Goal: Feedback & Contribution: Submit feedback/report problem

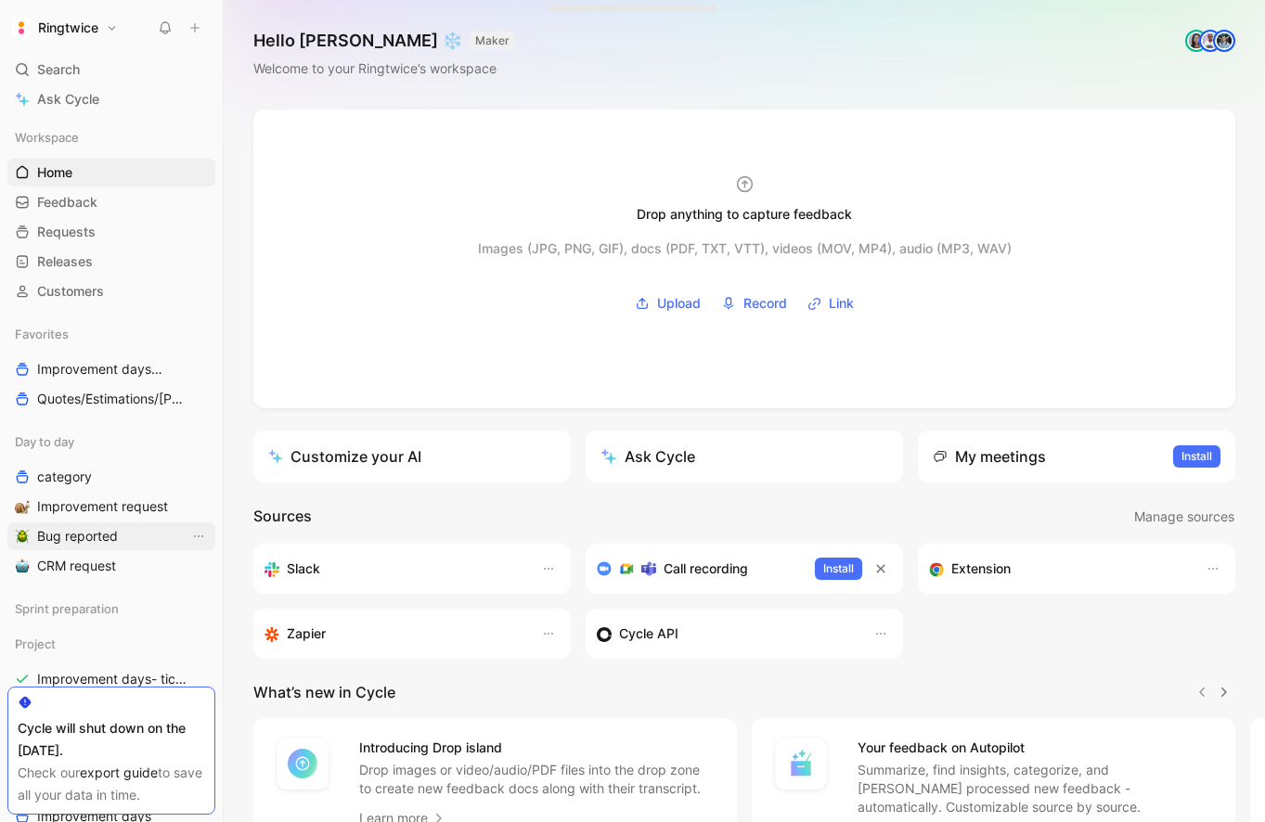
click at [88, 537] on span "Bug reported" at bounding box center [77, 536] width 81 height 19
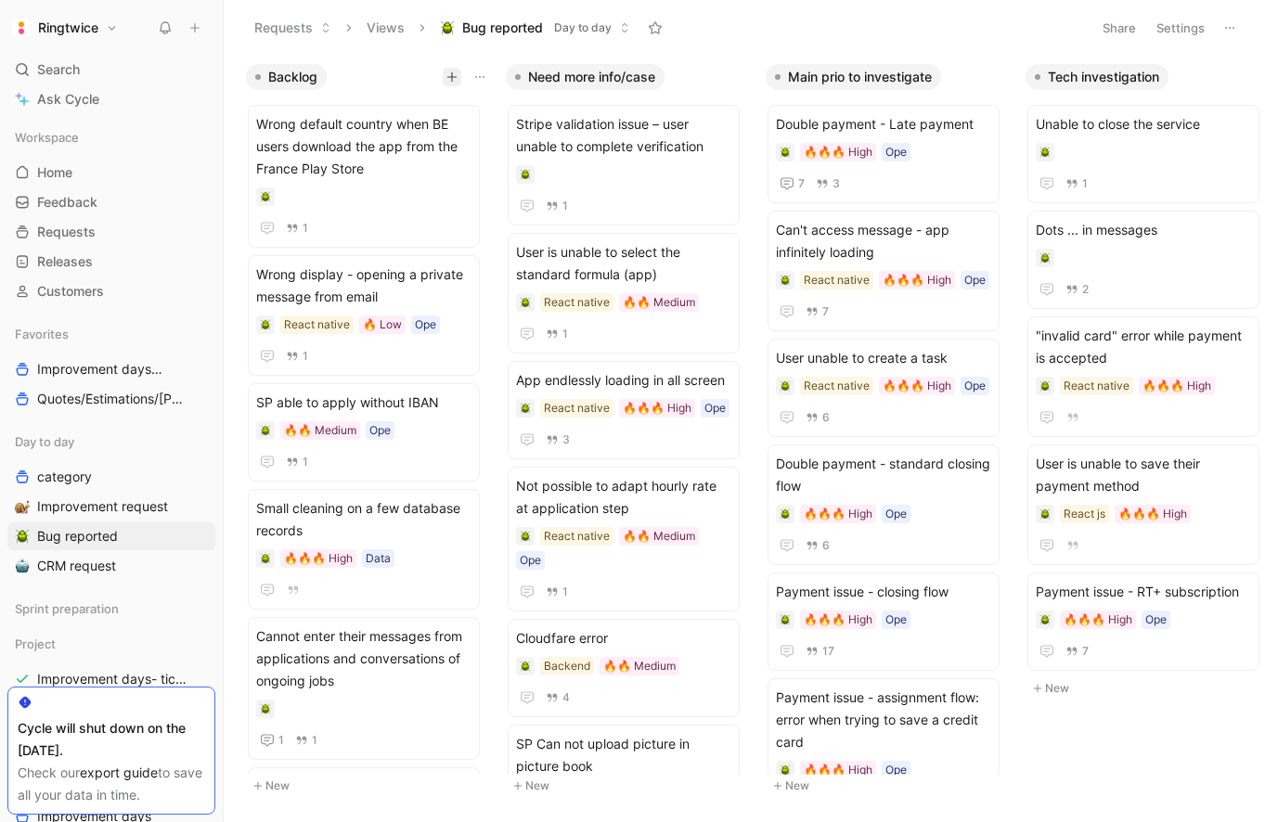
click at [454, 80] on icon "button" at bounding box center [451, 76] width 11 height 11
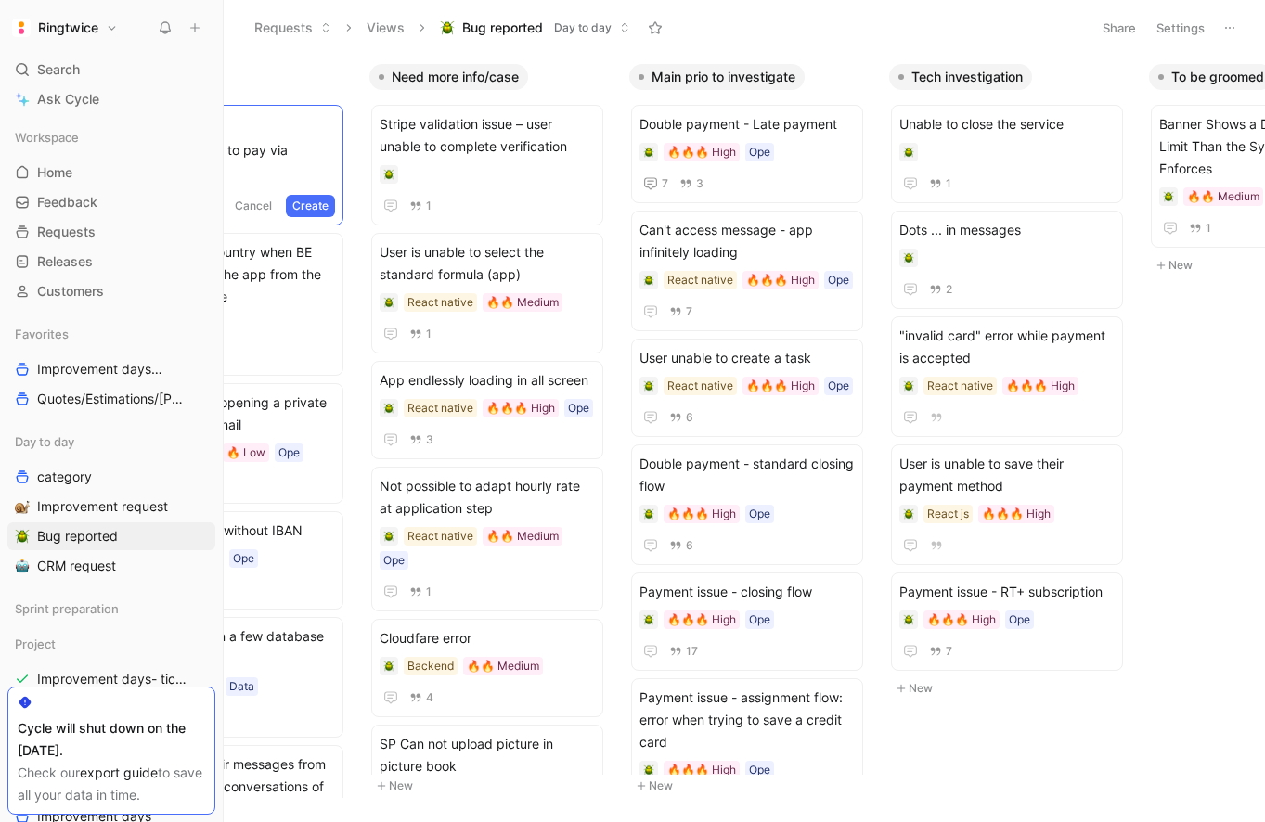
scroll to position [0, 1]
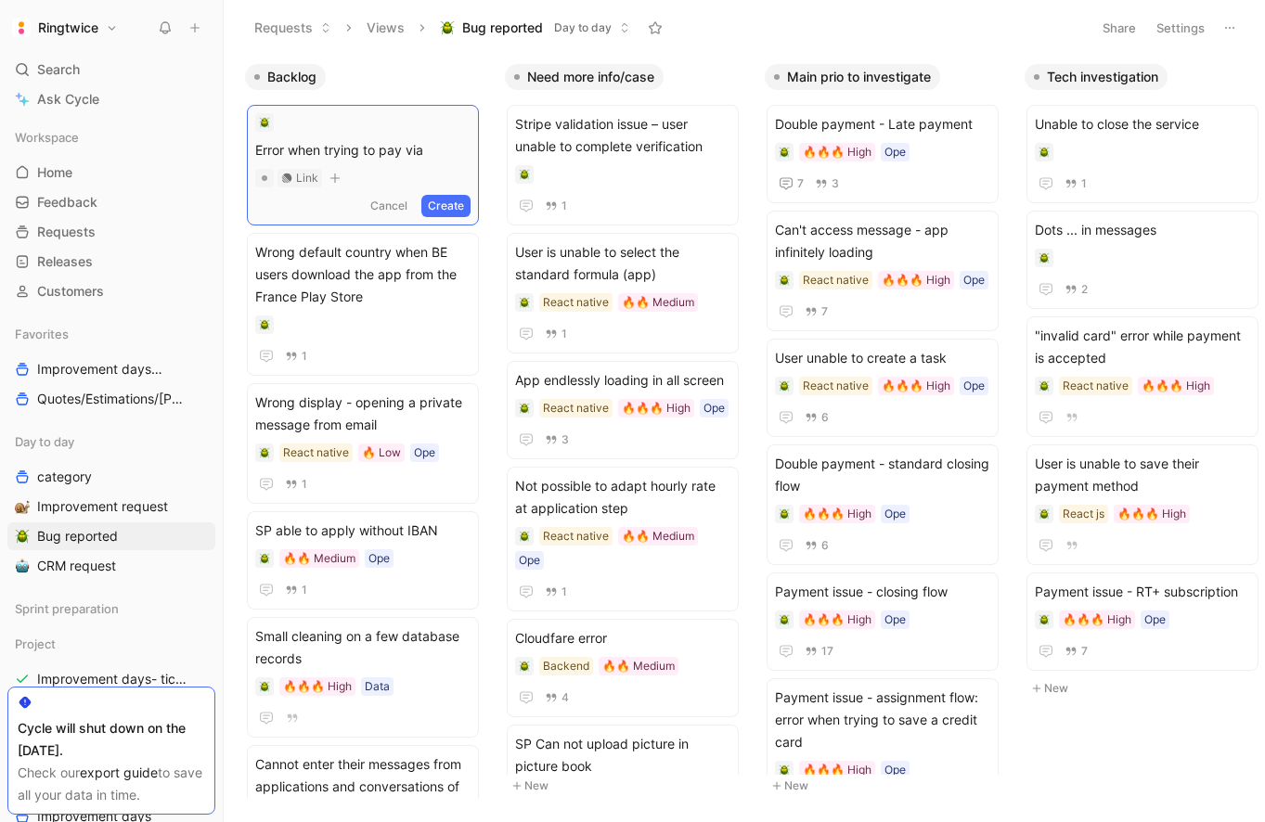
click at [326, 148] on span "Error when trying to pay via" at bounding box center [362, 150] width 215 height 22
click at [348, 143] on span "Payment issue - RT+ subscription (example)" at bounding box center [362, 135] width 215 height 45
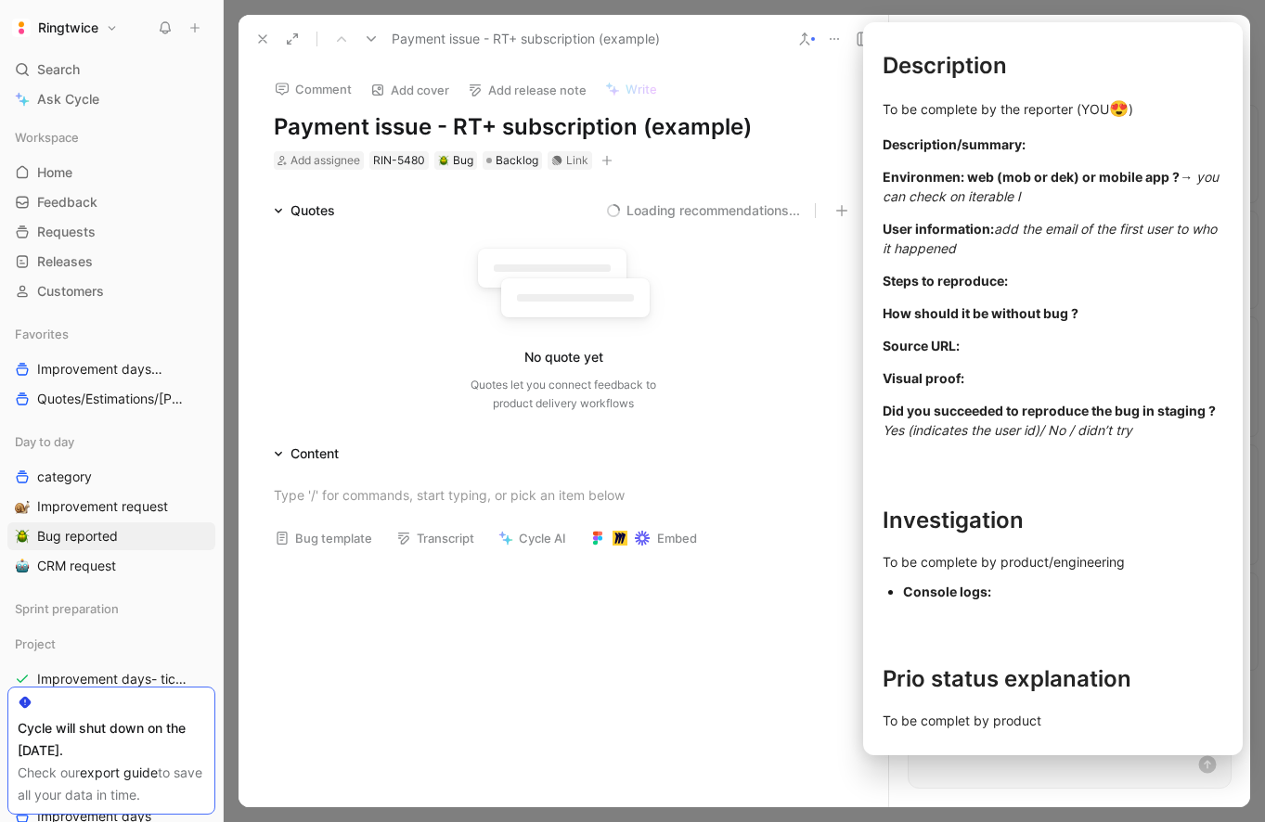
click at [331, 529] on button "Bug template" at bounding box center [323, 538] width 114 height 26
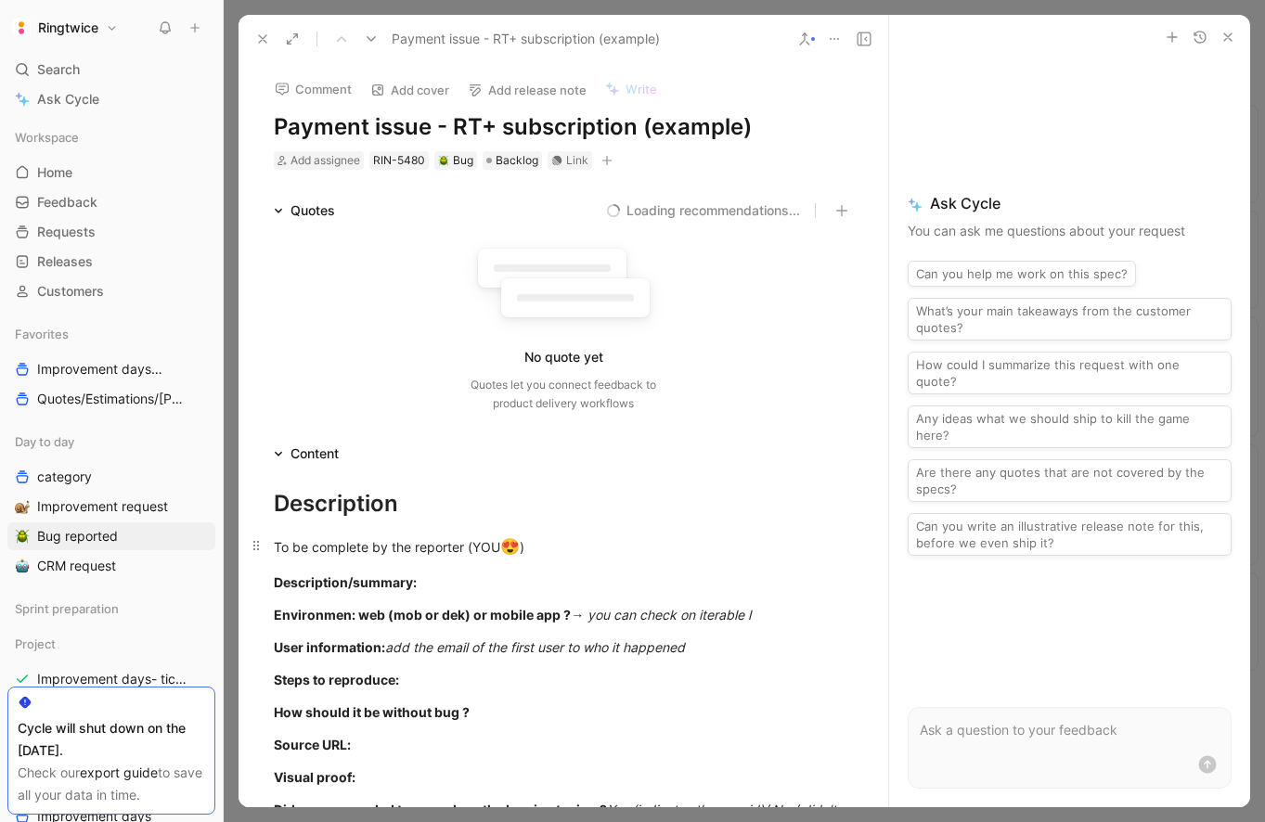
click at [336, 543] on div "To be complete by the reporter (YOU 😍 )" at bounding box center [563, 547] width 579 height 24
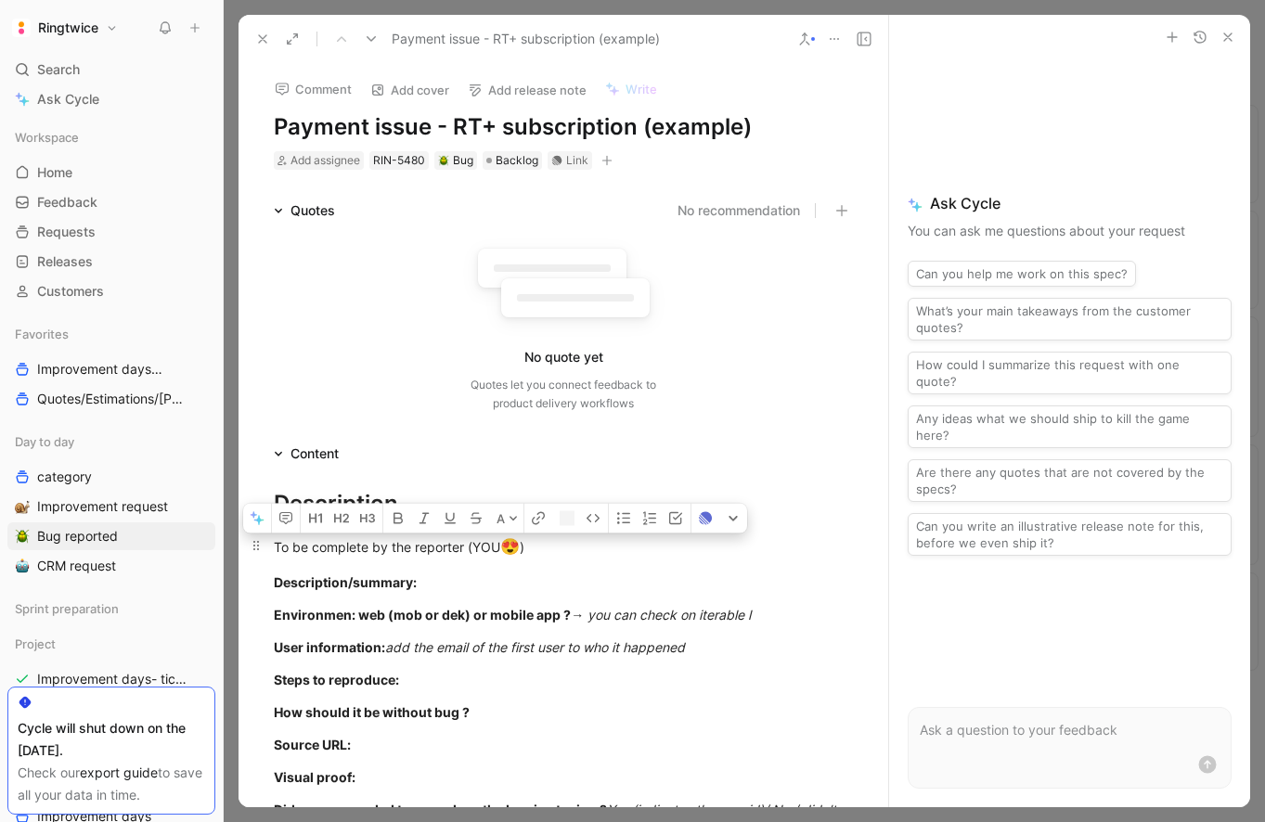
click at [336, 543] on div "To be complete by the reporter (YOU 😍 )" at bounding box center [563, 547] width 579 height 24
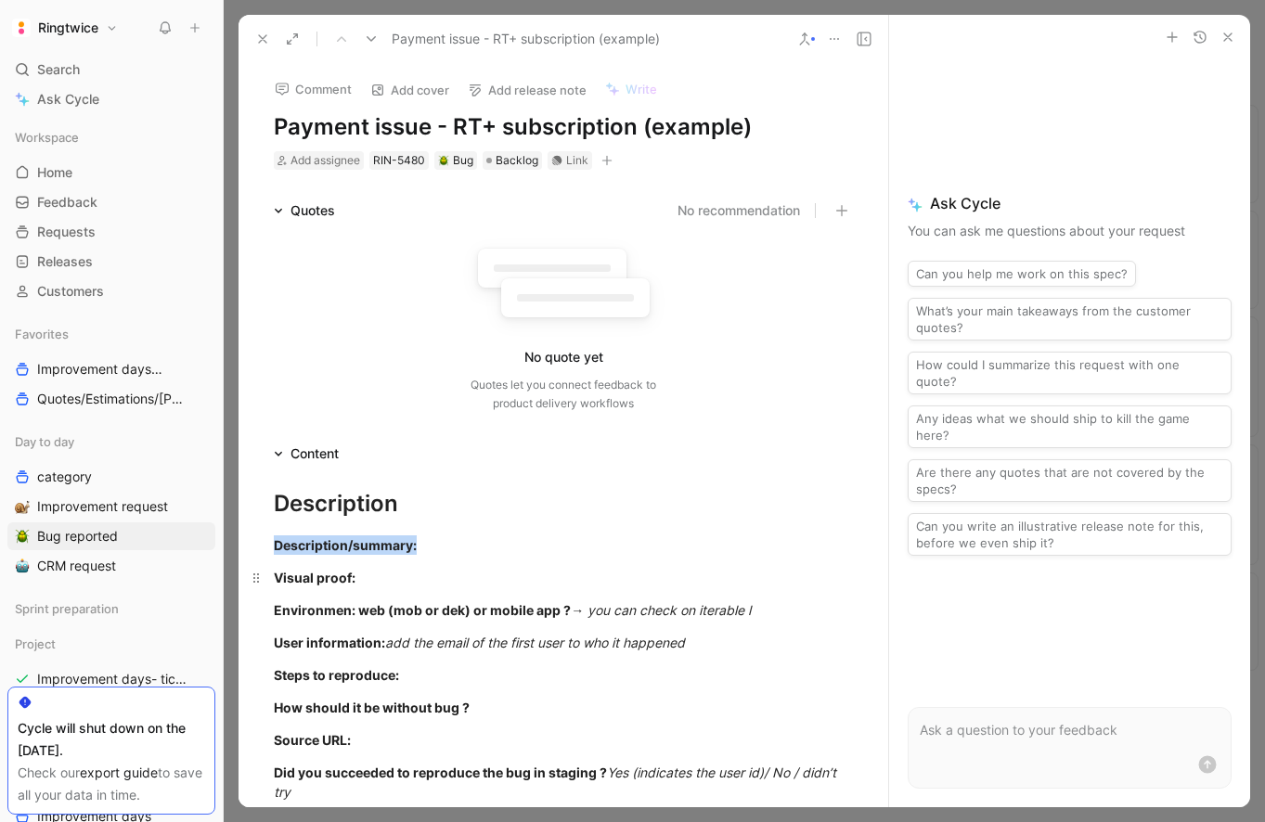
click at [444, 586] on div "Visual proof:" at bounding box center [563, 577] width 579 height 19
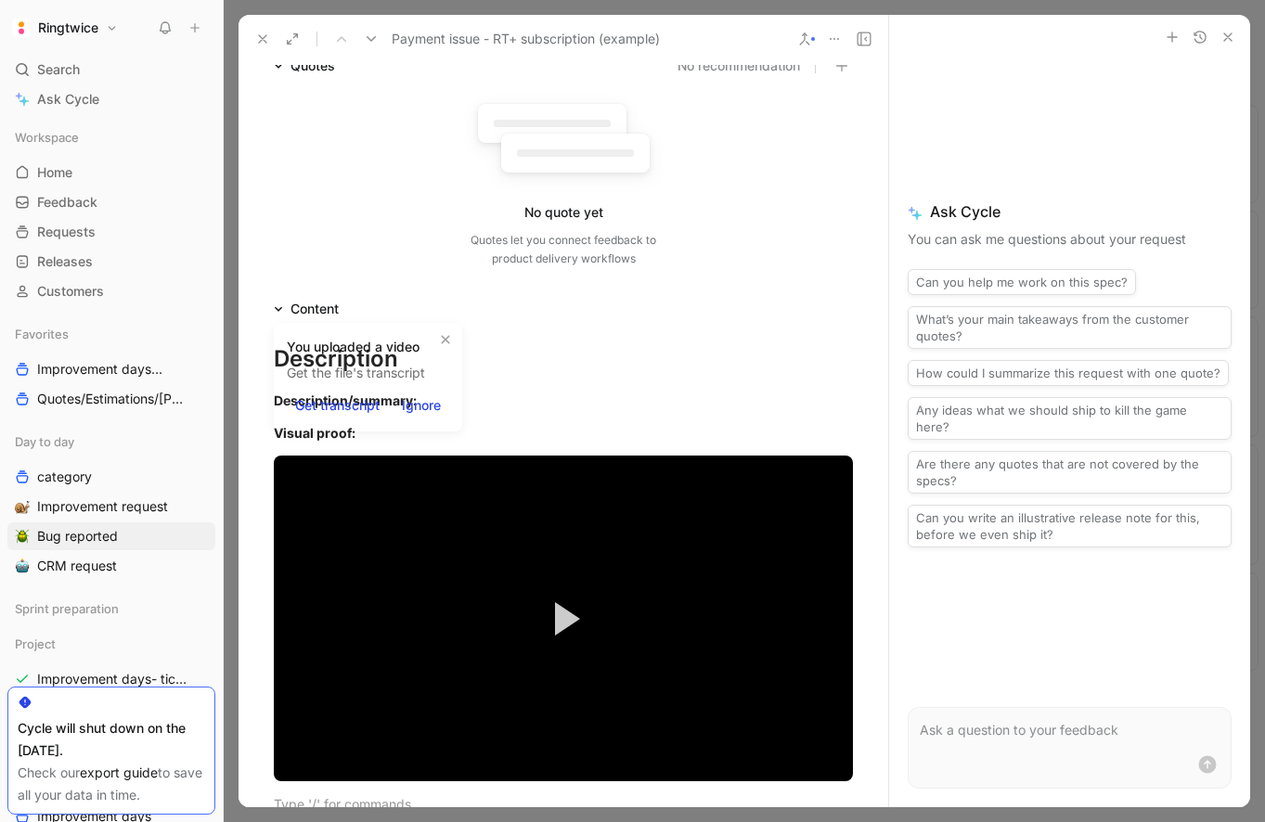
scroll to position [143, 0]
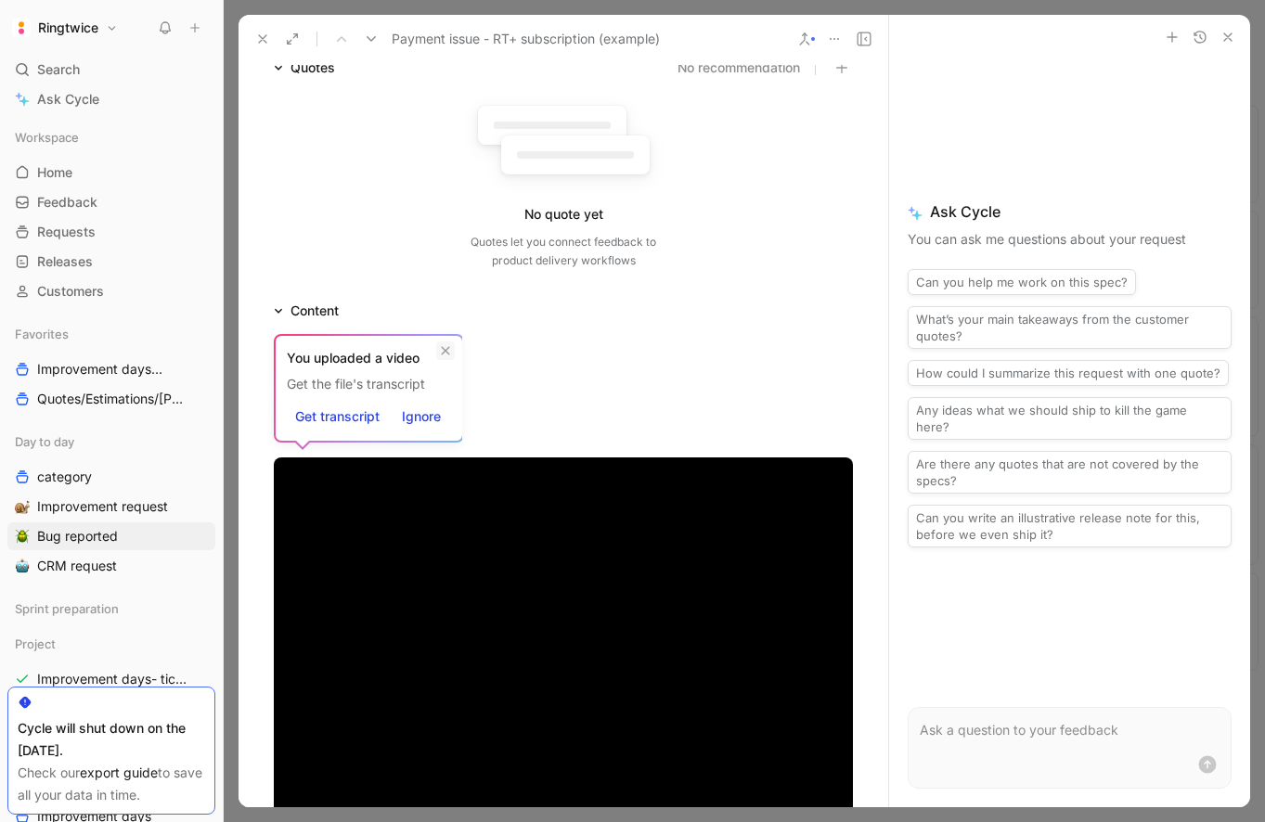
click at [445, 353] on icon at bounding box center [446, 351] width 8 height 8
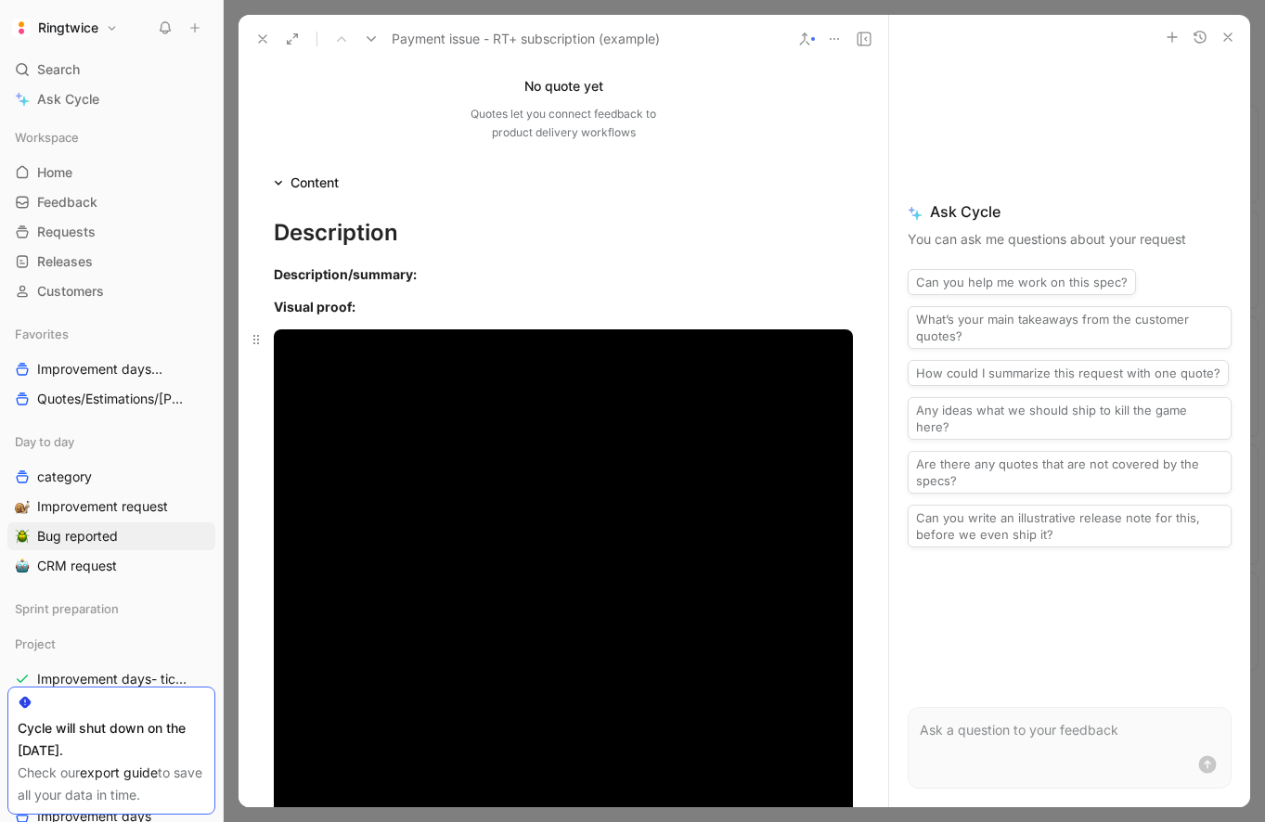
scroll to position [247, 0]
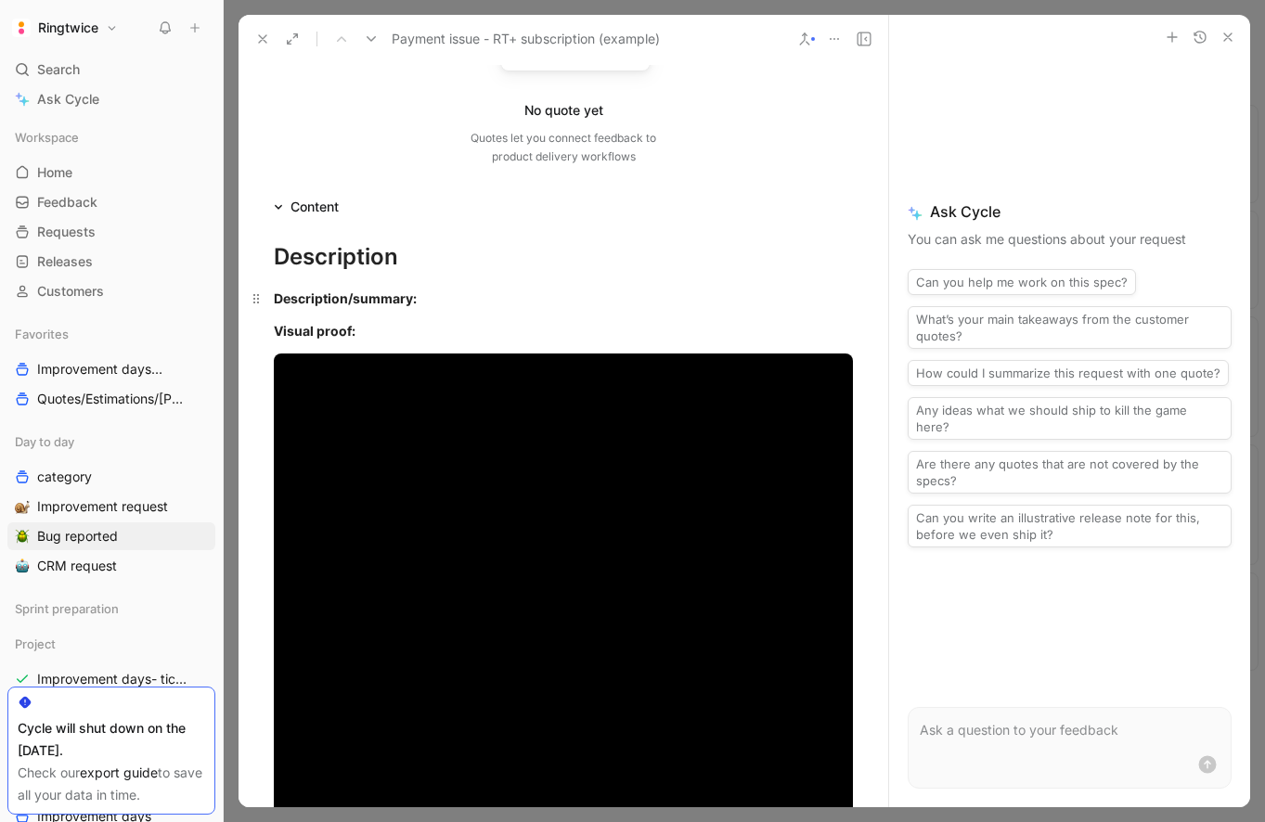
click at [440, 289] on div "Description/summary:" at bounding box center [563, 298] width 579 height 19
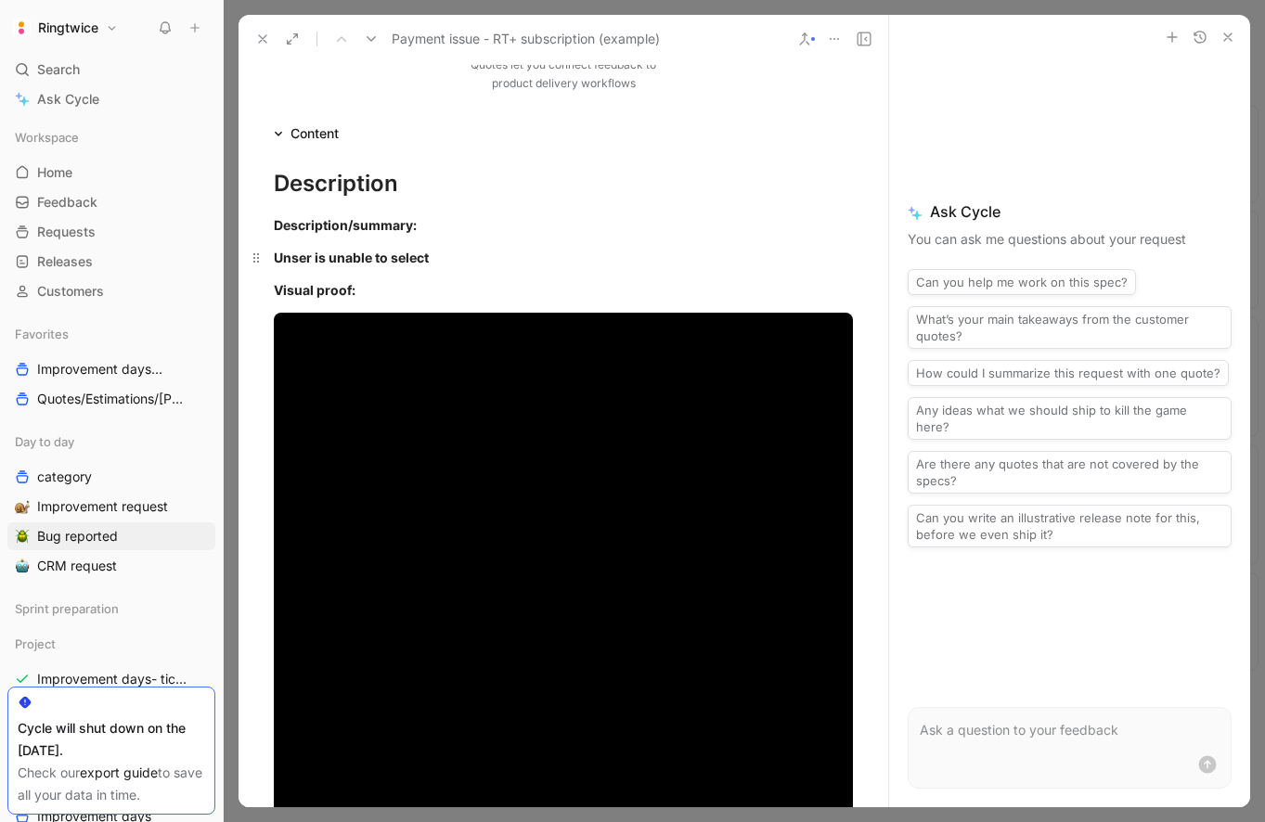
scroll to position [324, 0]
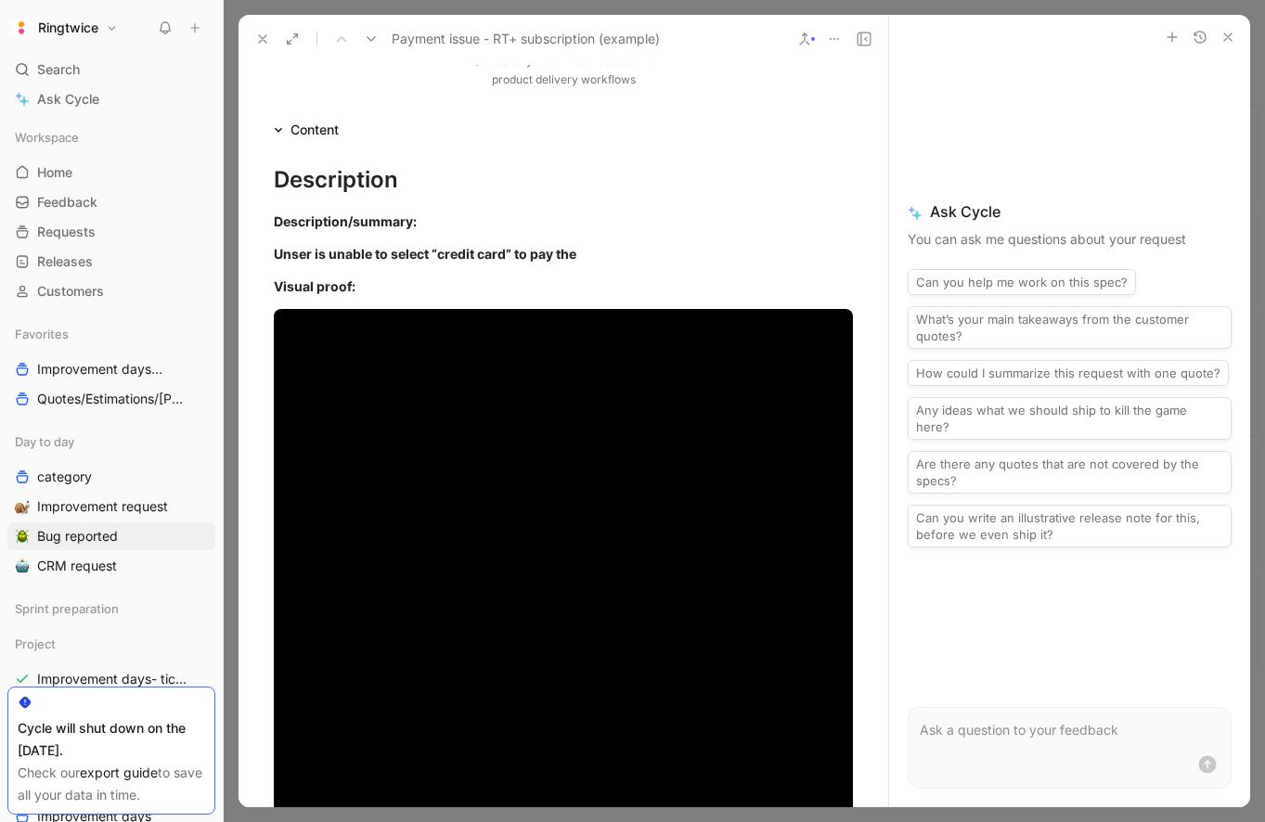
click at [1222, 32] on icon "button" at bounding box center [1227, 37] width 15 height 15
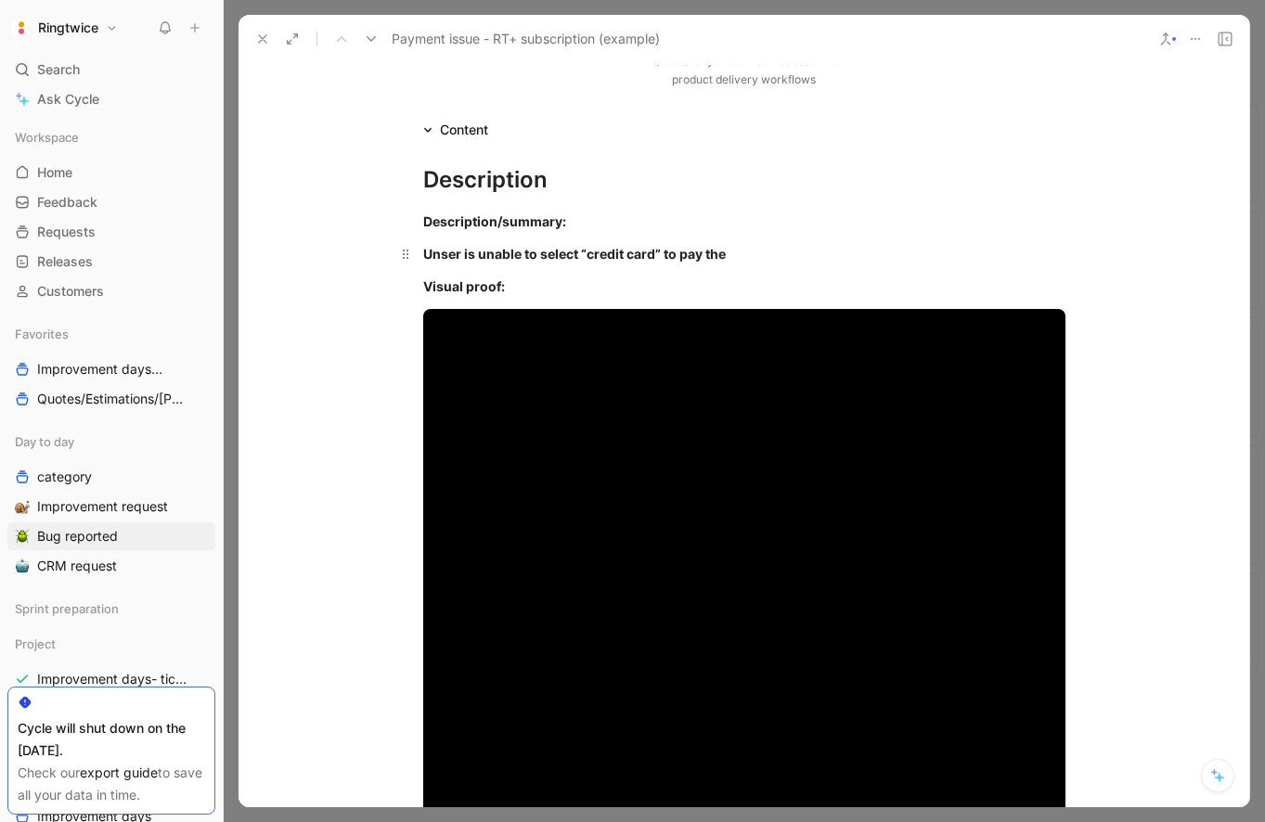
click at [753, 255] on div "Unser is unable to select “credit card” to pay the" at bounding box center [744, 253] width 642 height 19
click at [794, 249] on strong "Unser is unable to select “credit card” to pay the RT+ subscription, muuuuuuult…" at bounding box center [706, 254] width 566 height 16
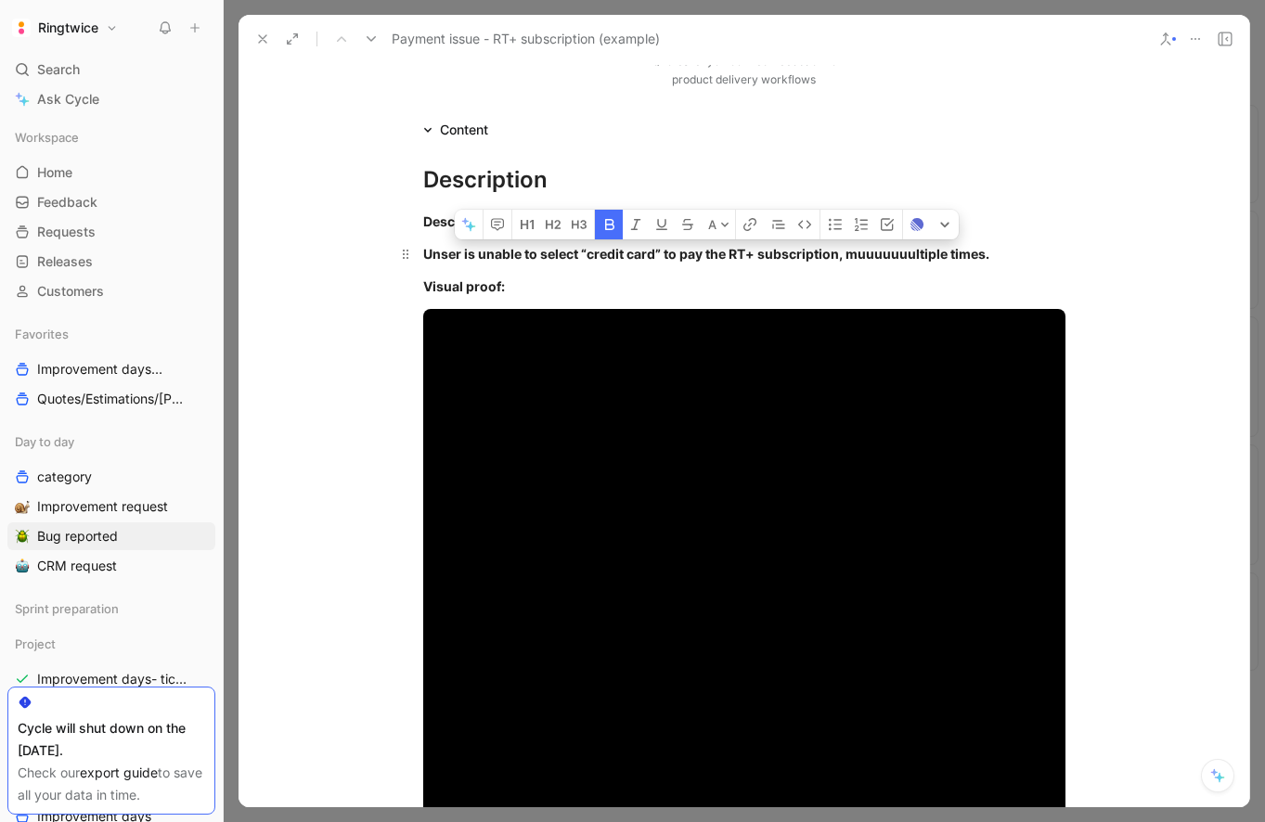
click at [794, 249] on strong "Unser is unable to select “credit card” to pay the RT+ subscription, muuuuuuult…" at bounding box center [706, 254] width 566 height 16
click at [599, 227] on button "button" at bounding box center [609, 225] width 28 height 30
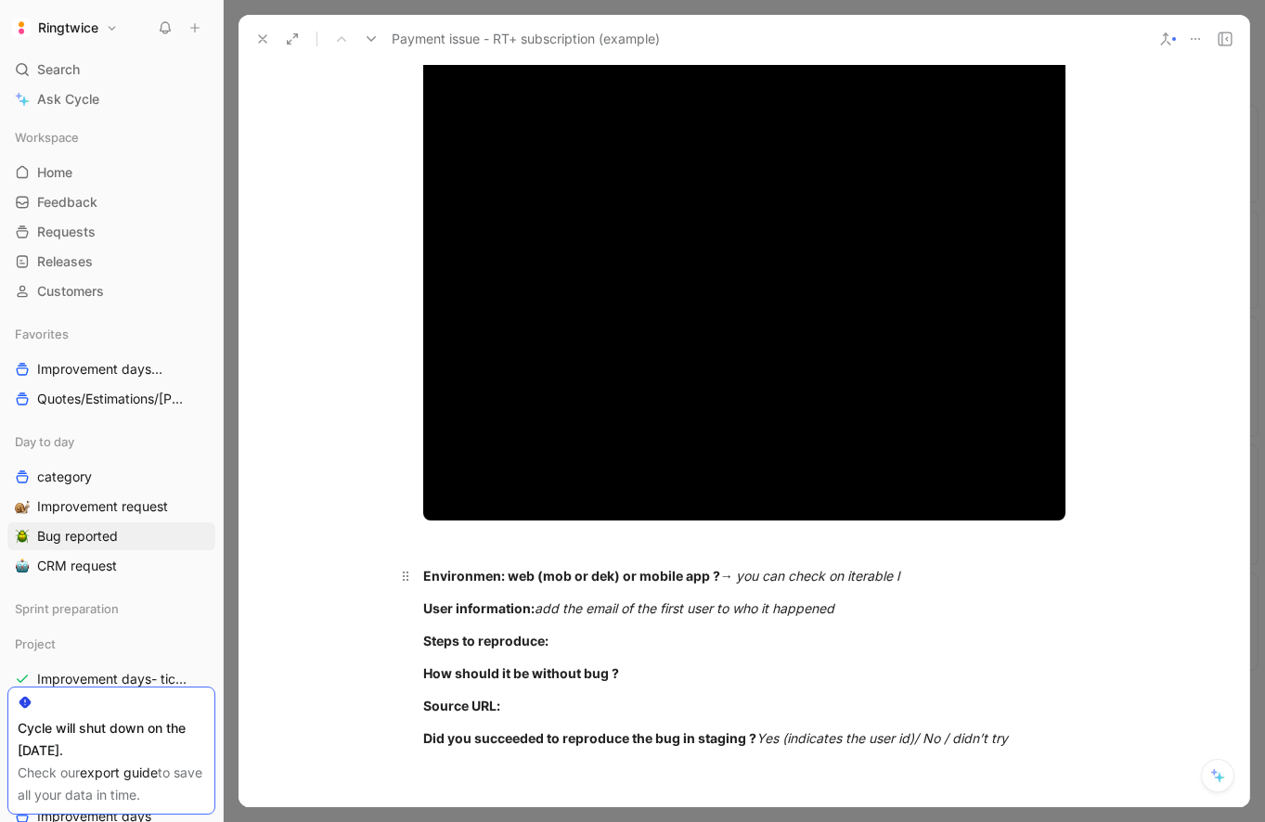
scroll to position [1332, 0]
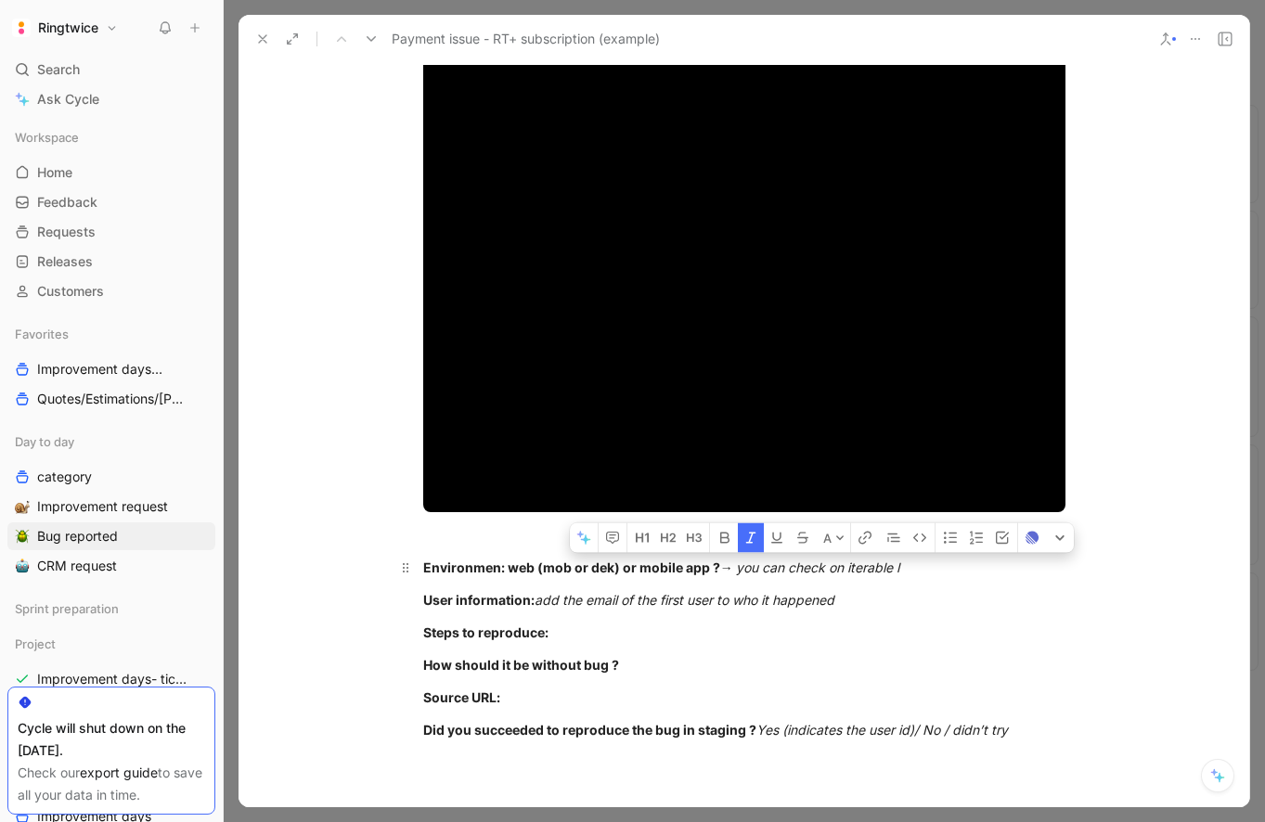
drag, startPoint x: 740, startPoint y: 565, endPoint x: 961, endPoint y: 559, distance: 221.9
click at [961, 559] on div "Environmen: web (mob or dek) or mobile app ? → you can check on iterable l" at bounding box center [744, 567] width 642 height 19
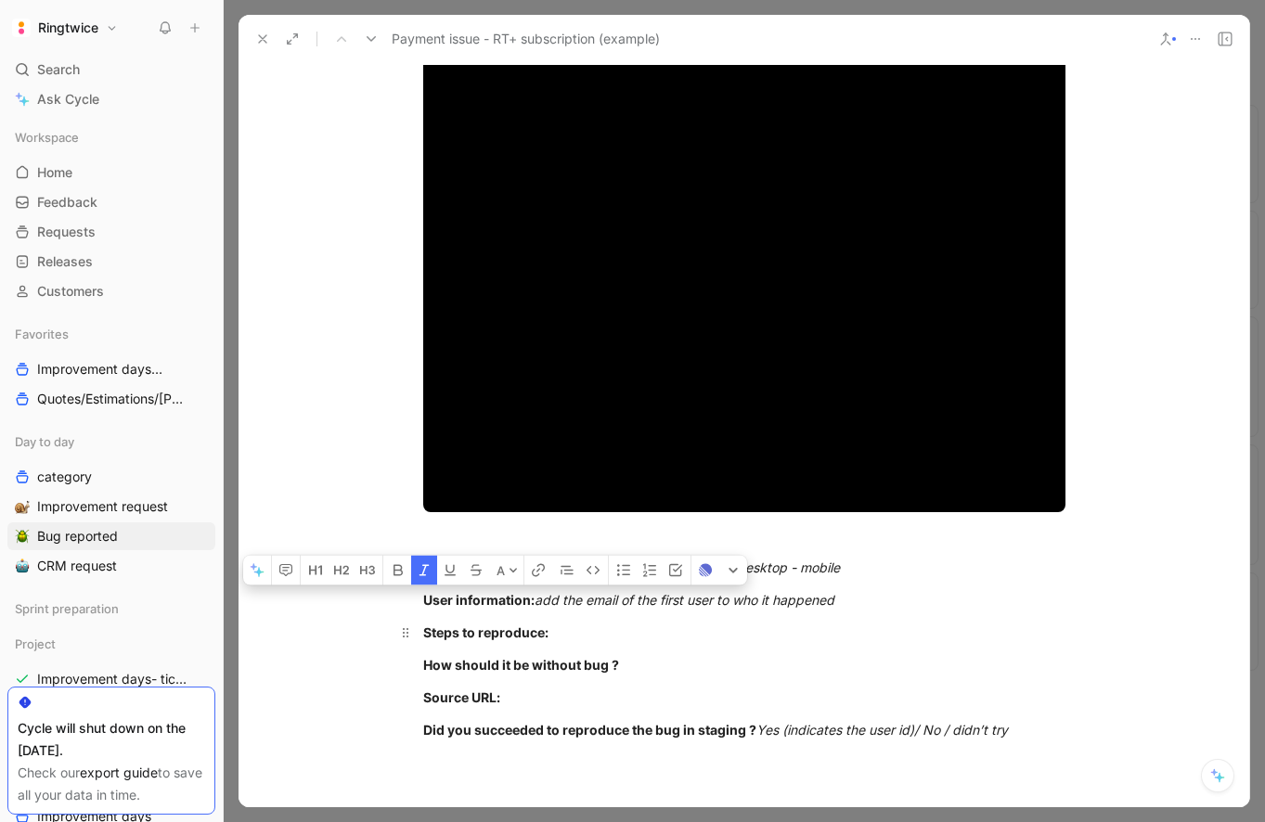
drag, startPoint x: 535, startPoint y: 601, endPoint x: 881, endPoint y: 622, distance: 346.7
click at [881, 622] on div "Description Description/summary: Unser is unable to select “credit card” to pay…" at bounding box center [743, 91] width 1011 height 1917
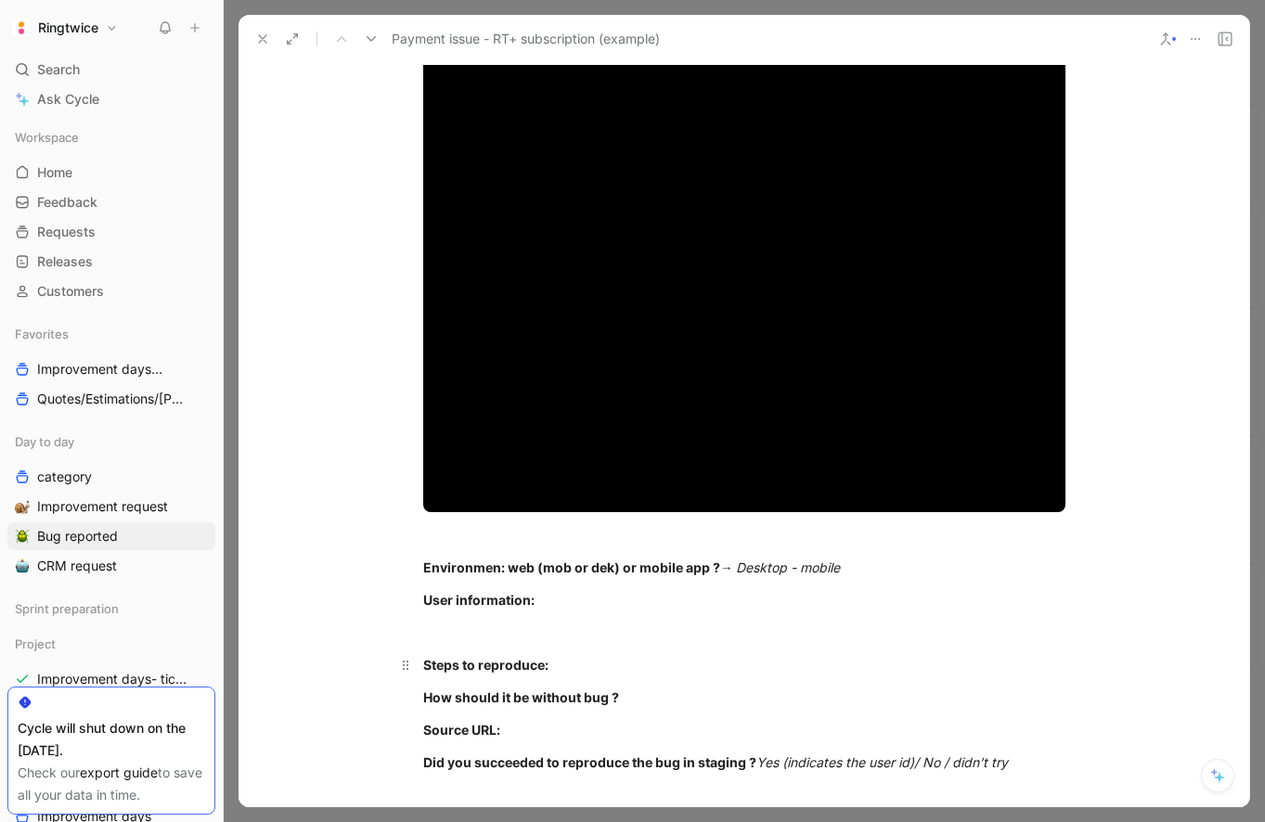
click at [499, 662] on strong "Steps to reproduce:" at bounding box center [485, 665] width 125 height 16
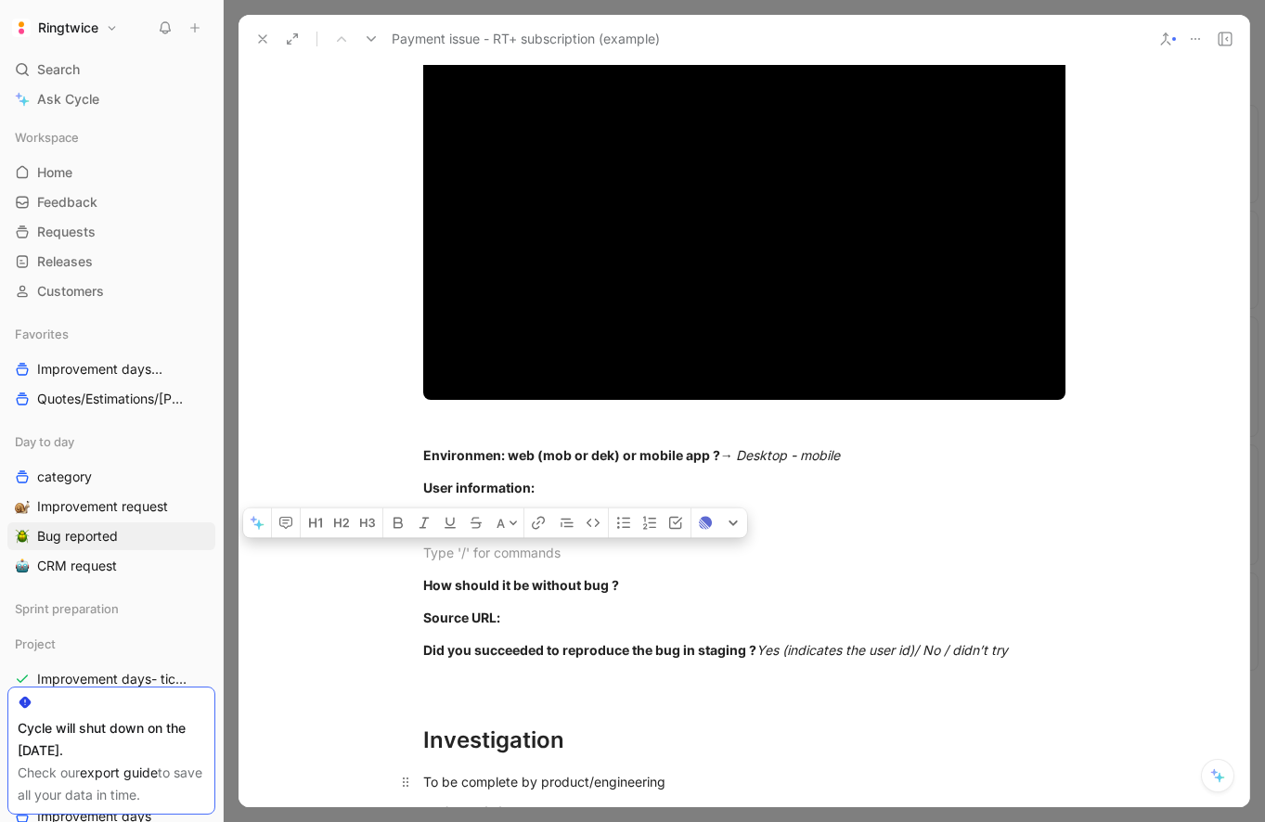
scroll to position [1462, 0]
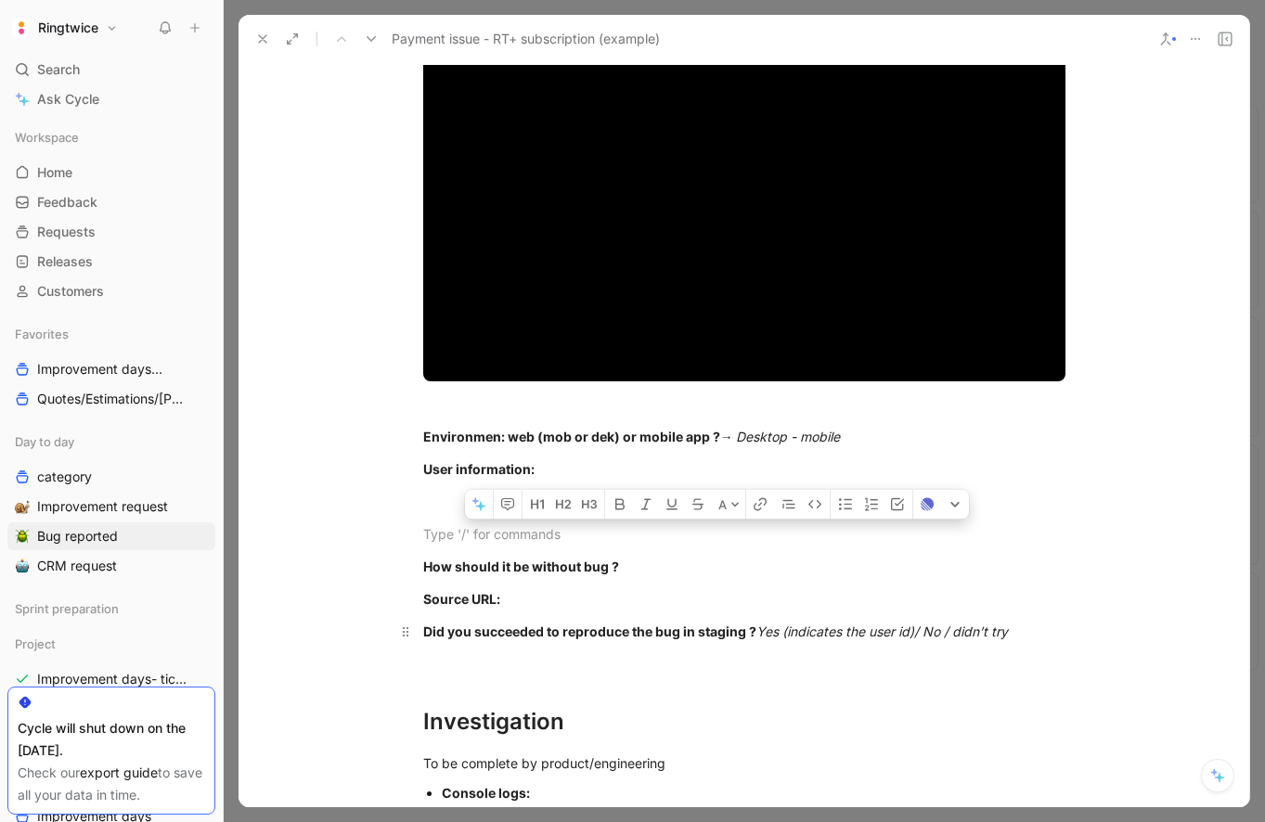
drag, startPoint x: 418, startPoint y: 669, endPoint x: 1078, endPoint y: 627, distance: 662.0
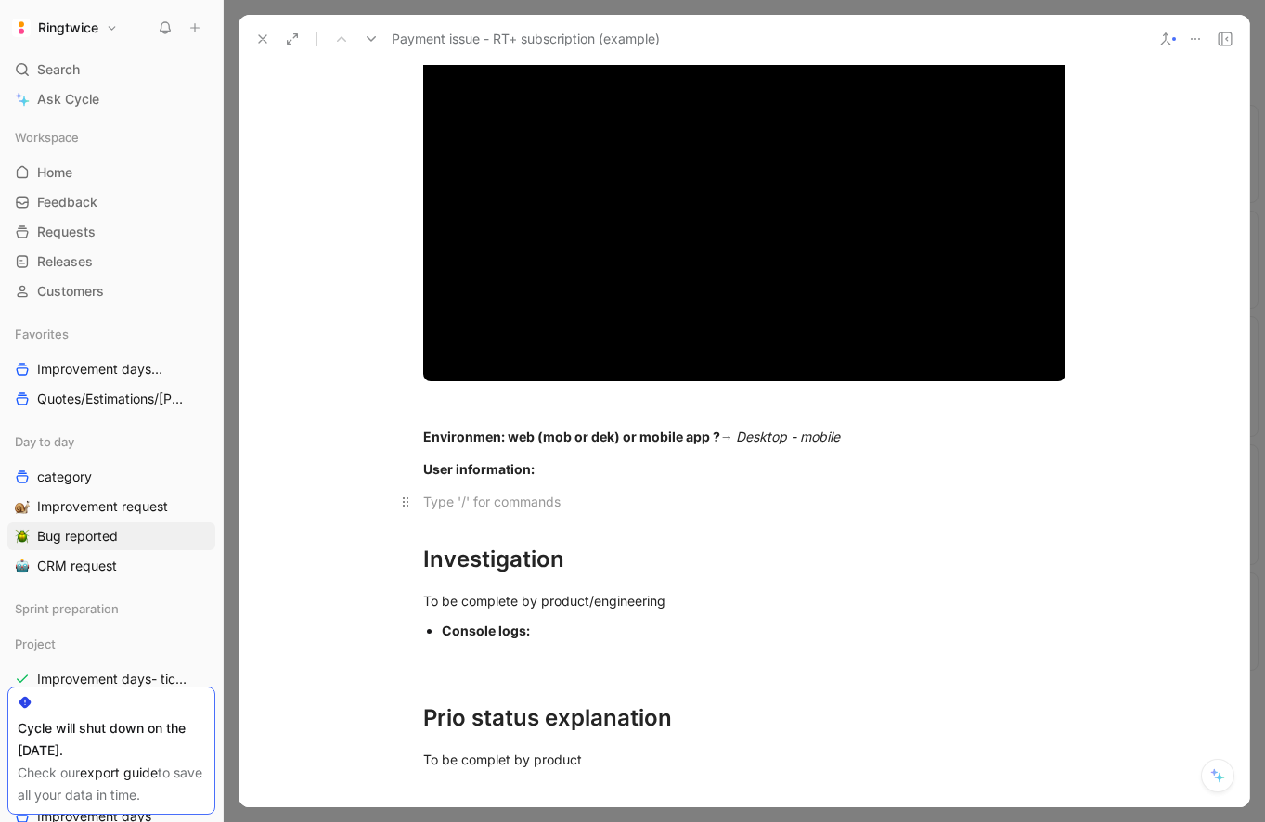
click at [473, 501] on div at bounding box center [744, 501] width 642 height 19
click at [564, 507] on link "https://ringtwice.be/nl/service_requests/1578539-gras-maaien-ongeveer-2a?show_c…" at bounding box center [493, 502] width 141 height 16
click at [581, 470] on div "User information:" at bounding box center [744, 468] width 642 height 19
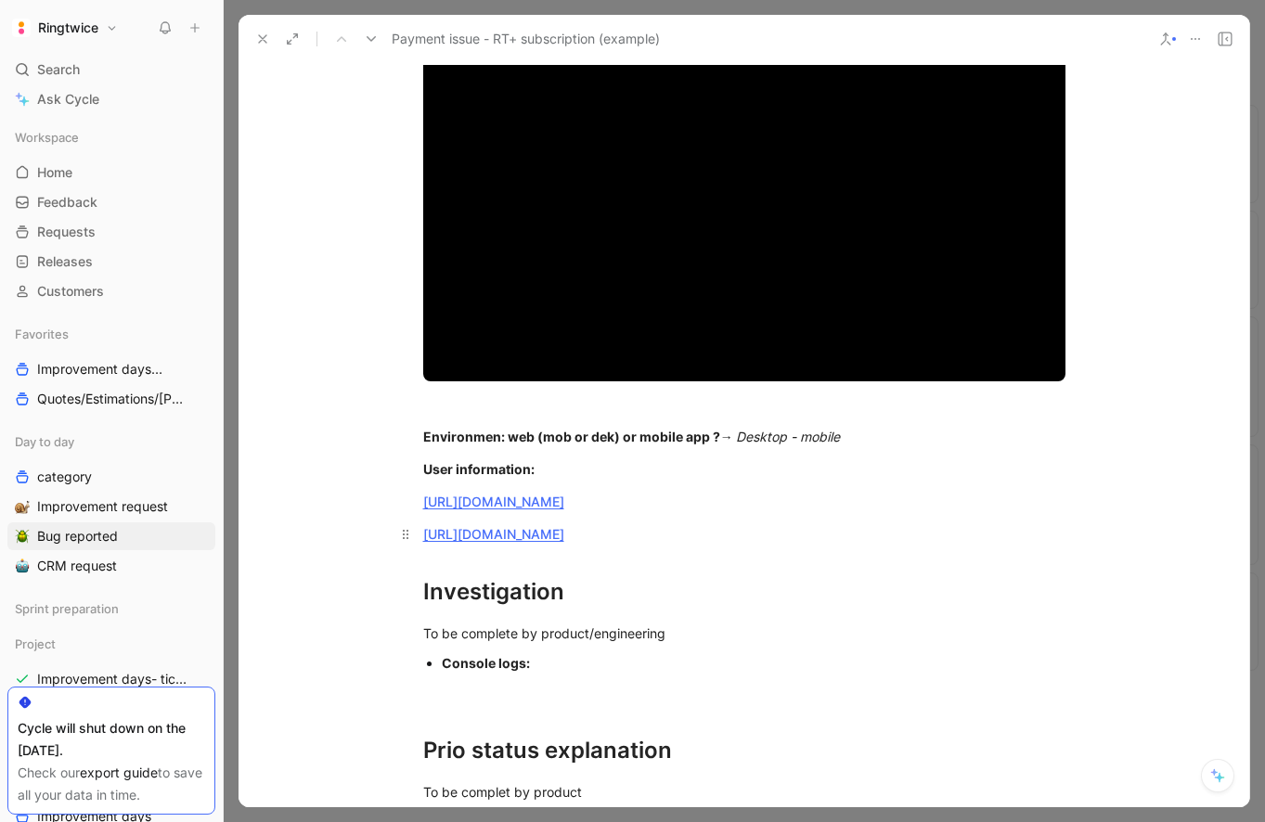
click at [657, 544] on div "https://ringtwice.be/nl/service_requests/1578539-gras-maaien-ongeveer-2a?show_c…" at bounding box center [744, 533] width 642 height 19
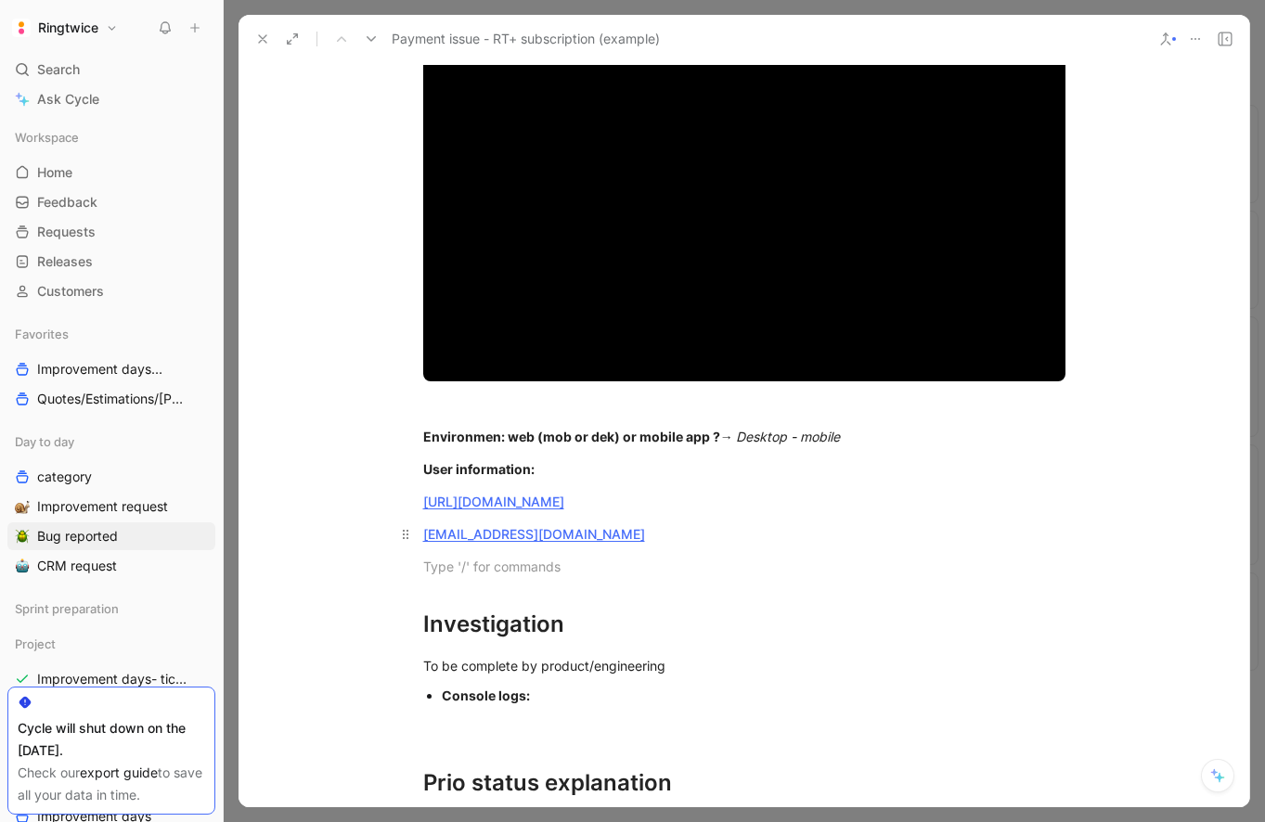
click at [638, 544] on div "christavanstichel12@outlook.com" at bounding box center [744, 533] width 642 height 19
click at [676, 511] on div "https://ringtwice.be/nl/service_requests/1578539-gras-maaien-ongeveer-2a?show_c…" at bounding box center [744, 501] width 642 height 19
drag, startPoint x: 418, startPoint y: 558, endPoint x: 460, endPoint y: 558, distance: 42.7
click at [460, 549] on p "User: christavanstichel12@outlook.com" at bounding box center [744, 534] width 713 height 31
click at [458, 509] on div "Dismiss" at bounding box center [451, 497] width 87 height 22
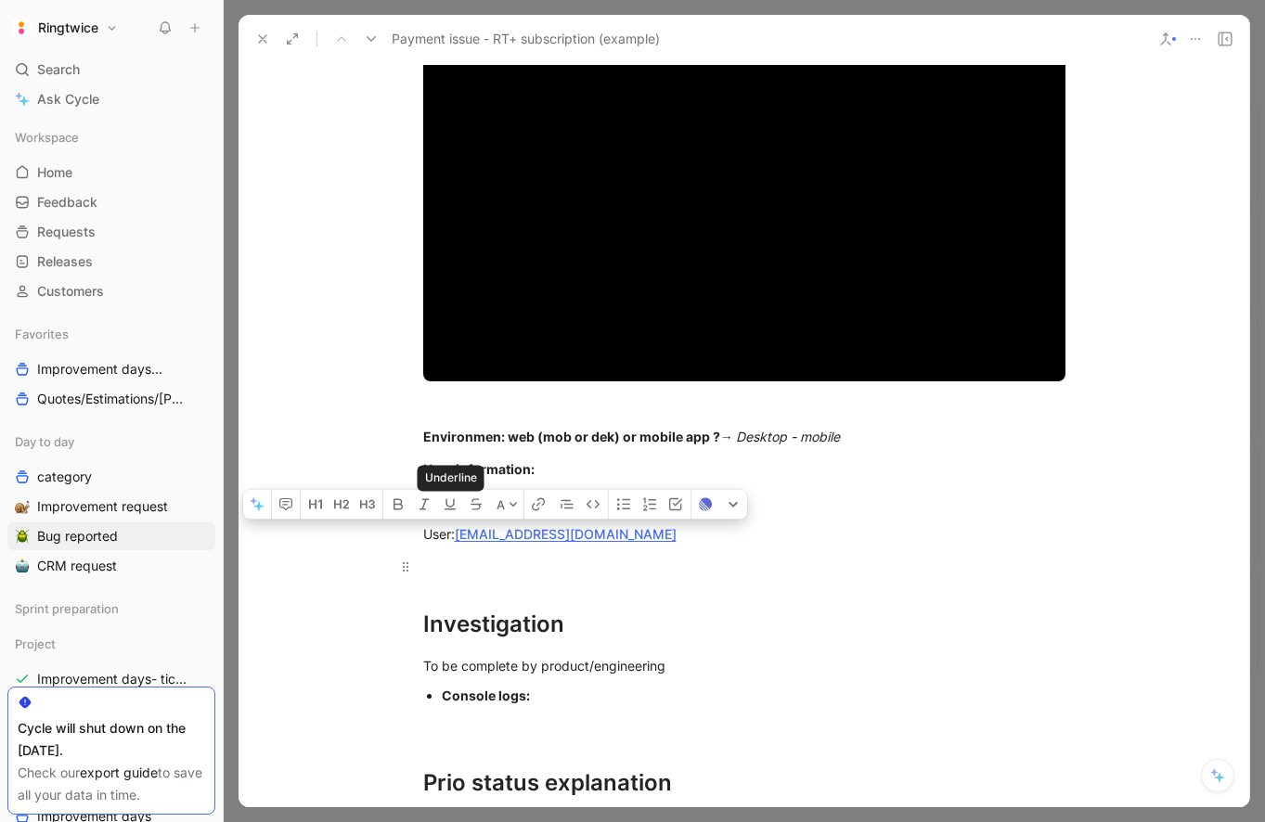
click at [494, 582] on p at bounding box center [744, 566] width 713 height 31
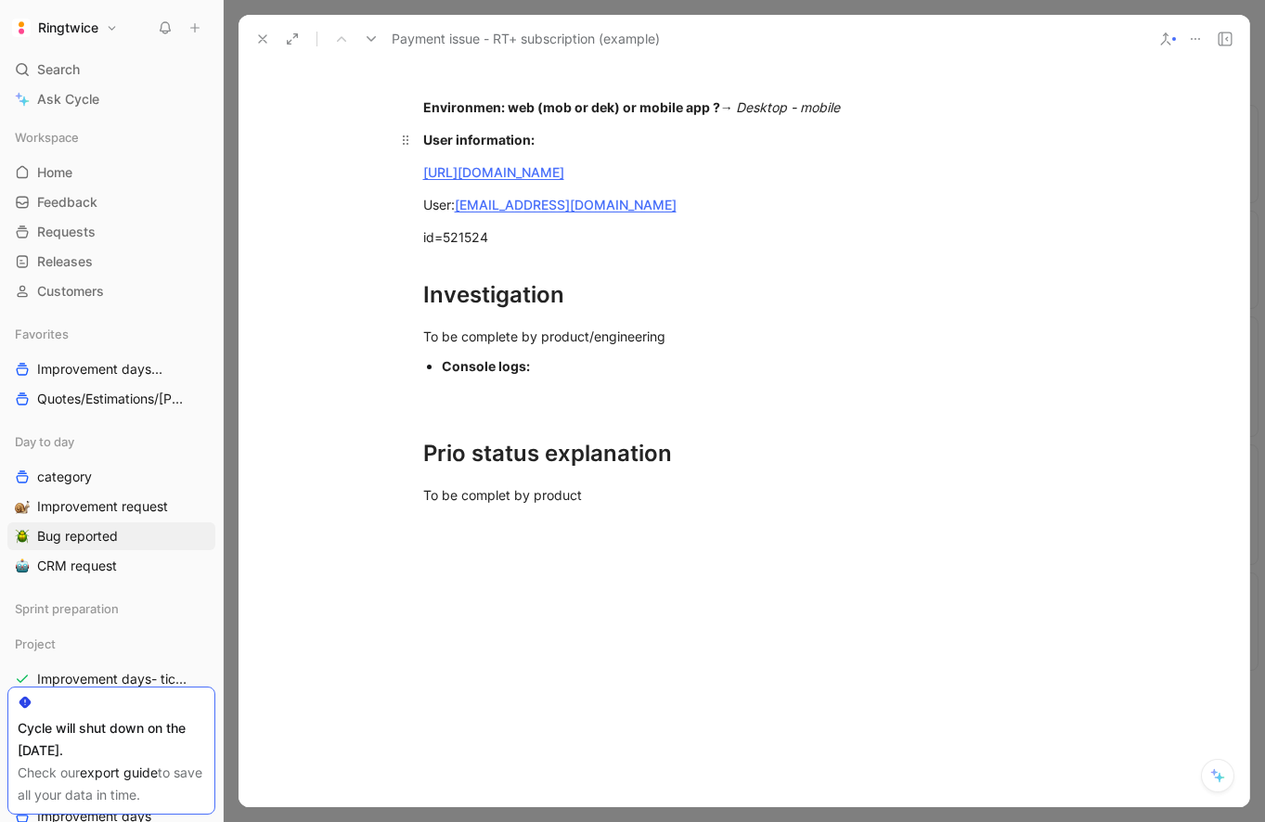
scroll to position [1843, 0]
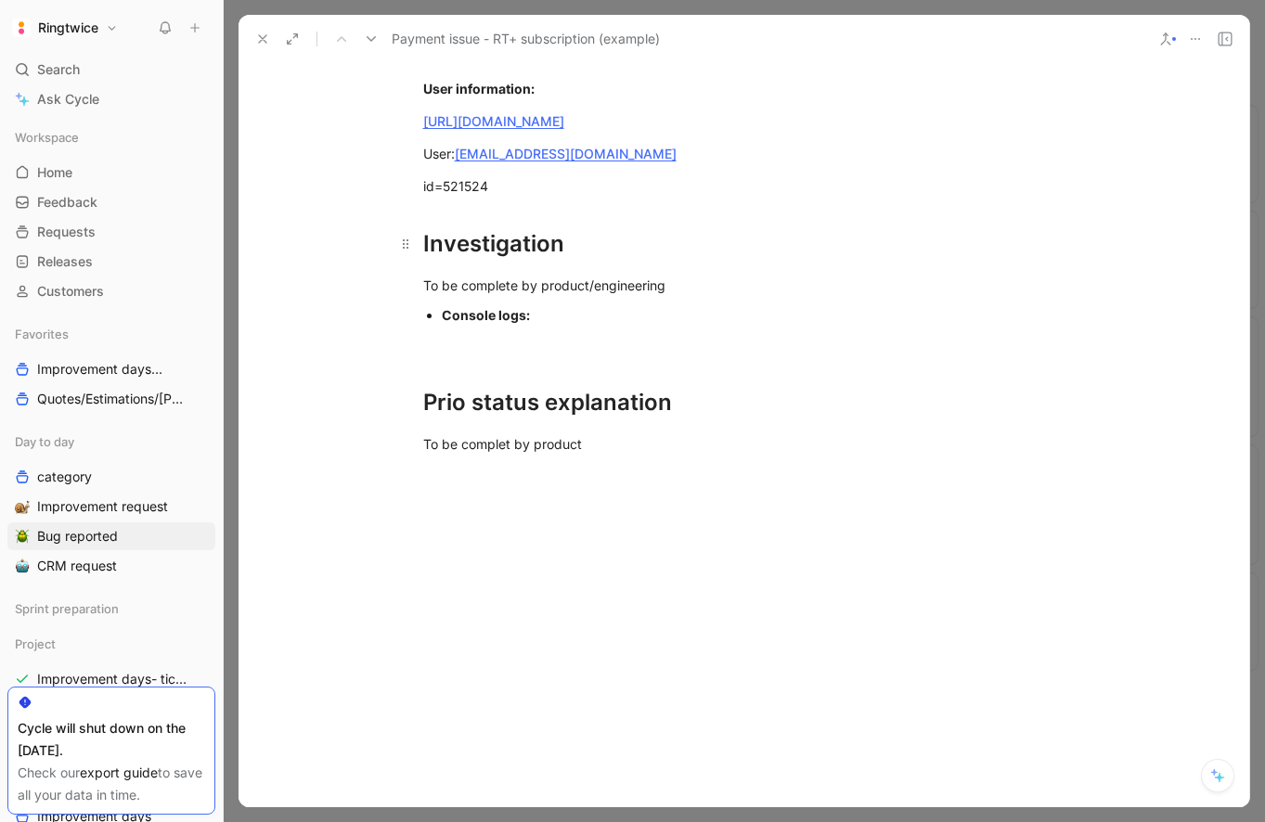
click at [599, 261] on div "Investigation" at bounding box center [744, 243] width 642 height 33
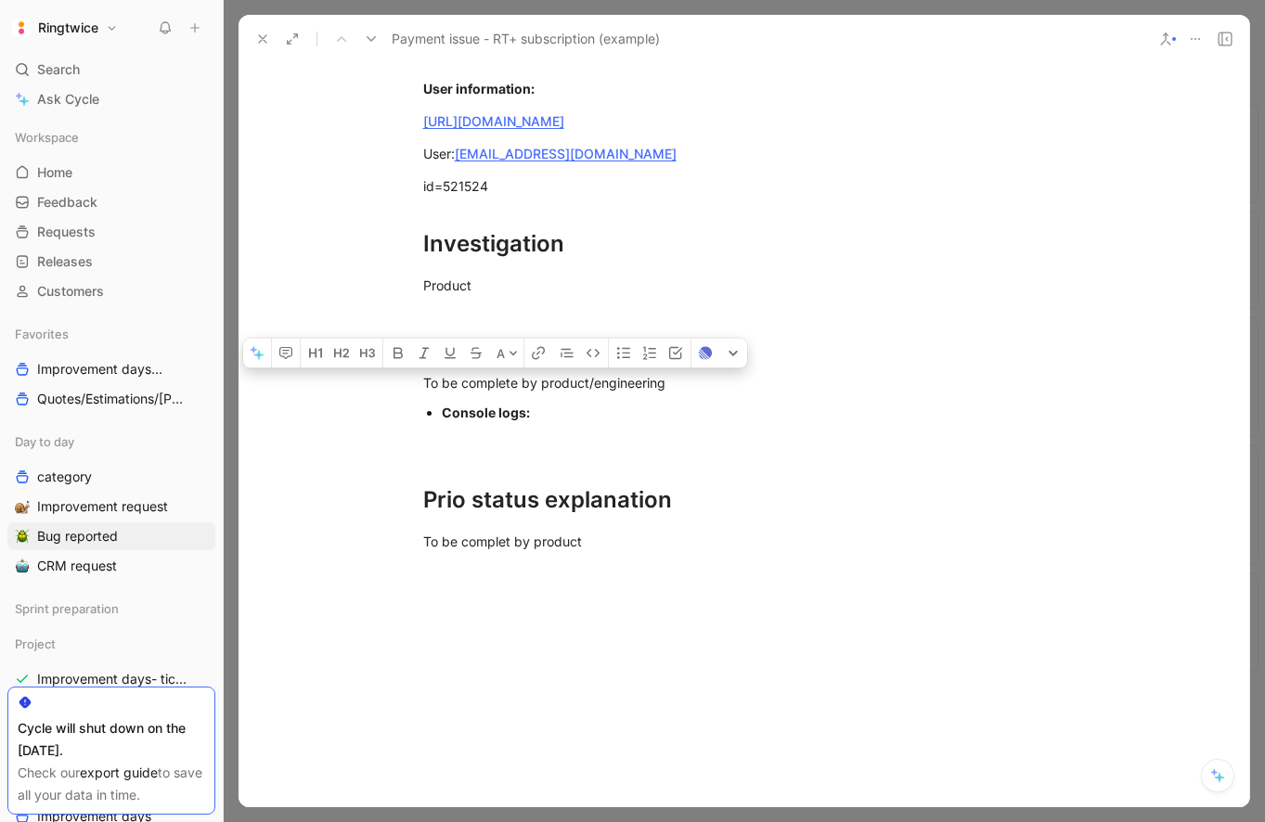
drag, startPoint x: 550, startPoint y: 428, endPoint x: 362, endPoint y: 405, distance: 189.8
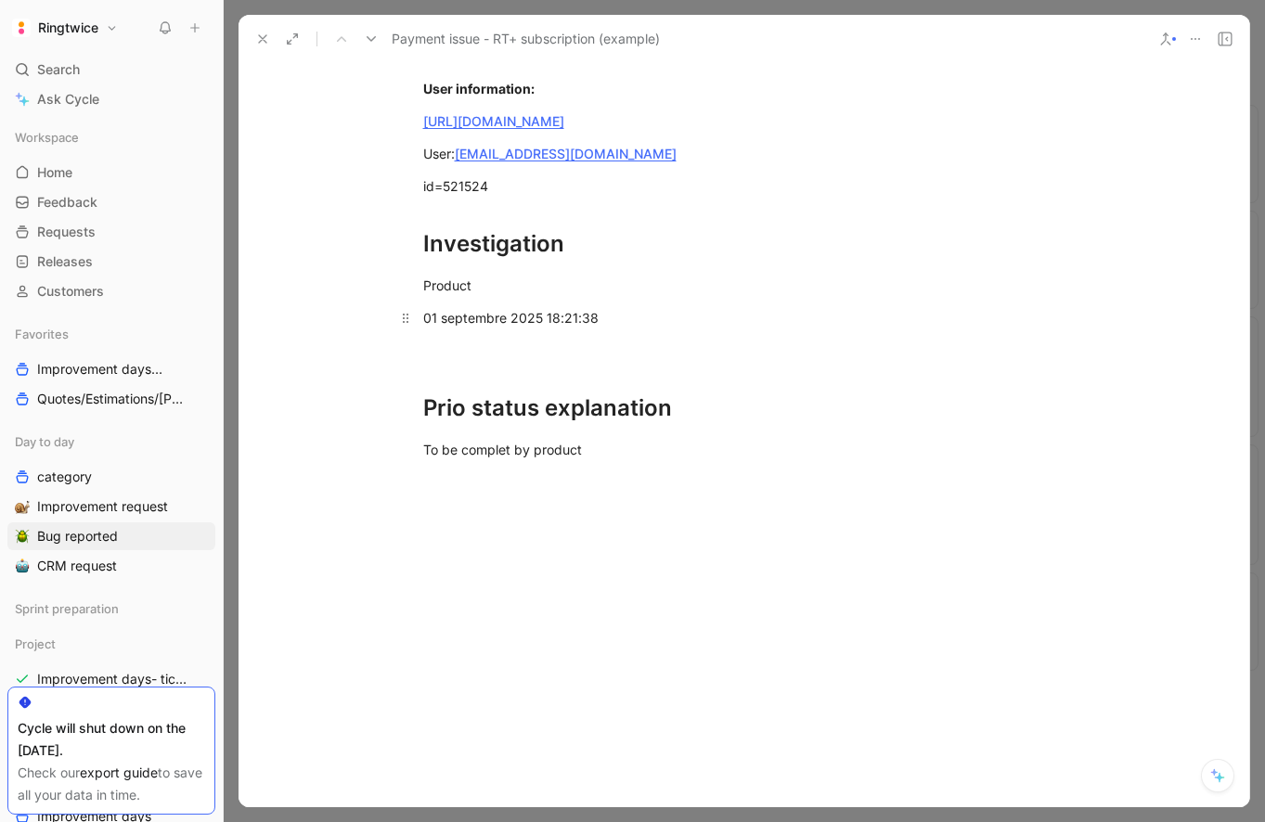
click at [423, 326] on span "01 septembre 2025 18:21:38" at bounding box center [510, 318] width 175 height 16
click at [790, 328] on div "Task was created on 01 septembre 2025 18:21:38" at bounding box center [744, 317] width 642 height 19
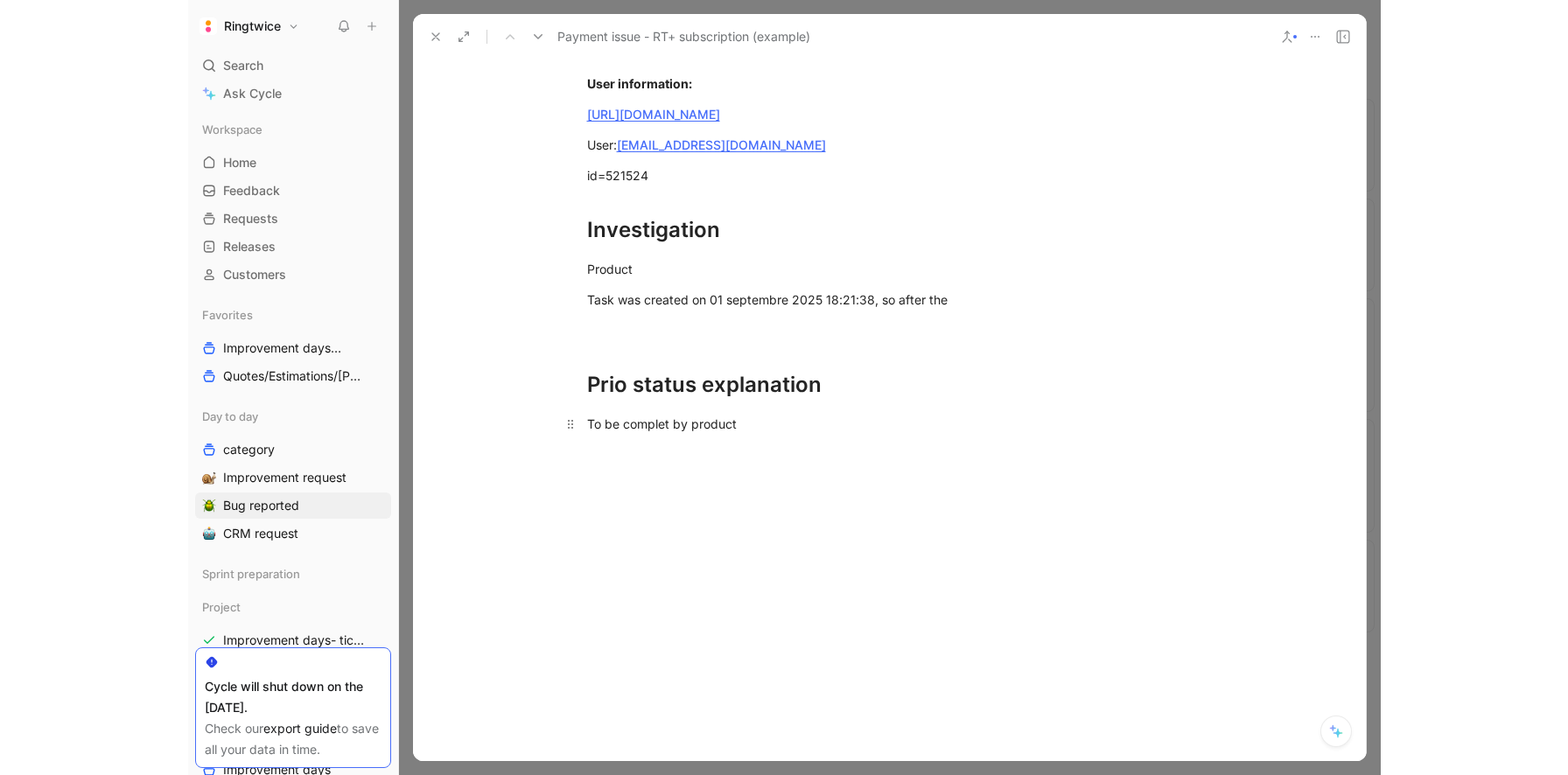
scroll to position [1710, 0]
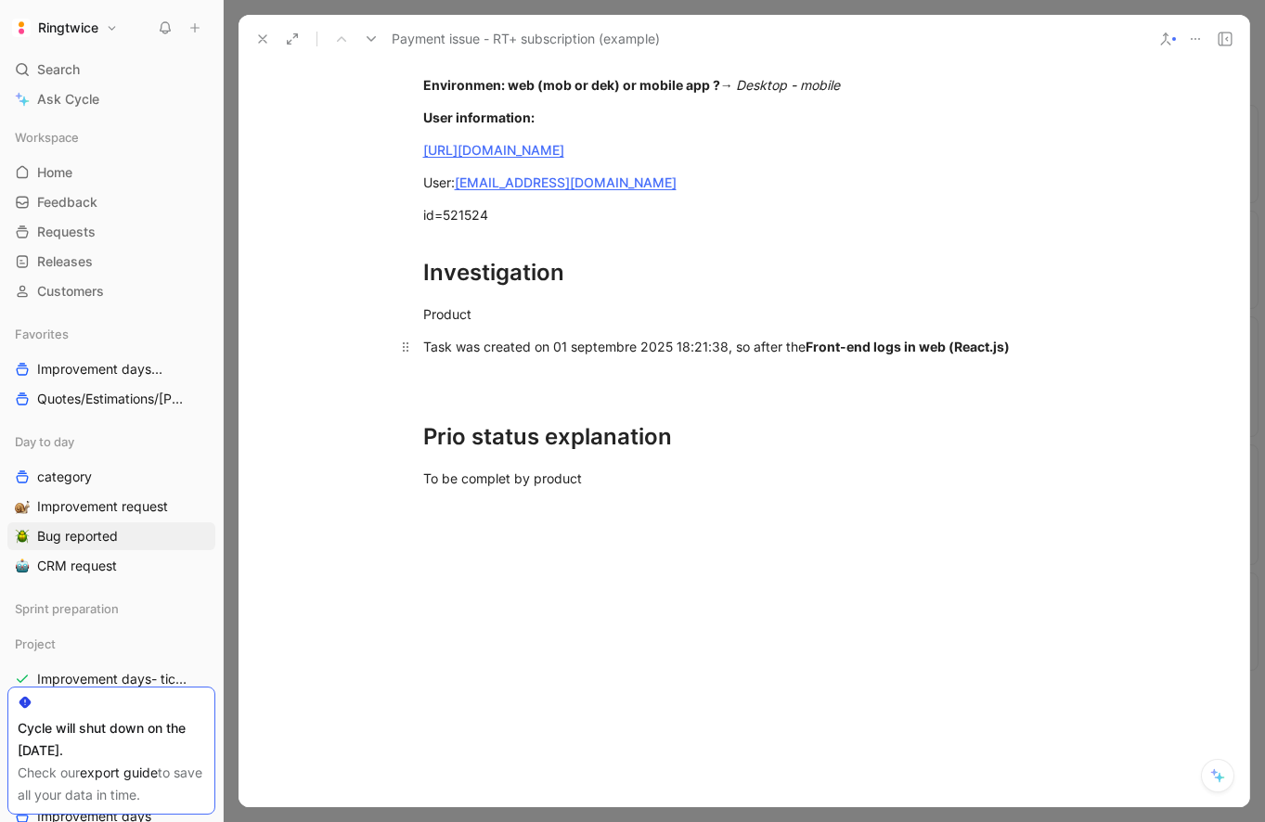
click at [805, 354] on span "Task was created on 01 septembre 2025 18:21:38, so after the" at bounding box center [614, 347] width 382 height 16
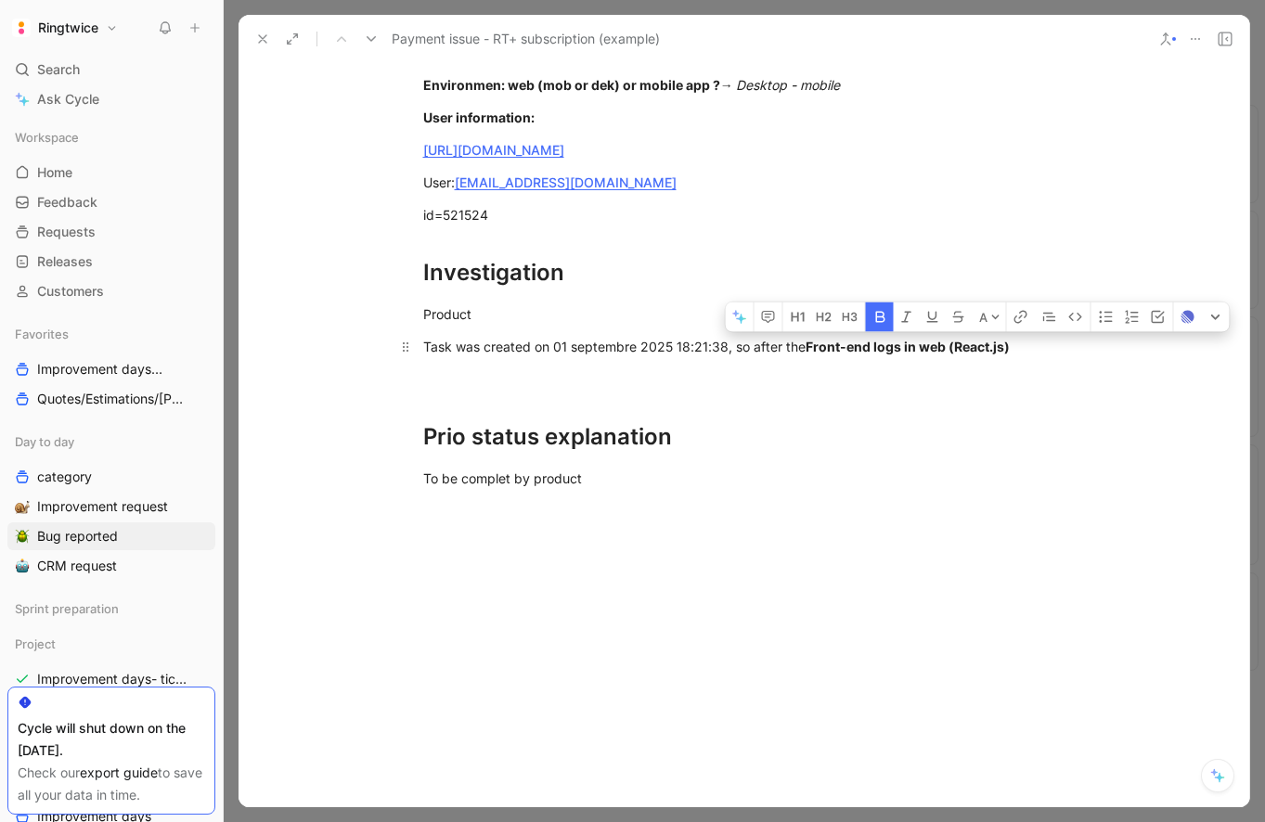
drag, startPoint x: 1038, startPoint y: 364, endPoint x: 948, endPoint y: 364, distance: 90.0
click at [948, 356] on div "Task was created on 01 septembre 2025 18:21:38, so after the Front-end logs in …" at bounding box center [744, 346] width 642 height 19
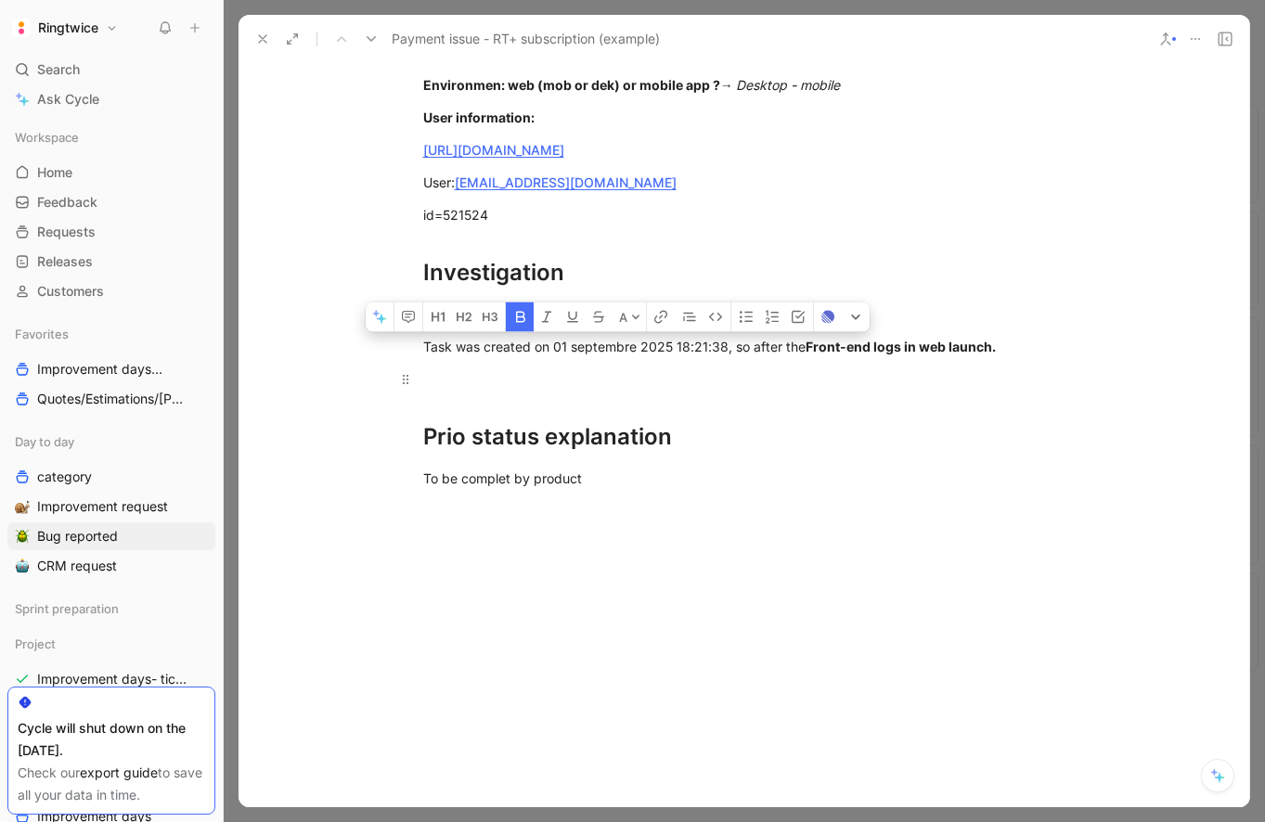
drag, startPoint x: 809, startPoint y: 366, endPoint x: 1048, endPoint y: 386, distance: 239.4
click at [1031, 362] on p "Task was created on 01 septembre 2025 18:21:38, so after the Front-end logs in …" at bounding box center [744, 346] width 713 height 31
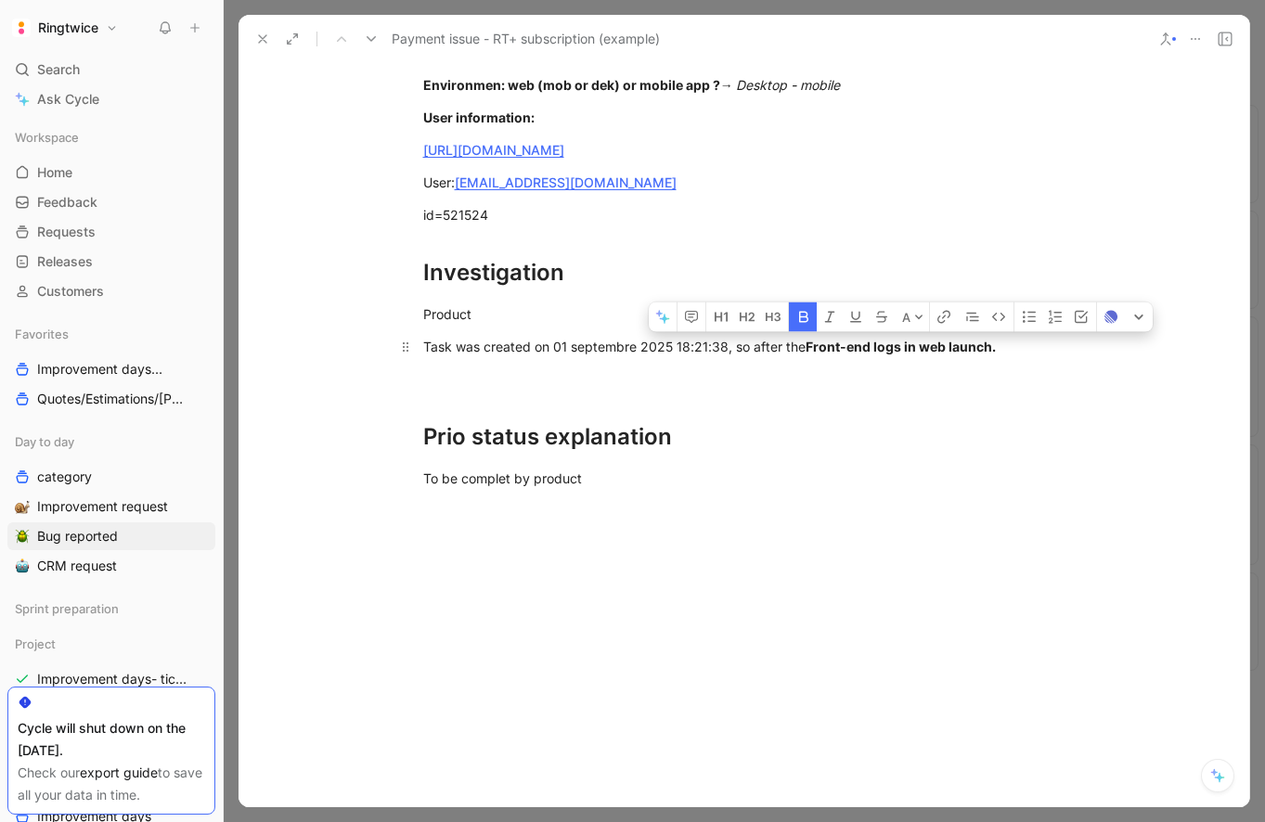
drag, startPoint x: 1028, startPoint y: 369, endPoint x: 805, endPoint y: 362, distance: 223.8
click at [805, 356] on div "Task was created on 01 septembre 2025 18:21:38, so after the Front-end logs in …" at bounding box center [744, 346] width 642 height 19
click at [799, 322] on icon "button" at bounding box center [803, 316] width 9 height 11
click at [749, 389] on div at bounding box center [744, 378] width 642 height 19
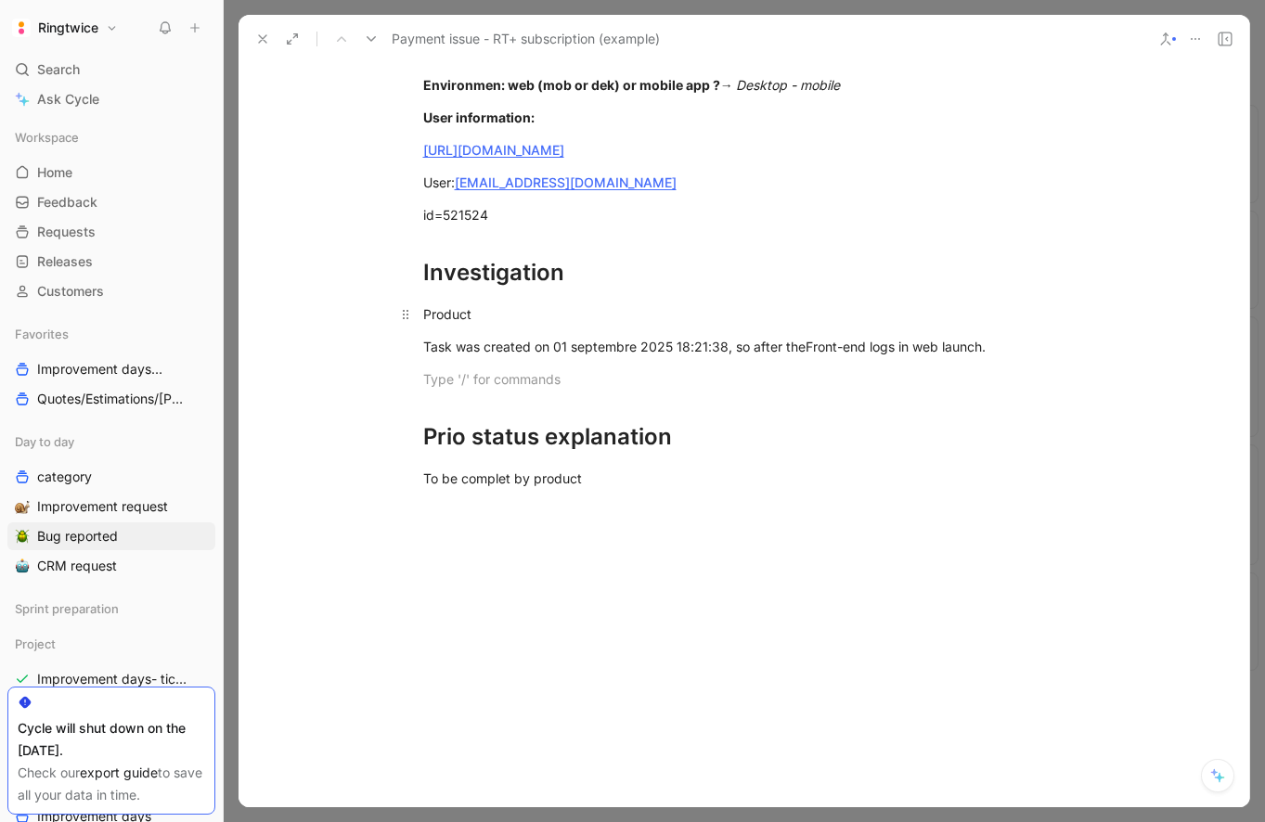
click at [427, 324] on div "Product" at bounding box center [744, 313] width 642 height 19
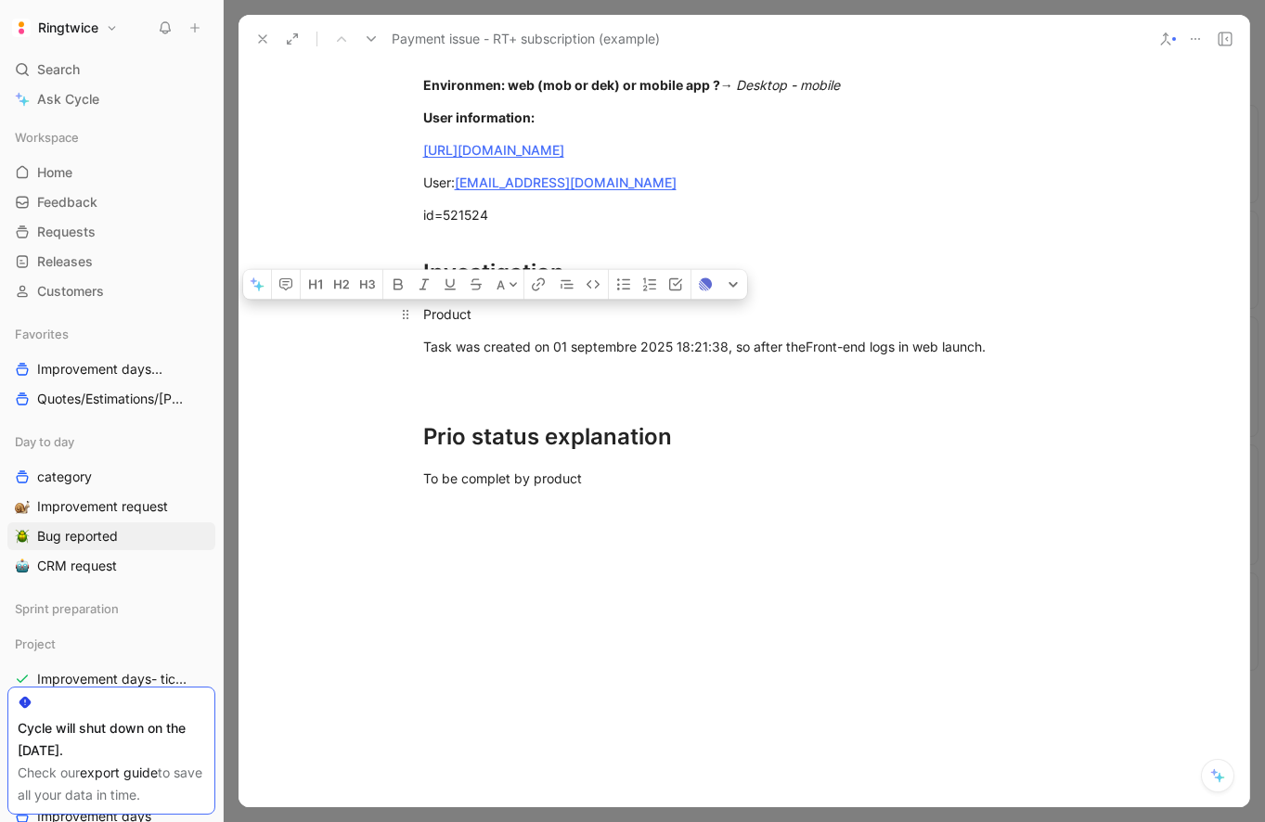
click at [427, 324] on div "Product" at bounding box center [744, 313] width 642 height 19
click at [366, 289] on icon "button" at bounding box center [363, 284] width 7 height 8
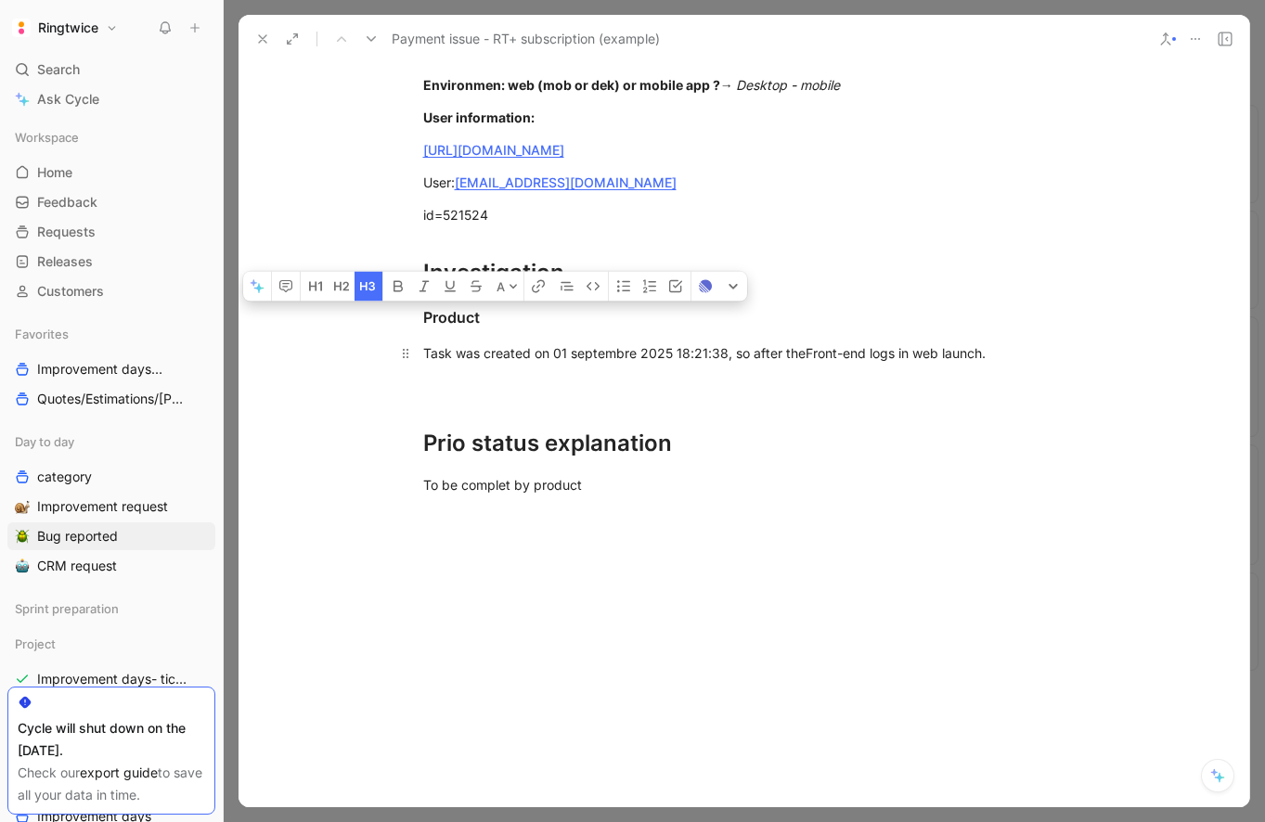
click at [508, 363] on div "Task was created on 01 septembre 2025 18:21:38, so after the Front-end logs in …" at bounding box center [744, 352] width 642 height 19
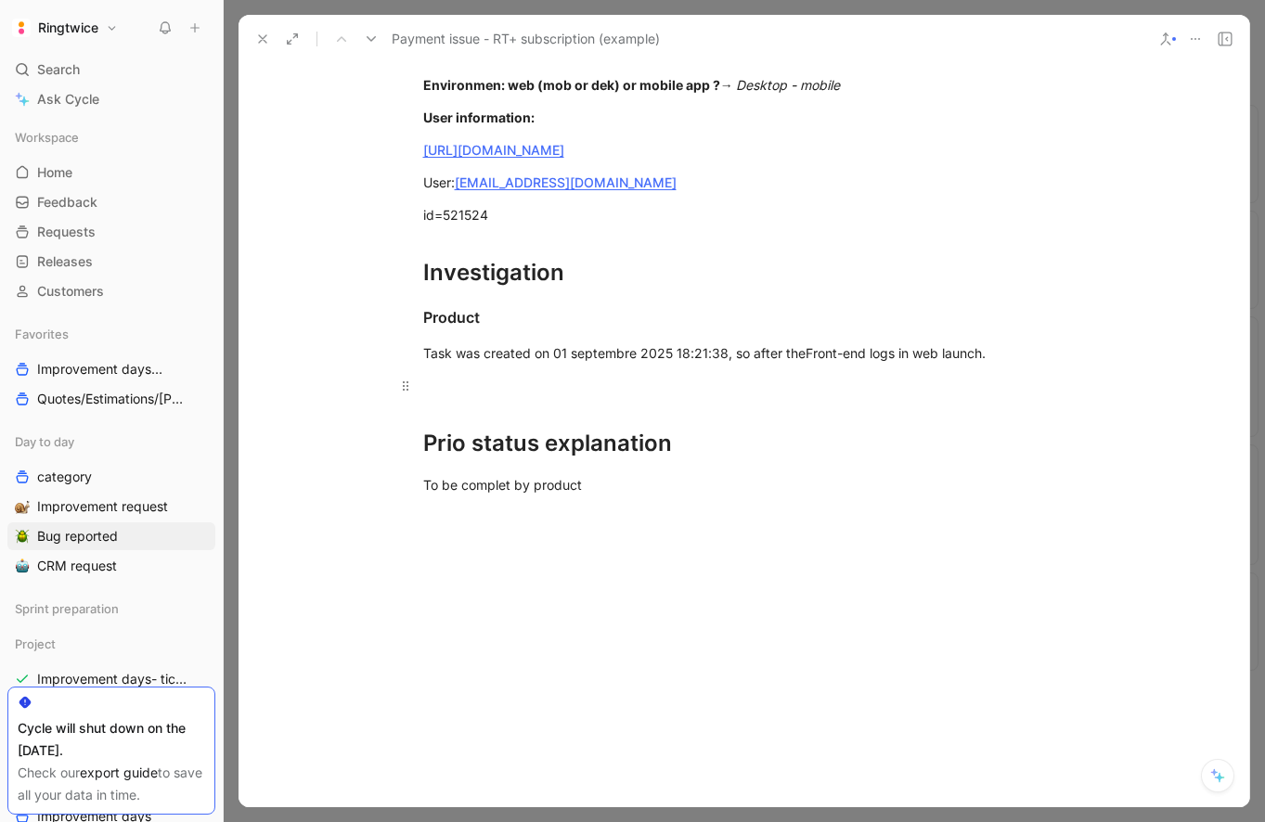
click at [490, 401] on p at bounding box center [744, 385] width 713 height 31
click at [439, 395] on div "Tech" at bounding box center [744, 385] width 642 height 19
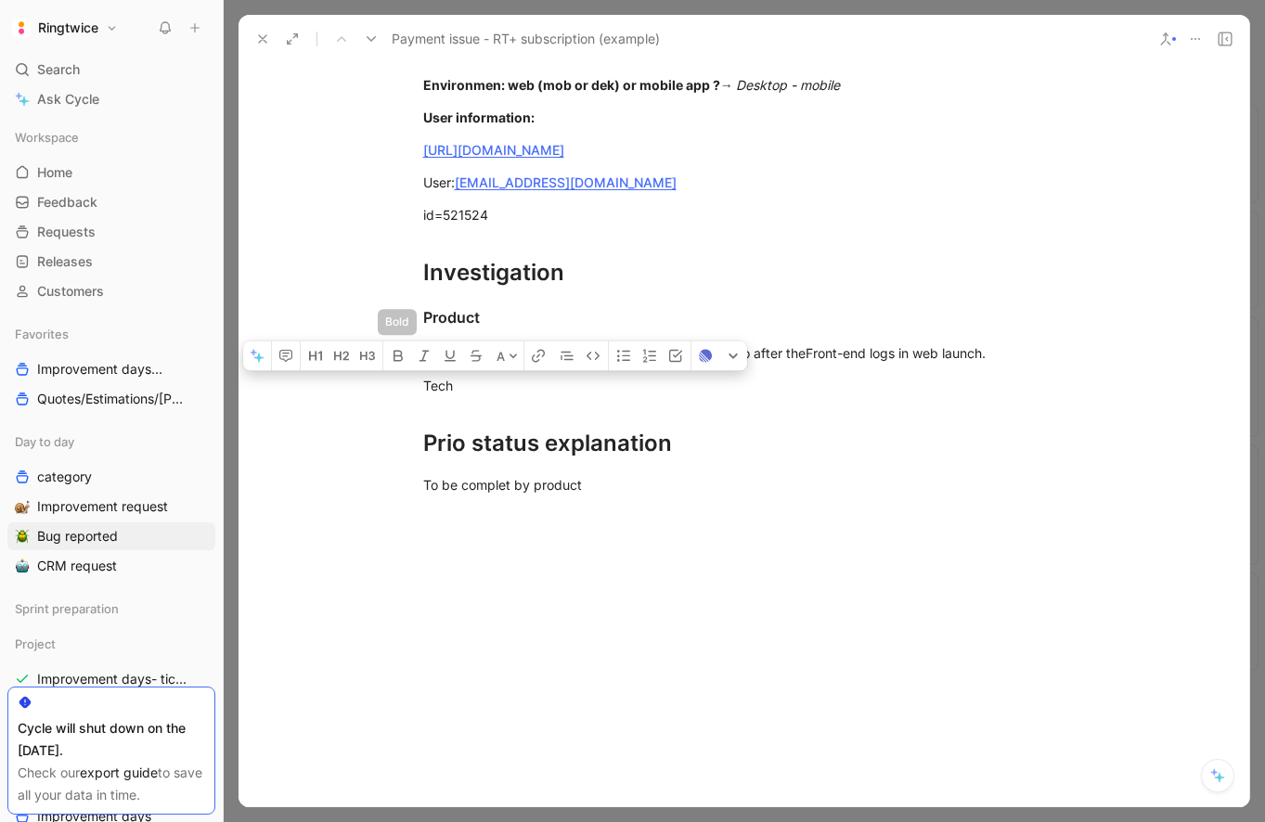
click at [374, 359] on icon "button" at bounding box center [371, 355] width 6 height 8
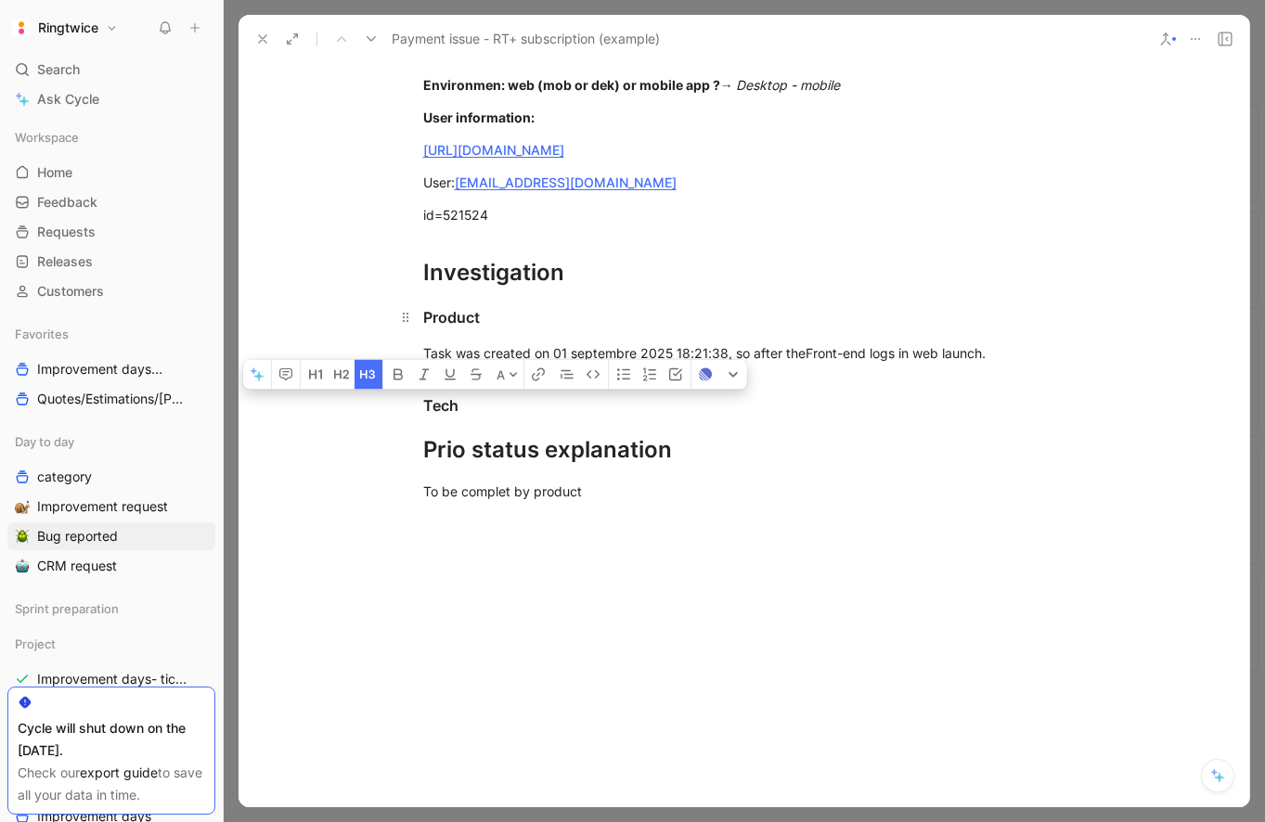
click at [492, 336] on h3 "Product" at bounding box center [744, 317] width 713 height 37
click at [1059, 363] on div "Task was created on 01 septembre 2025 18:21:38, so after the Front-end logs in …" at bounding box center [744, 352] width 642 height 19
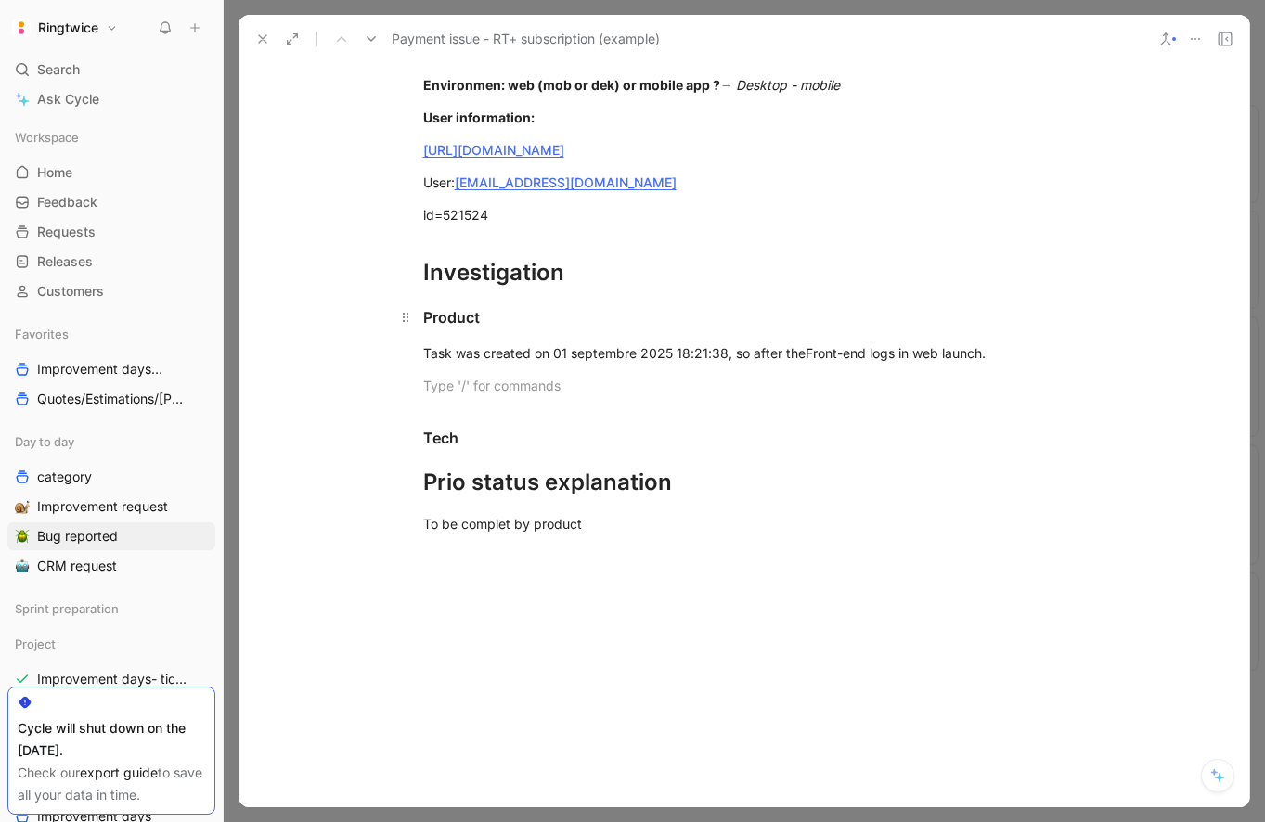
click at [973, 329] on div "Product" at bounding box center [744, 317] width 642 height 22
click at [805, 363] on div "Task was created on 01 septembre 2025 18:21:38, so after the Front-end logs in …" at bounding box center [744, 352] width 642 height 19
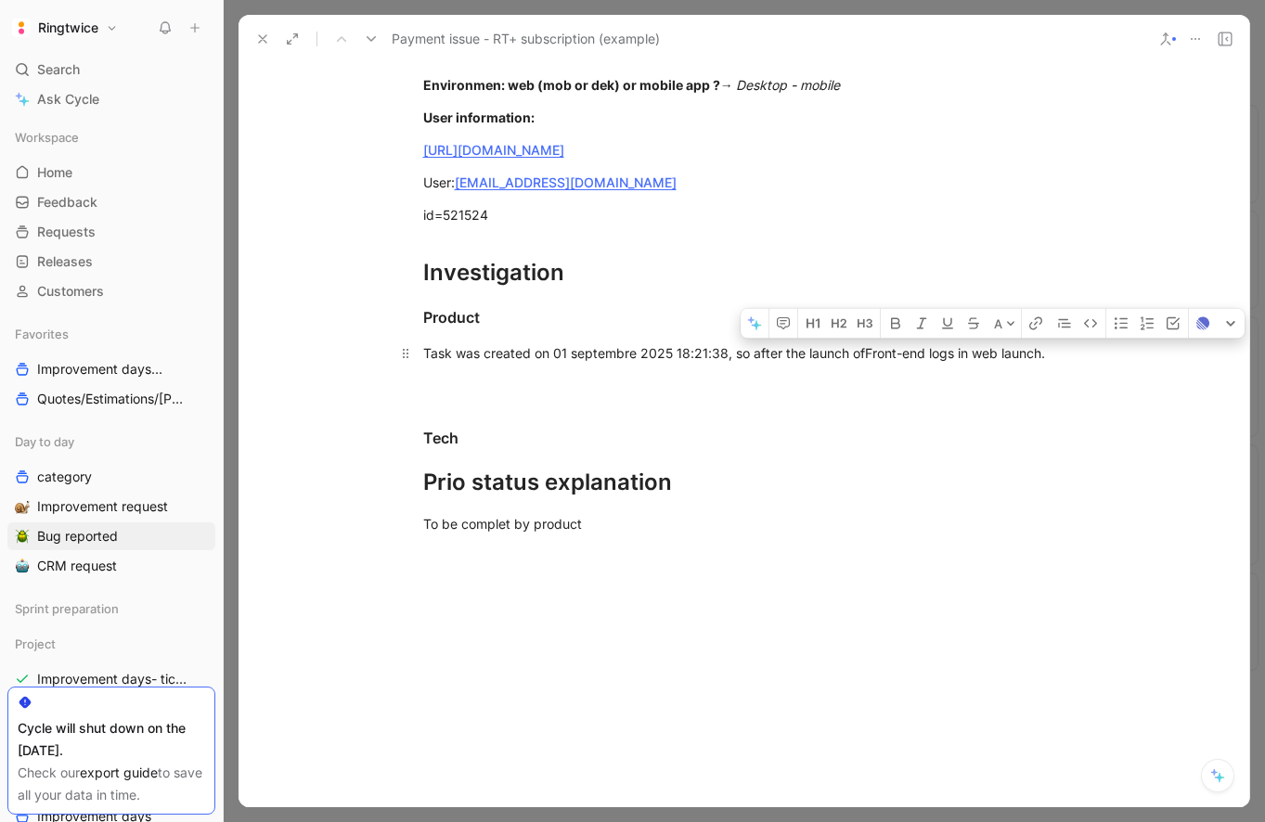
drag, startPoint x: 1004, startPoint y: 370, endPoint x: 1095, endPoint y: 371, distance: 90.9
click at [1095, 368] on p "Task was created on 01 septembre 2025 18:21:38, so after the launch of Front-en…" at bounding box center [744, 353] width 713 height 31
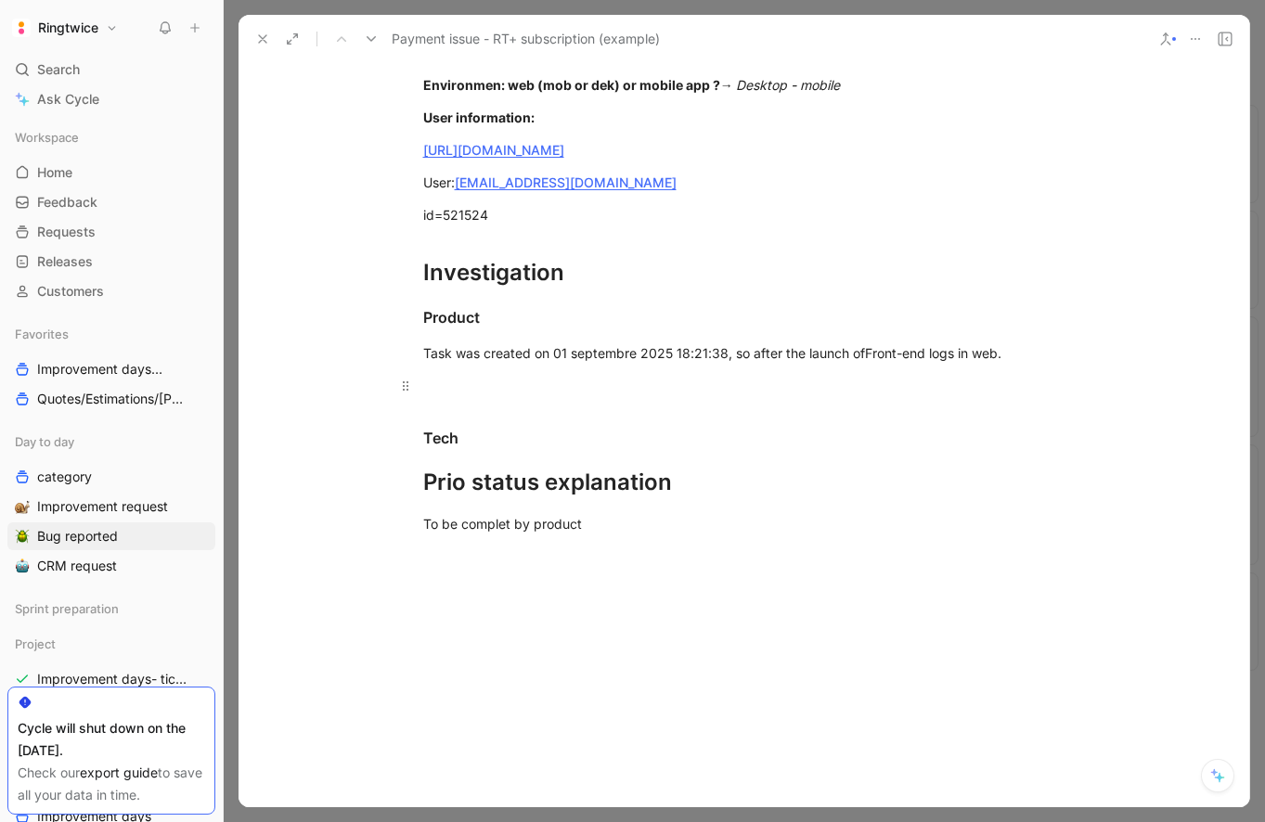
click at [737, 395] on div at bounding box center [744, 385] width 642 height 19
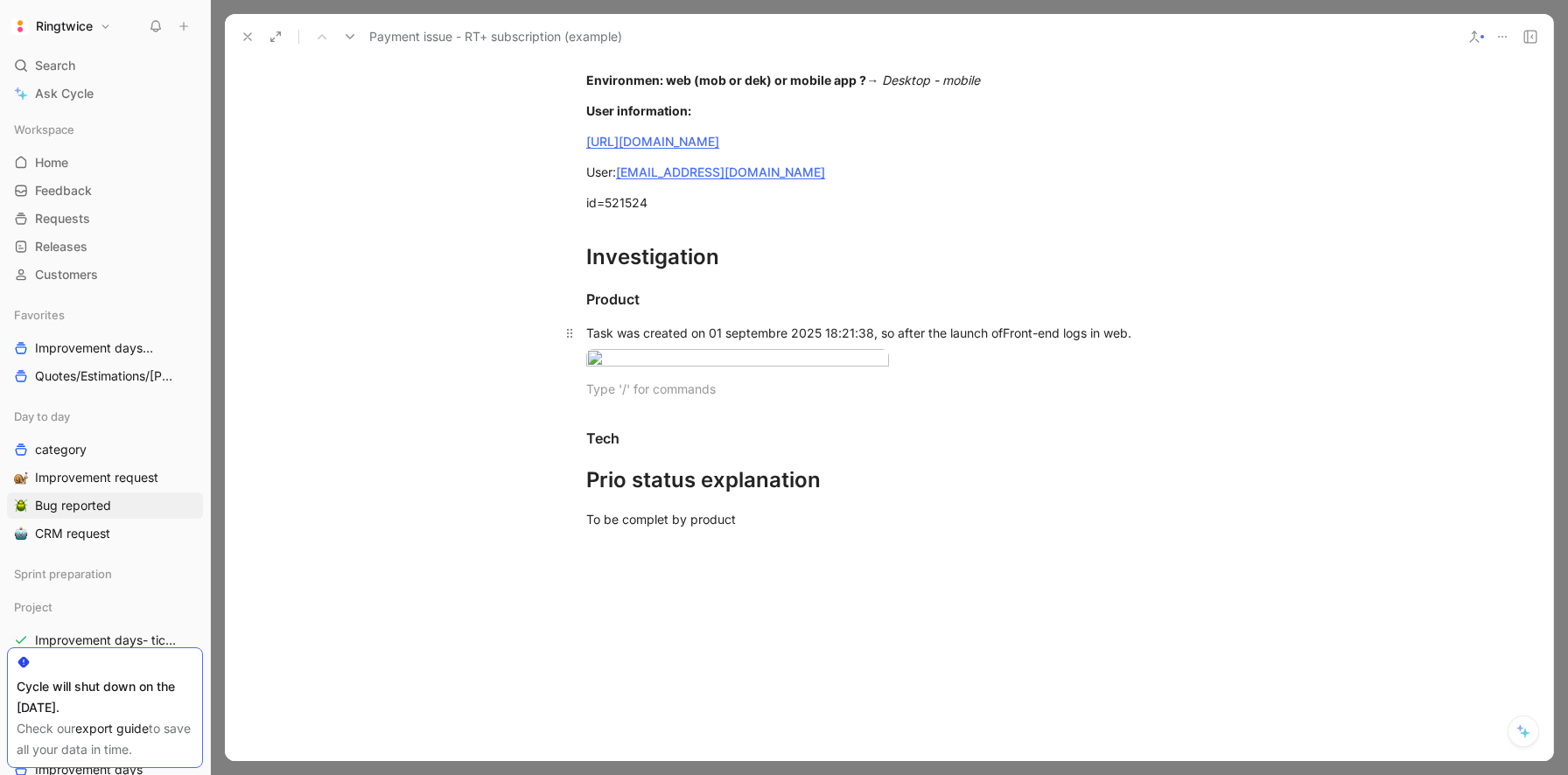
click at [1183, 342] on div "Task was created on 01 septembre 2025 18:21:38, so after the launch of Front-en…" at bounding box center [889, 332] width 605 height 18
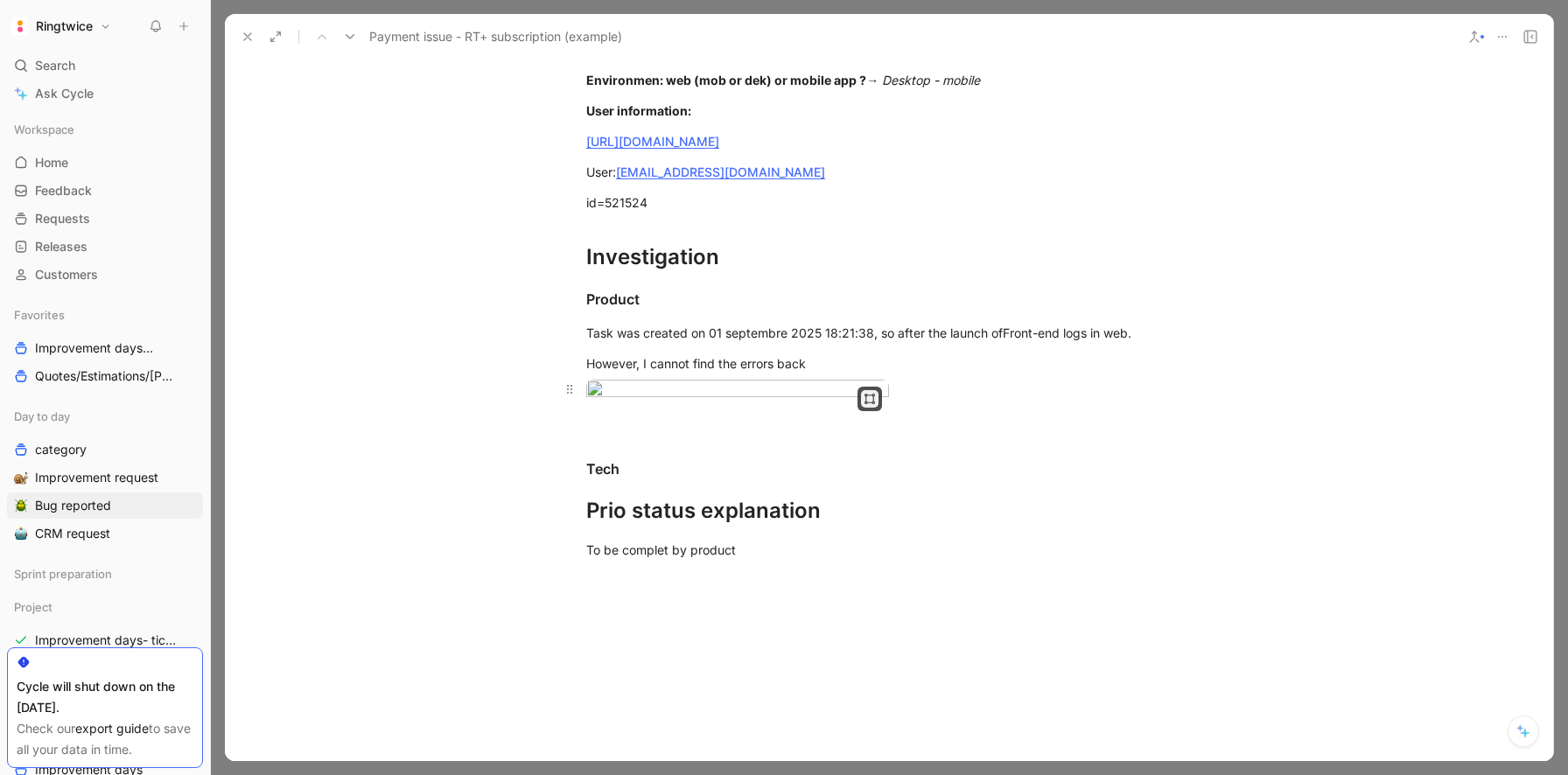
click at [870, 404] on icon "button" at bounding box center [869, 399] width 10 height 10
click at [826, 443] on div "Large" at bounding box center [813, 442] width 115 height 21
click at [820, 372] on div "However, I cannot find the errors back" at bounding box center [889, 363] width 605 height 18
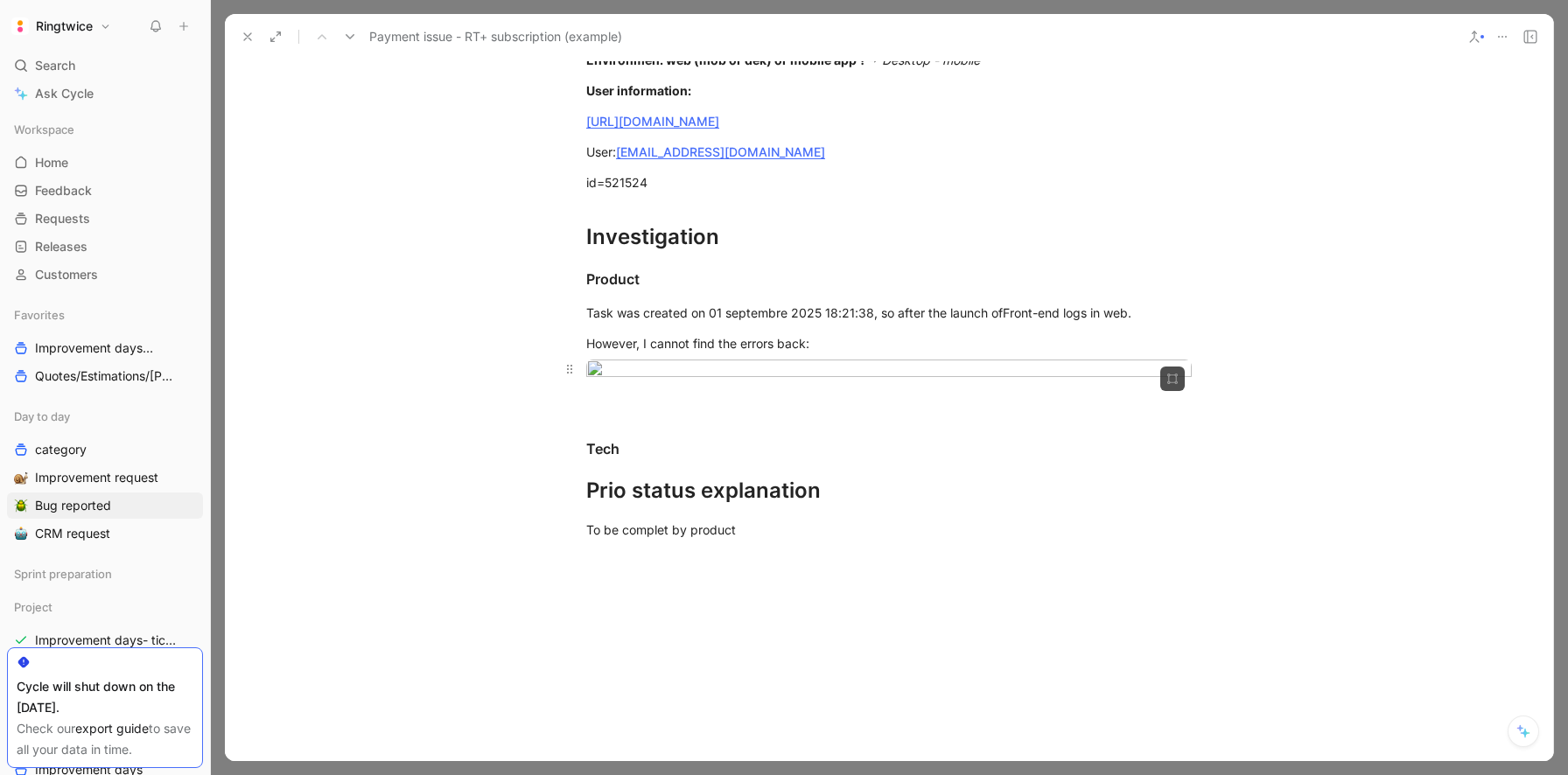
scroll to position [1862, 0]
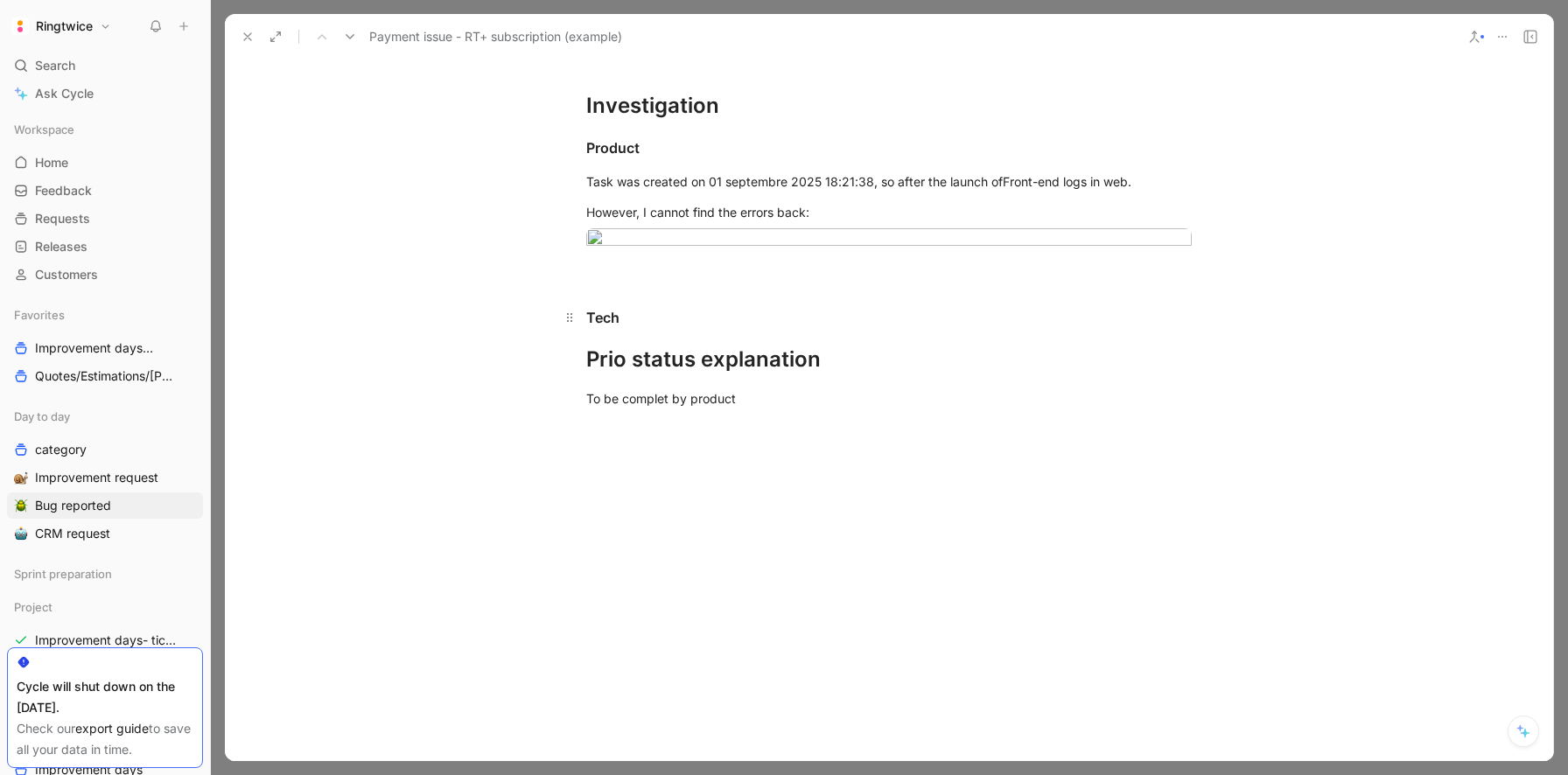
click at [625, 335] on h3 "Tech" at bounding box center [888, 310] width 672 height 51
click at [629, 335] on h3 "Tech" at bounding box center [888, 310] width 672 height 51
click at [632, 277] on div at bounding box center [889, 268] width 605 height 18
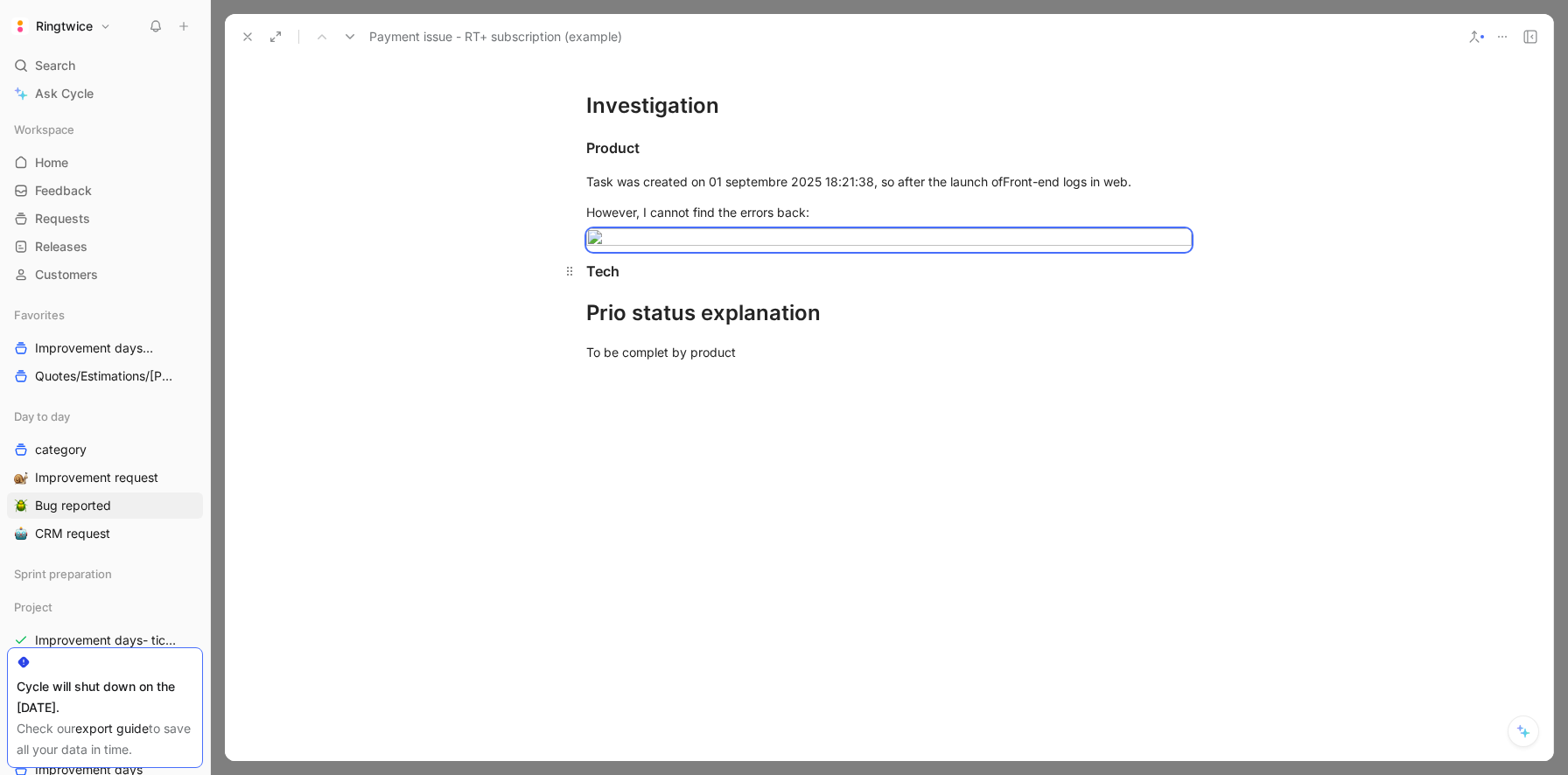
click at [637, 282] on div "Tech" at bounding box center [889, 272] width 605 height 21
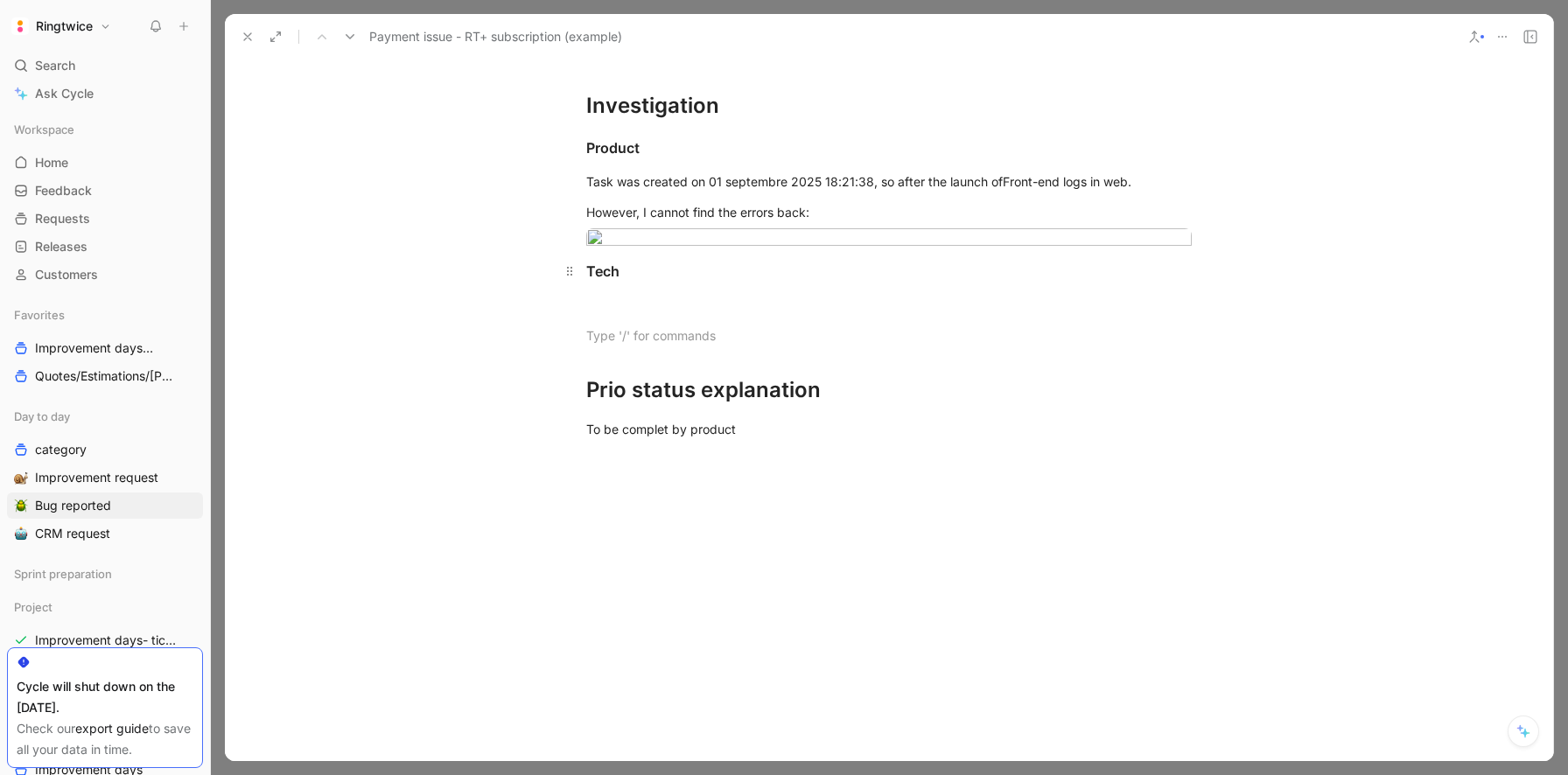
click at [602, 282] on div "Tech" at bounding box center [889, 272] width 605 height 21
click at [405, 256] on button "button" at bounding box center [406, 241] width 26 height 28
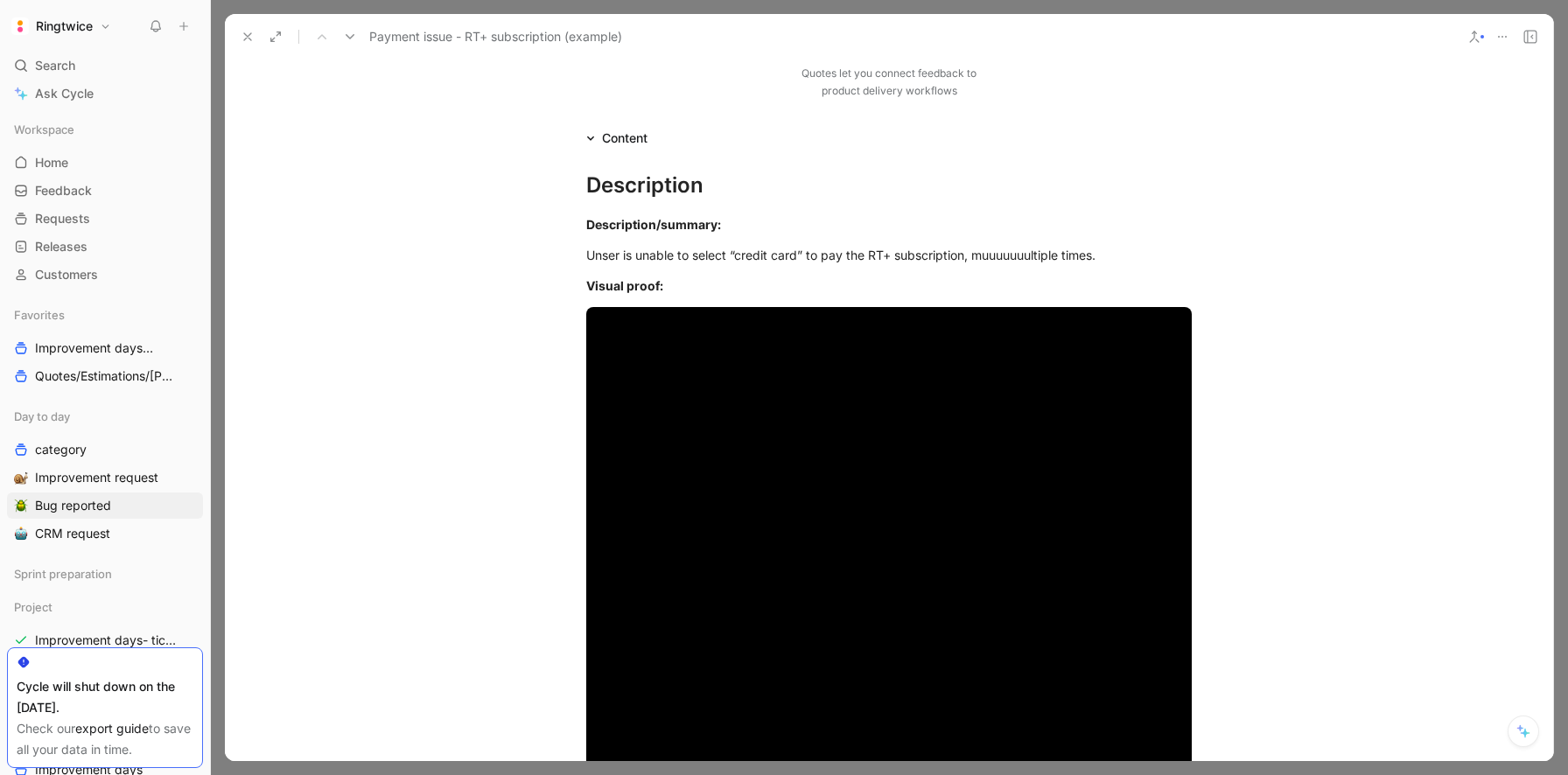
click at [107, 22] on button "Ringtwice" at bounding box center [60, 26] width 108 height 25
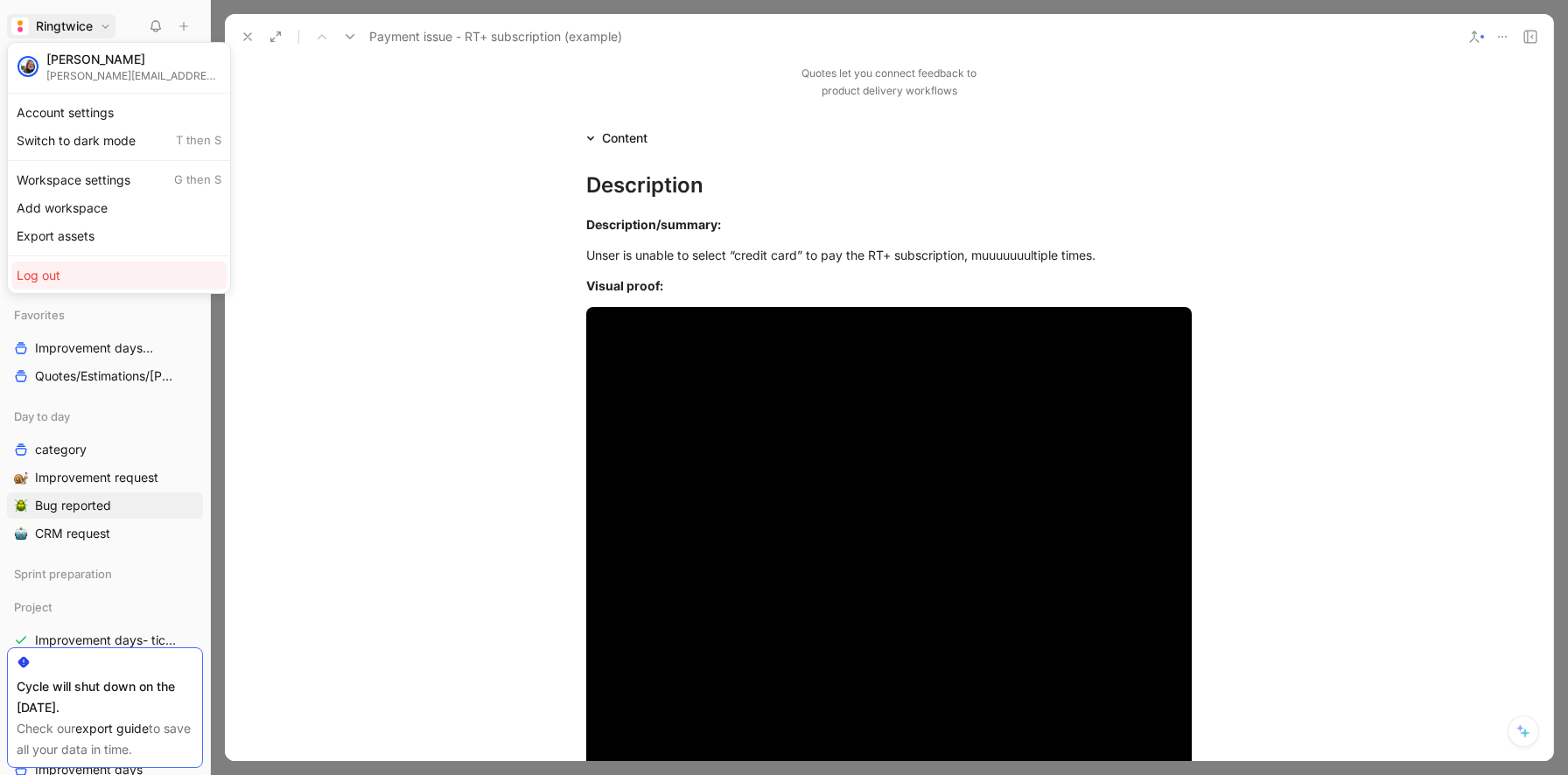
click at [121, 272] on div "Log out" at bounding box center [119, 275] width 215 height 28
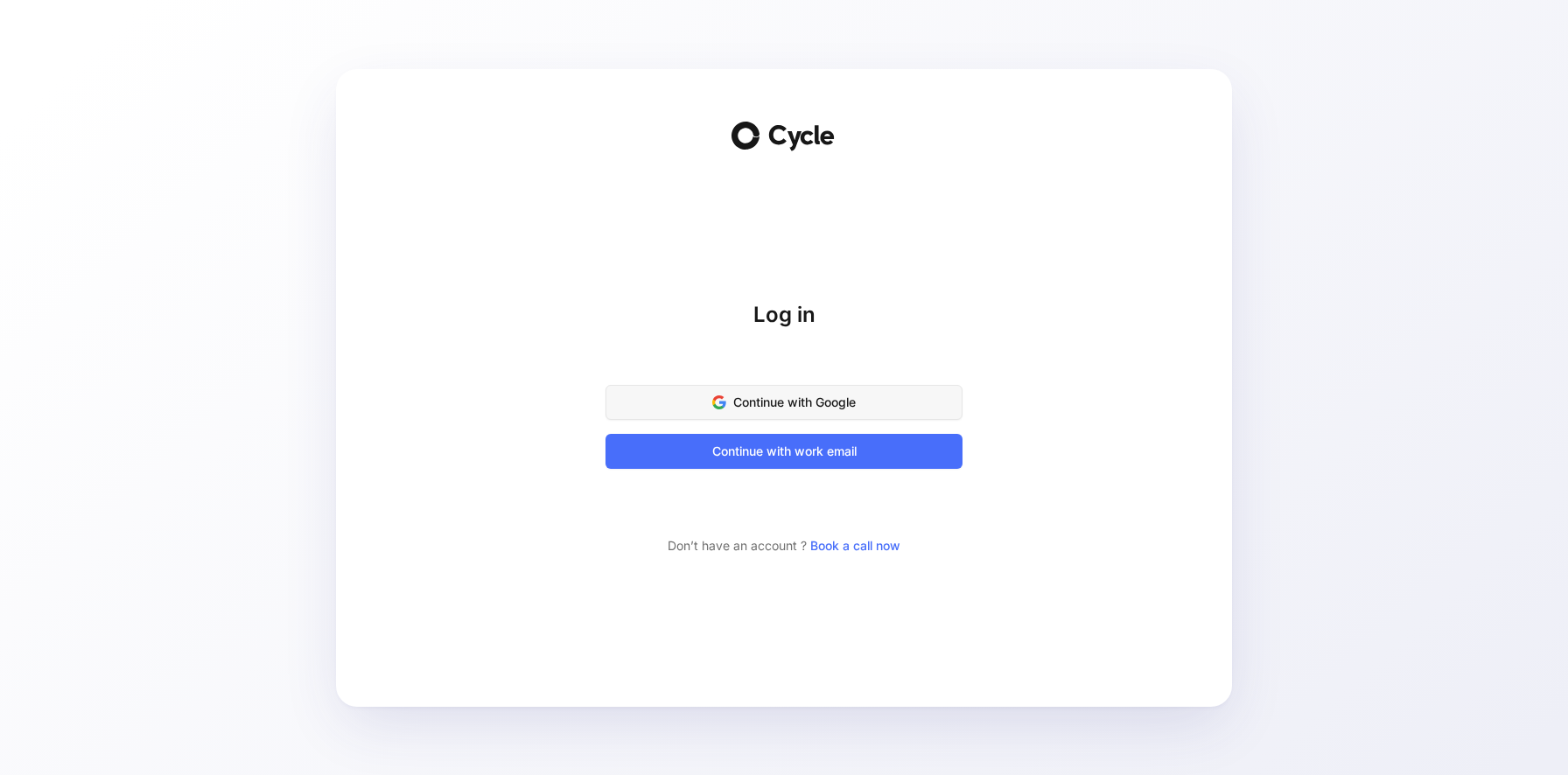
click at [833, 404] on span "Continue with Google" at bounding box center [784, 403] width 313 height 21
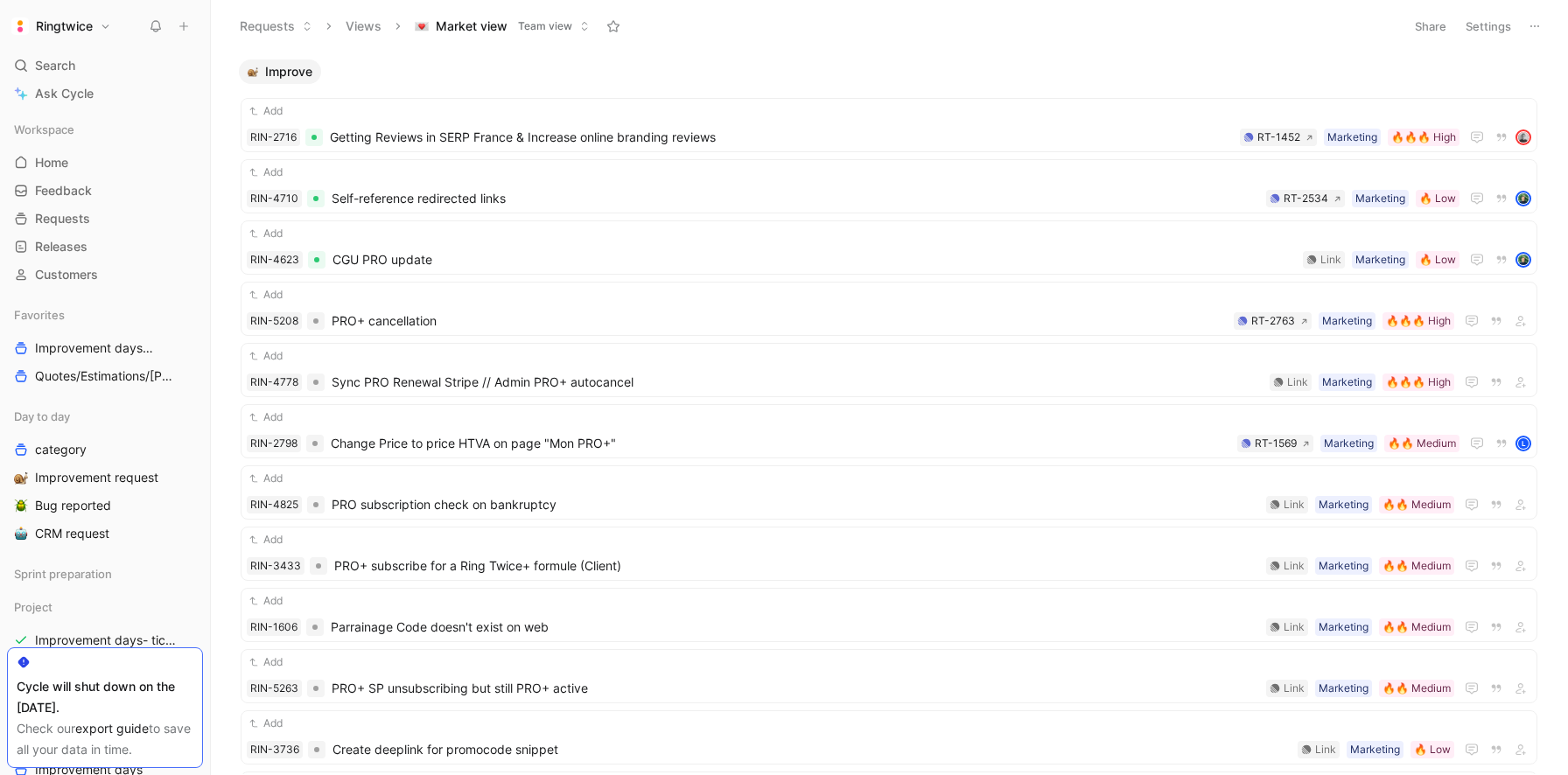
click at [1482, 24] on button "Settings" at bounding box center [1488, 26] width 61 height 25
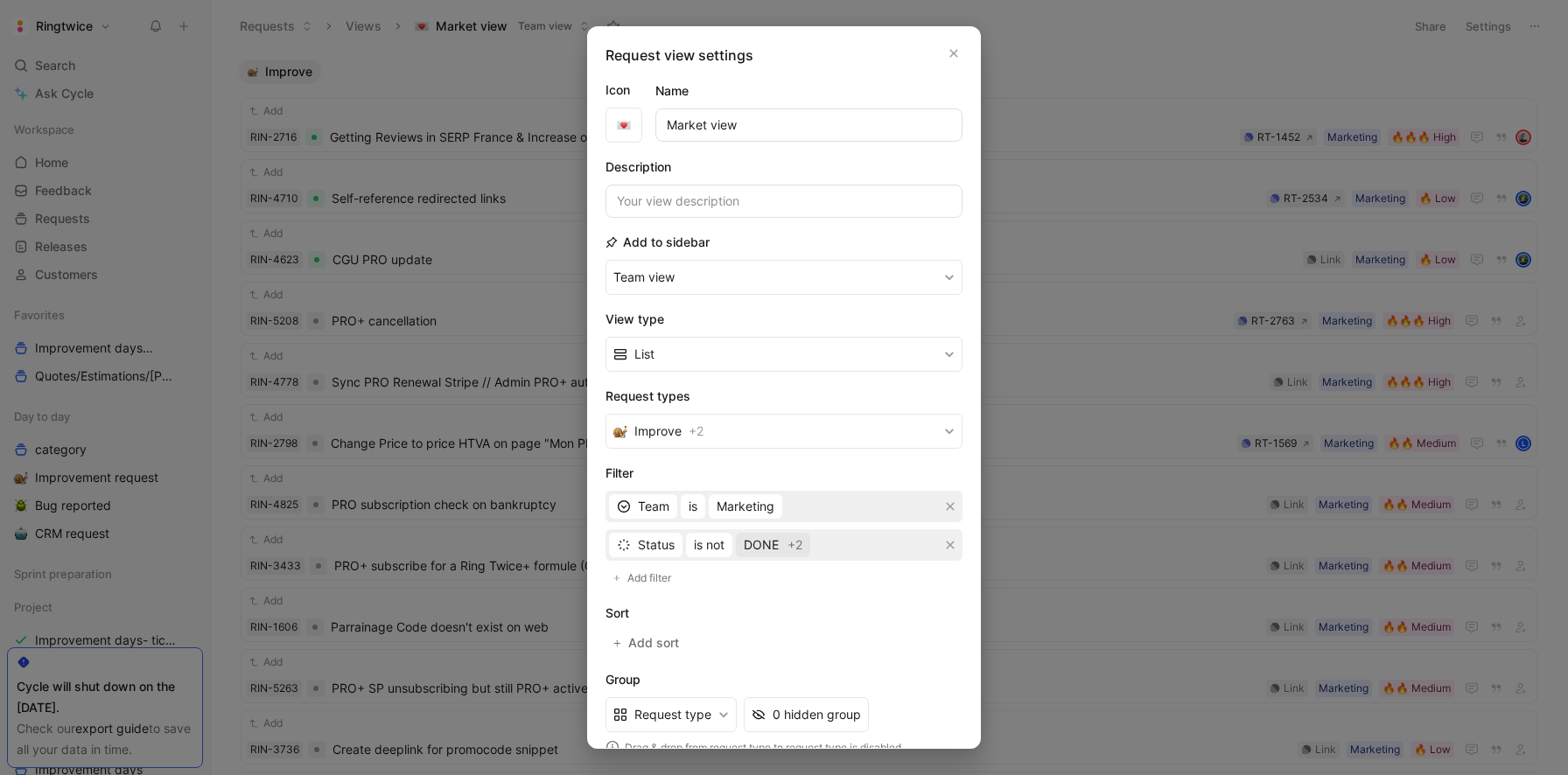
click at [802, 536] on span "+2" at bounding box center [795, 545] width 15 height 21
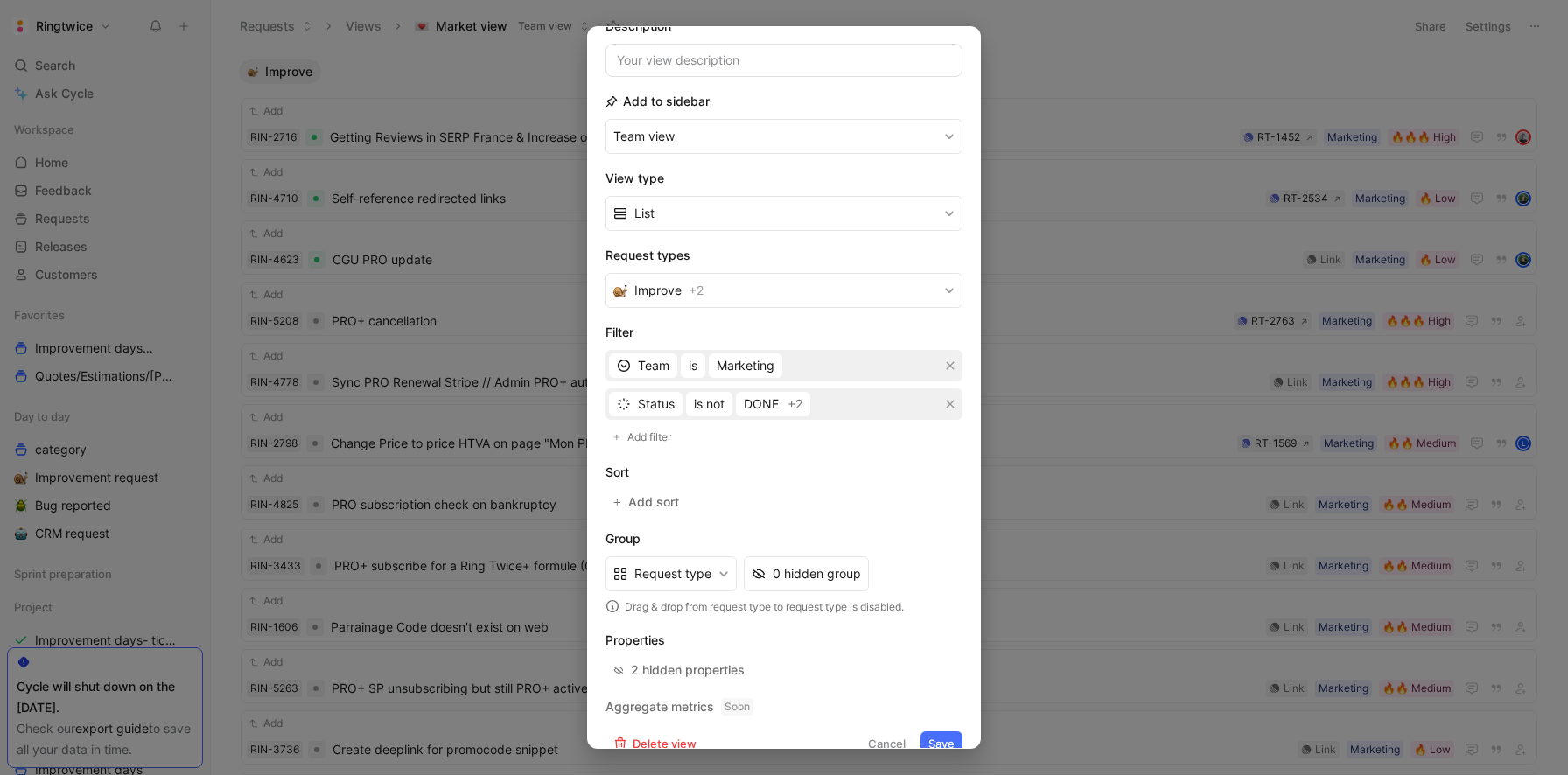
scroll to position [166, 0]
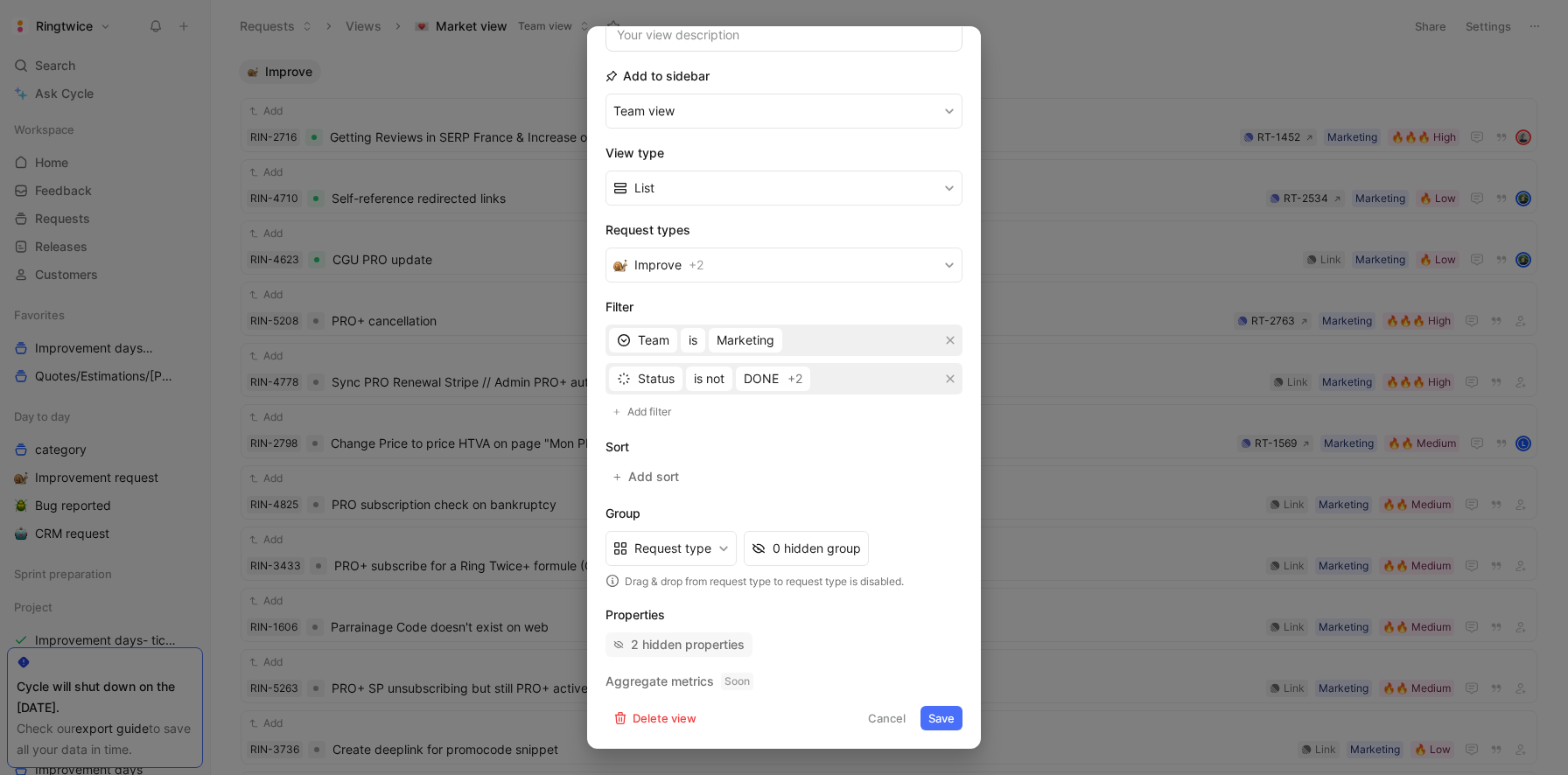
click at [711, 647] on div "2 hidden properties" at bounding box center [687, 645] width 114 height 21
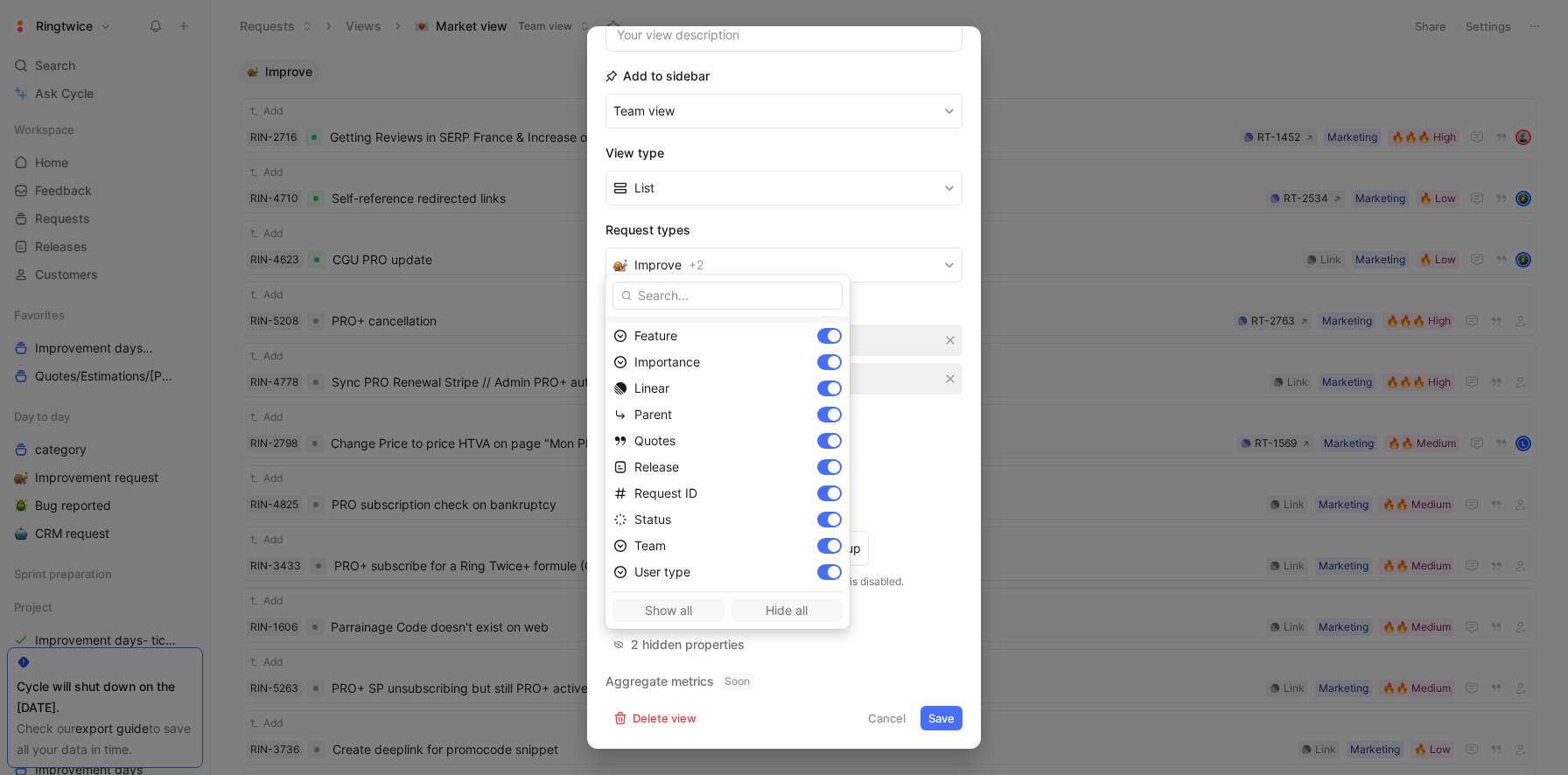
scroll to position [0, 0]
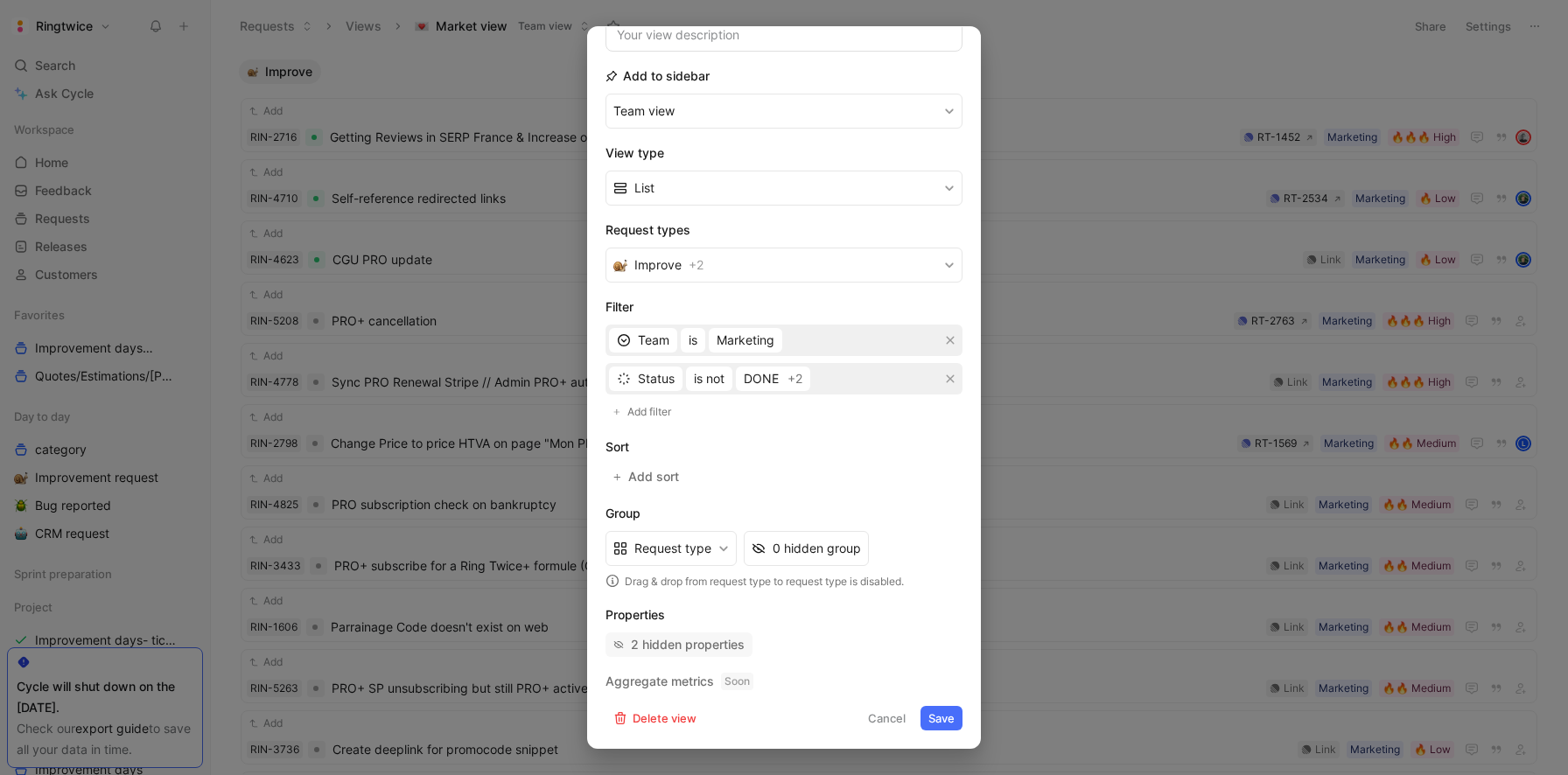
click at [733, 643] on div "2 hidden properties" at bounding box center [687, 645] width 114 height 21
click at [721, 650] on div "2 hidden properties" at bounding box center [687, 645] width 114 height 21
click at [894, 721] on button "Cancel" at bounding box center [886, 718] width 54 height 25
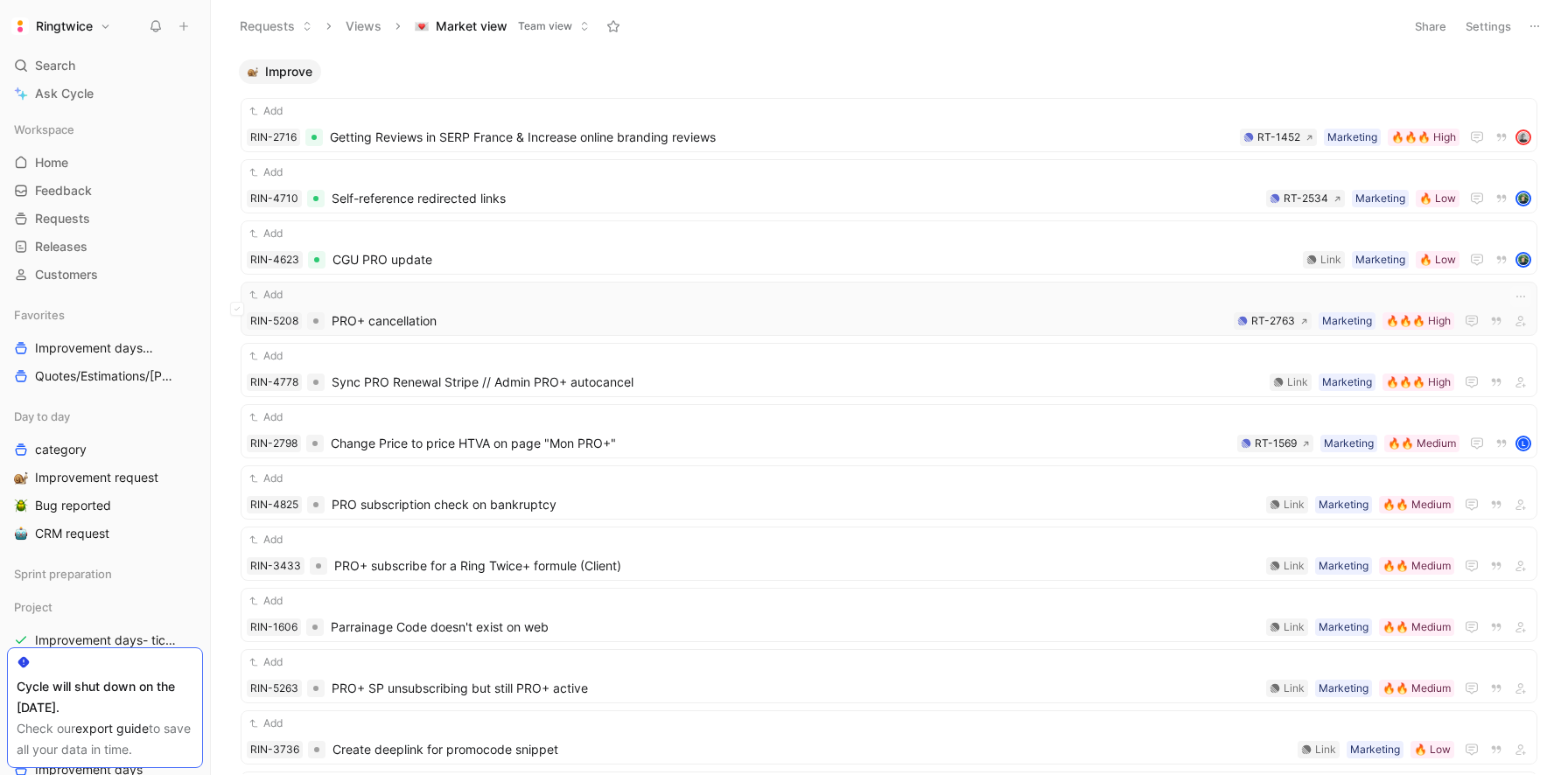
click at [564, 308] on div "Add RIN-5208 PRO+ cancellation 🔥🔥🔥 High Marketing RT-2763" at bounding box center [889, 308] width 1284 height 45
click at [524, 383] on span "Sync PRO Renewal Stripe // Admin PRO+ autocancel" at bounding box center [797, 382] width 931 height 21
click at [512, 448] on span "Change Price to price HTVA on page "Mon PRO+"" at bounding box center [781, 443] width 900 height 21
click at [500, 503] on span "PRO subscription check on bankruptcy" at bounding box center [796, 504] width 928 height 21
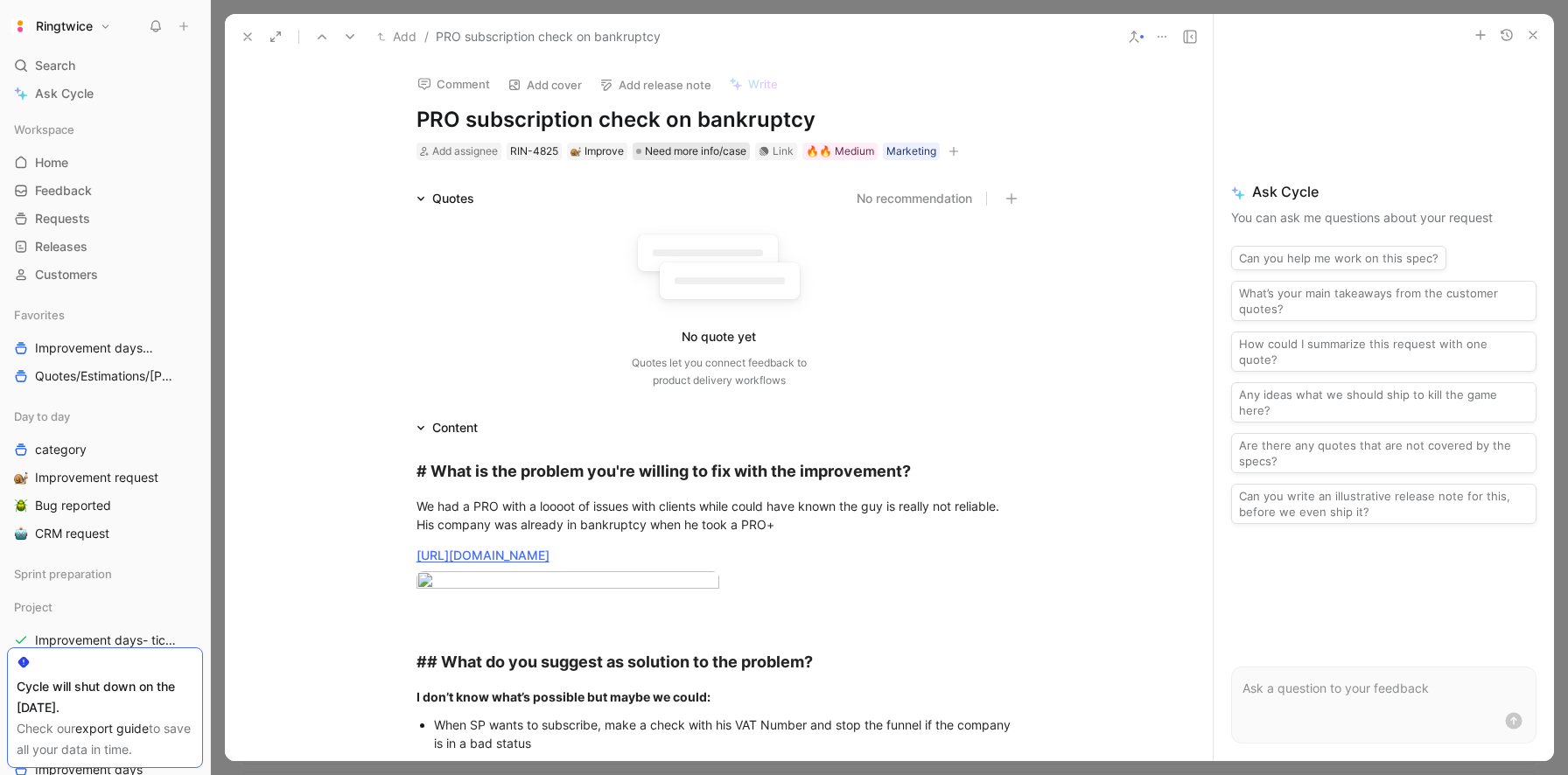
click at [698, 154] on span "Need more info/case" at bounding box center [696, 151] width 102 height 18
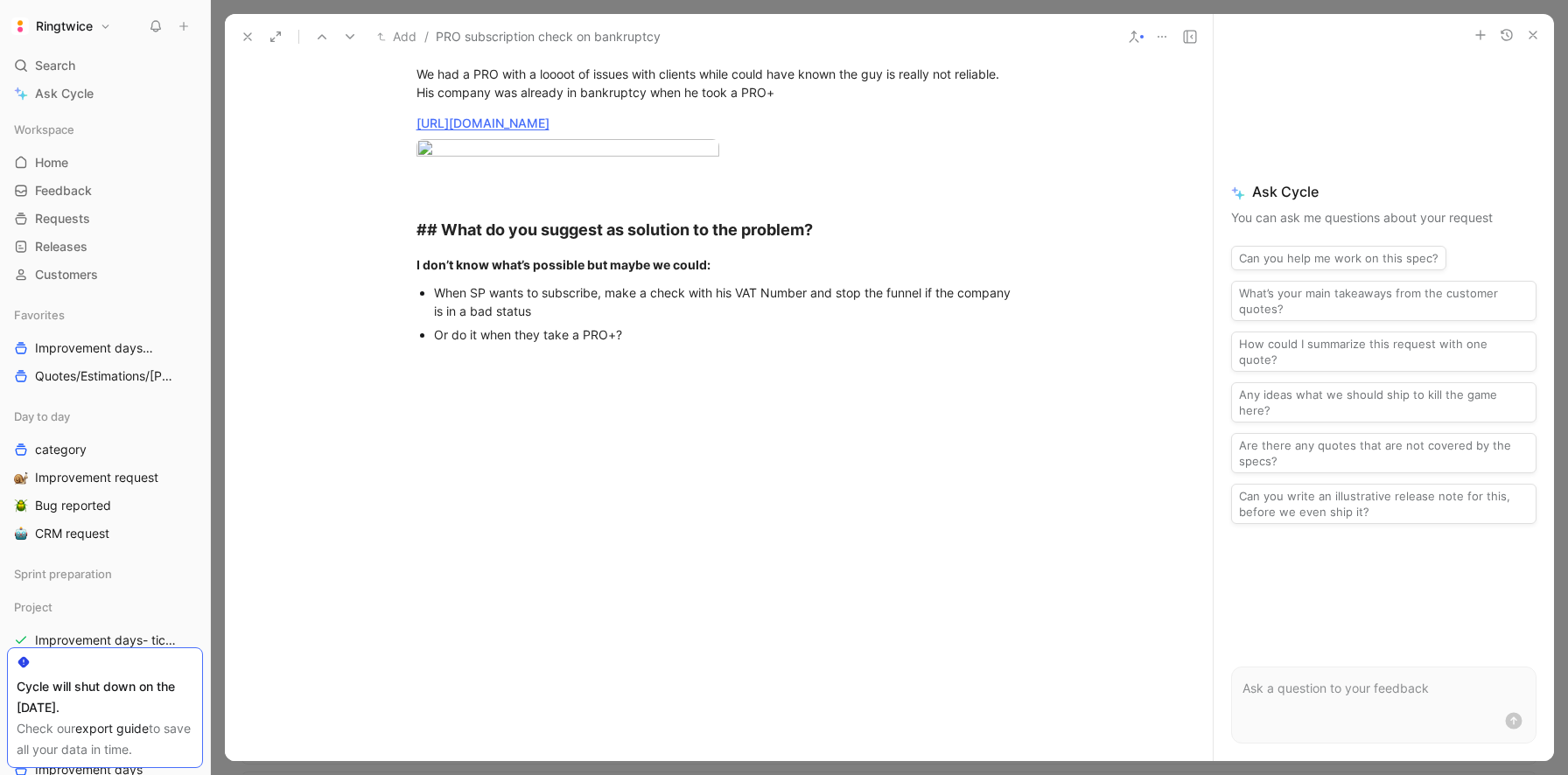
scroll to position [543, 0]
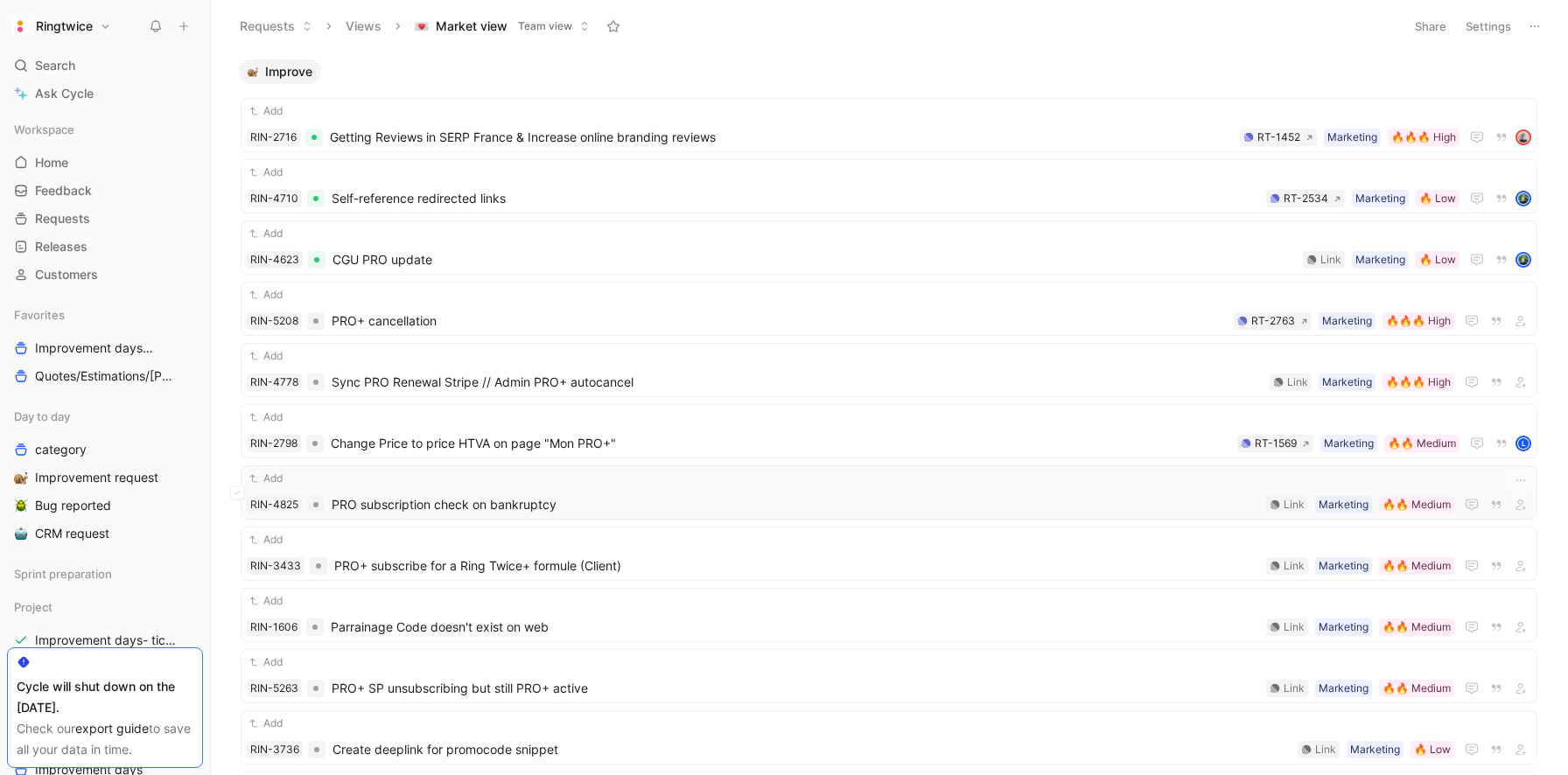
click at [585, 500] on span "PRO subscription check on bankruptcy" at bounding box center [796, 504] width 928 height 21
click at [556, 568] on span "PRO+ subscribe for a Ring Twice+ formule (Client)" at bounding box center [796, 566] width 925 height 21
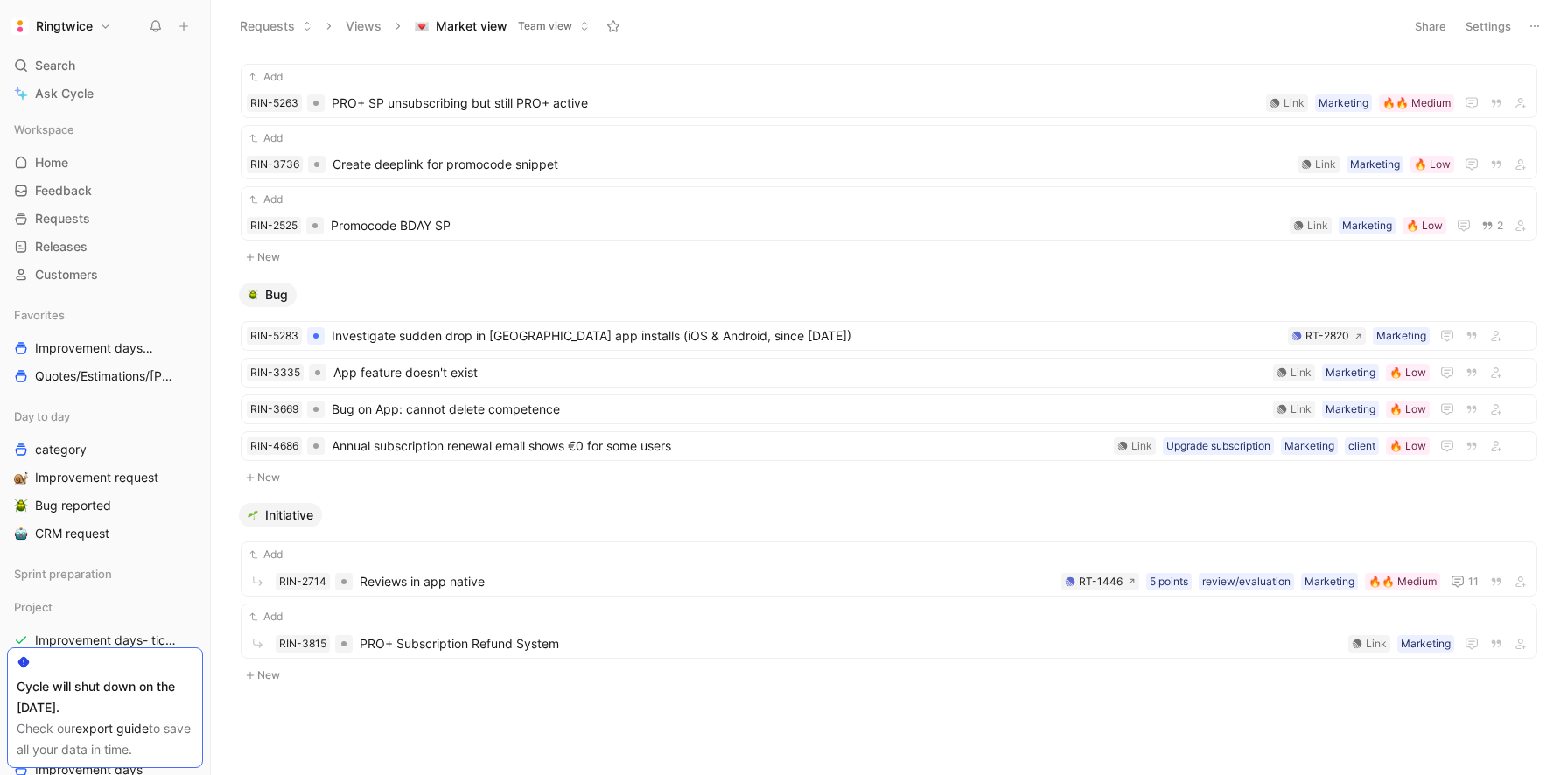
scroll to position [472, 0]
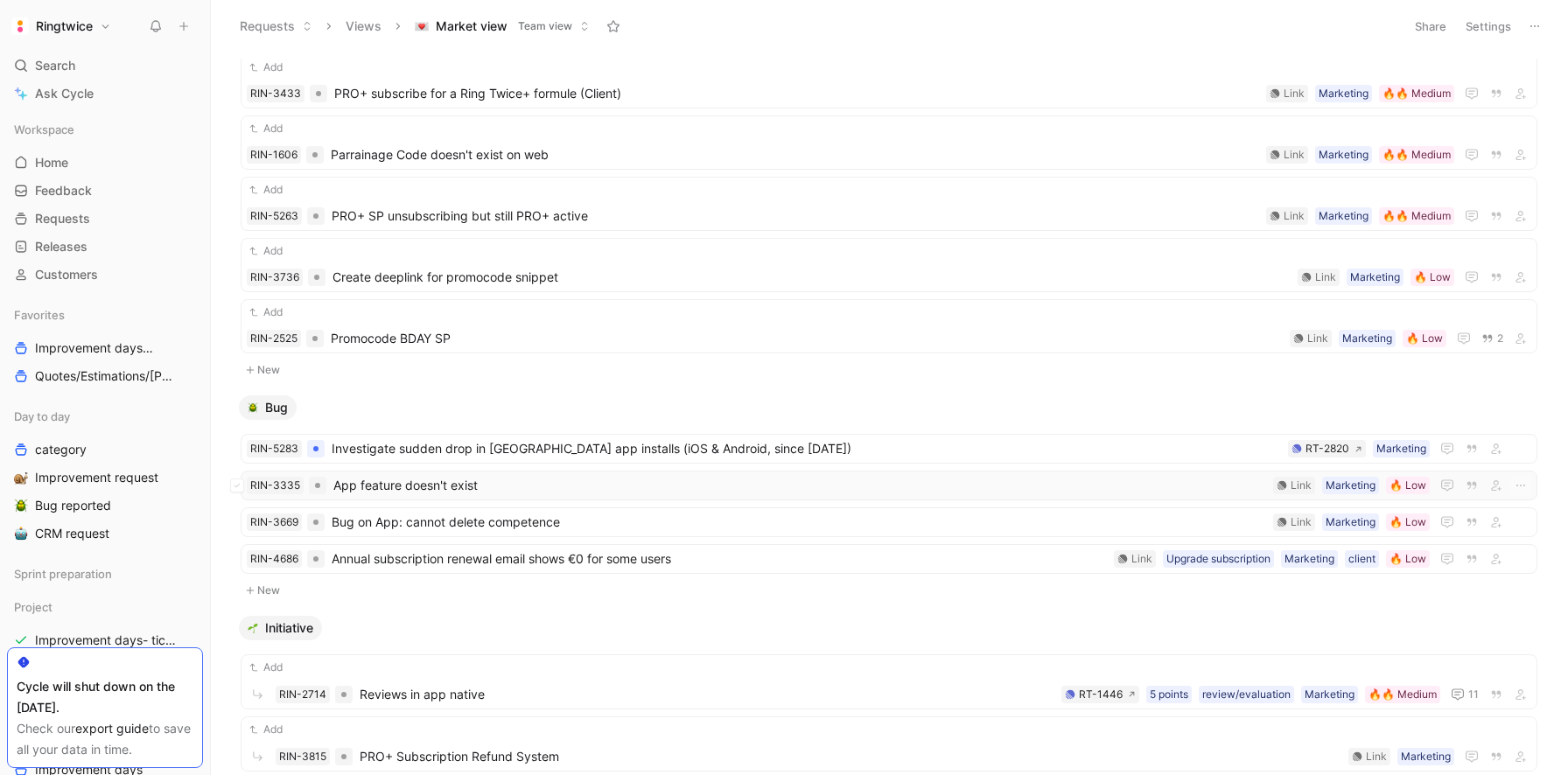
click at [503, 480] on span "App feature doesn't exist" at bounding box center [800, 486] width 933 height 21
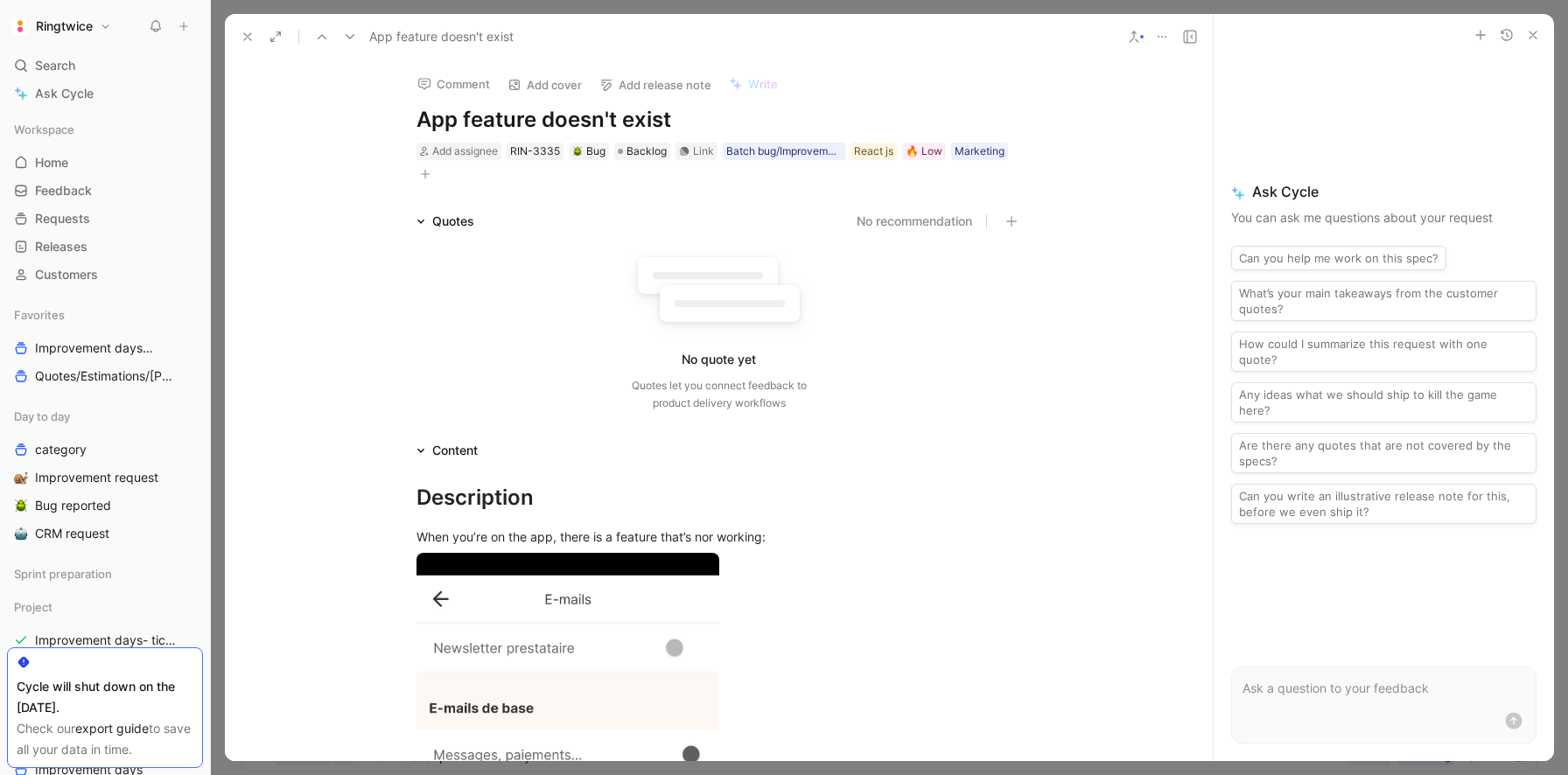
click at [553, 104] on div "Comment Add cover Add release note Write App feature doesn't exist Add assignee…" at bounding box center [718, 122] width 672 height 125
click at [548, 111] on h1 "App feature doesn't exist" at bounding box center [719, 120] width 605 height 28
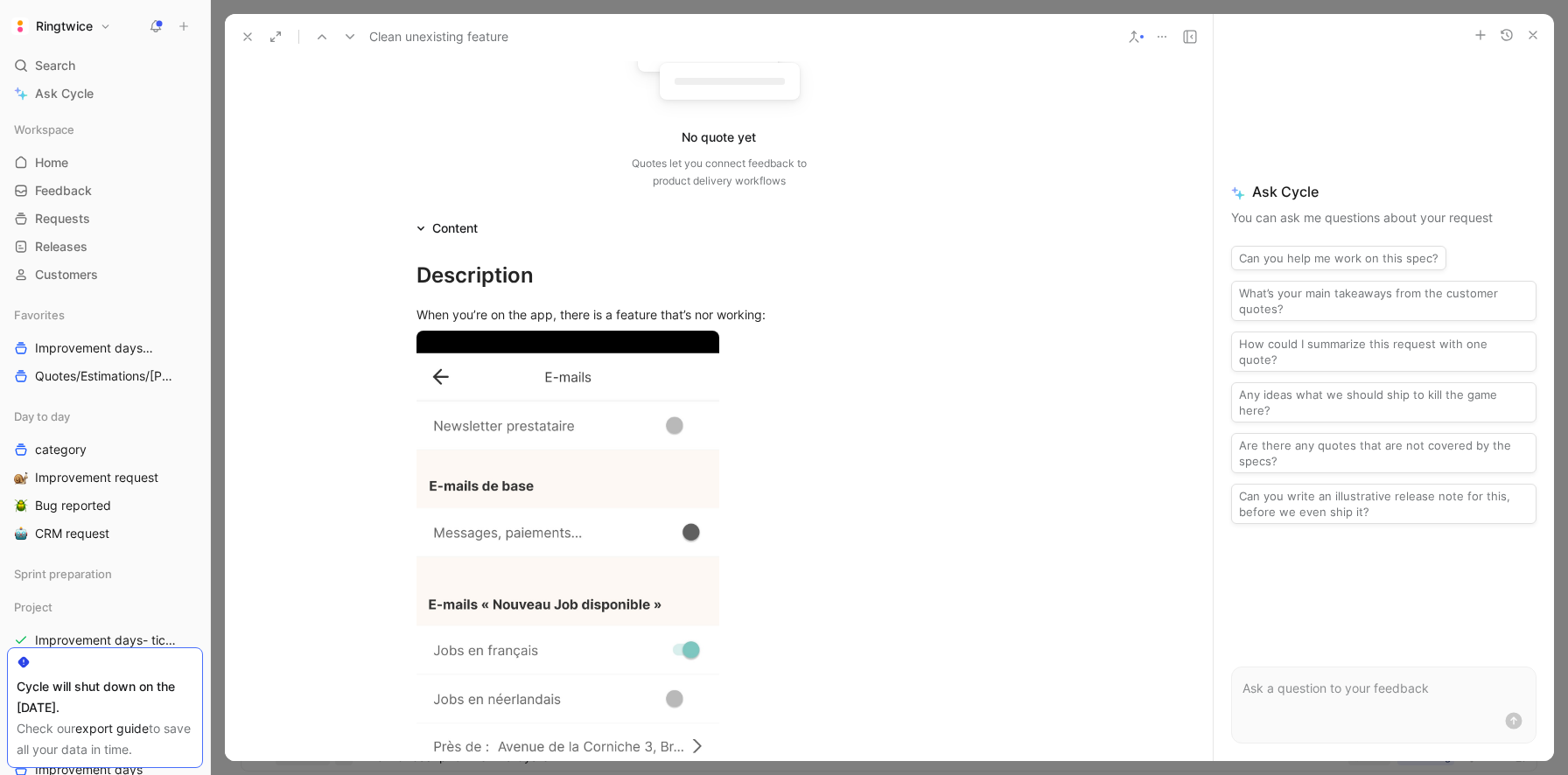
scroll to position [222, 0]
click at [563, 301] on p "When you’re on the app, there is a feature that’s nor working:" at bounding box center [718, 315] width 672 height 29
click at [712, 314] on div "When you’re on the app, there is a feature that’s nor working:" at bounding box center [719, 315] width 605 height 18
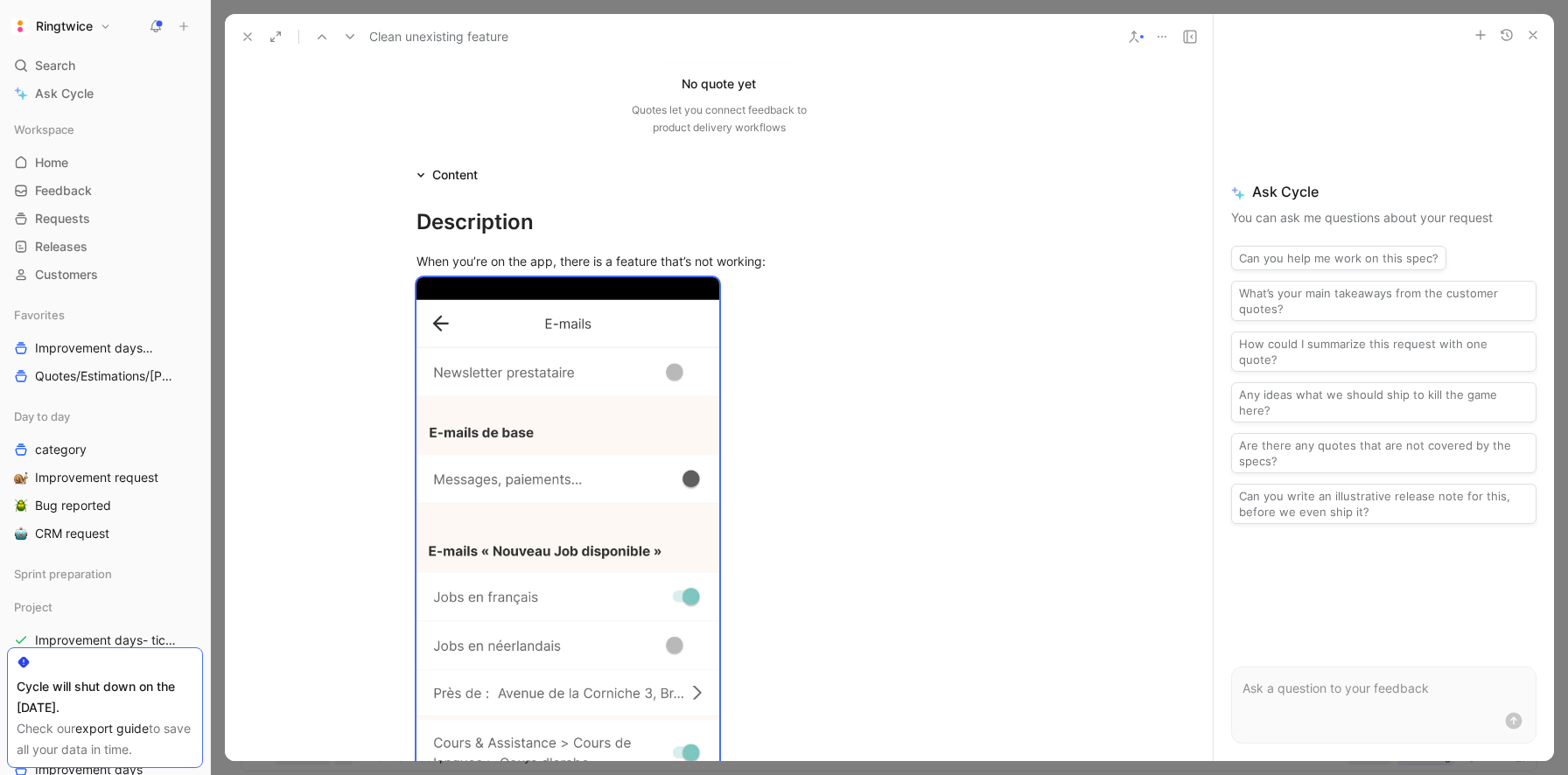
scroll to position [1189, 0]
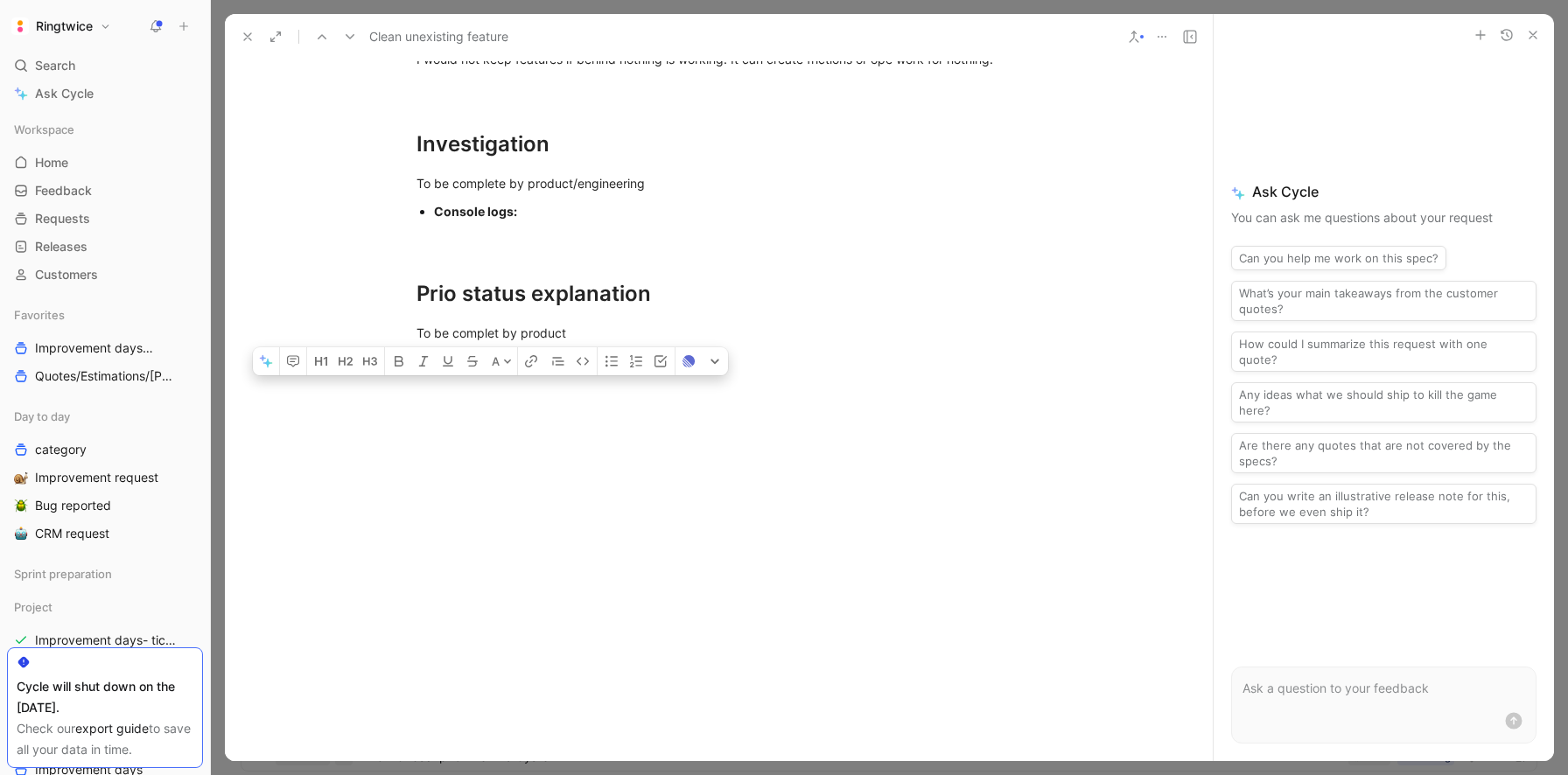
drag, startPoint x: 417, startPoint y: 222, endPoint x: 818, endPoint y: 851, distance: 746.0
click at [818, 774] on html "Ringtwice Search ⌘ K Ask Cycle Workspace Home G then H Feedback G then F Reques…" at bounding box center [784, 388] width 1568 height 775
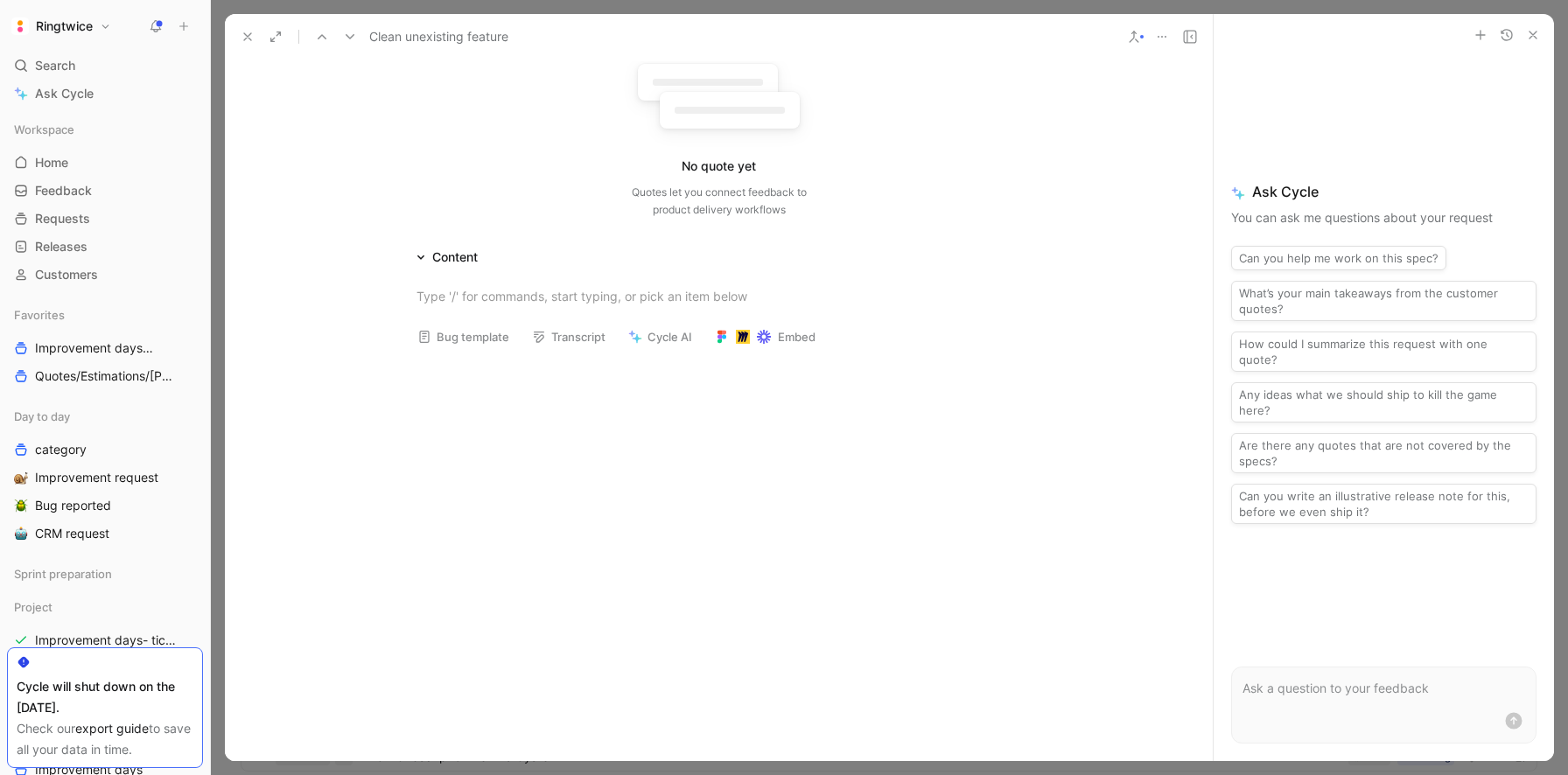
scroll to position [0, 0]
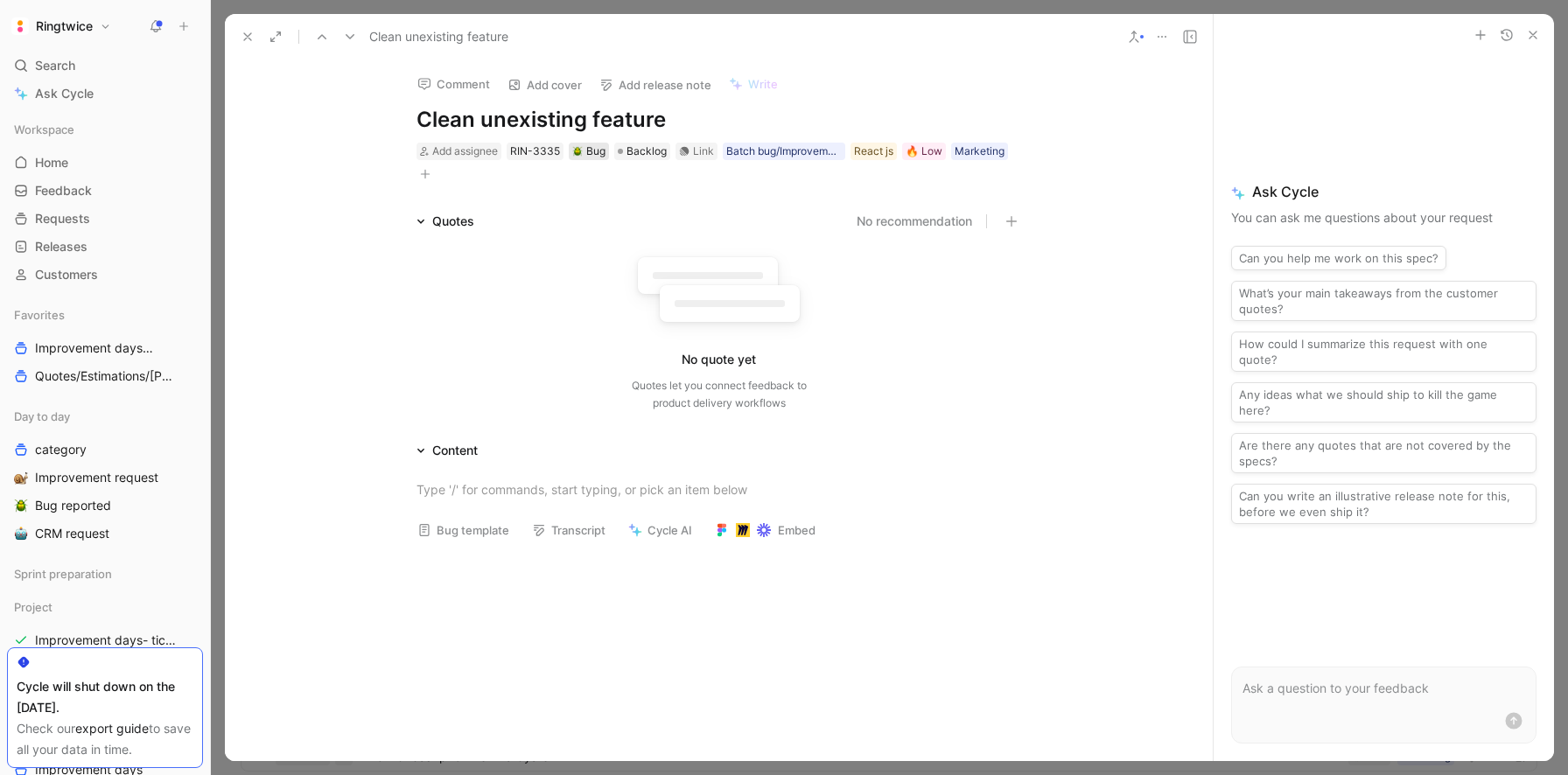
click at [602, 146] on div "Bug" at bounding box center [588, 151] width 33 height 18
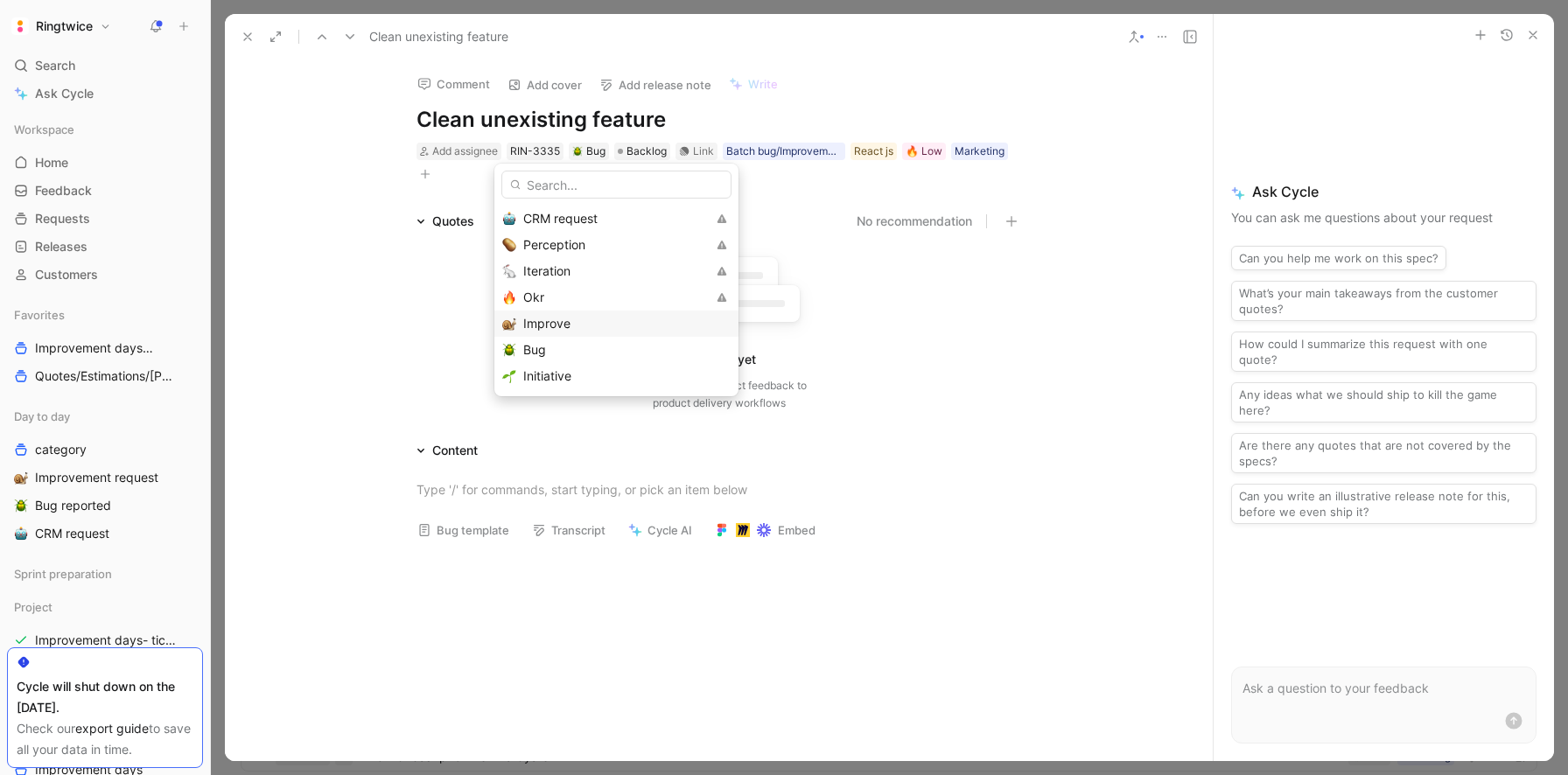
click at [546, 316] on span "Improve" at bounding box center [547, 323] width 47 height 15
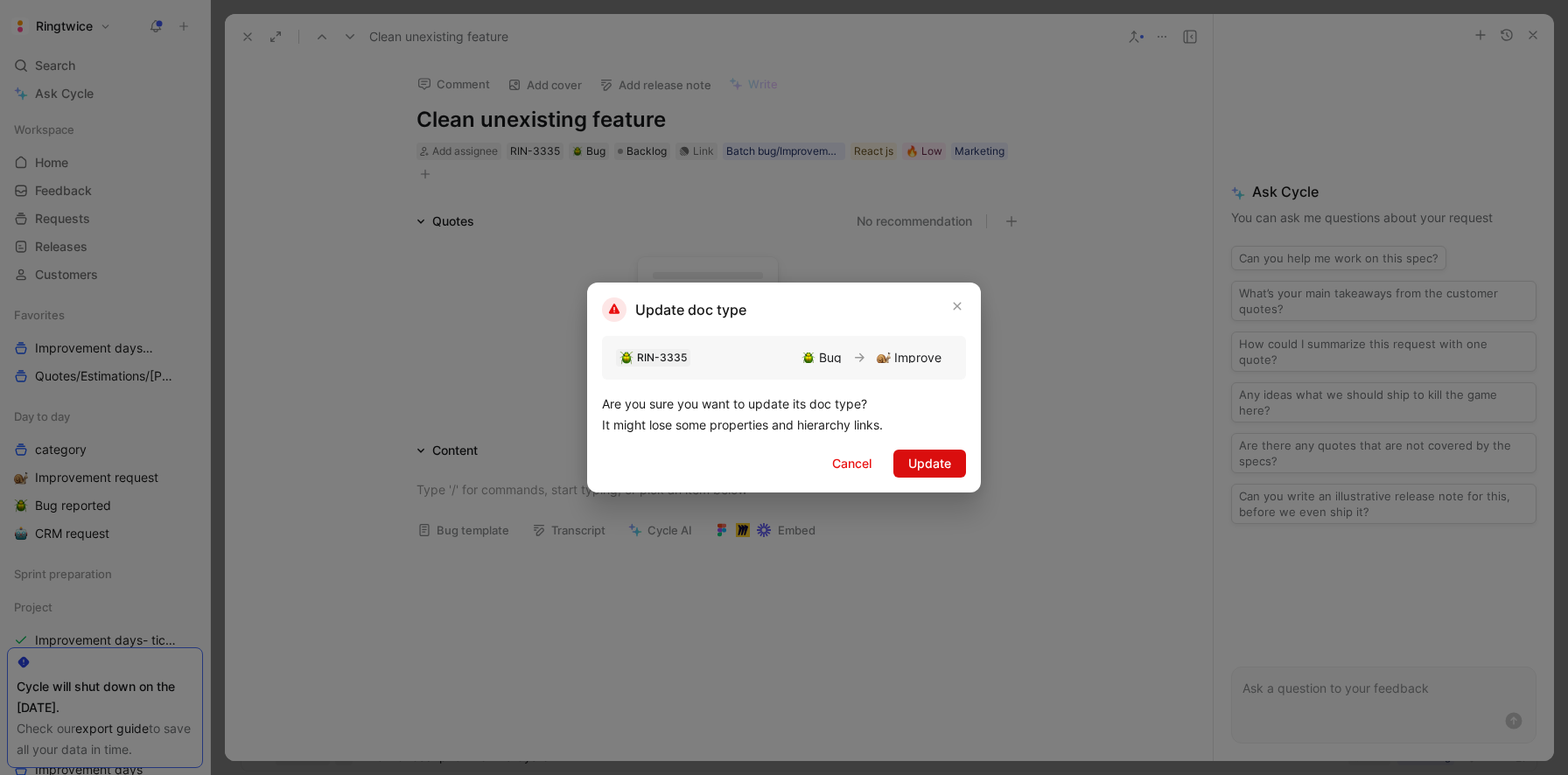
click at [923, 458] on span "Update" at bounding box center [929, 464] width 42 height 21
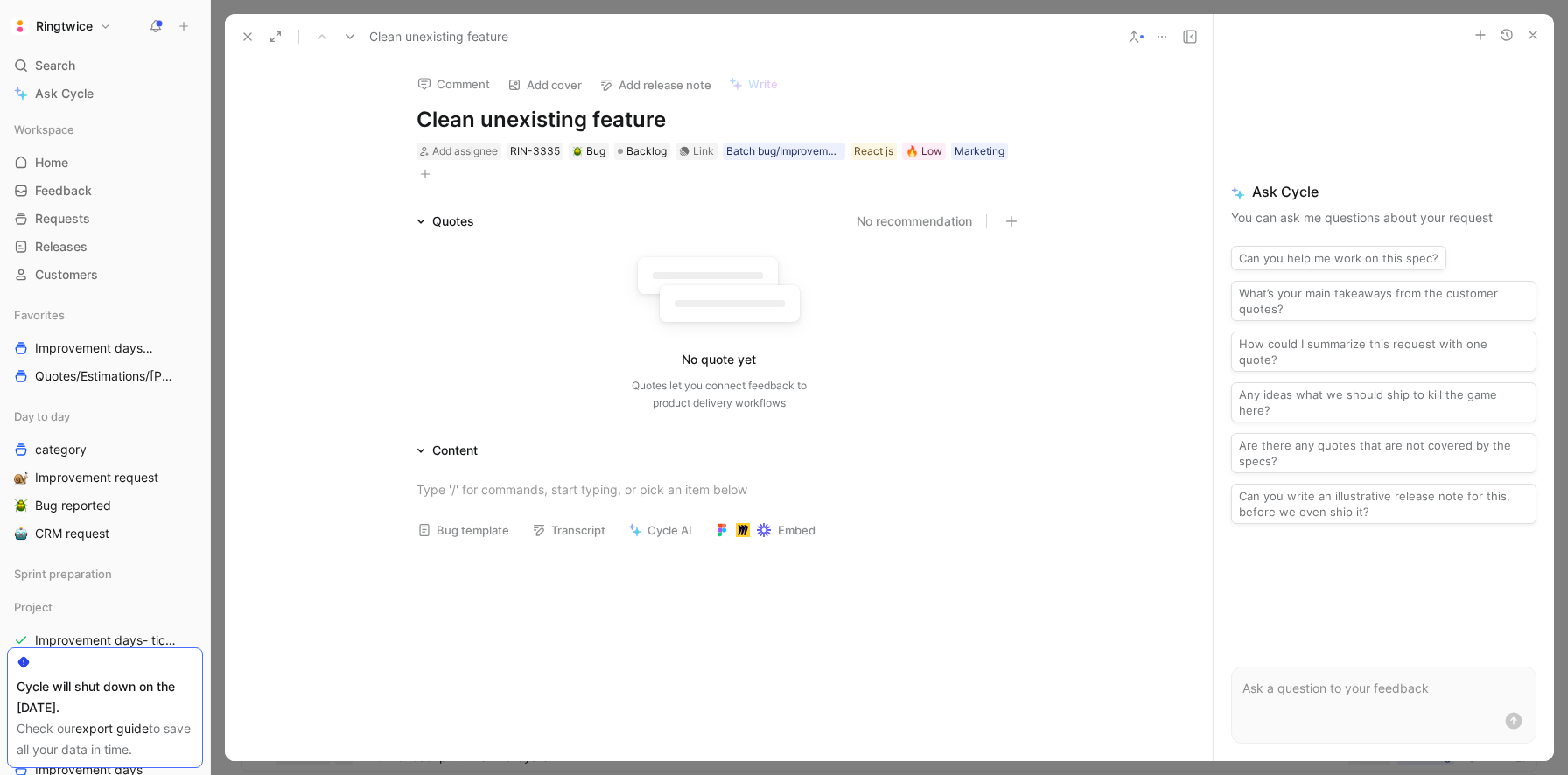
scroll to position [509, 0]
click at [515, 526] on button "Improve template" at bounding box center [474, 530] width 130 height 25
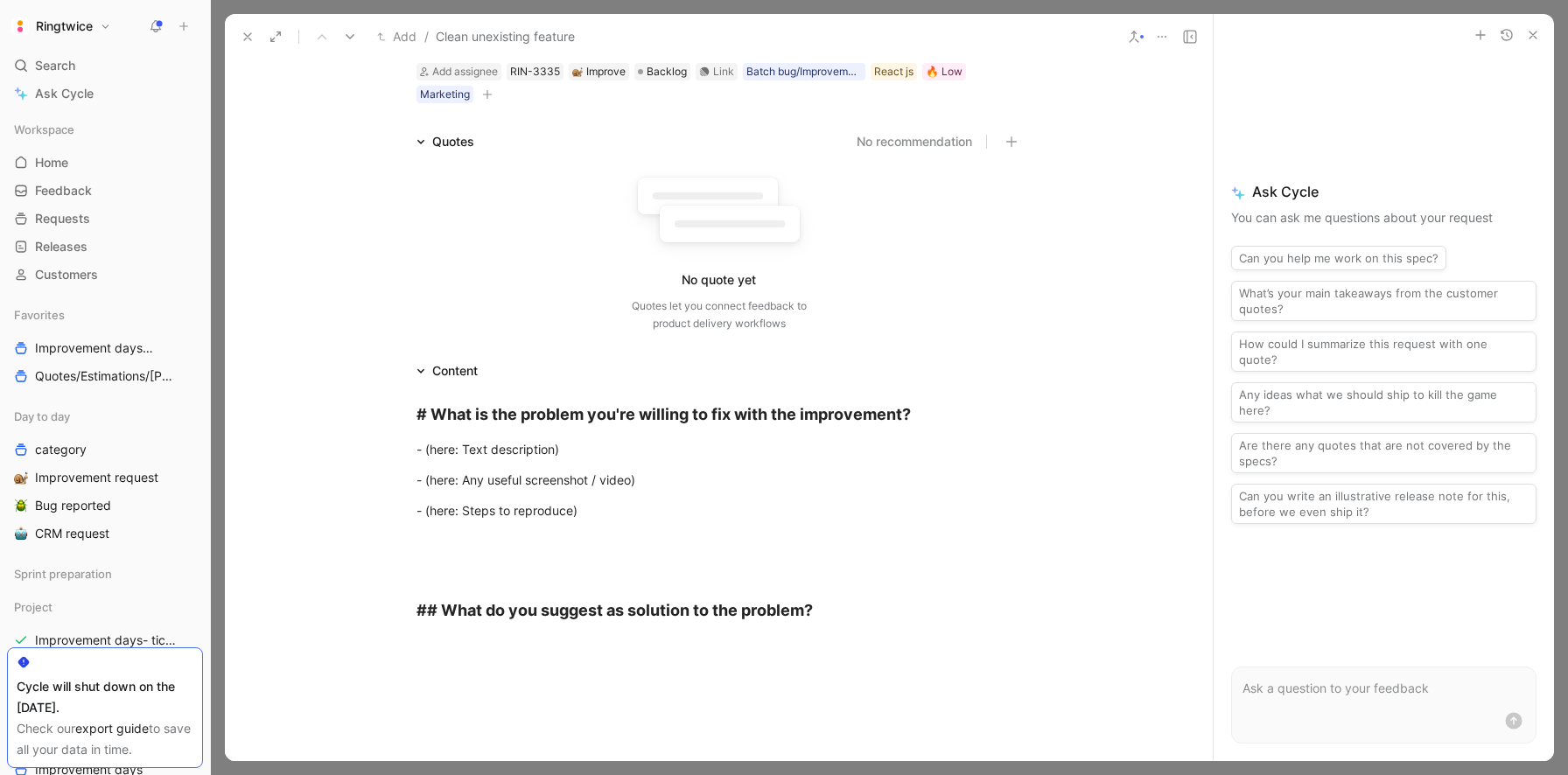
scroll to position [94, 0]
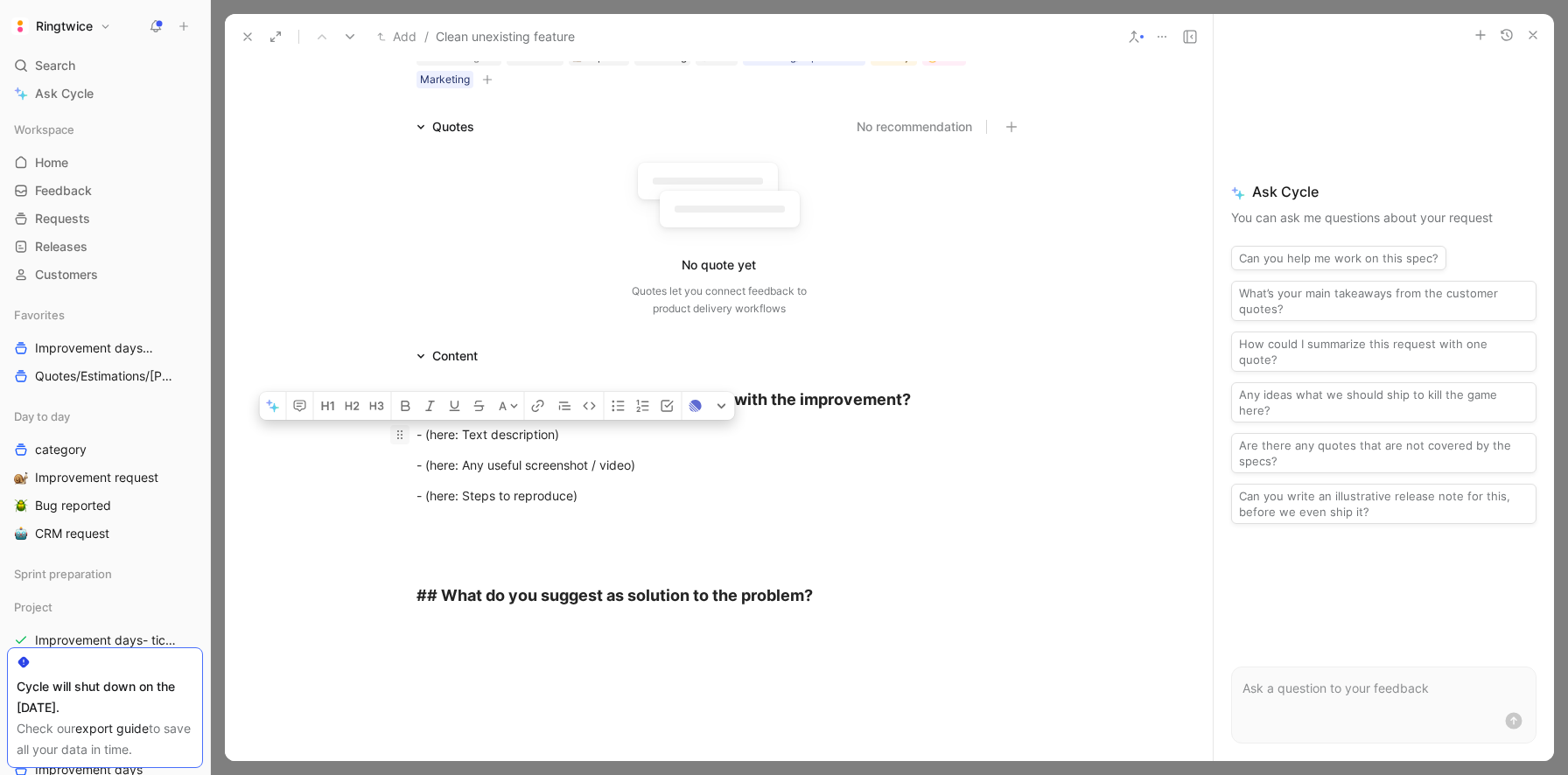
drag, startPoint x: 617, startPoint y: 503, endPoint x: 402, endPoint y: 426, distance: 228.4
click at [402, 426] on div "# What is the problem you're willing to fix with the improvement? - (here: Text…" at bounding box center [718, 497] width 988 height 261
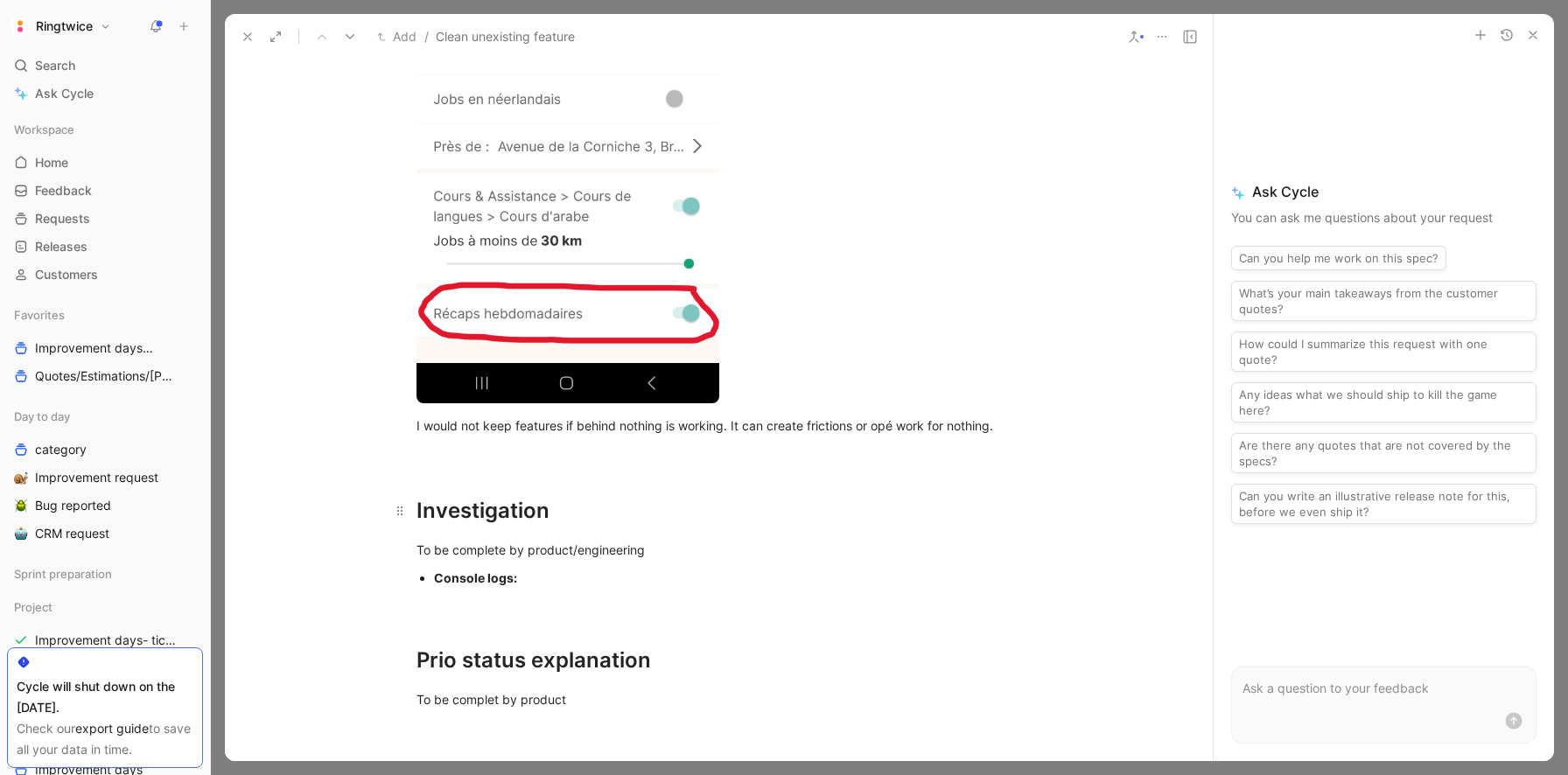
scroll to position [1006, 0]
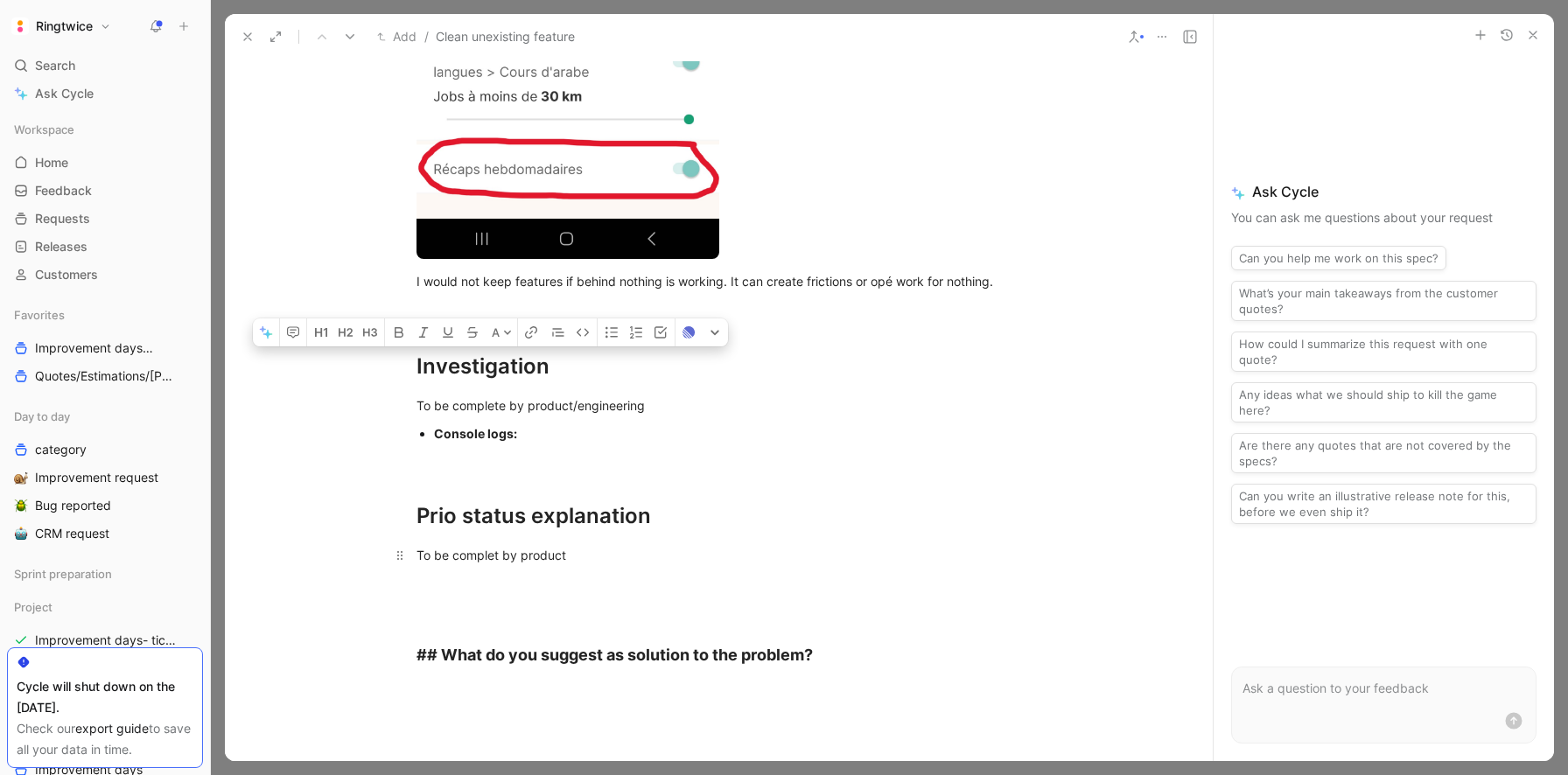
drag, startPoint x: 428, startPoint y: 334, endPoint x: 638, endPoint y: 566, distance: 312.9
click at [638, 566] on div "# What is the problem you're willing to fix with the improvement? Description W…" at bounding box center [718, 72] width 988 height 1233
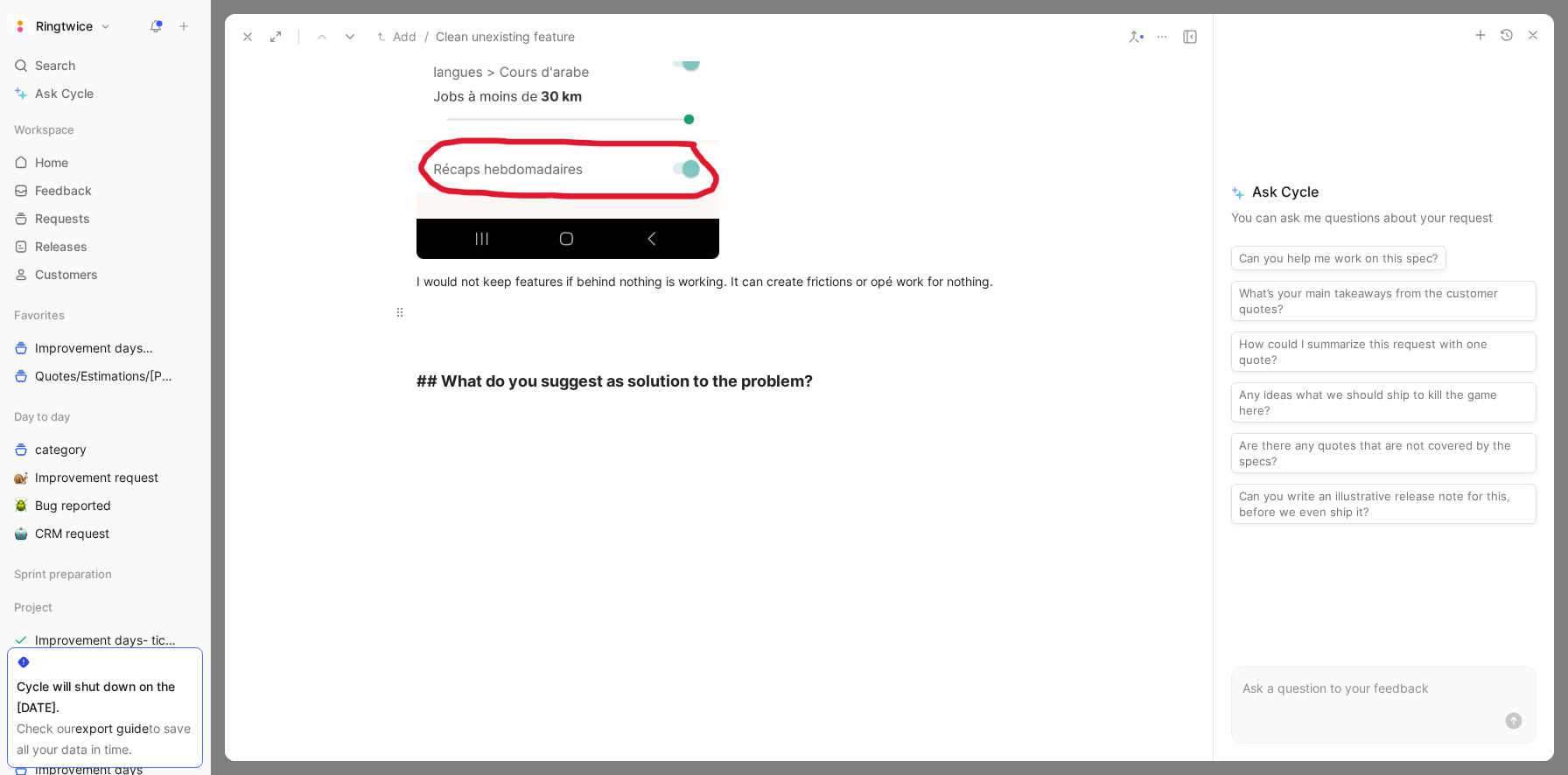
click at [541, 329] on div at bounding box center [719, 321] width 605 height 37
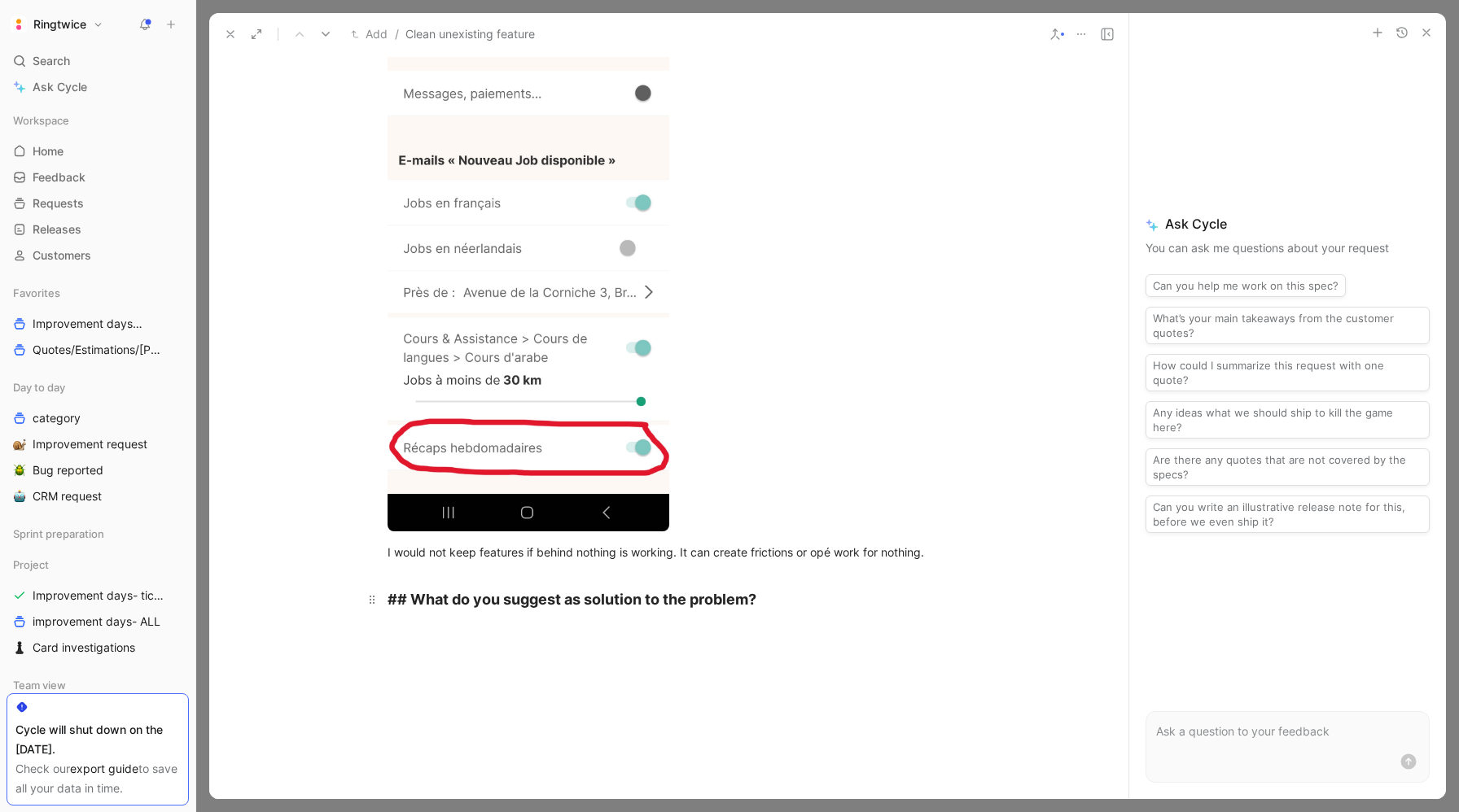
scroll to position [655, 0]
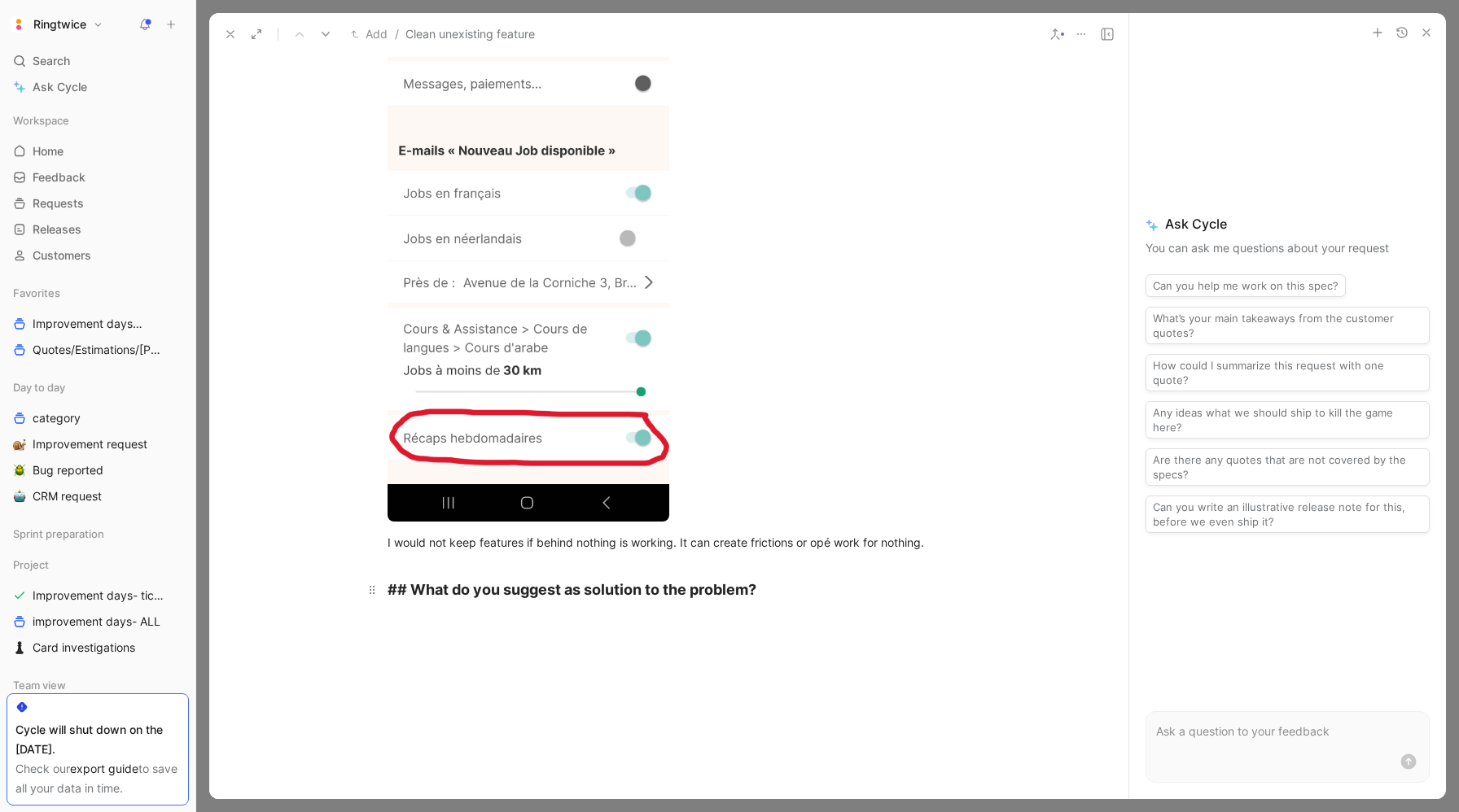
click at [922, 559] on h2 "## What do you suggest as solution to the problem?" at bounding box center [669, 582] width 626 height 50
click at [955, 548] on p "I would not keep features if behind nothing is working. It can create frictions…" at bounding box center [669, 542] width 626 height 27
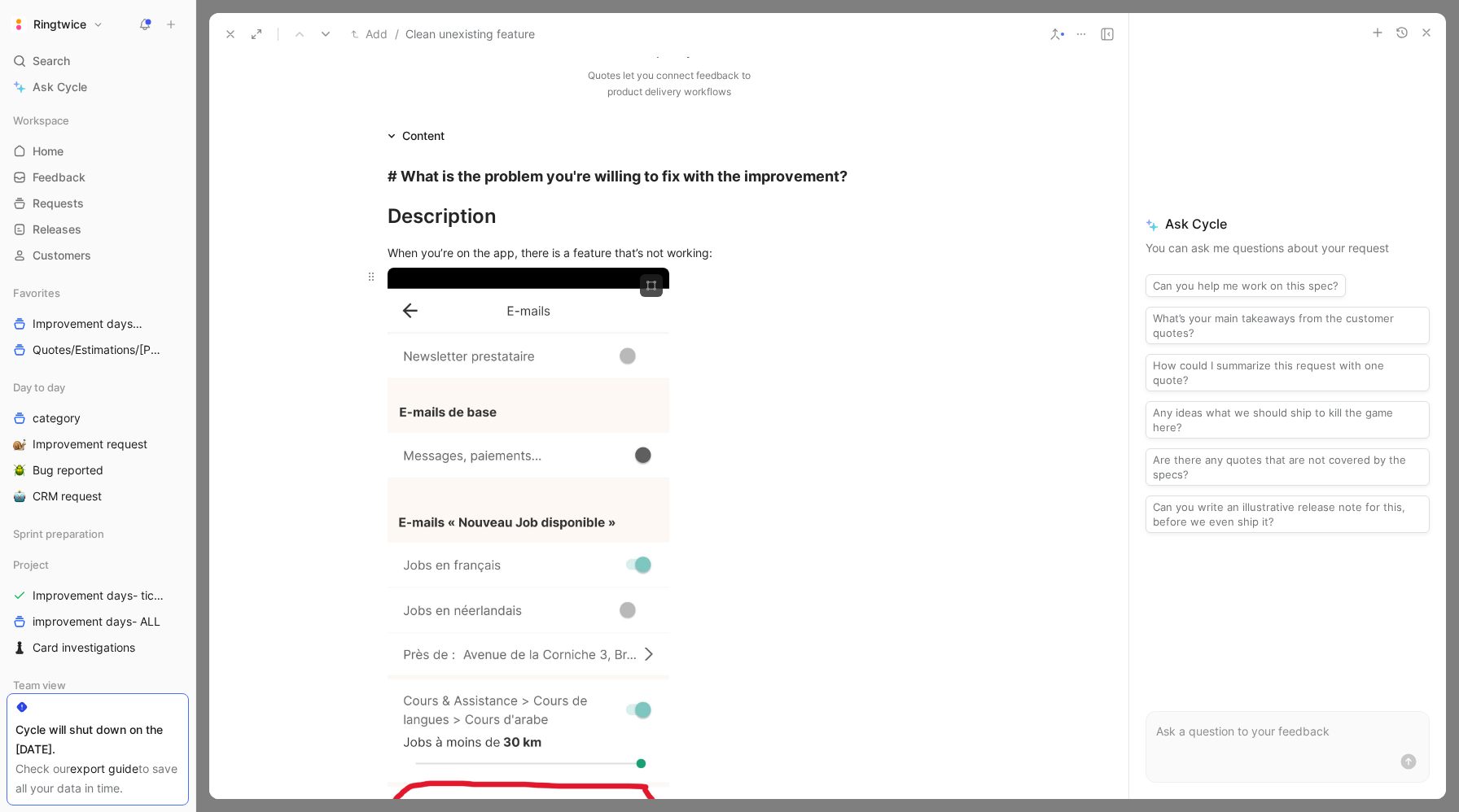
scroll to position [197, 0]
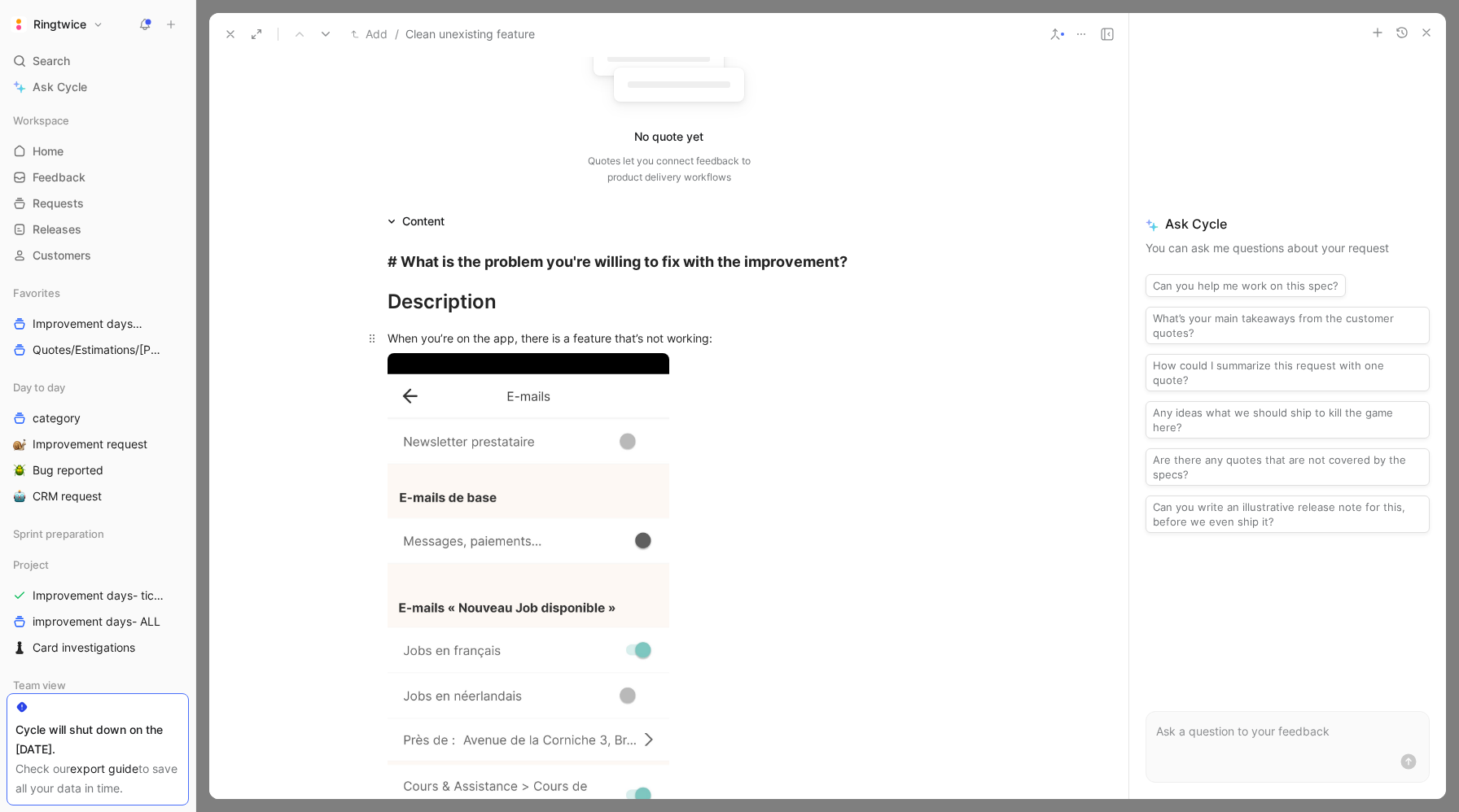
click at [527, 329] on p "When you’re on the app, there is a feature that’s not working:" at bounding box center [669, 338] width 626 height 27
click at [626, 339] on div "On App, there is a feature that isn’t working/existing:" at bounding box center [669, 338] width 563 height 17
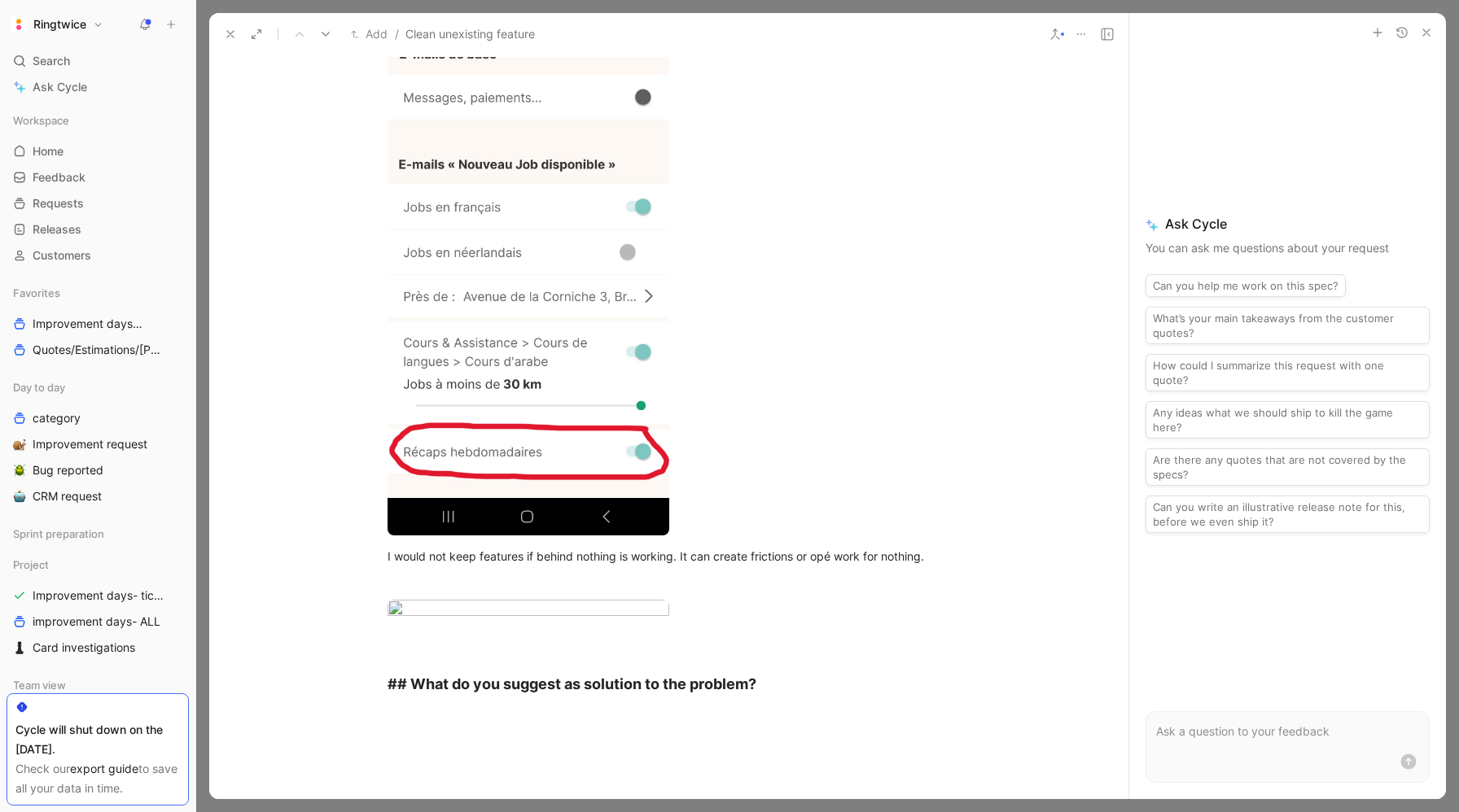
scroll to position [670, 0]
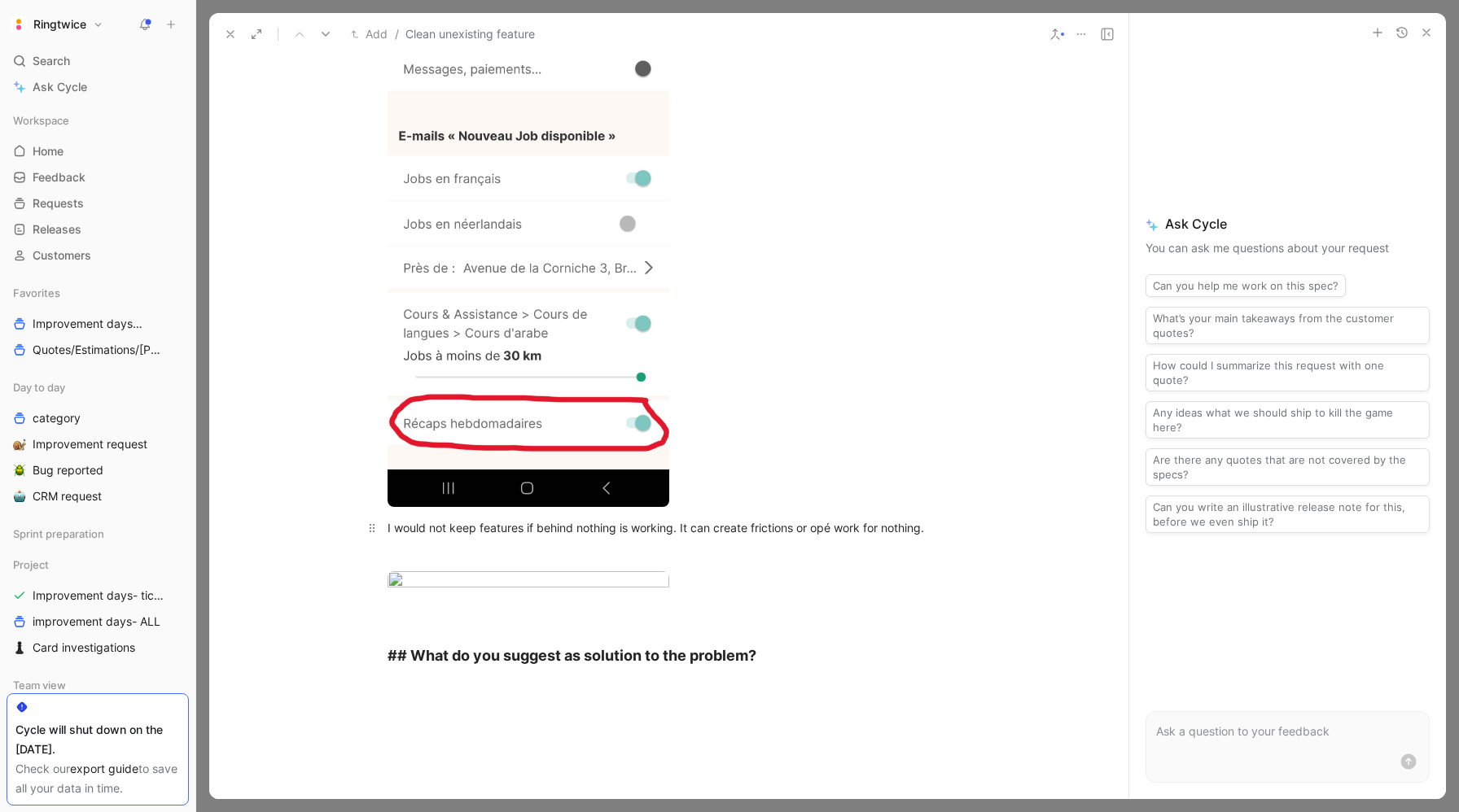
click at [511, 531] on div "I would not keep features if behind nothing is working. It can create frictions…" at bounding box center [669, 527] width 563 height 17
click at [404, 527] on div "I would not keep features if behind nothing is working. It can create frictions…" at bounding box center [669, 527] width 563 height 17
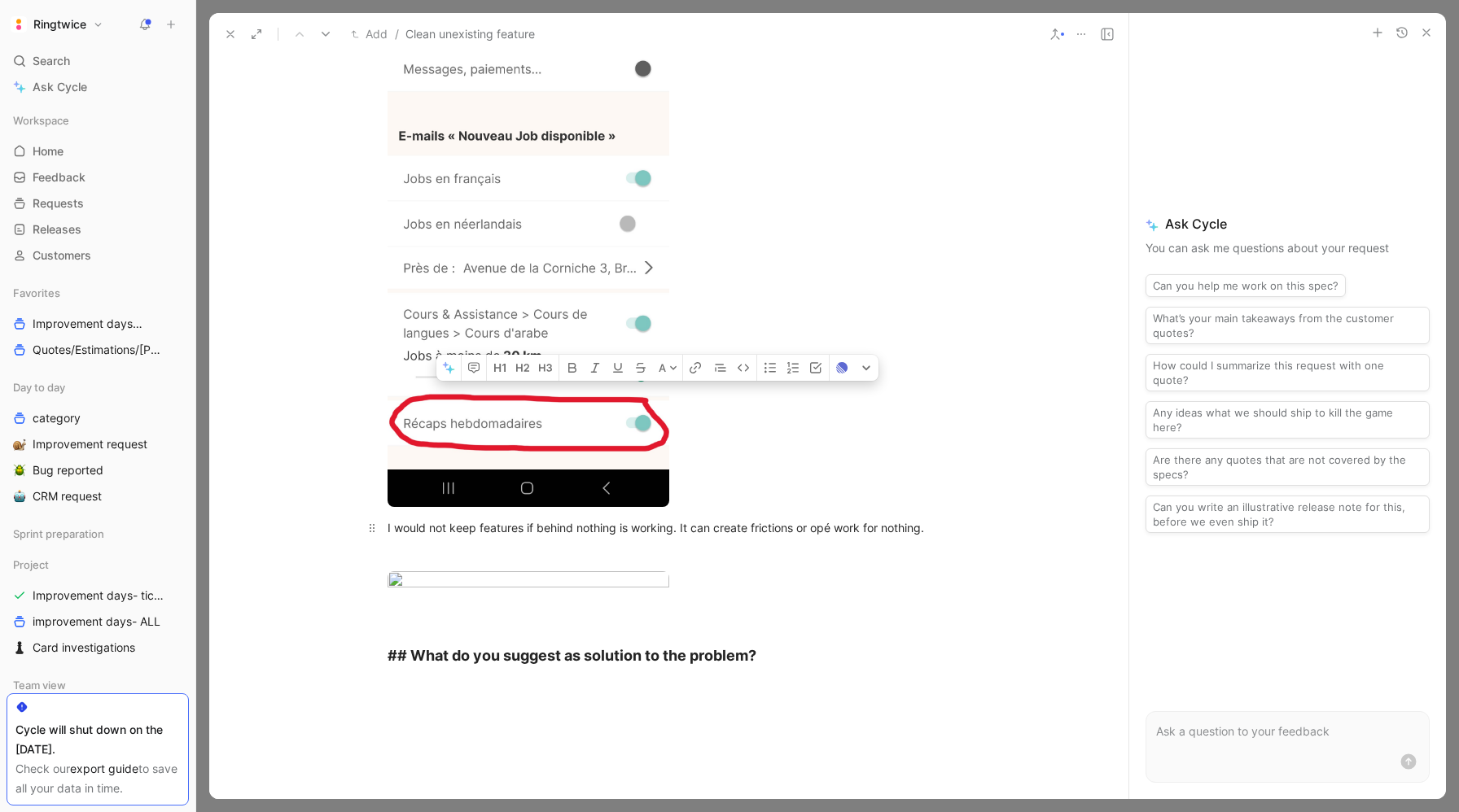
click at [404, 527] on div "I would not keep features if behind nothing is working. It can create frictions…" at bounding box center [669, 527] width 563 height 17
click at [433, 551] on div at bounding box center [669, 556] width 563 height 17
click at [423, 530] on div "I would not keep features if behind nothing is working. It can create frictions…" at bounding box center [669, 527] width 563 height 17
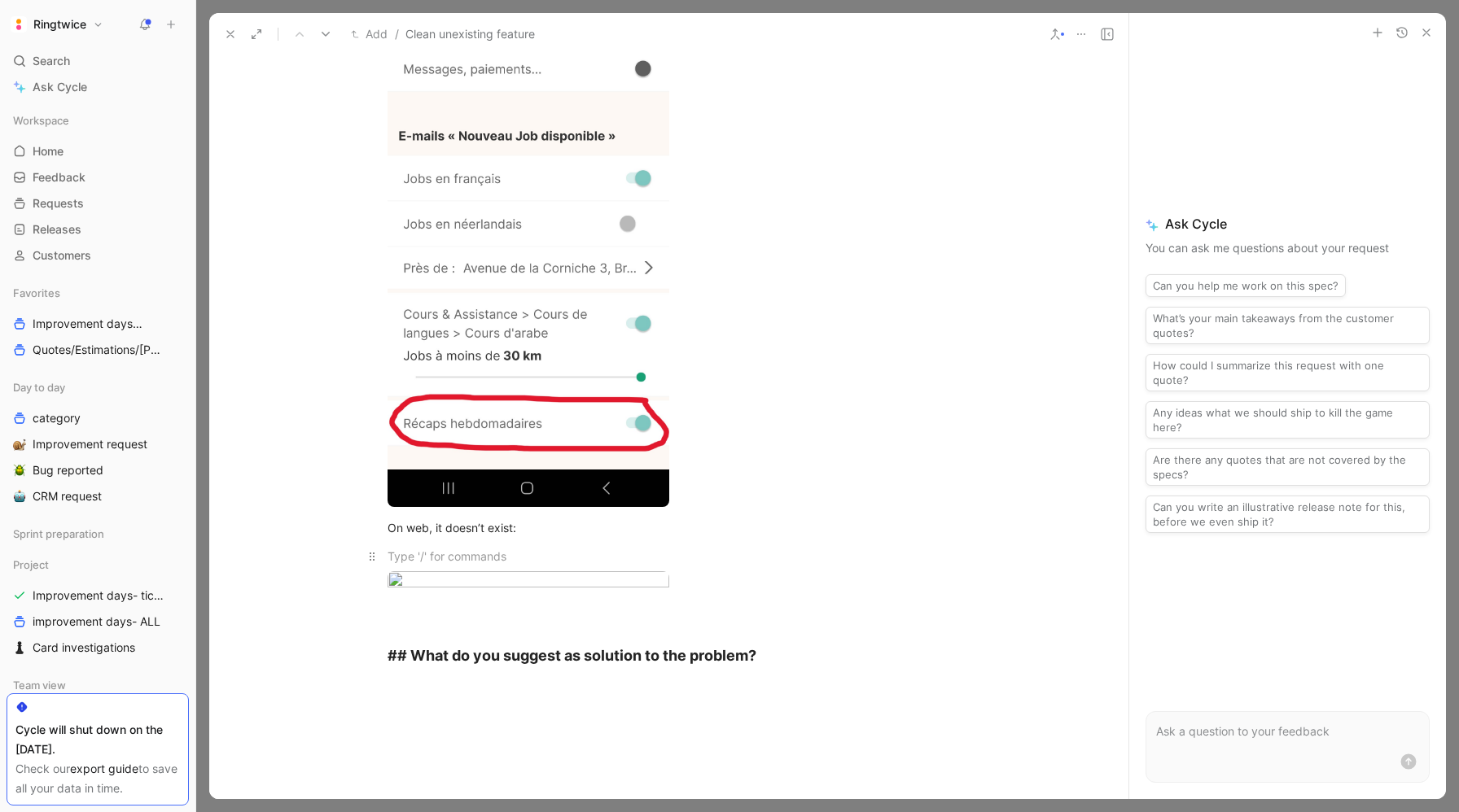
click at [407, 548] on div at bounding box center [669, 556] width 563 height 17
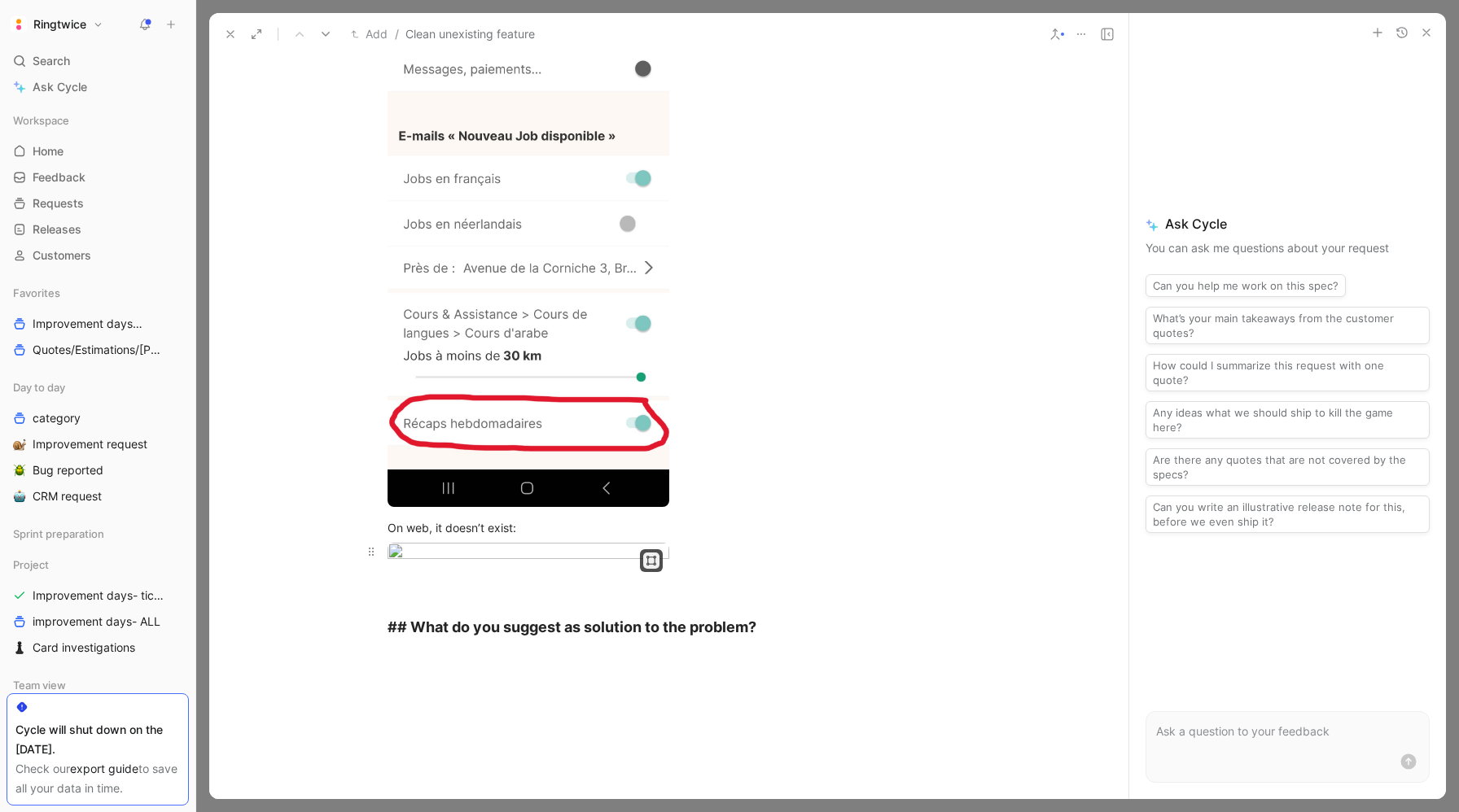
click at [645, 564] on button "button" at bounding box center [651, 560] width 17 height 17
click at [585, 587] on div "Large" at bounding box center [598, 584] width 107 height 19
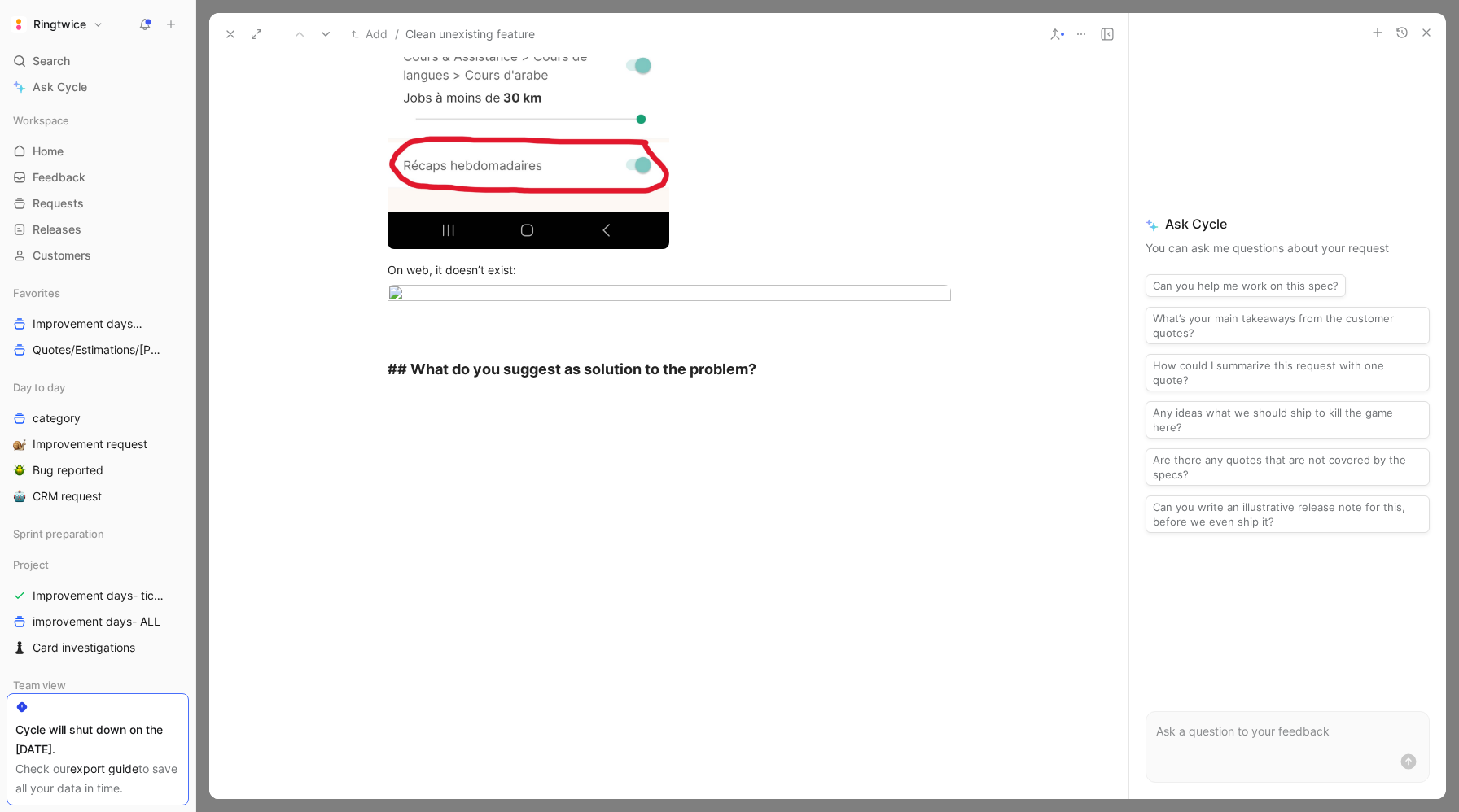
scroll to position [1004, 0]
click at [509, 331] on div at bounding box center [669, 321] width 563 height 17
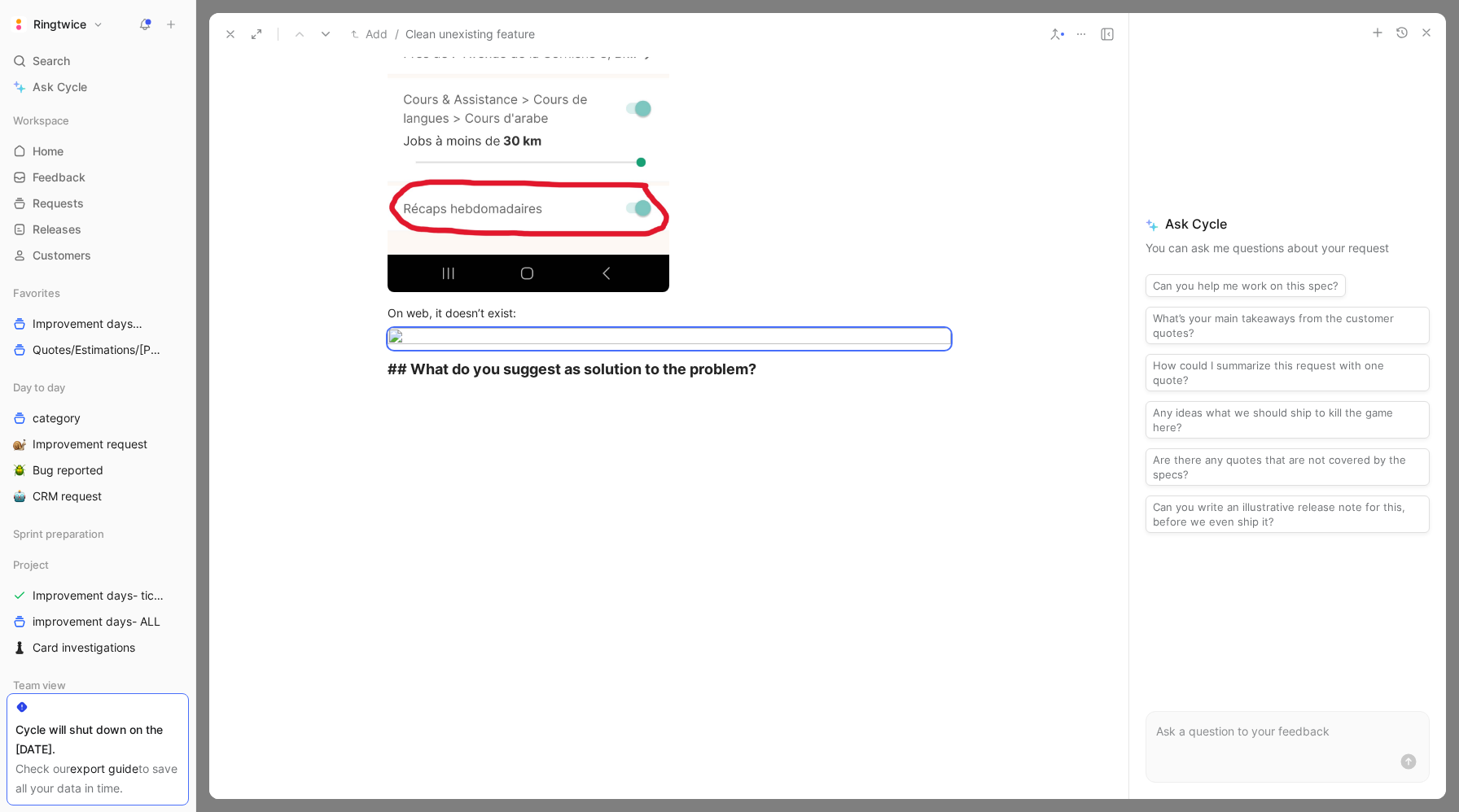
click at [504, 571] on div at bounding box center [669, 521] width 919 height 243
click at [514, 581] on div at bounding box center [669, 521] width 919 height 243
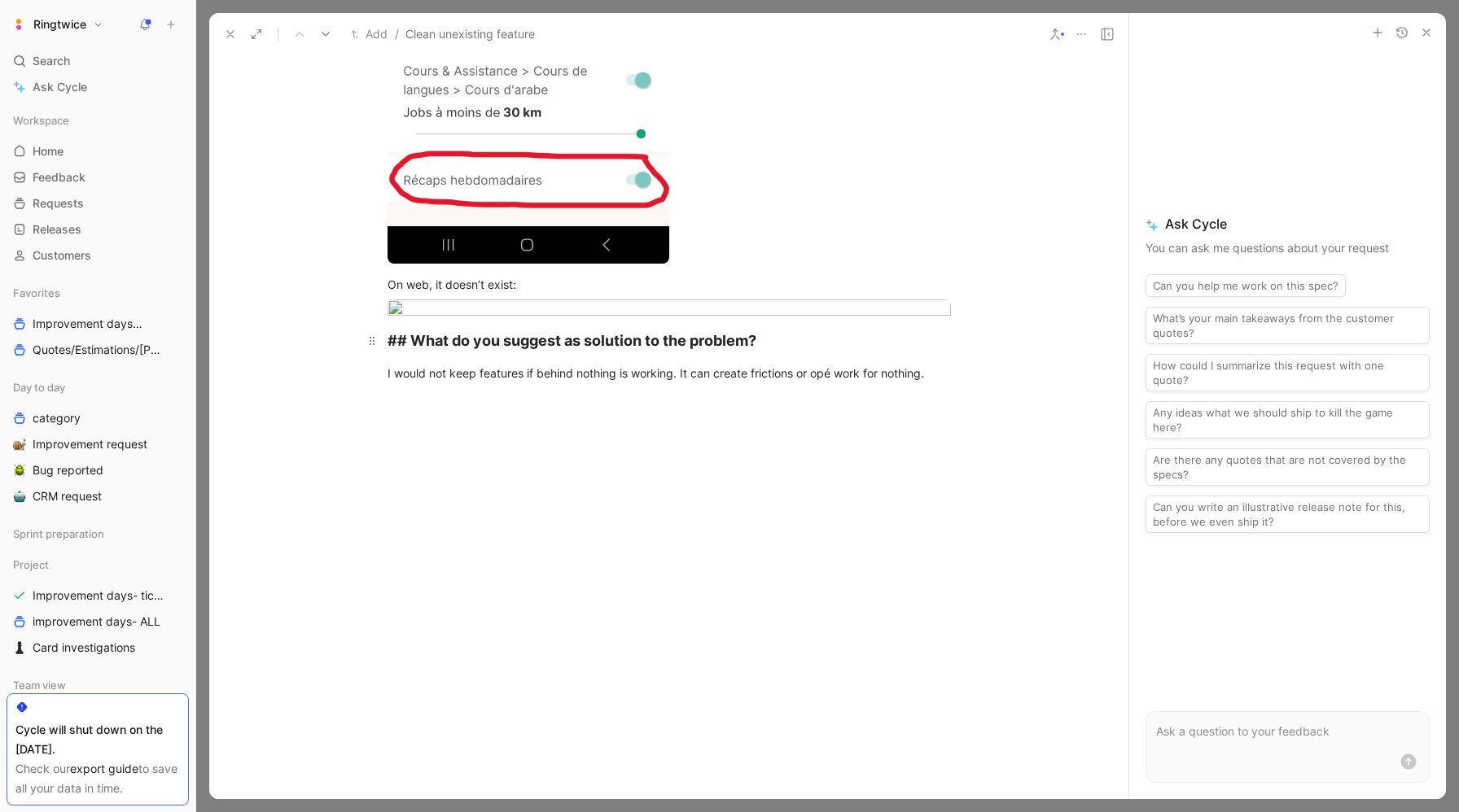
click at [825, 358] on h2 "## What do you suggest as solution to the problem?" at bounding box center [669, 340] width 626 height 35
click at [821, 352] on div "## What do you suggest as solution to the problem?" at bounding box center [669, 340] width 563 height 22
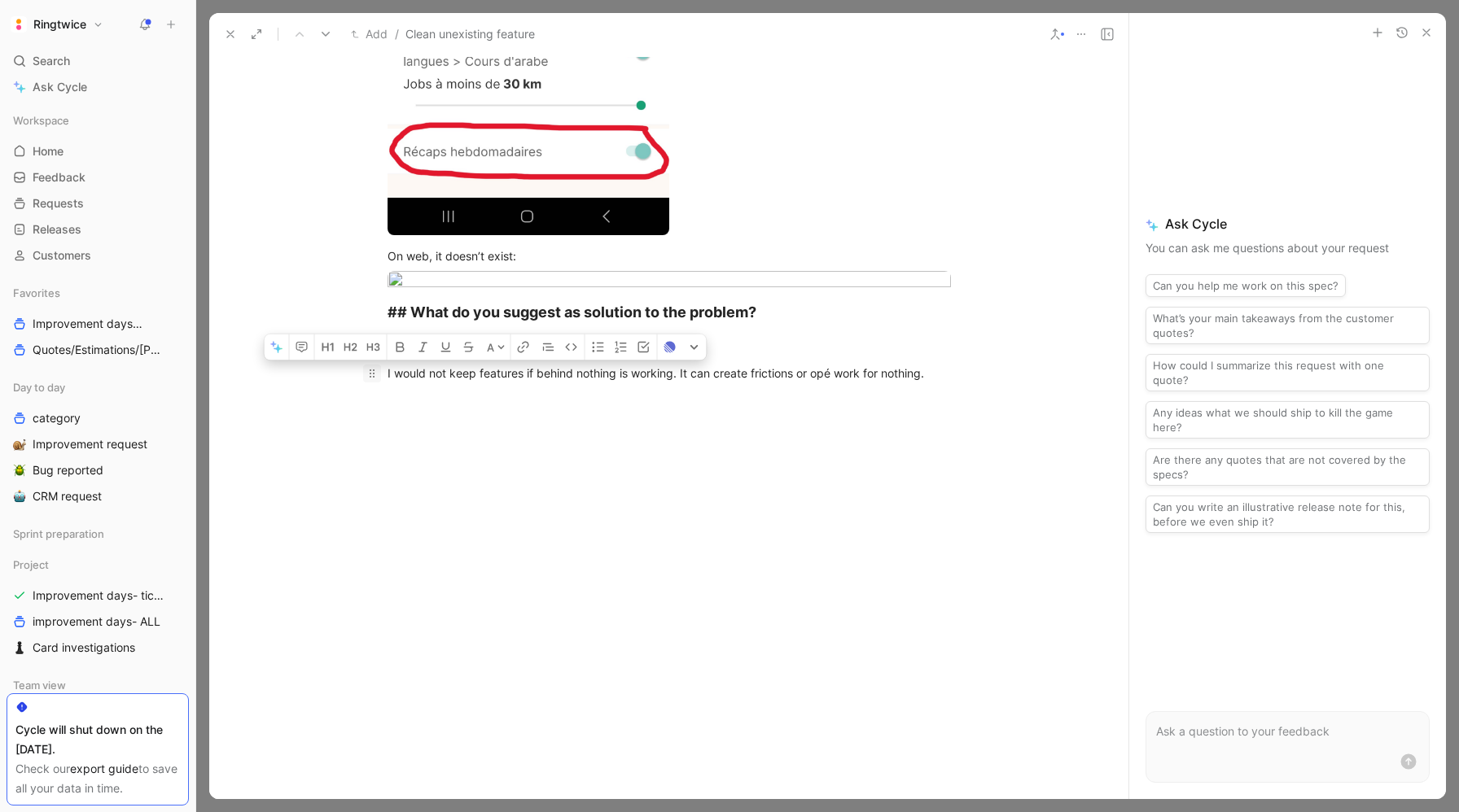
drag, startPoint x: 581, startPoint y: 598, endPoint x: 374, endPoint y: 586, distance: 207.3
click at [374, 387] on p "I would not keep features if behind nothing is working. It can create frictions…" at bounding box center [669, 373] width 626 height 27
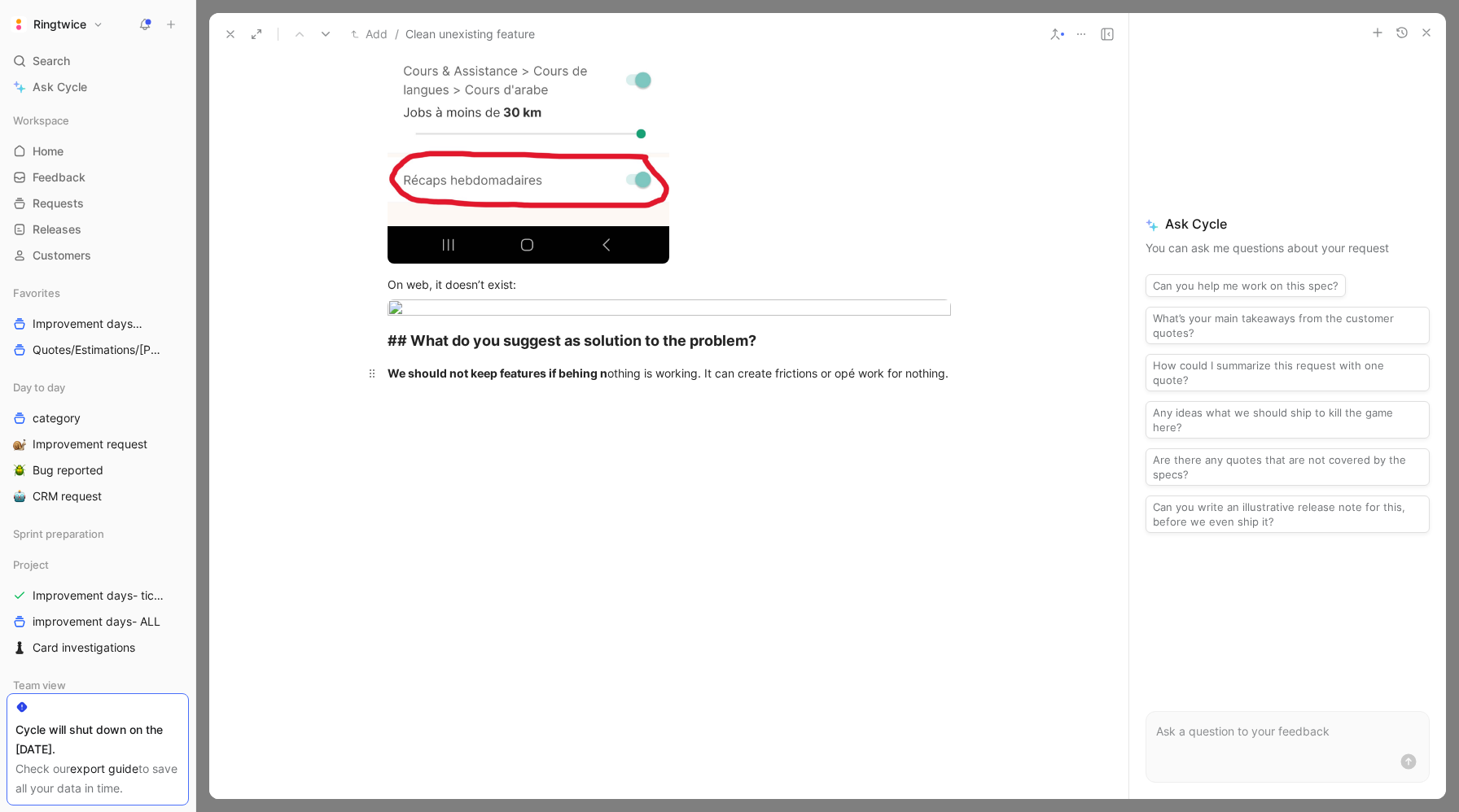
click at [771, 381] on div "We should not keep features if behing n othing is working. It can create fricti…" at bounding box center [669, 373] width 563 height 17
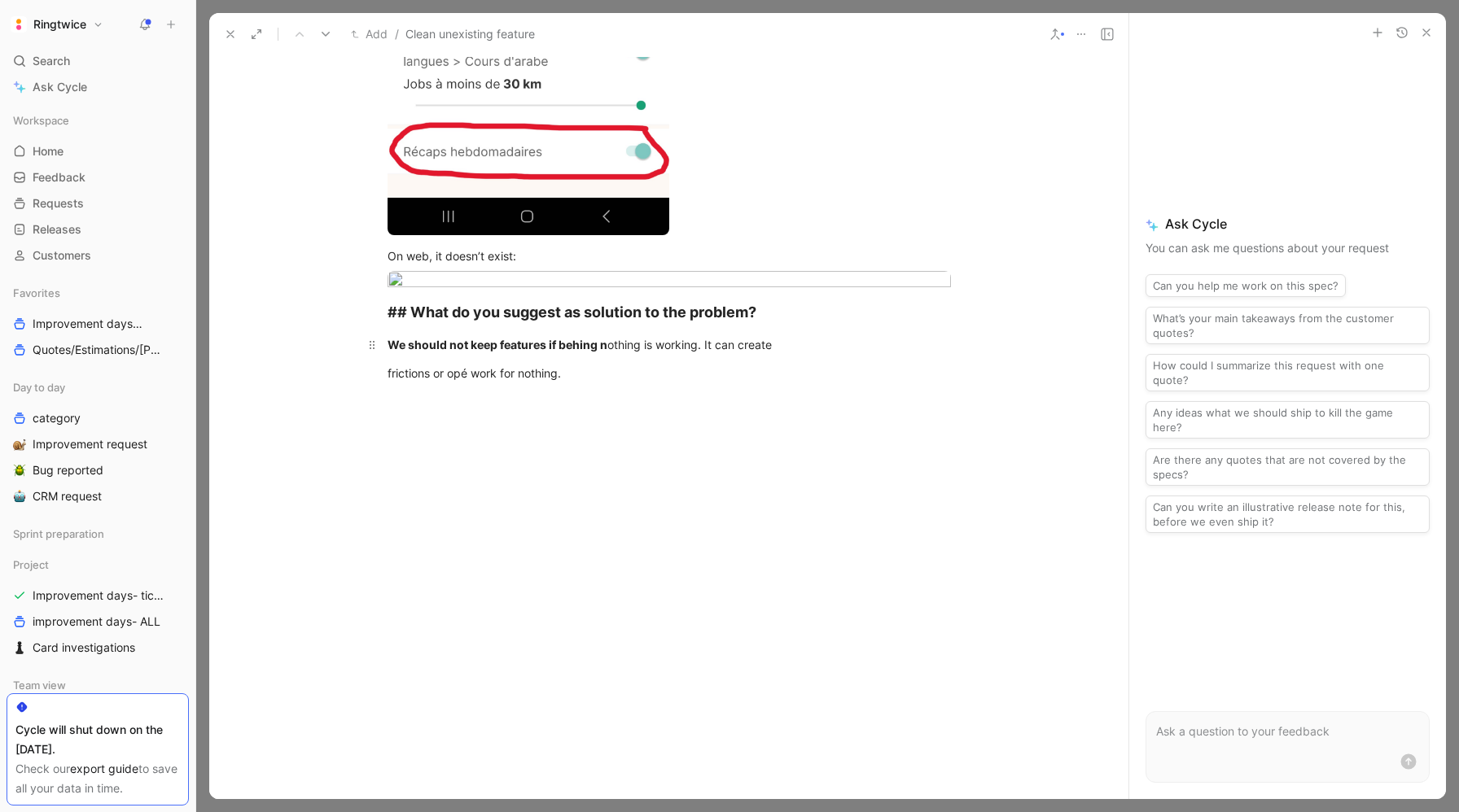
click at [805, 353] on div "We should not keep features if behing n othing is working. It can create" at bounding box center [669, 344] width 563 height 17
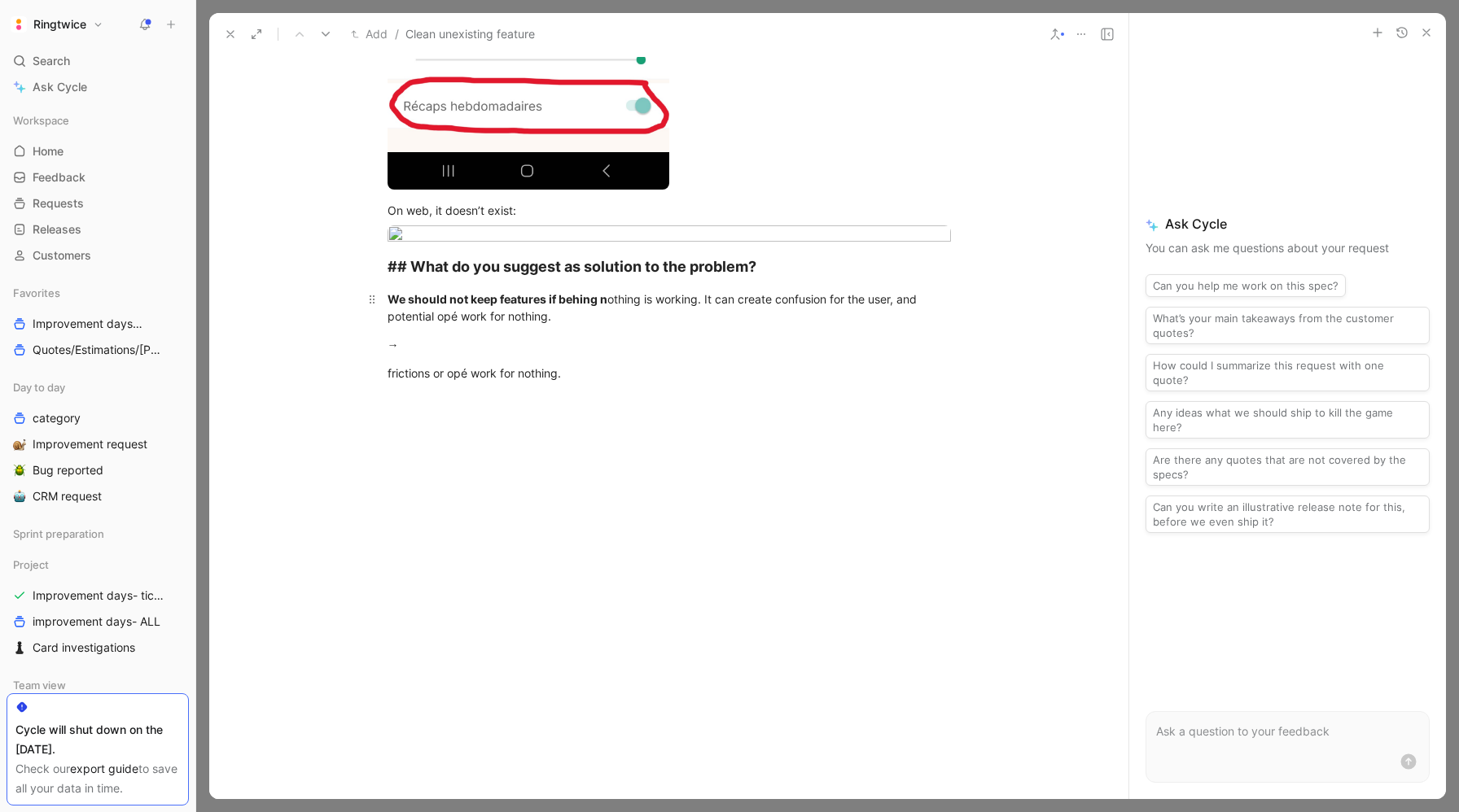
click at [583, 324] on div "We should not keep features if behing n othing is working. It can create confus…" at bounding box center [669, 307] width 563 height 34
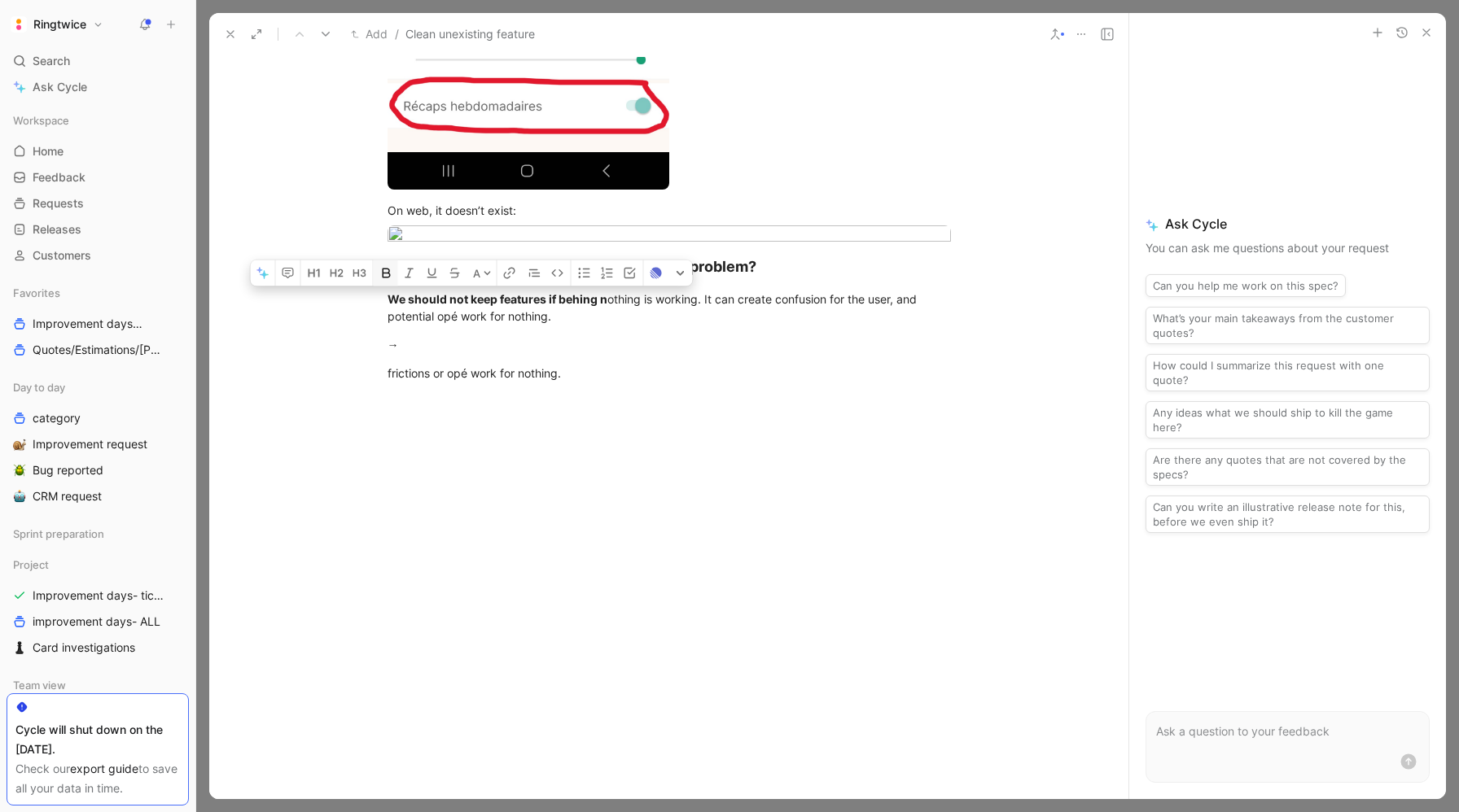
click at [383, 279] on icon "button" at bounding box center [386, 272] width 13 height 13
click at [385, 277] on icon "button" at bounding box center [388, 272] width 8 height 10
click at [429, 353] on div "→" at bounding box center [669, 344] width 563 height 17
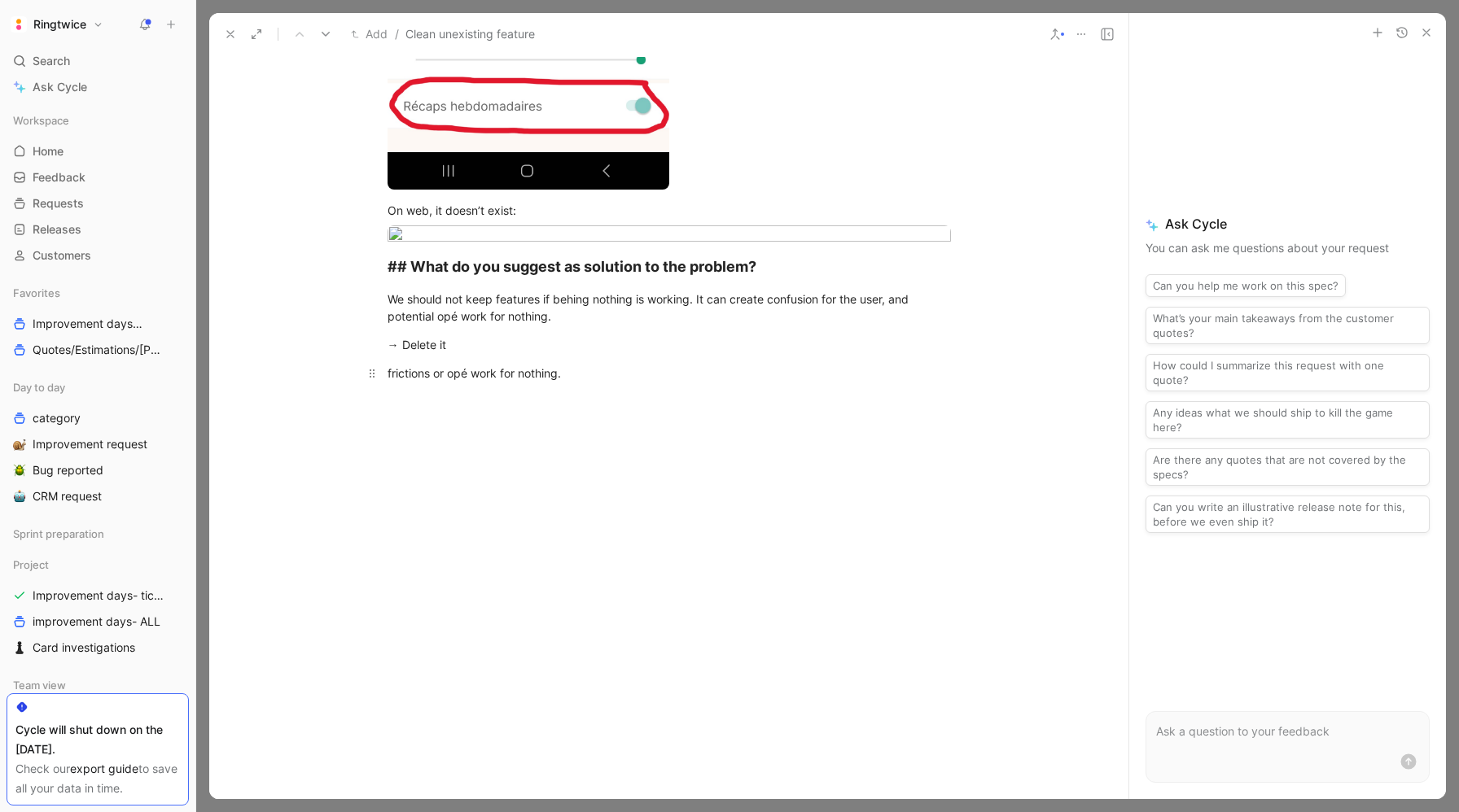
click at [454, 381] on div "frictions or opé work for nothing." at bounding box center [669, 373] width 563 height 17
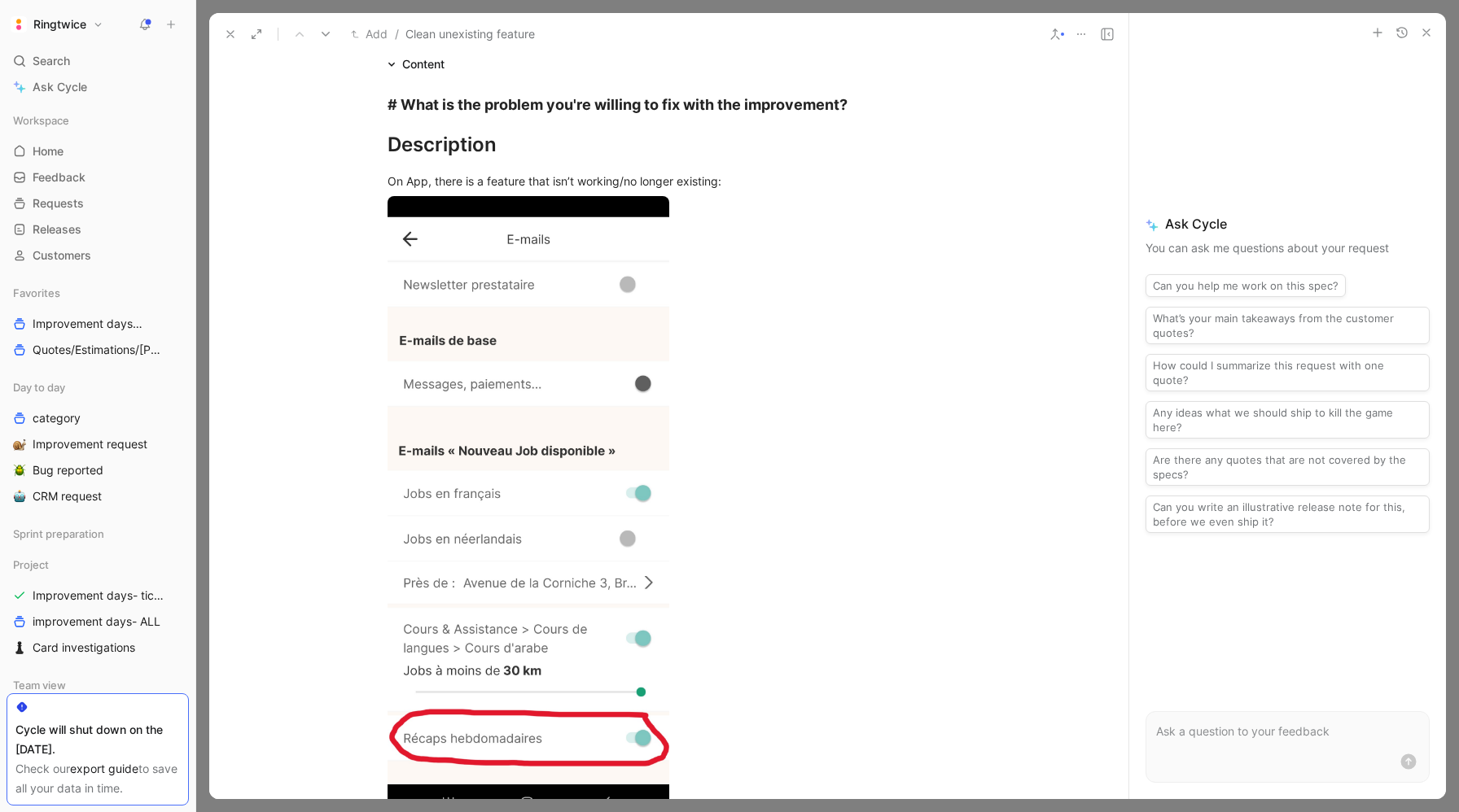
scroll to position [0, 0]
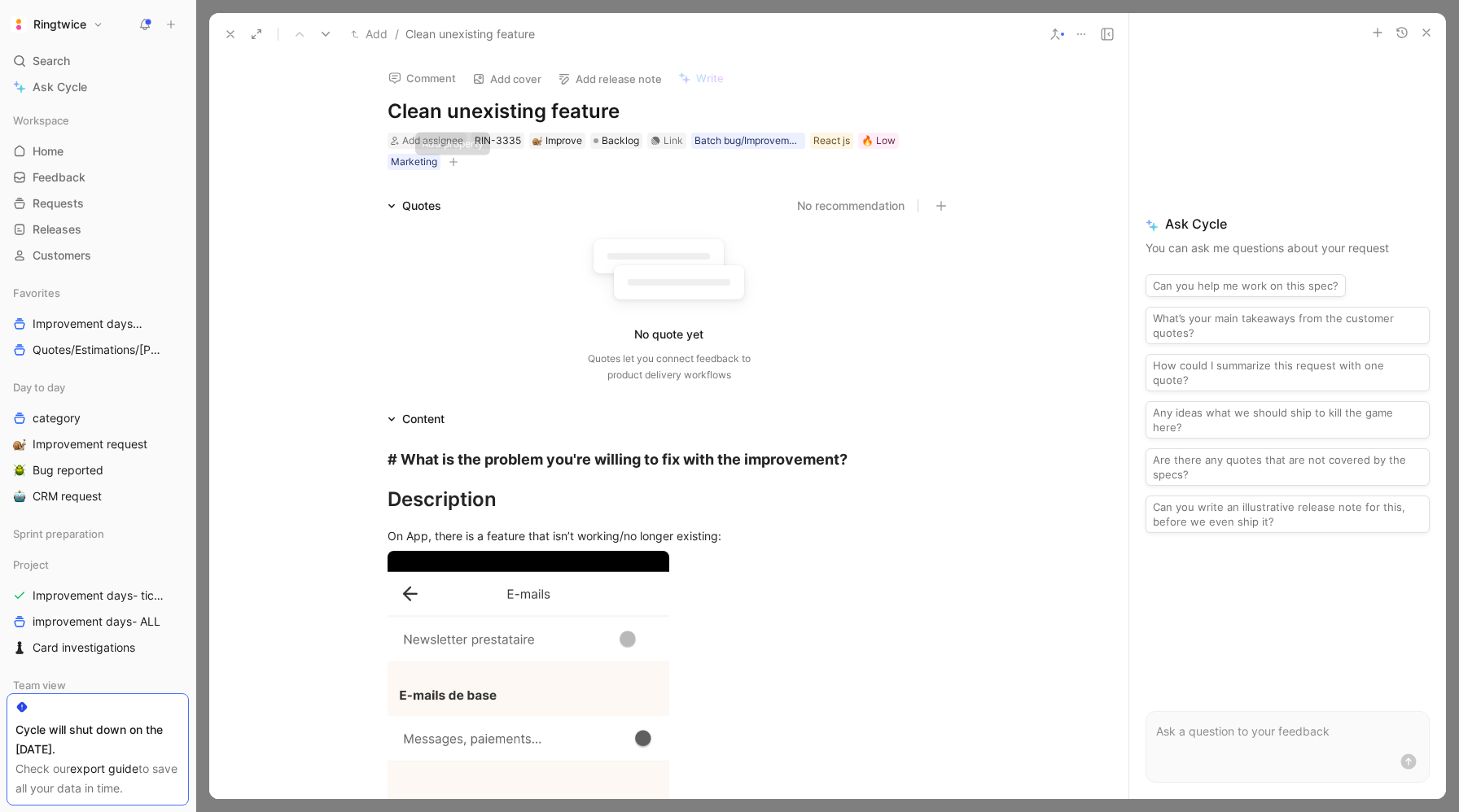
click at [446, 162] on button "button" at bounding box center [454, 161] width 17 height 17
click at [322, 295] on span "Ticket ready" at bounding box center [294, 300] width 68 height 14
click at [264, 207] on icon at bounding box center [261, 210] width 10 height 10
click at [255, 203] on input "checkbox" at bounding box center [255, 203] width 0 height 0
click at [607, 139] on span "Backlog" at bounding box center [620, 140] width 38 height 17
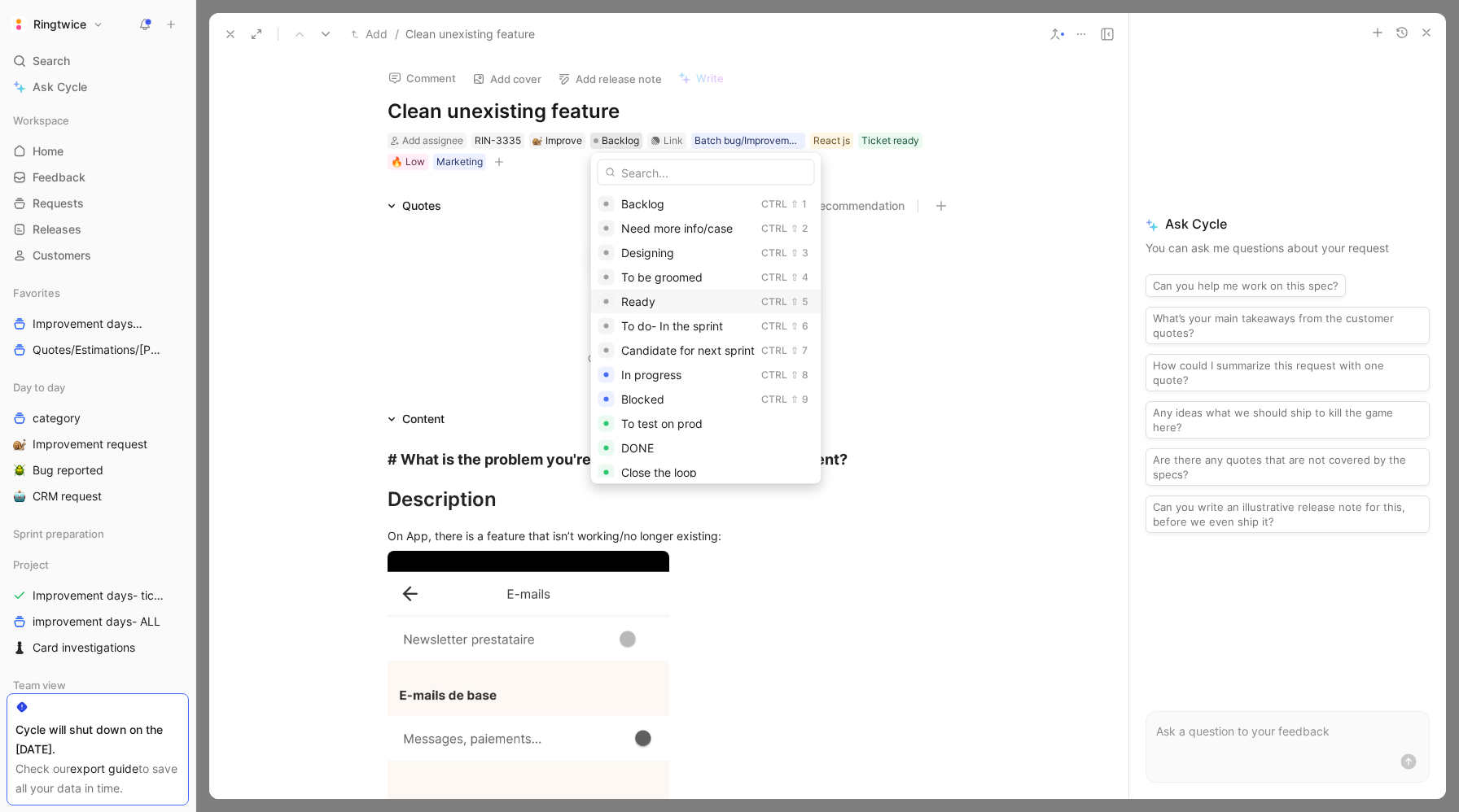
click at [650, 306] on span "Ready" at bounding box center [638, 302] width 34 height 14
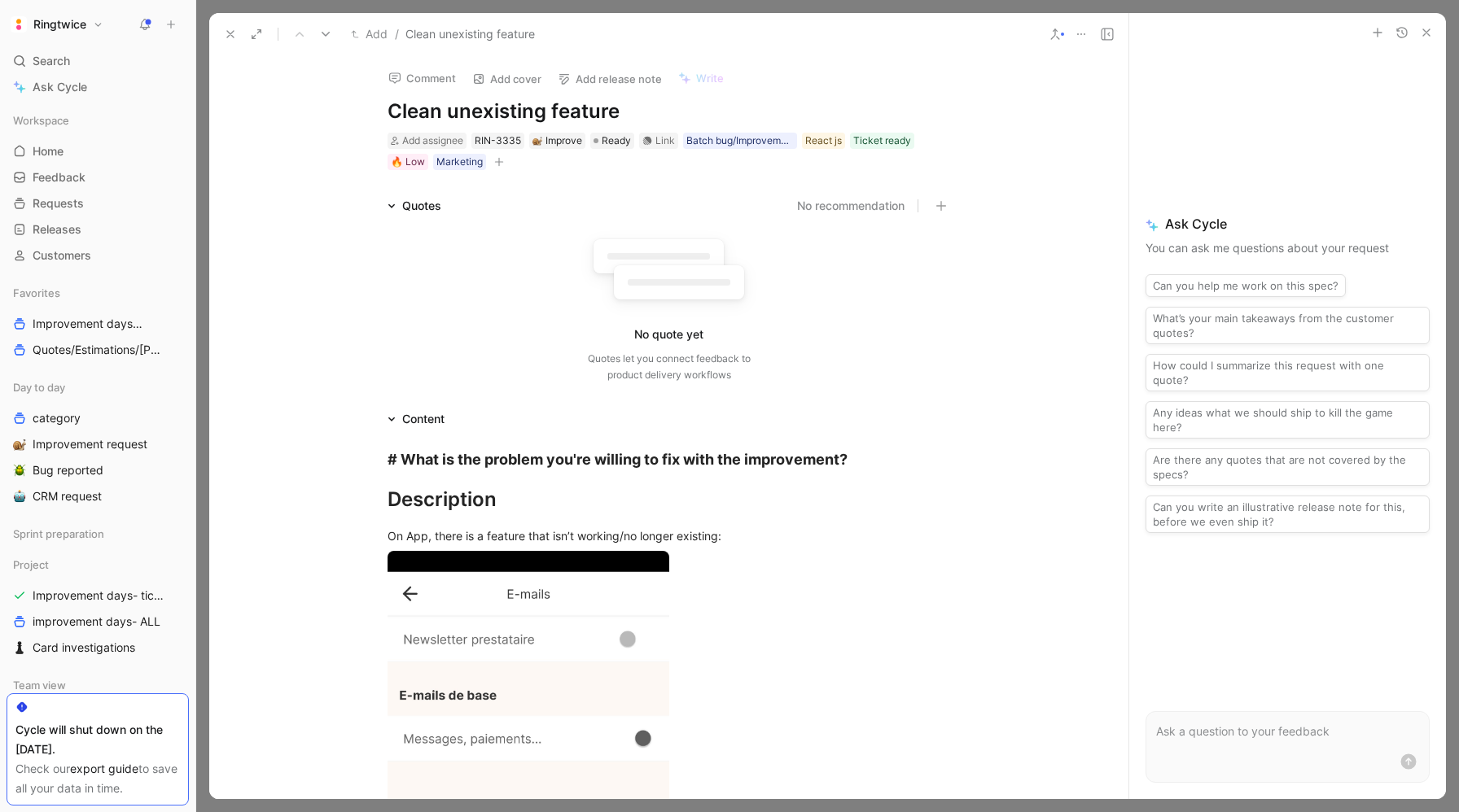
click at [232, 38] on icon at bounding box center [230, 34] width 13 height 13
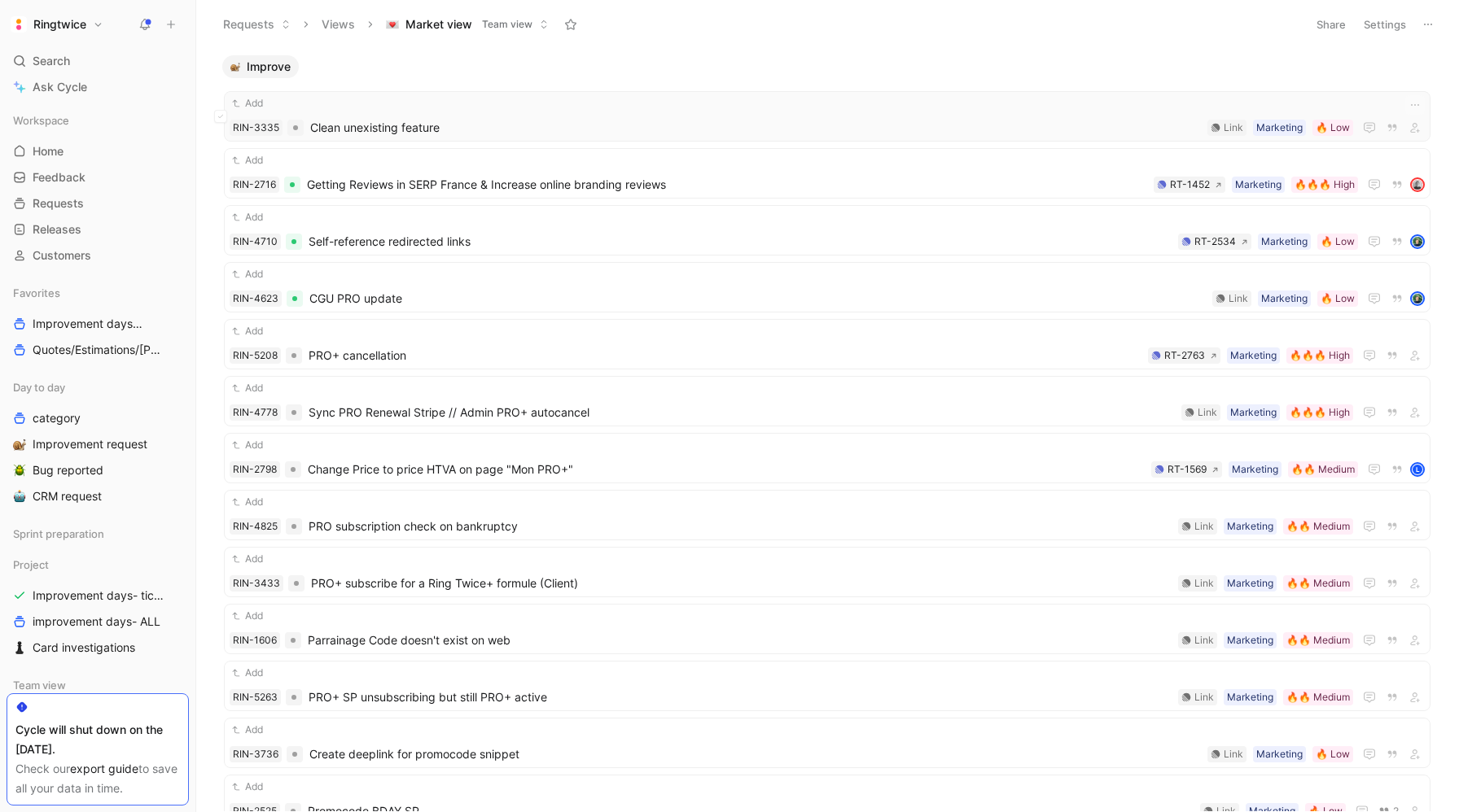
click at [439, 125] on span "Clean unexisting feature" at bounding box center [755, 128] width 890 height 19
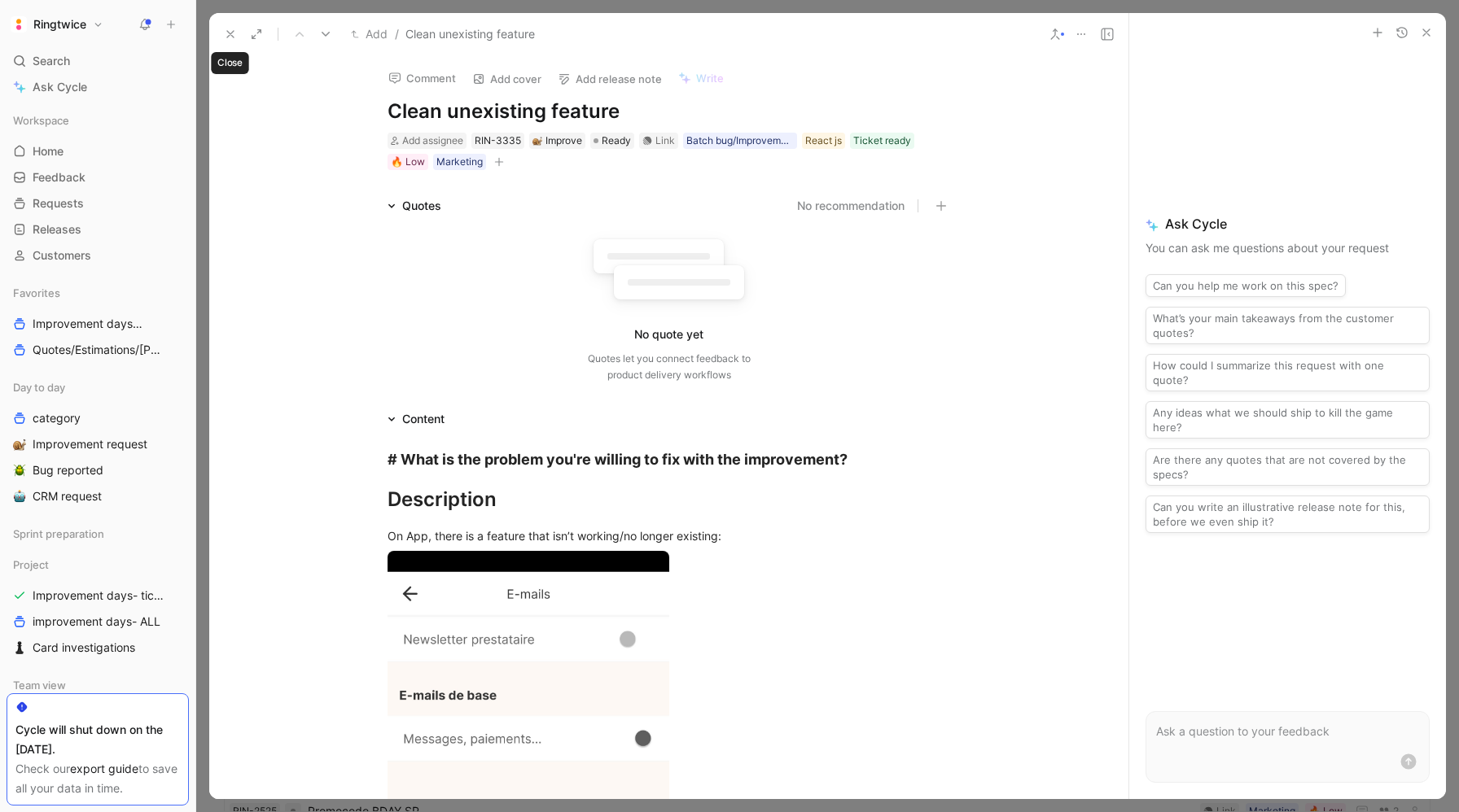
click at [232, 28] on icon at bounding box center [230, 34] width 13 height 13
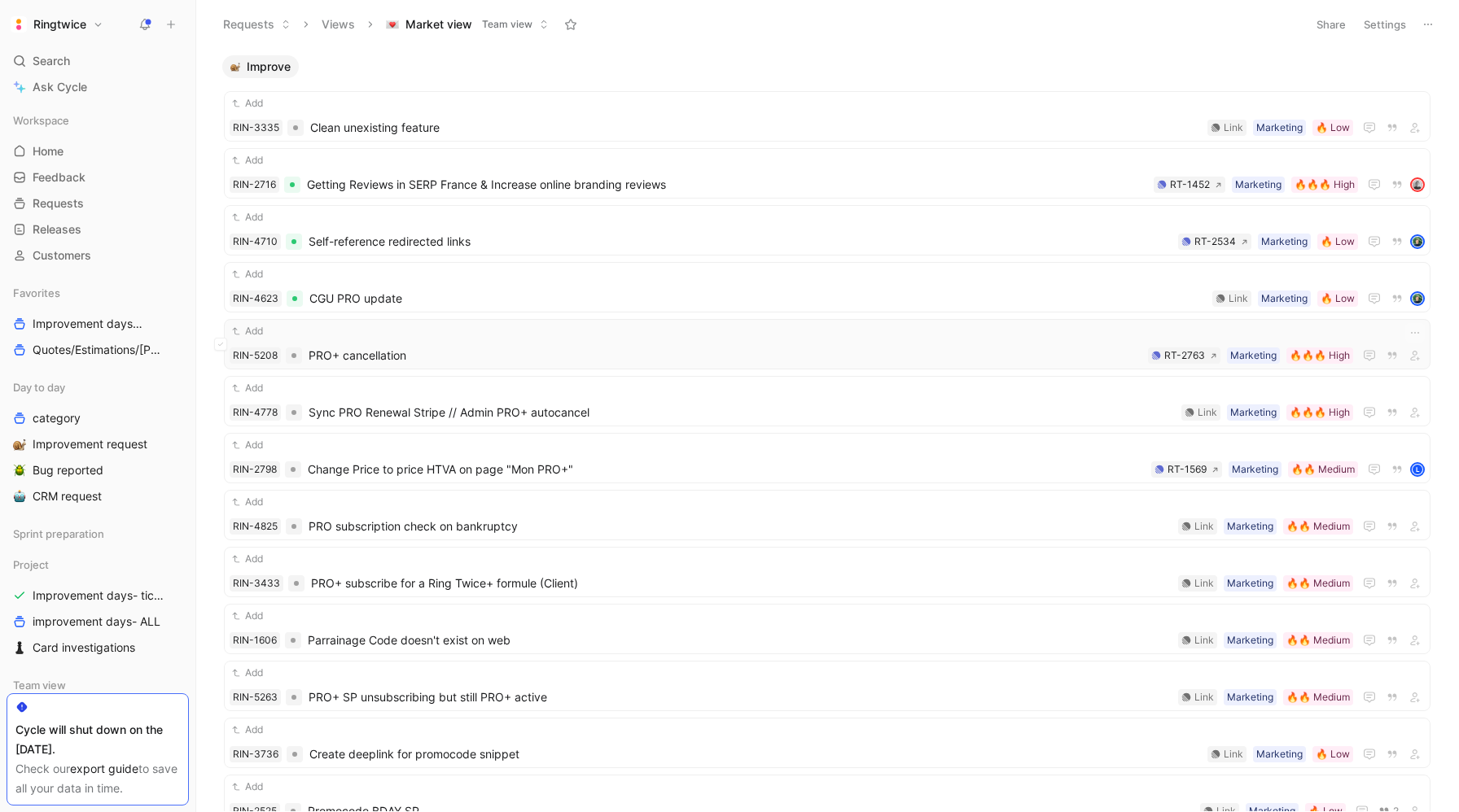
click at [381, 352] on span "PRO+ cancellation" at bounding box center [725, 355] width 833 height 19
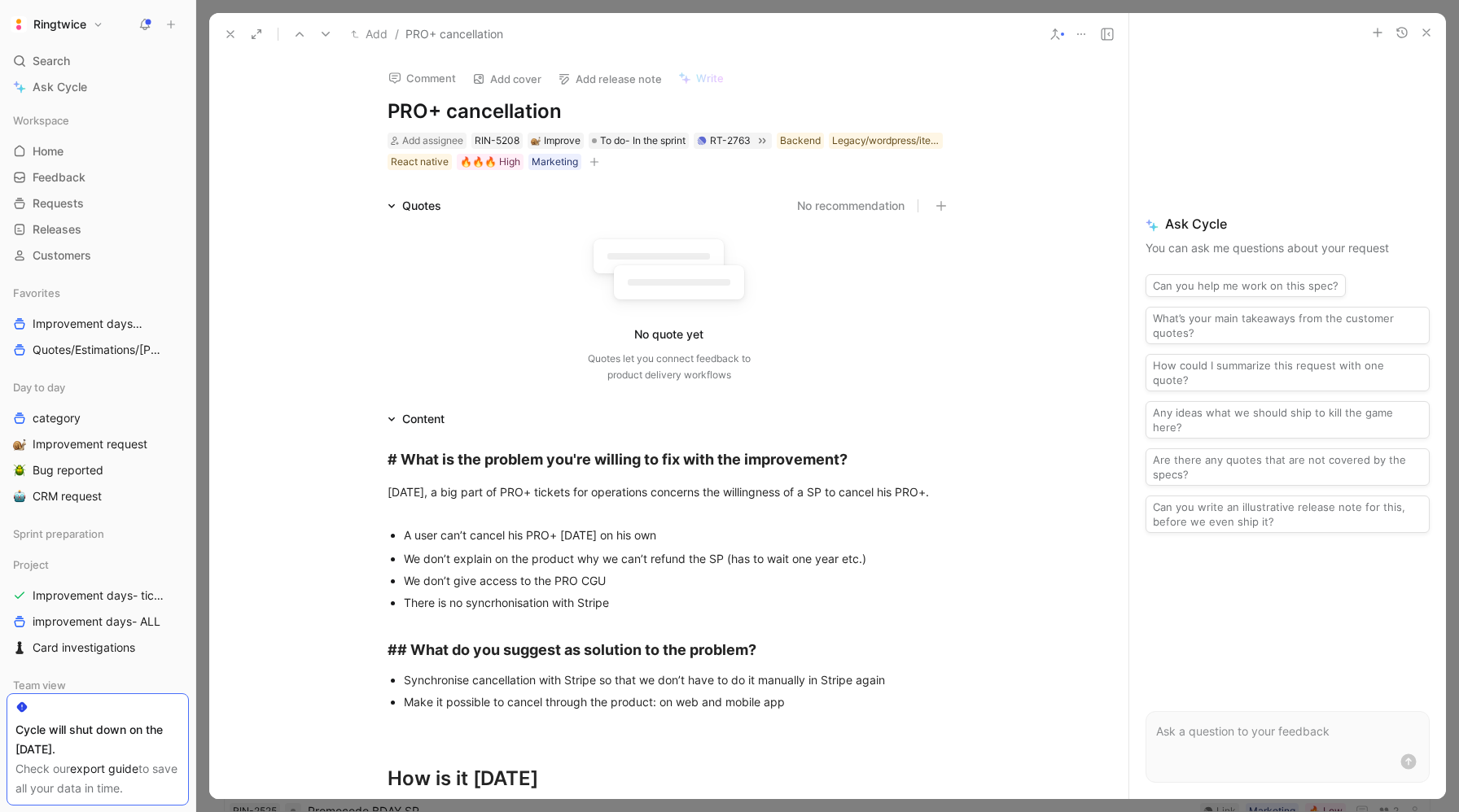
click at [226, 37] on icon at bounding box center [230, 34] width 13 height 13
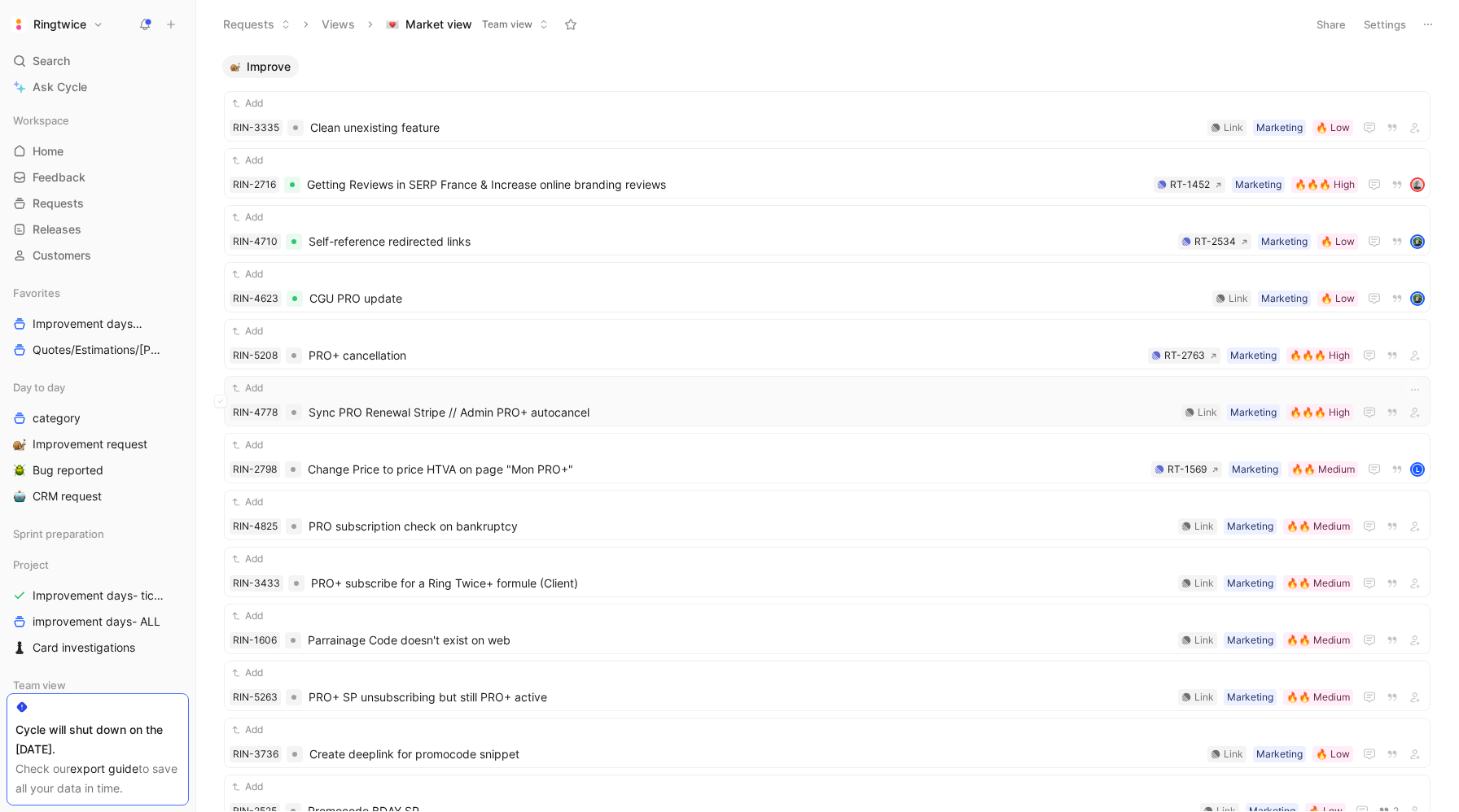
click at [363, 388] on div "Add" at bounding box center [827, 388] width 1195 height 17
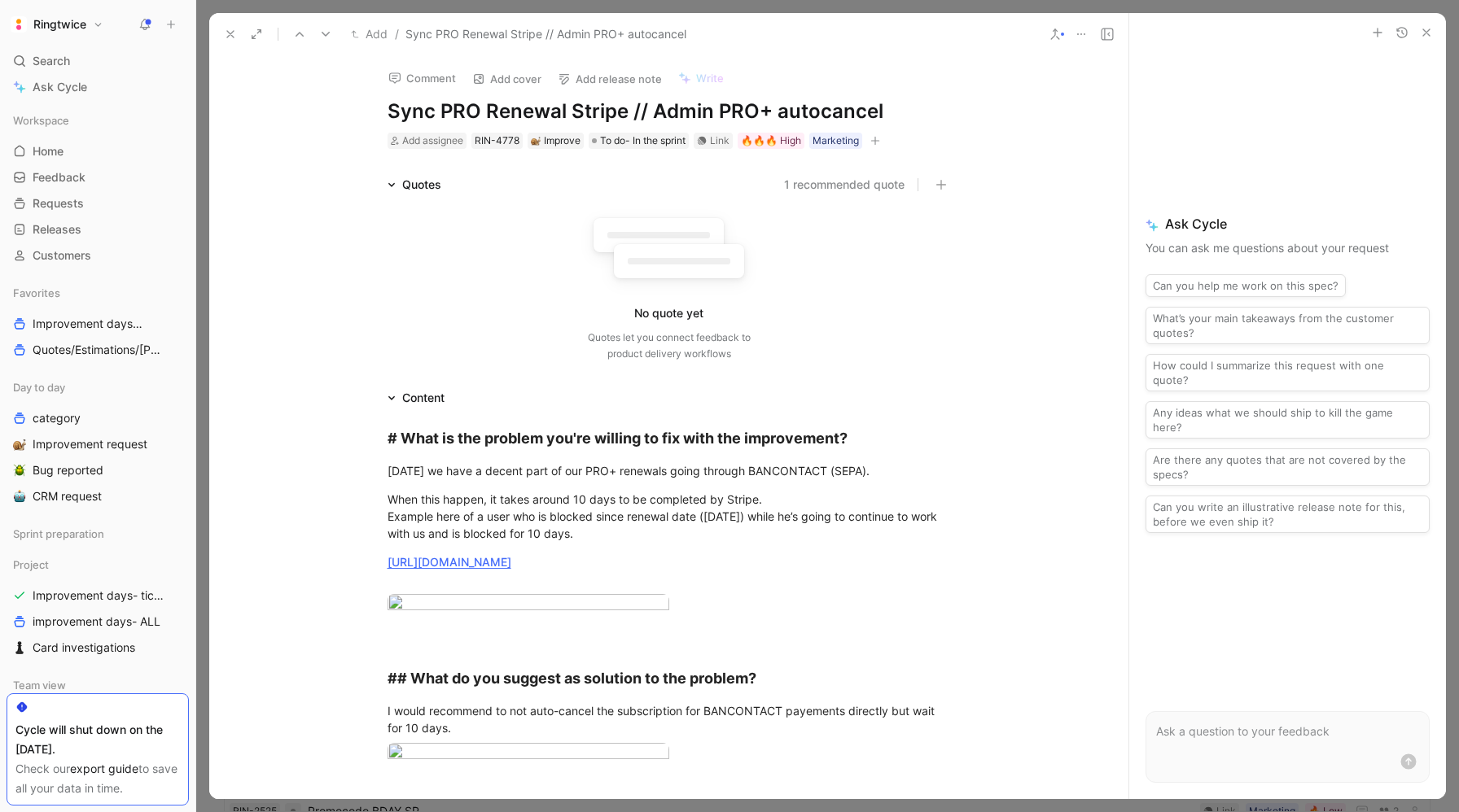
click at [232, 23] on button at bounding box center [231, 34] width 23 height 23
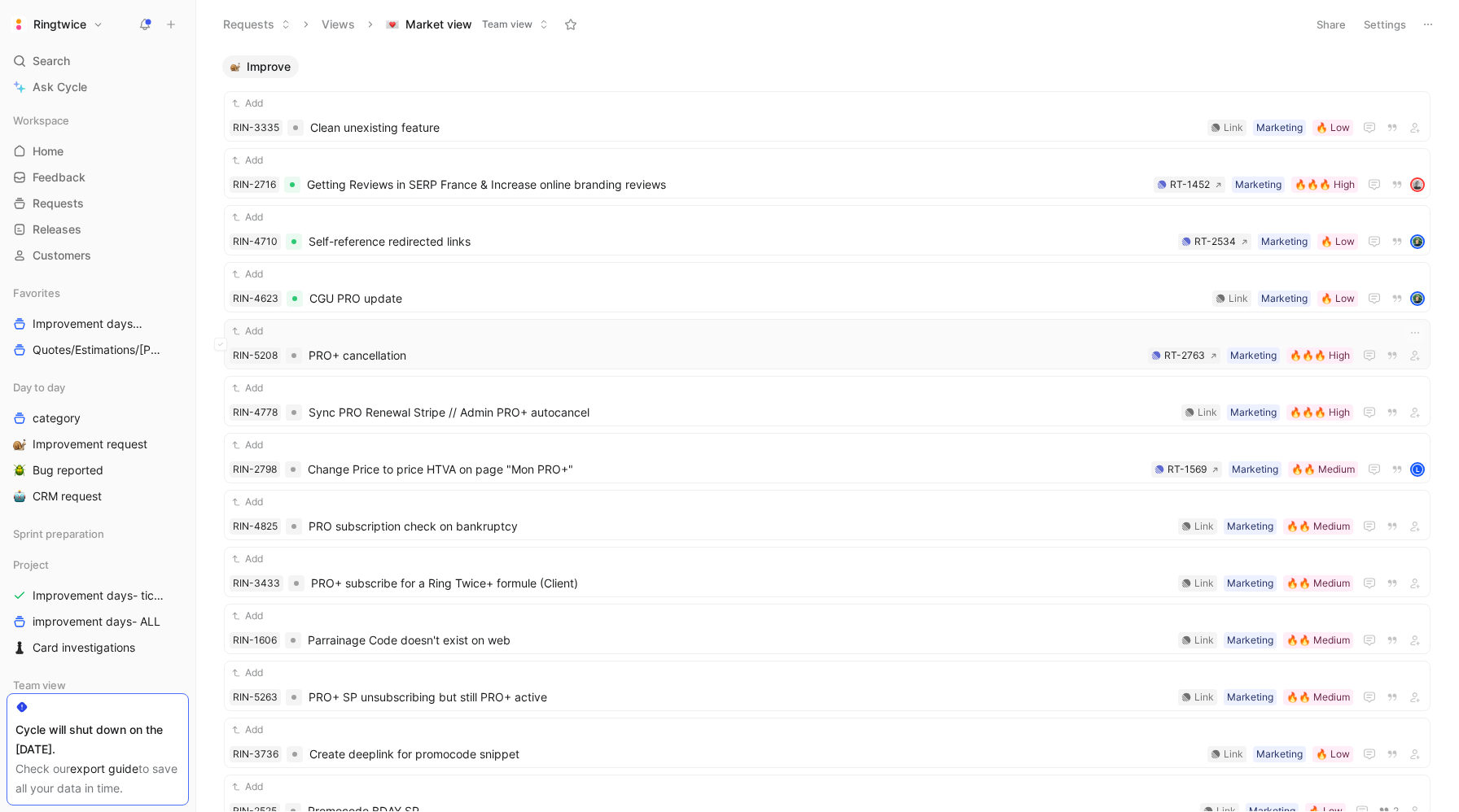
click at [351, 329] on div "Add" at bounding box center [827, 331] width 1195 height 17
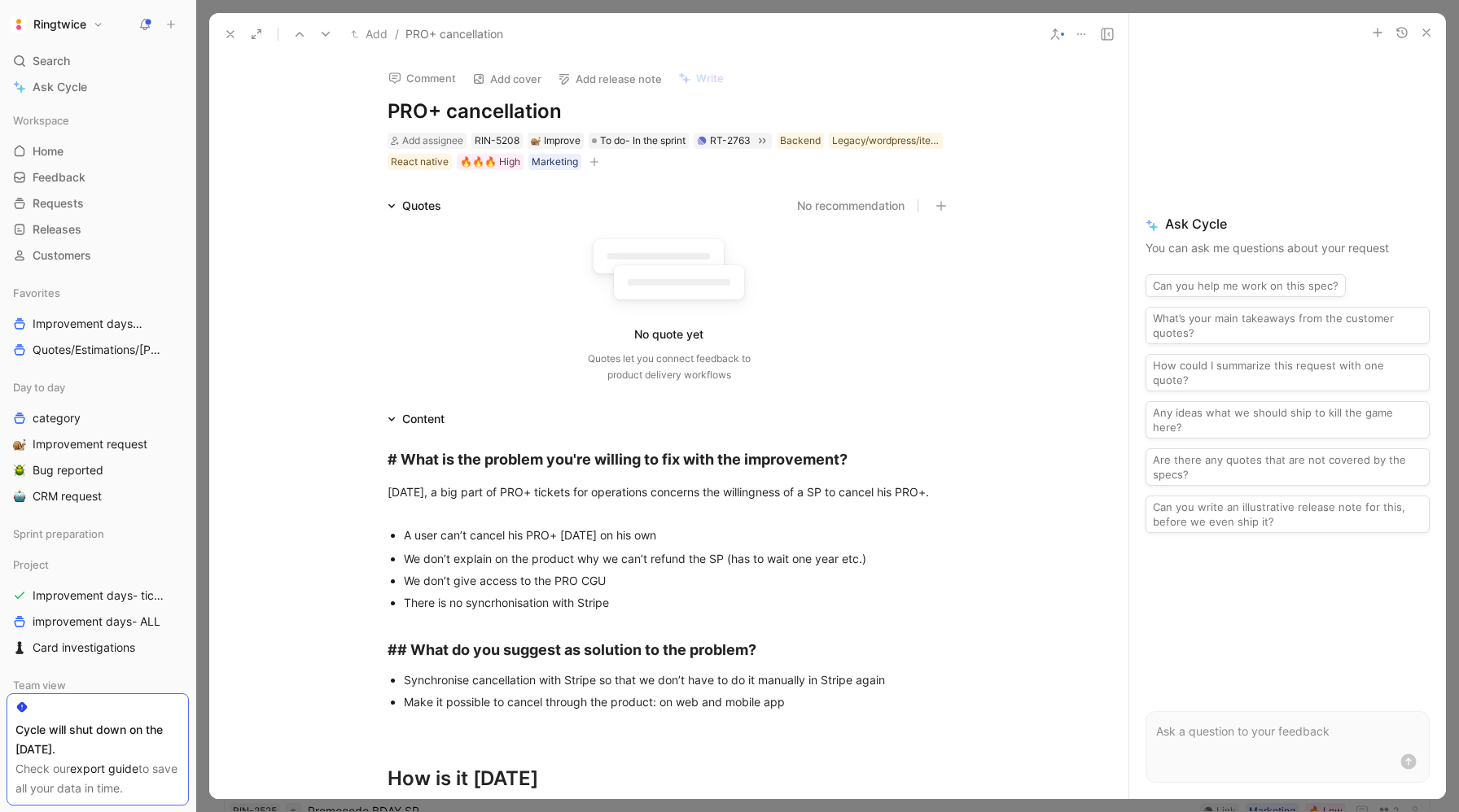
click at [233, 33] on icon at bounding box center [230, 34] width 13 height 13
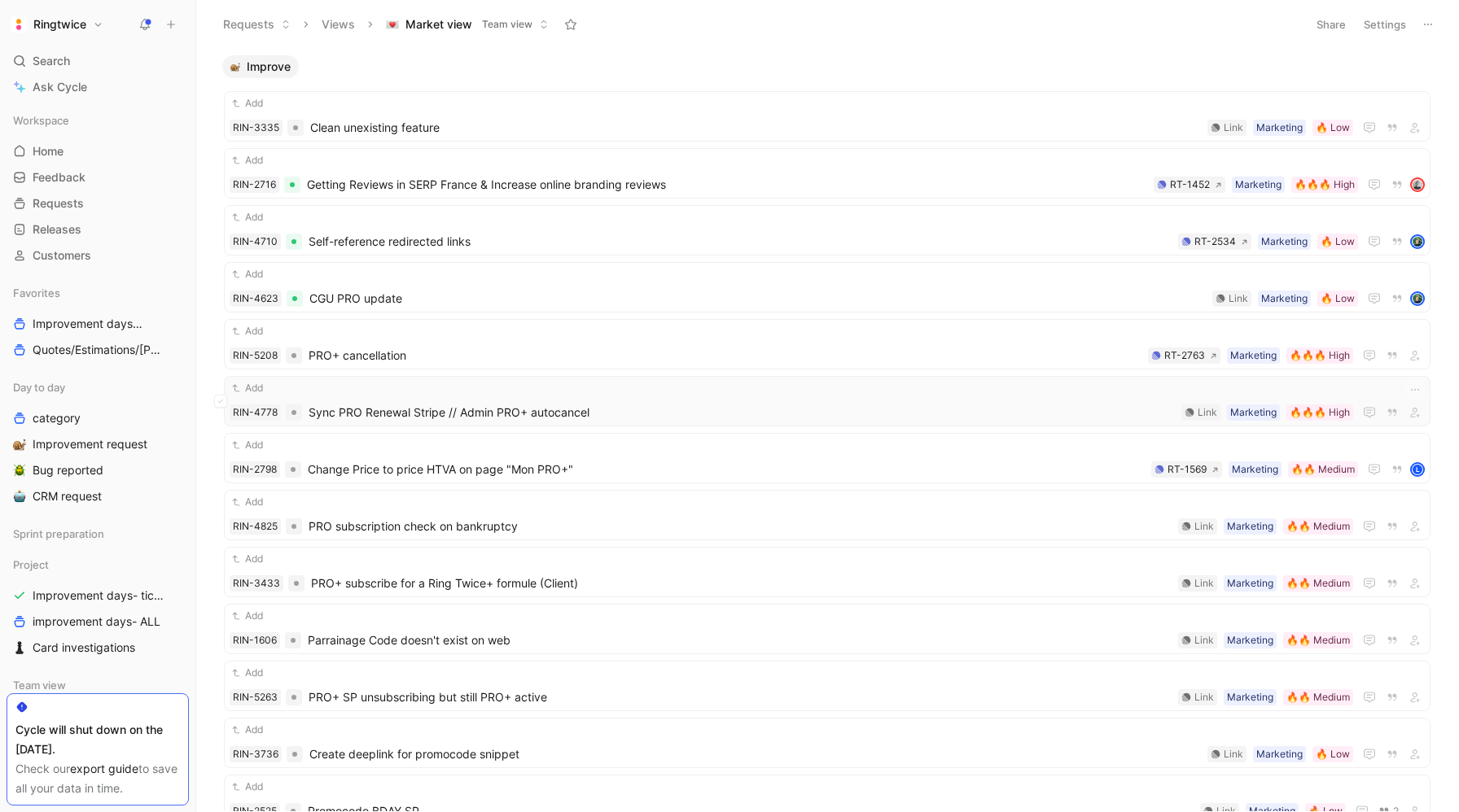
click at [505, 421] on span "Sync PRO Renewal Stripe // Admin PRO+ autocancel" at bounding box center [741, 412] width 866 height 19
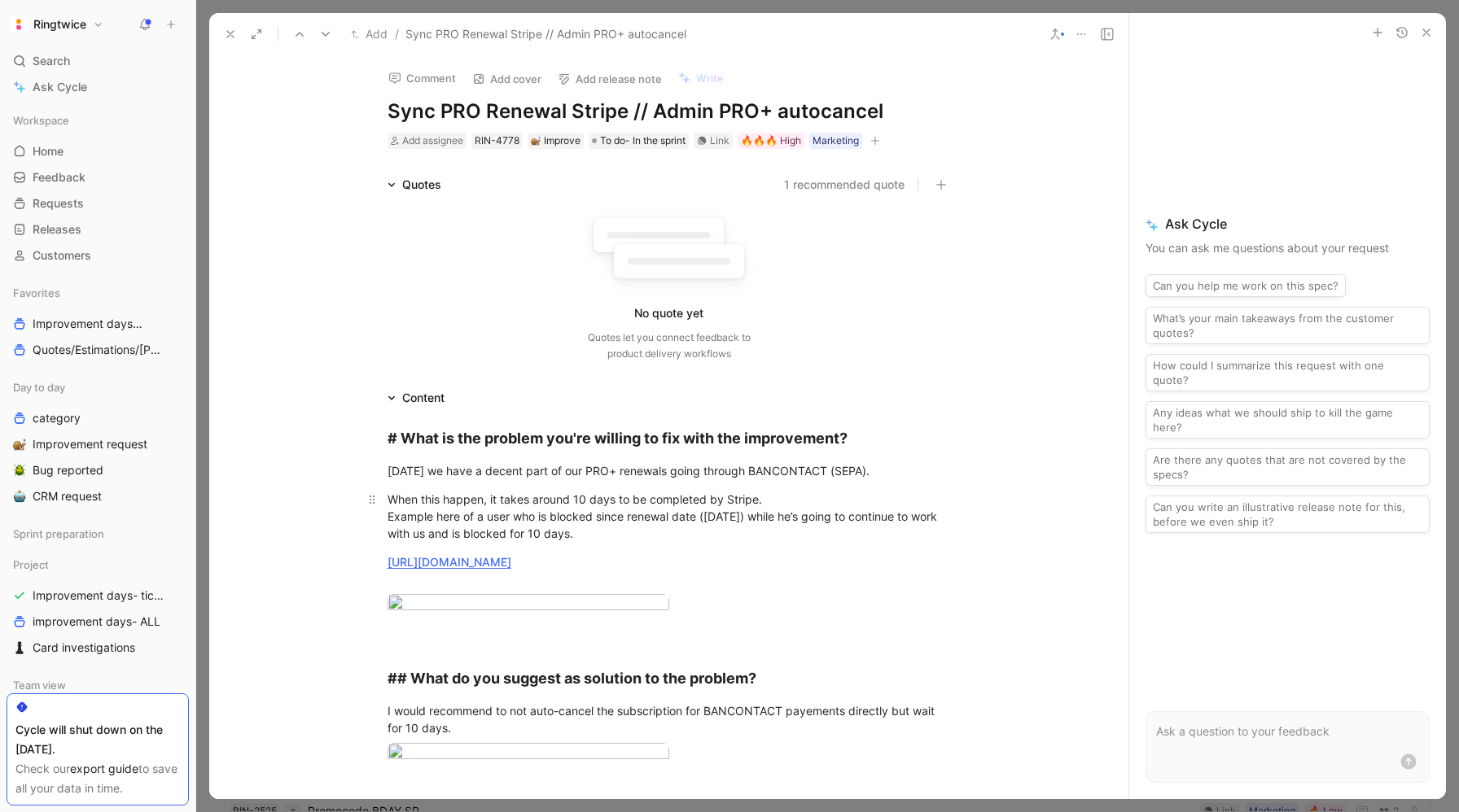
click at [587, 526] on div "When this happen, it takes around 10 days to be completed by Stripe. Example he…" at bounding box center [669, 516] width 563 height 51
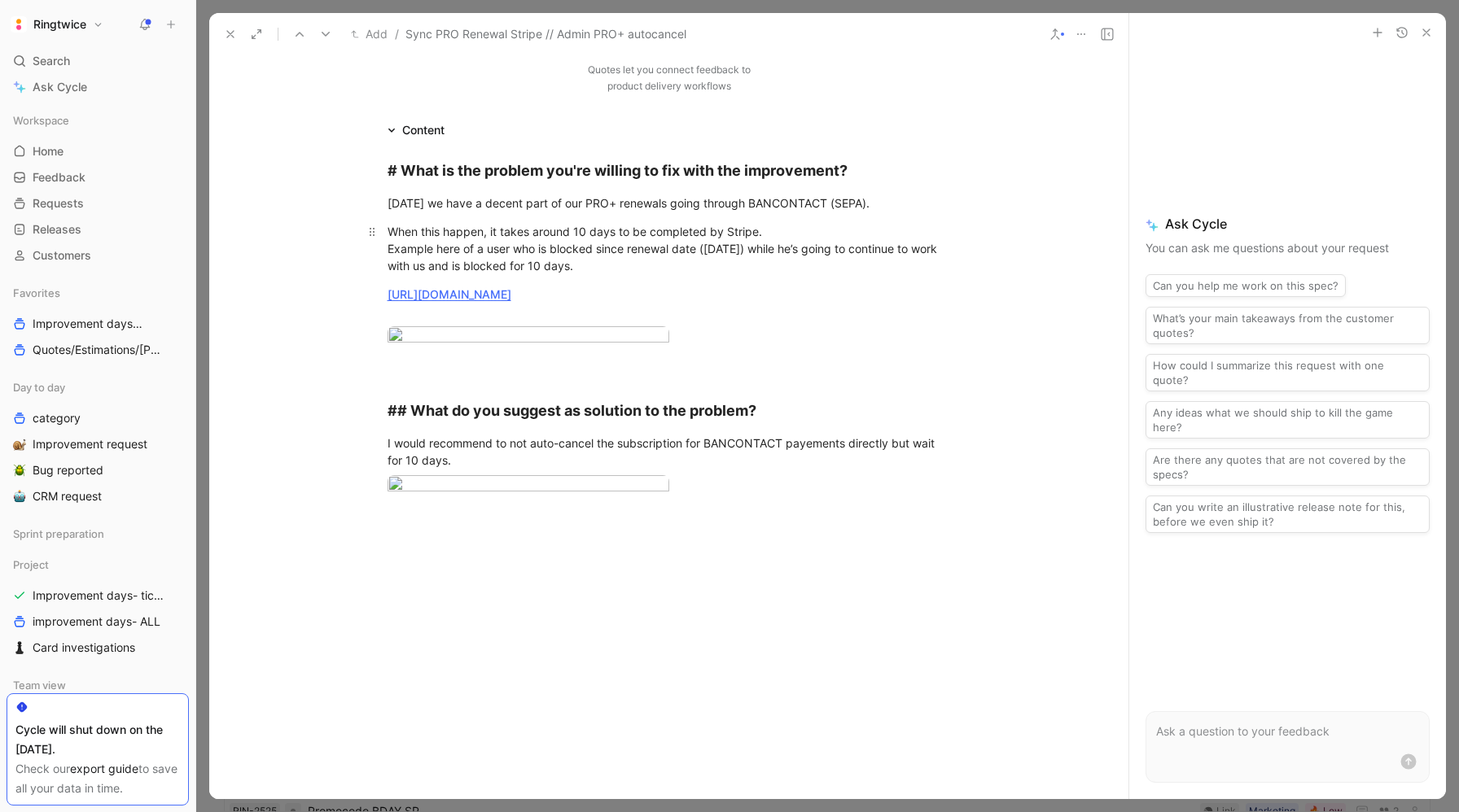
scroll to position [274, 0]
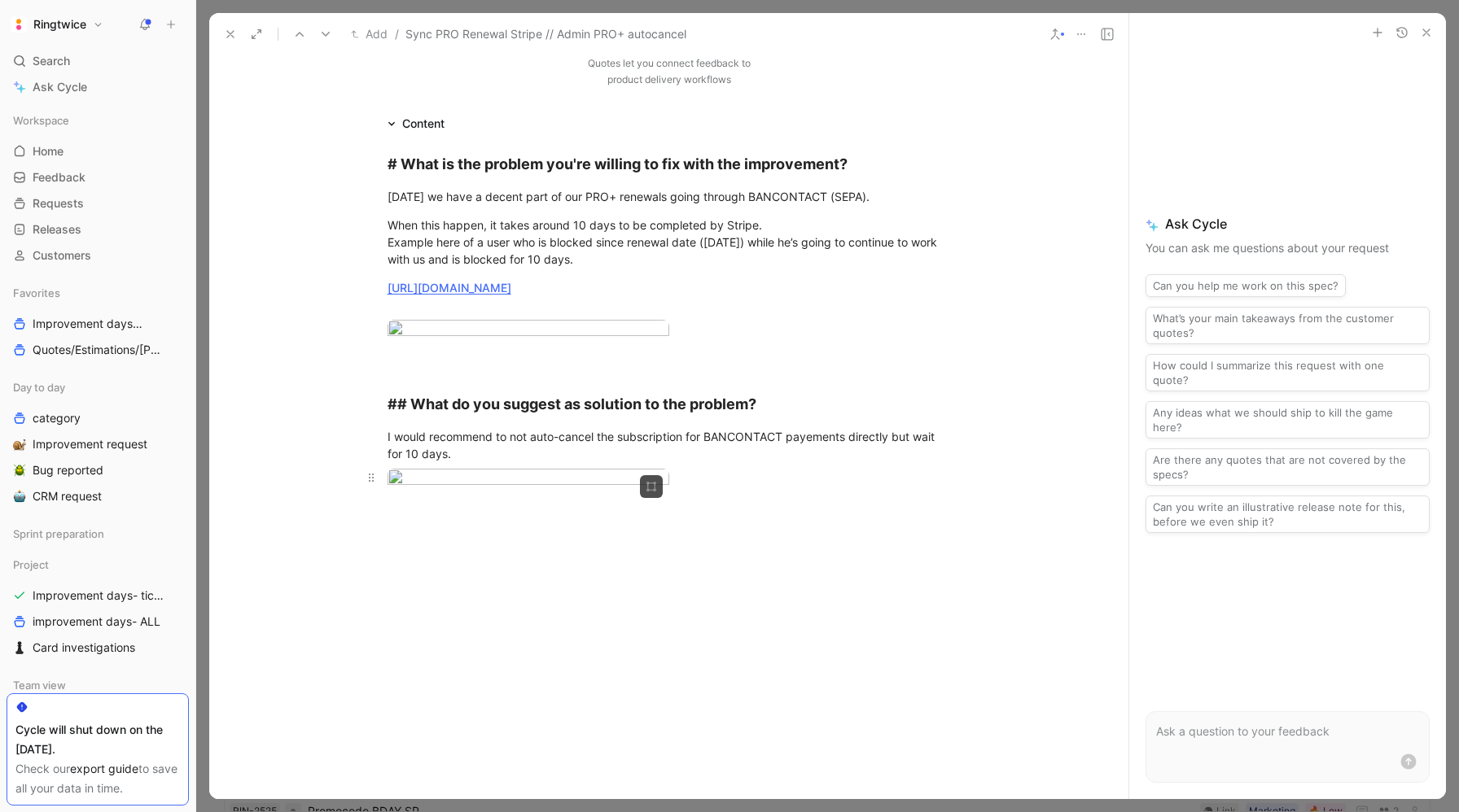
click at [509, 638] on body "Ringtwice Search ⌘ K Ask Cycle Workspace Home G then H Feedback G then F Reques…" at bounding box center [729, 406] width 1459 height 812
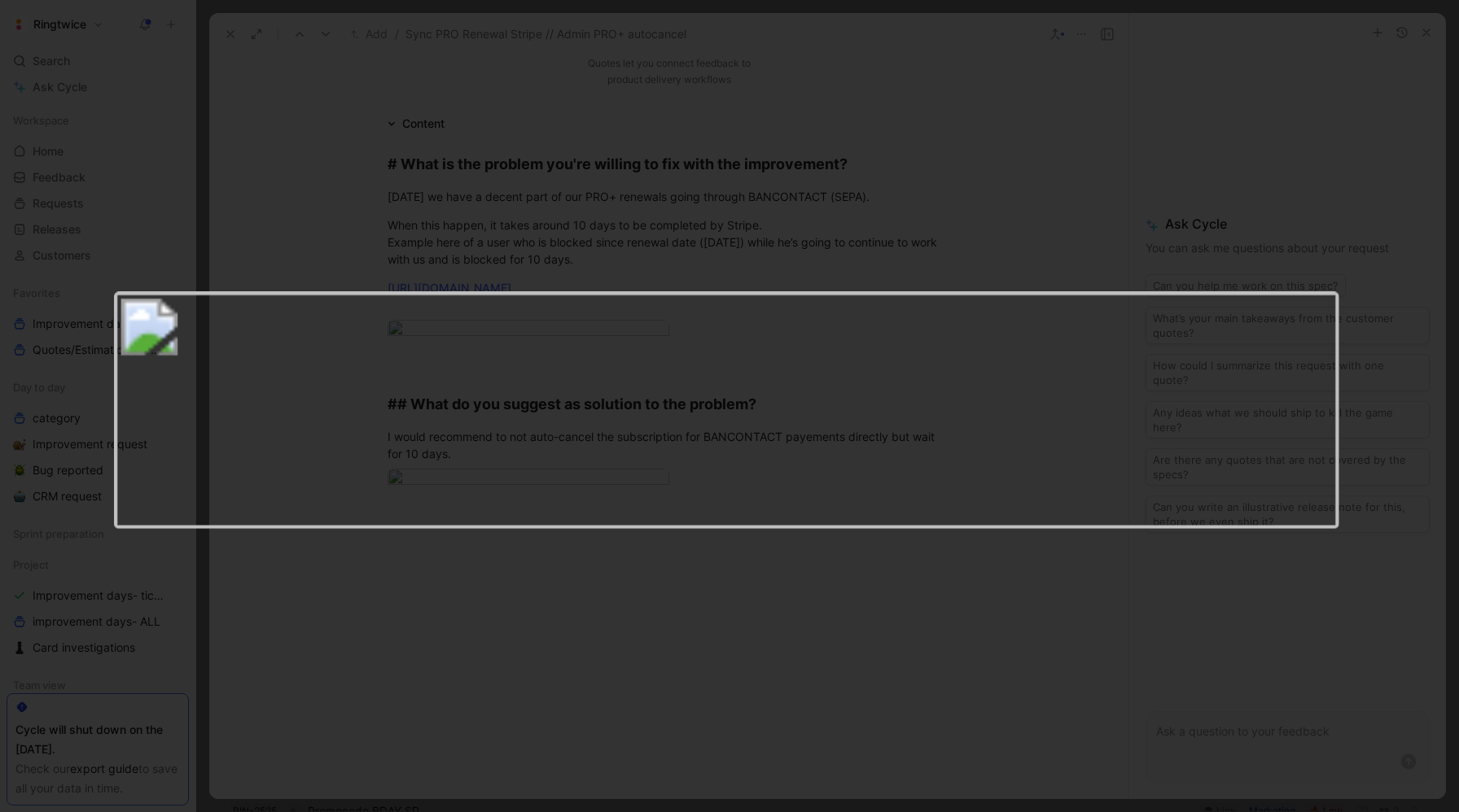
click at [527, 465] on img at bounding box center [726, 410] width 1226 height 237
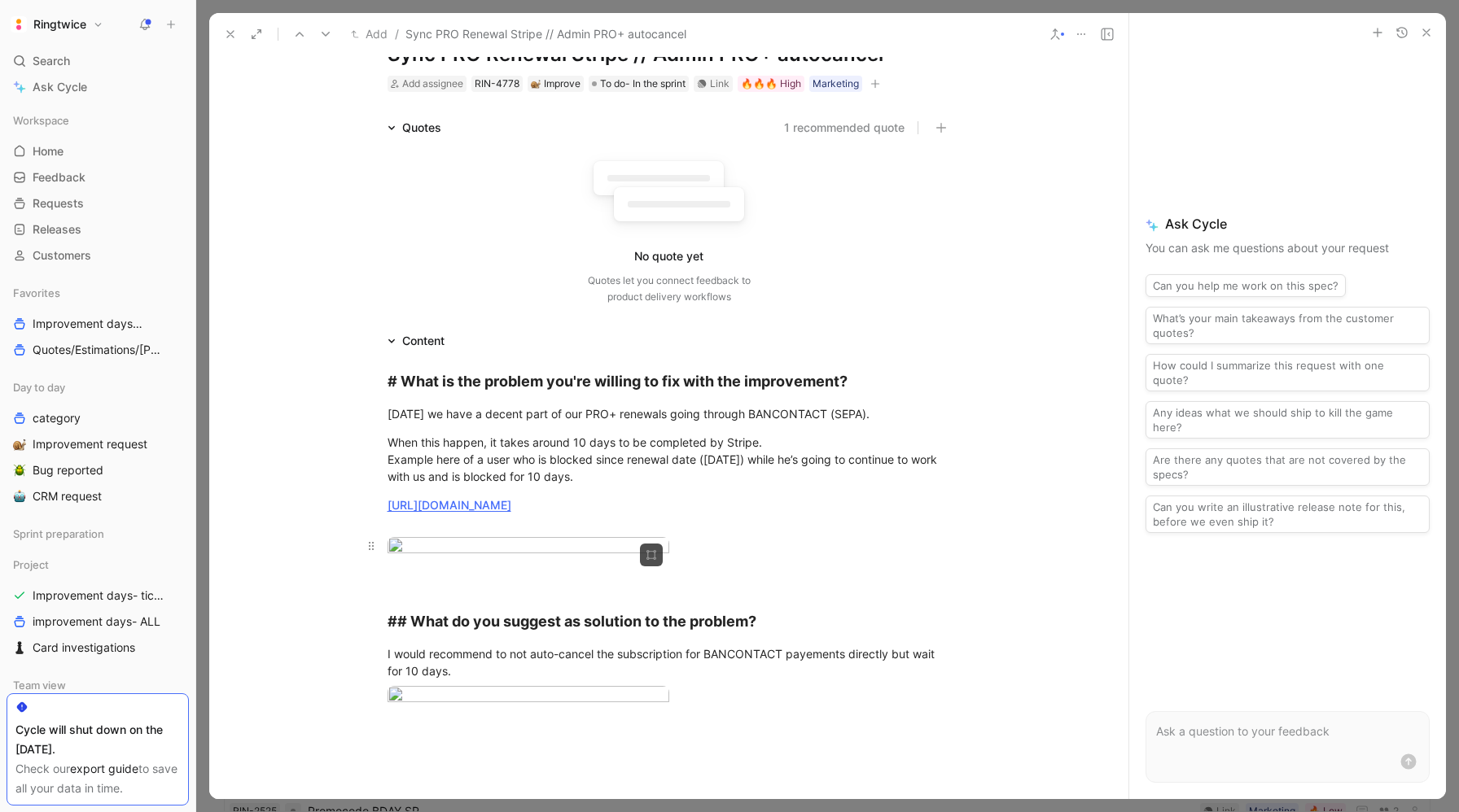
scroll to position [52, 0]
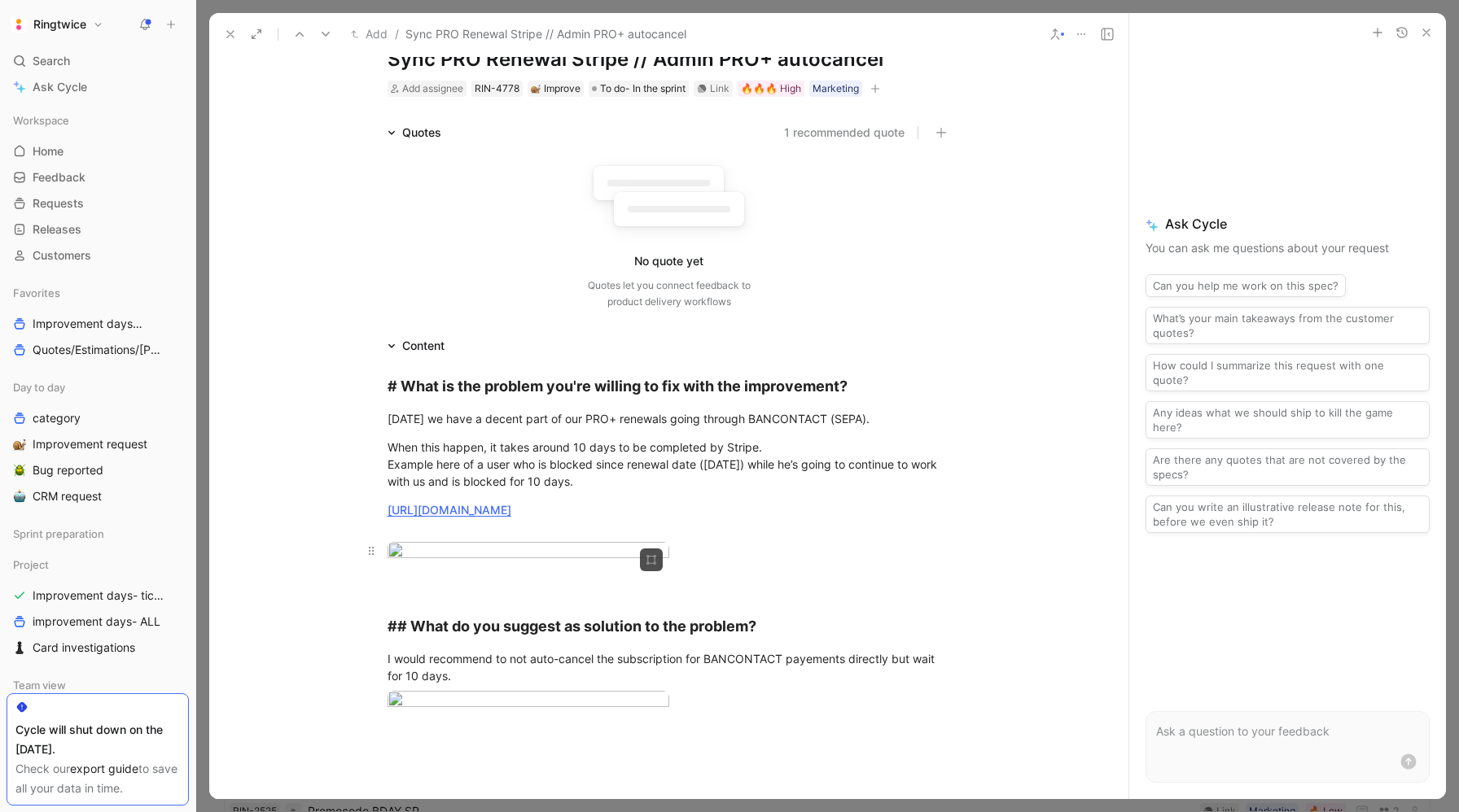
click at [537, 588] on body "Ringtwice Search ⌘ K Ask Cycle Workspace Home G then H Feedback G then F Reques…" at bounding box center [729, 406] width 1459 height 812
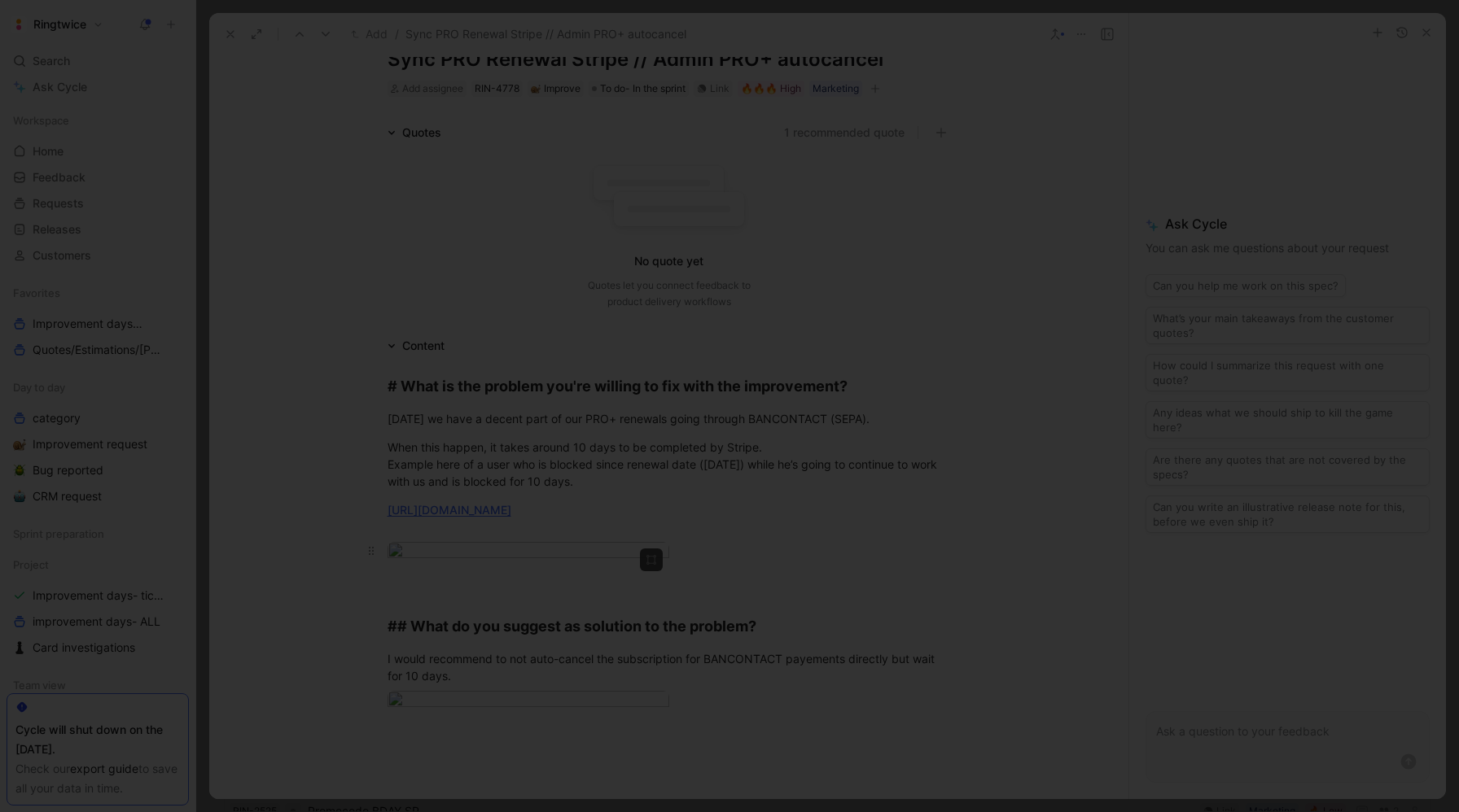
click at [537, 588] on img at bounding box center [729, 406] width 1459 height 812
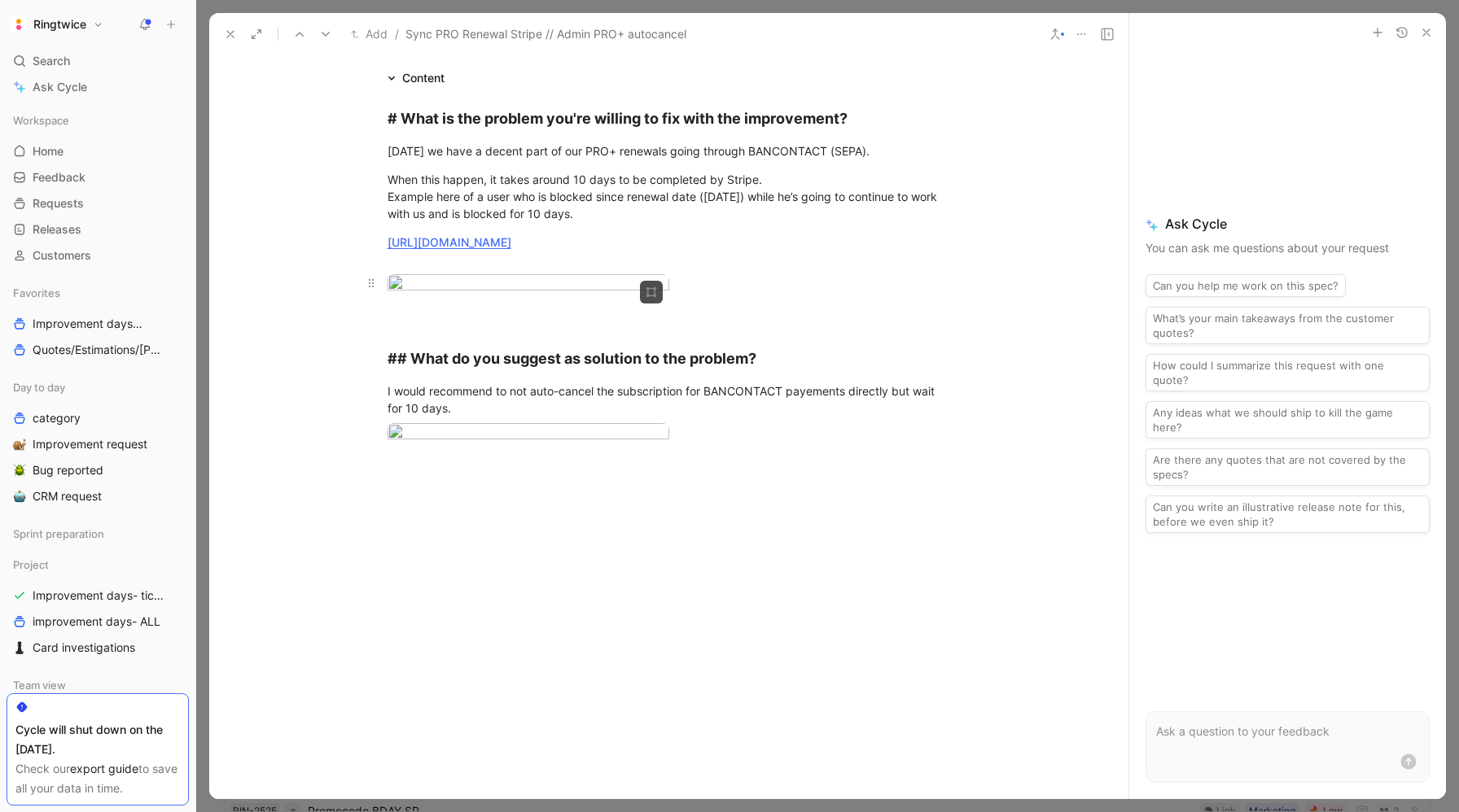
scroll to position [381, 0]
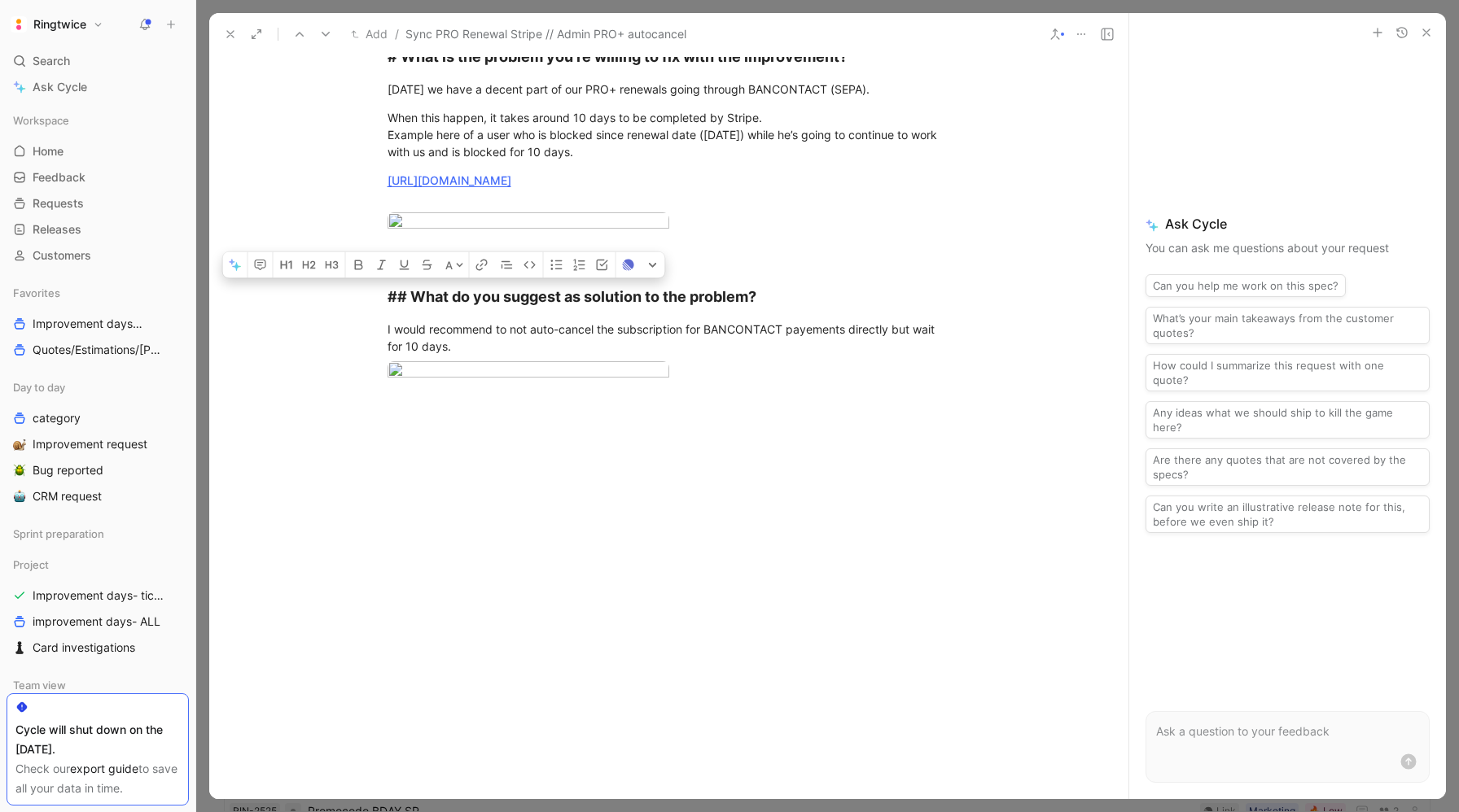
drag, startPoint x: 500, startPoint y: 463, endPoint x: 349, endPoint y: 454, distance: 151.3
click at [349, 424] on div "# What is the problem you're willing to fix with the improvement? [DATE] we hav…" at bounding box center [669, 225] width 919 height 399
click at [506, 616] on div at bounding box center [669, 529] width 919 height 243
click at [650, 367] on icon "button" at bounding box center [651, 361] width 10 height 10
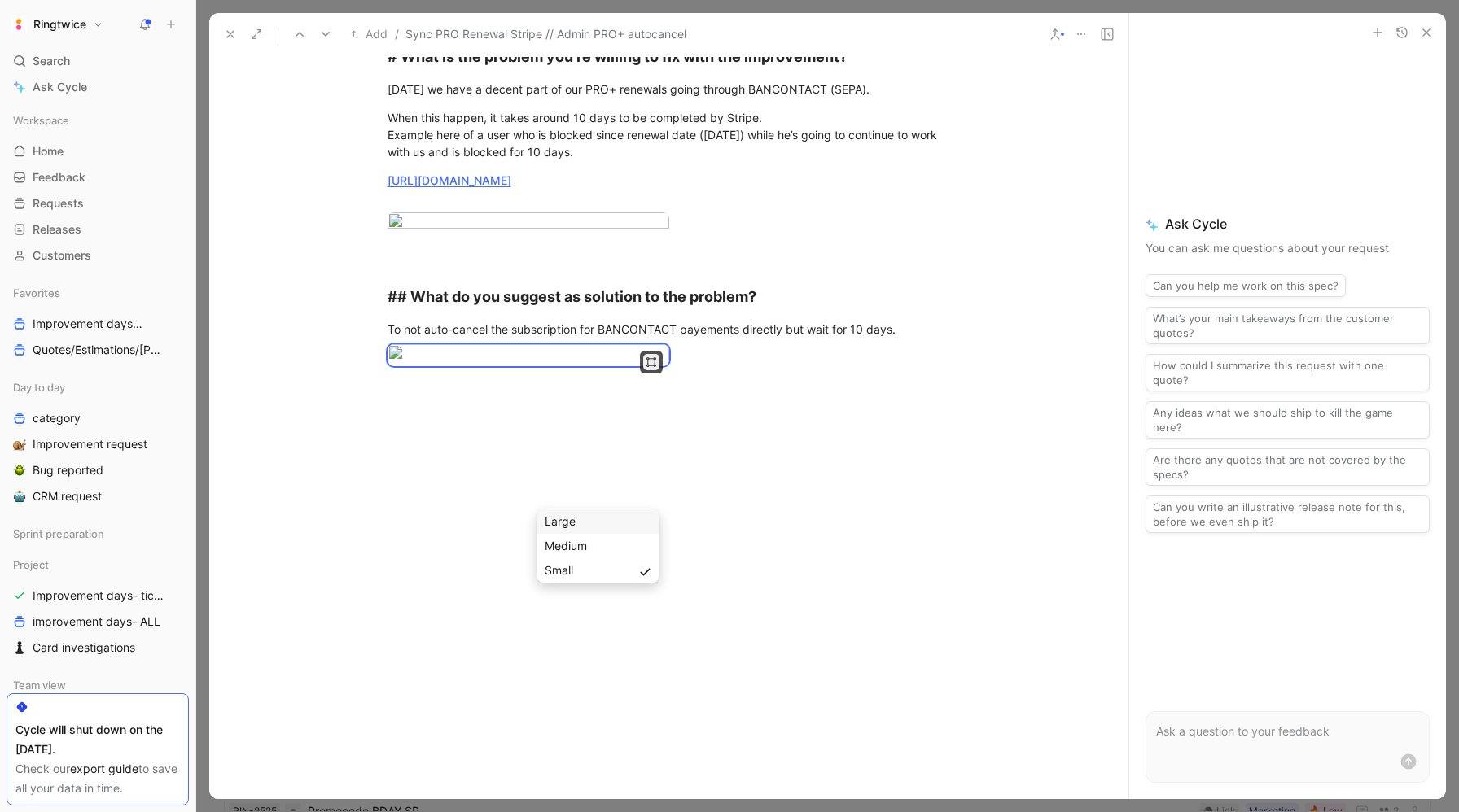
click at [604, 529] on div "Large" at bounding box center [598, 522] width 107 height 19
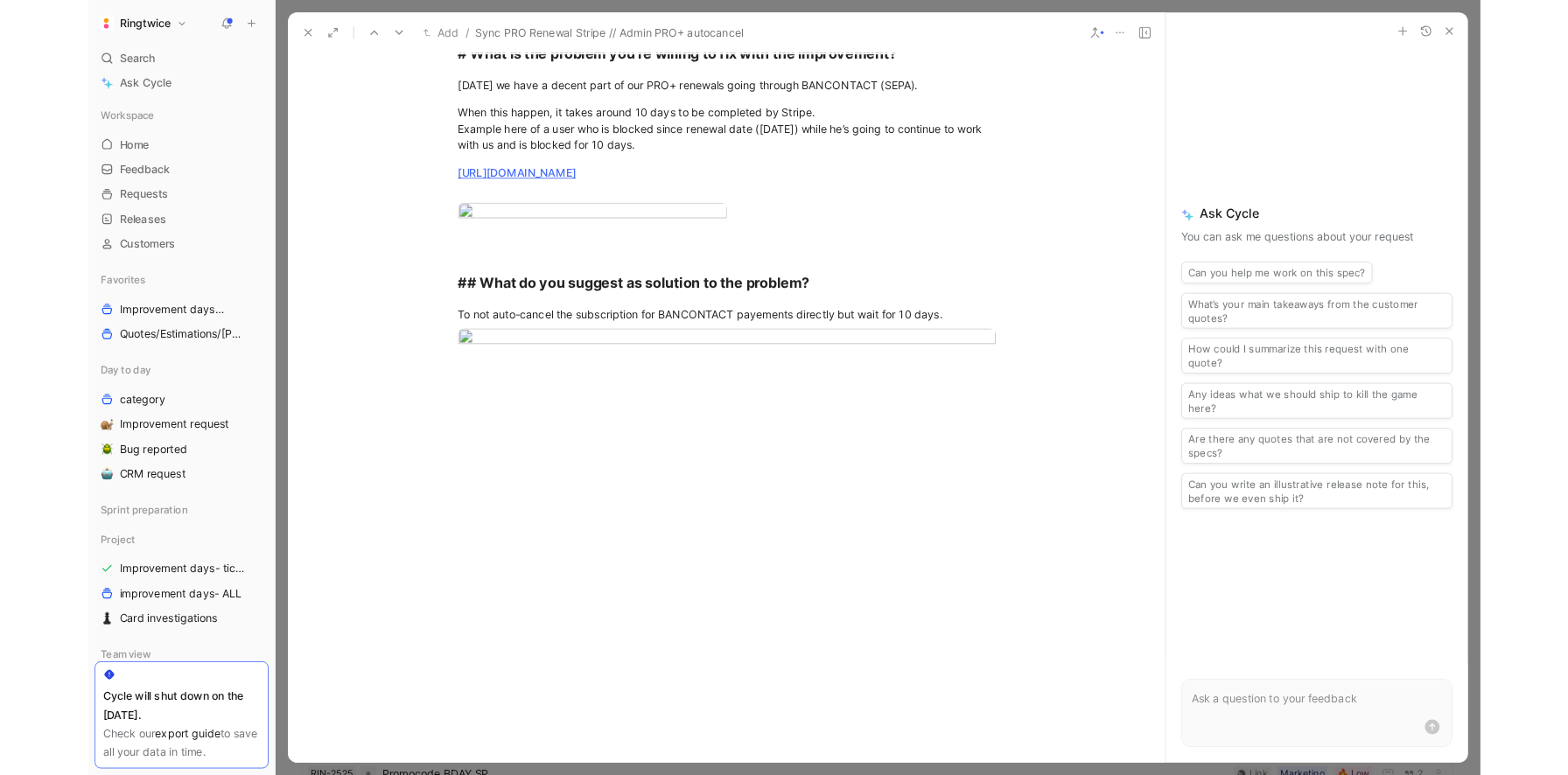
scroll to position [0, 0]
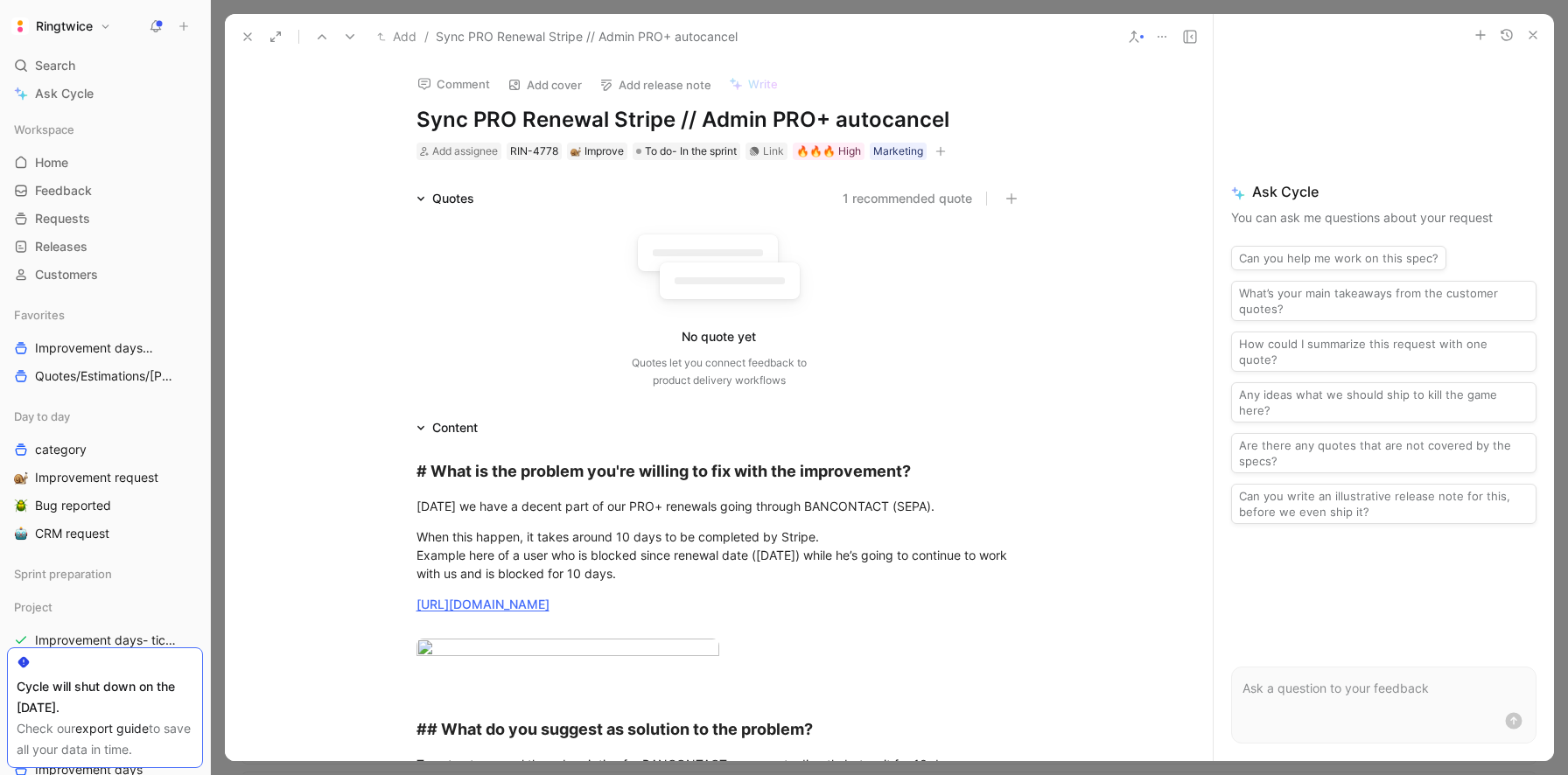
click at [246, 33] on icon at bounding box center [247, 37] width 14 height 14
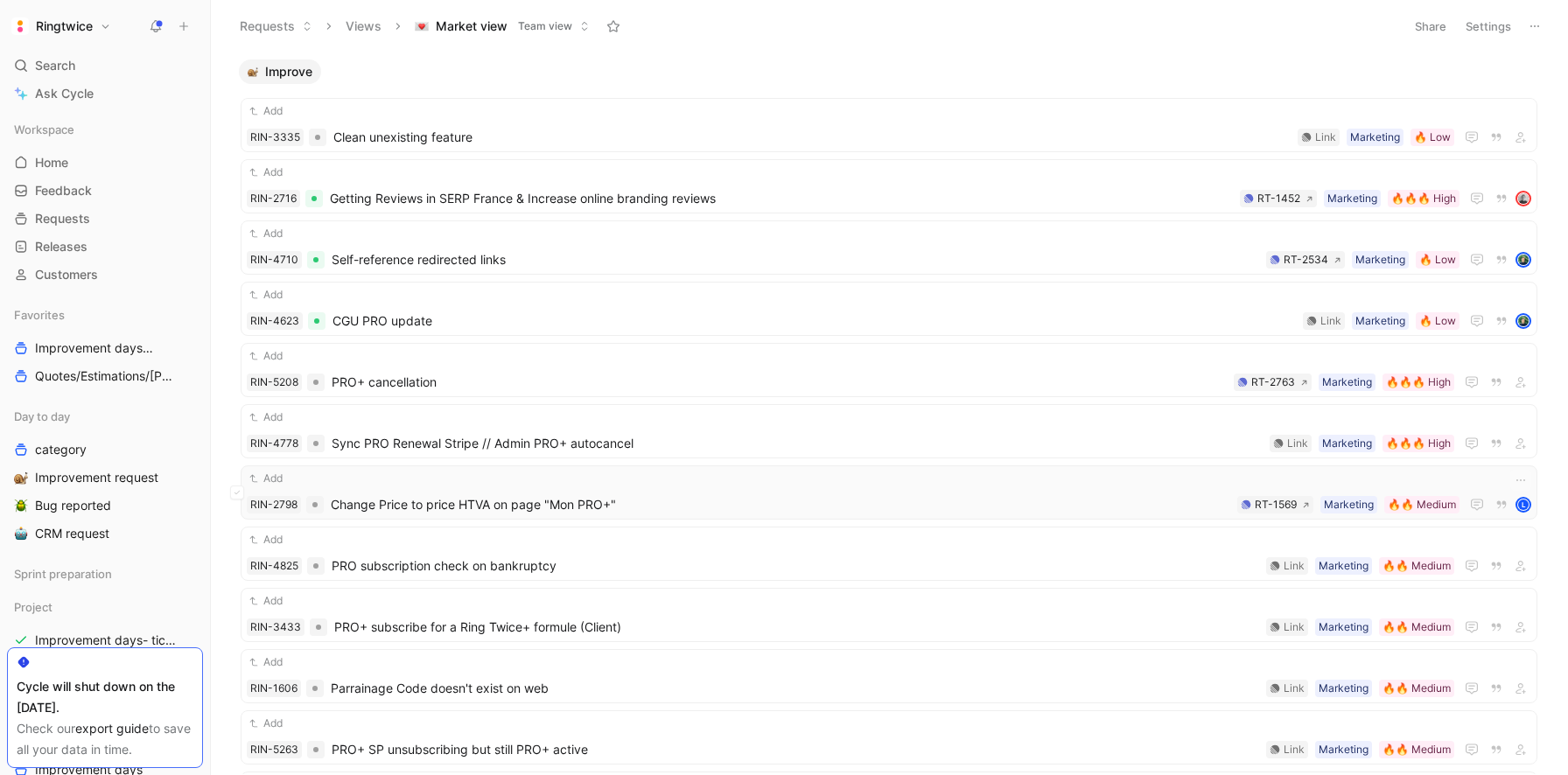
click at [484, 491] on div "Add RIN-2798 Change Price to price HTVA on page "Mon PRO+" 🔥🔥 Medium Marketing …" at bounding box center [889, 492] width 1284 height 45
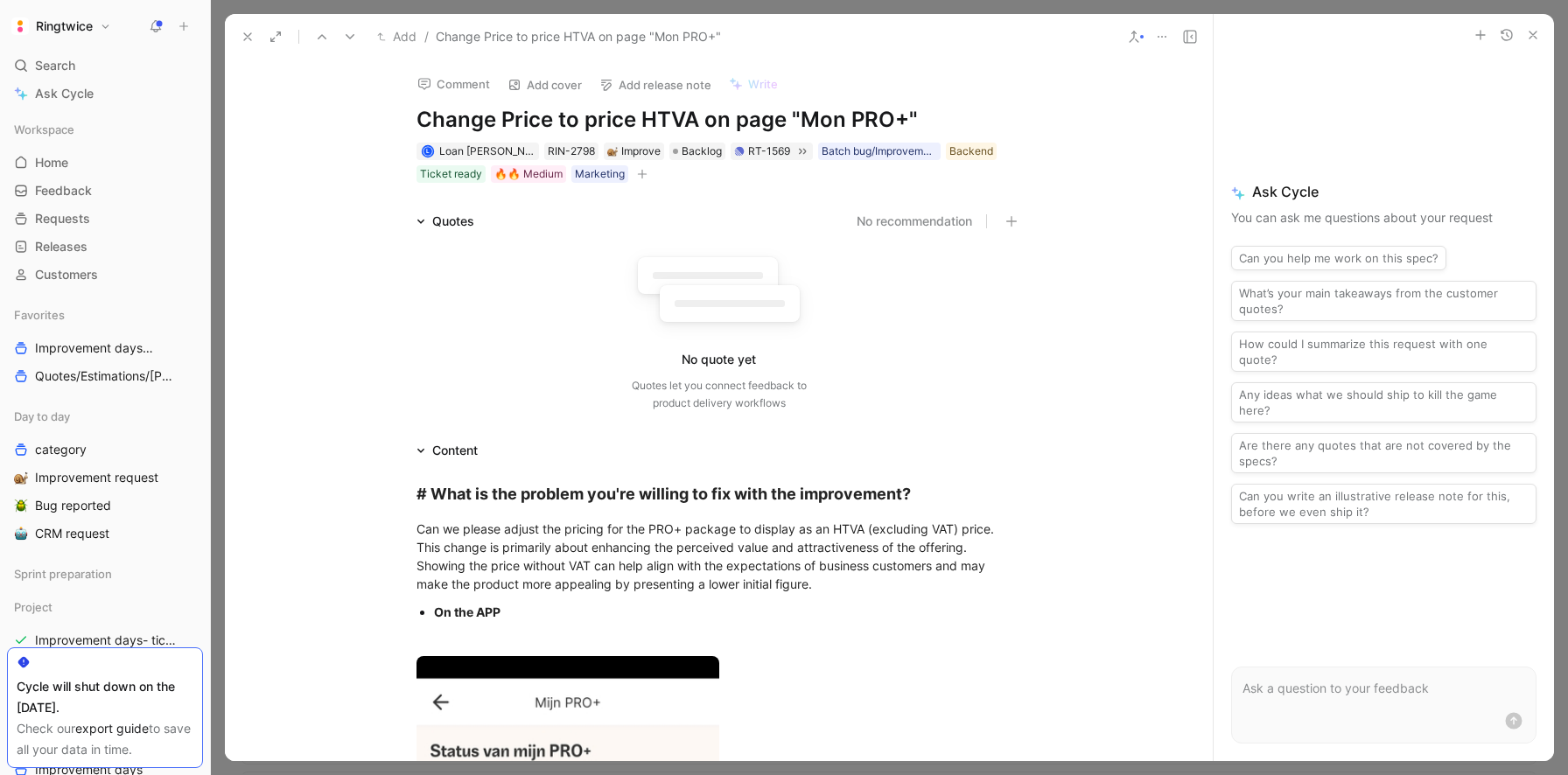
click at [249, 30] on icon at bounding box center [247, 37] width 14 height 14
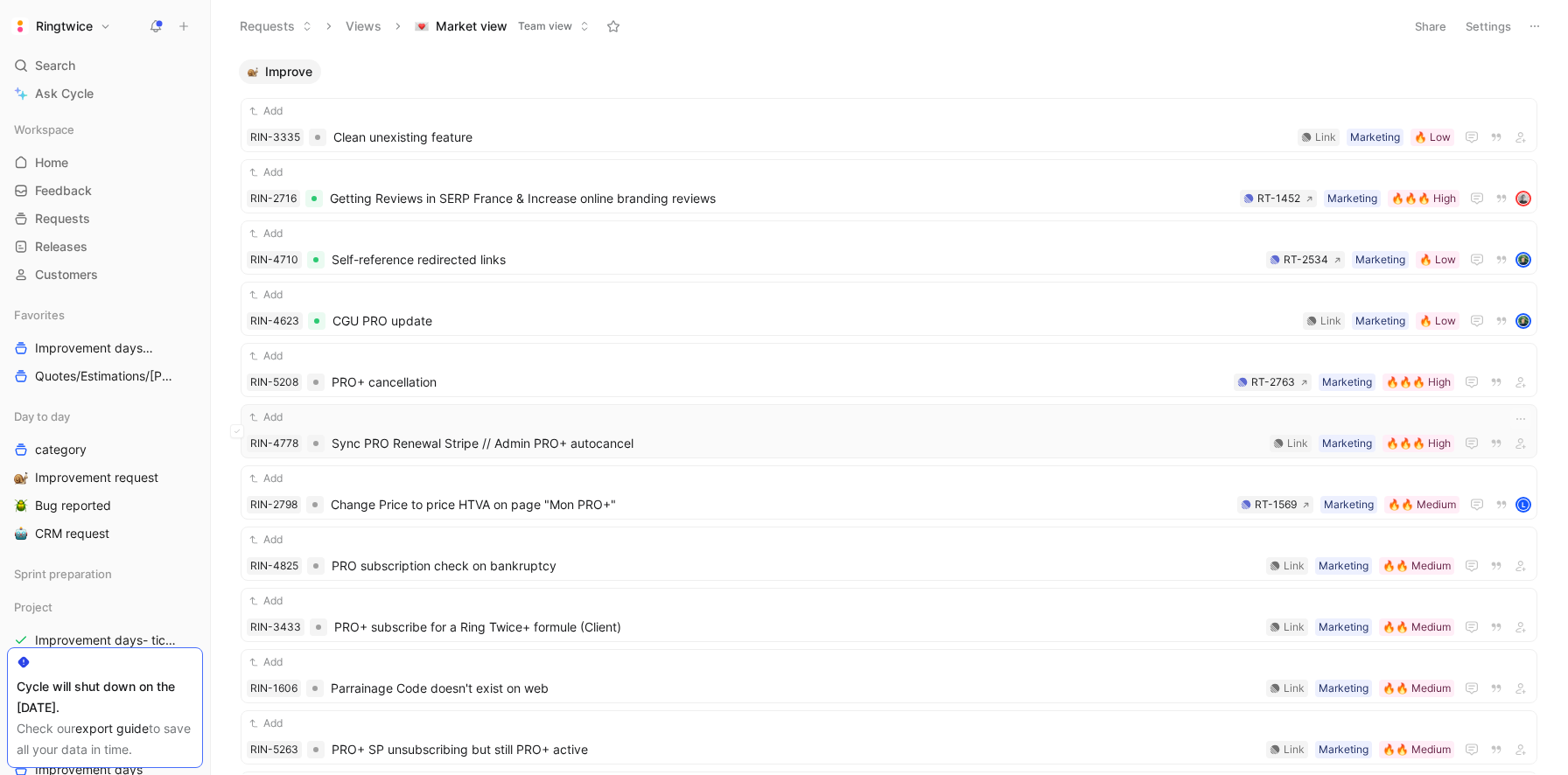
click at [506, 442] on span "Sync PRO Renewal Stripe // Admin PRO+ autocancel" at bounding box center [797, 443] width 931 height 21
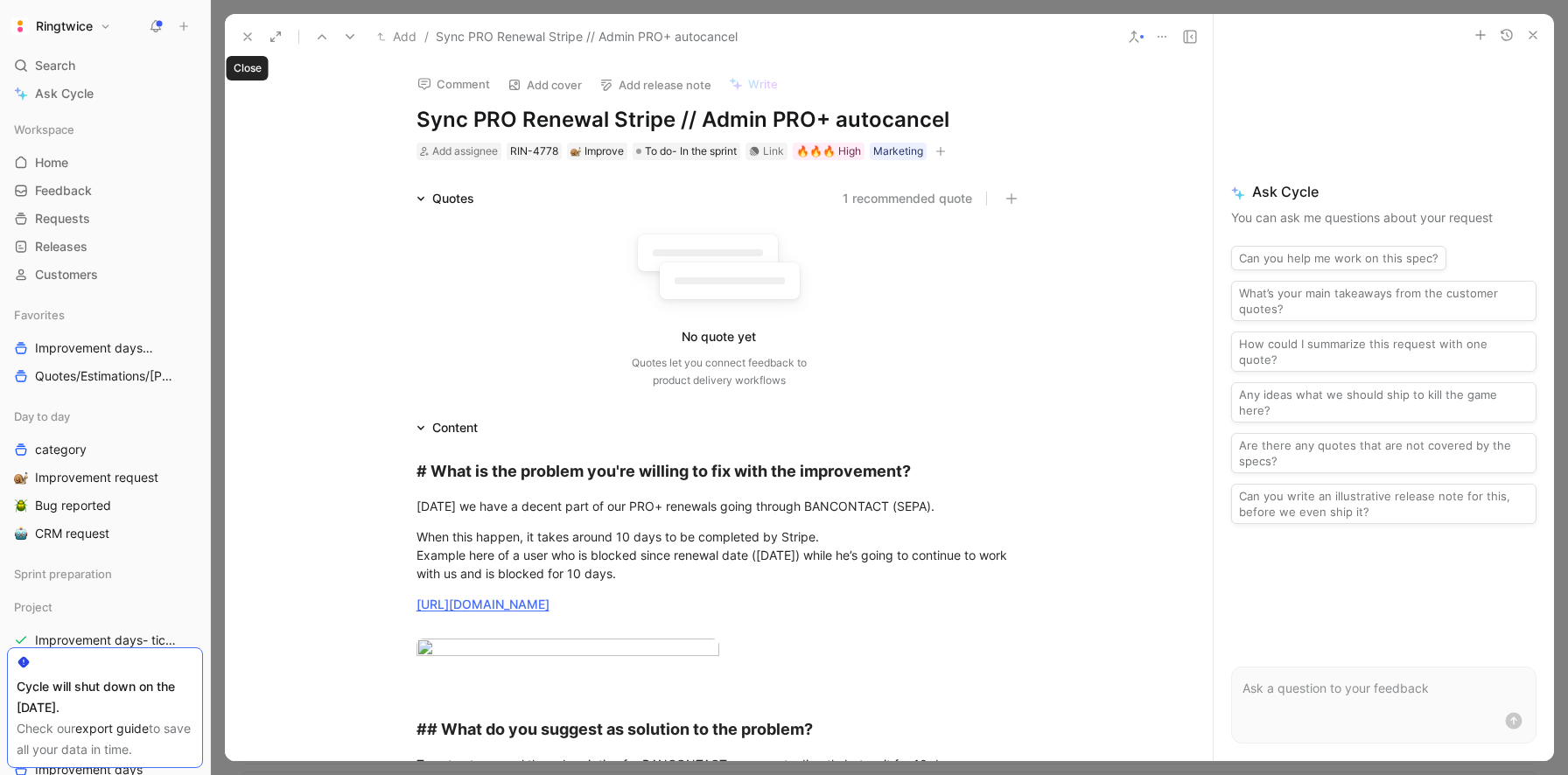
click at [243, 38] on icon at bounding box center [247, 37] width 14 height 14
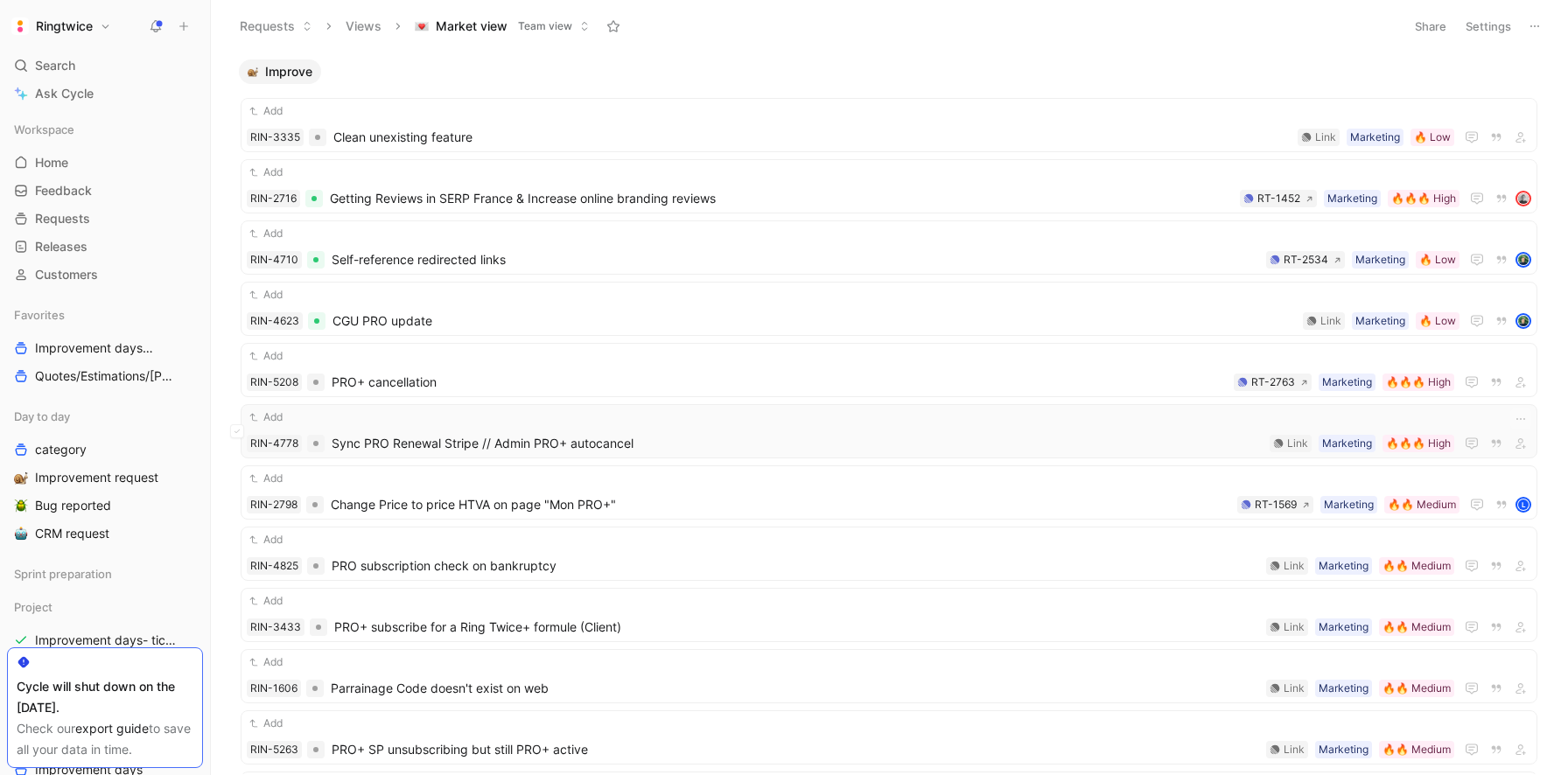
click at [427, 420] on div "Add" at bounding box center [889, 417] width 1284 height 18
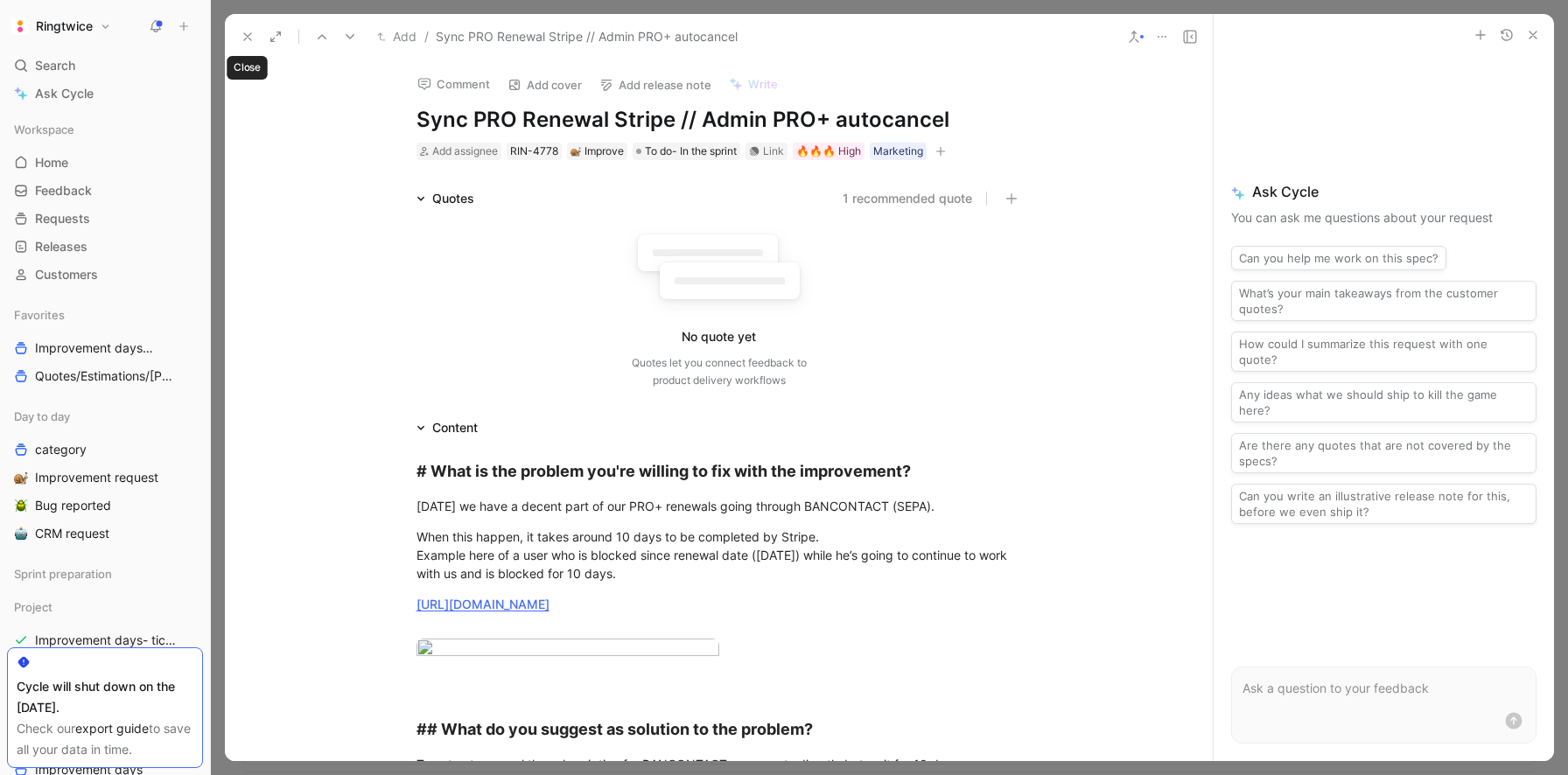
click at [247, 37] on use at bounding box center [247, 36] width 7 height 7
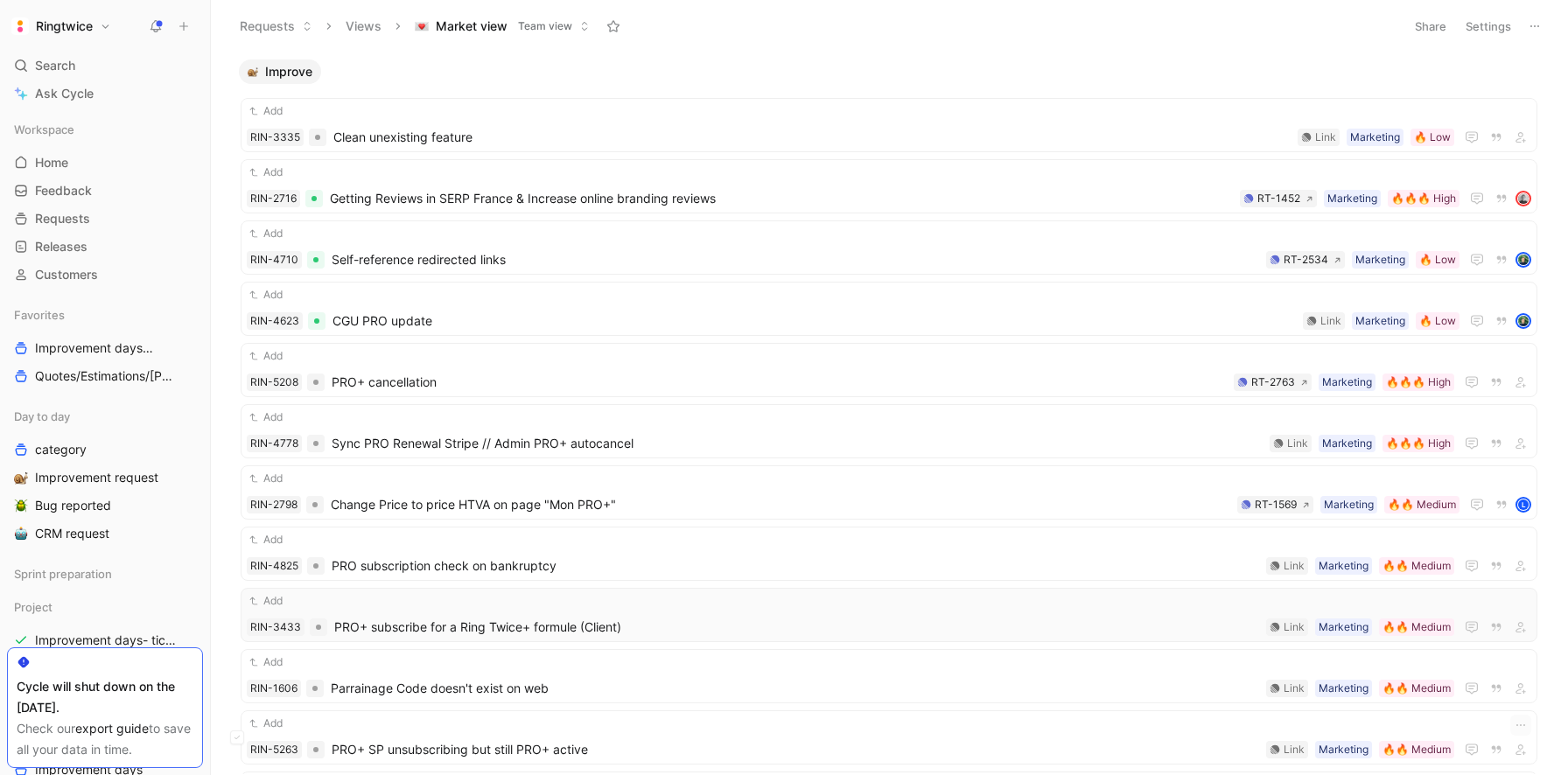
scroll to position [109, 0]
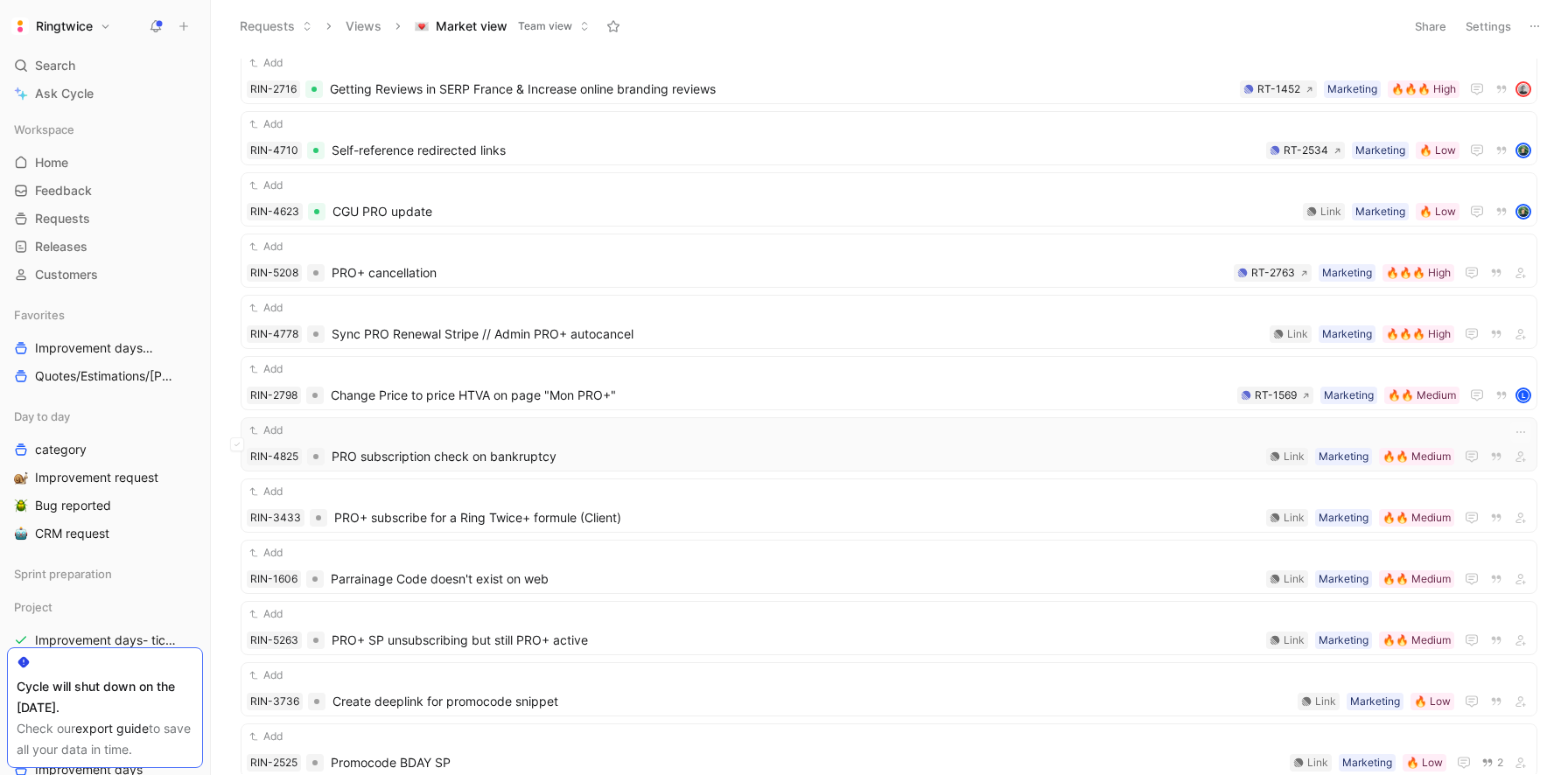
click at [486, 467] on span "PRO subscription check on bankruptcy" at bounding box center [796, 456] width 928 height 21
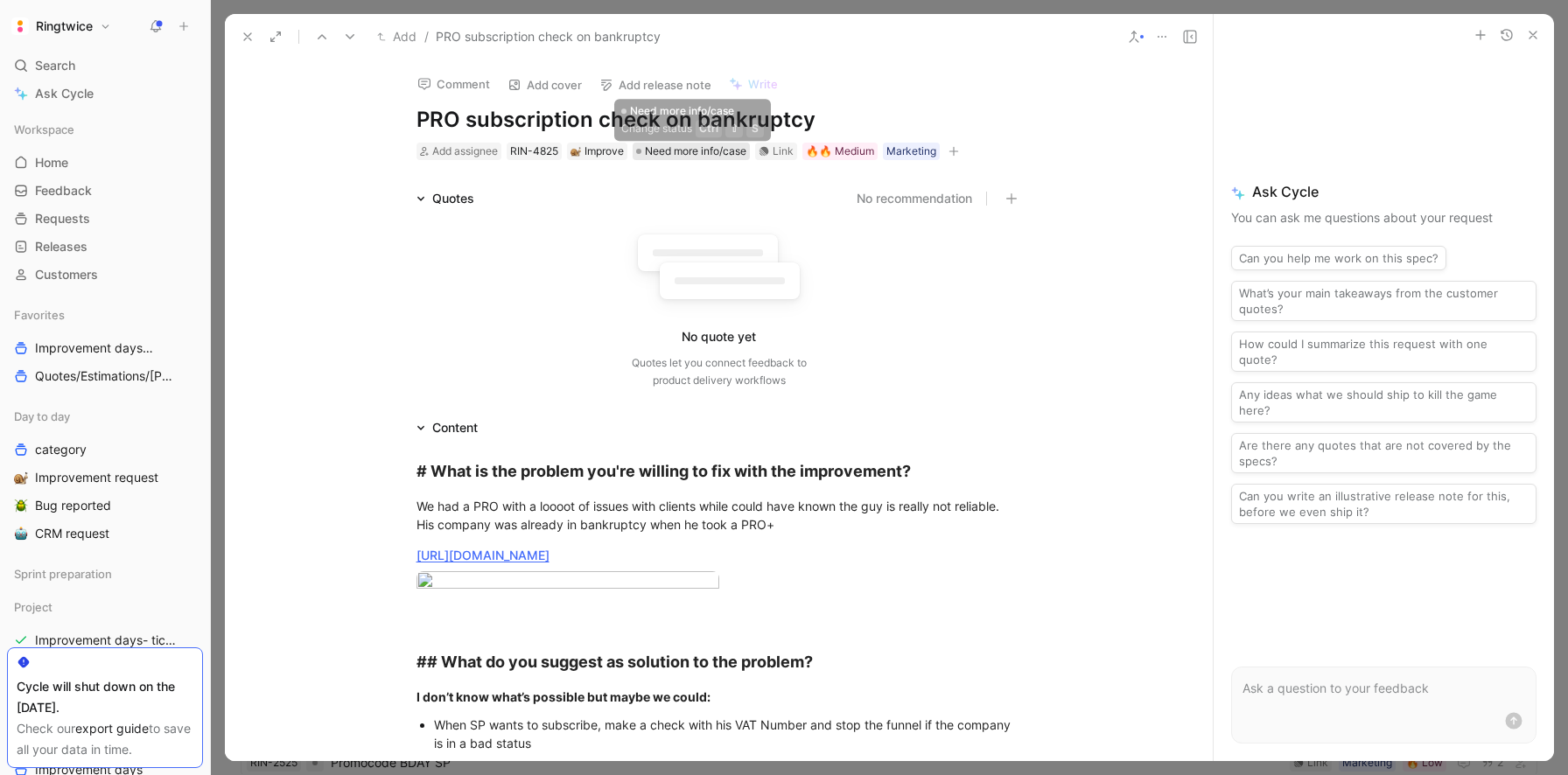
click at [667, 152] on span "Need more info/case" at bounding box center [696, 151] width 102 height 18
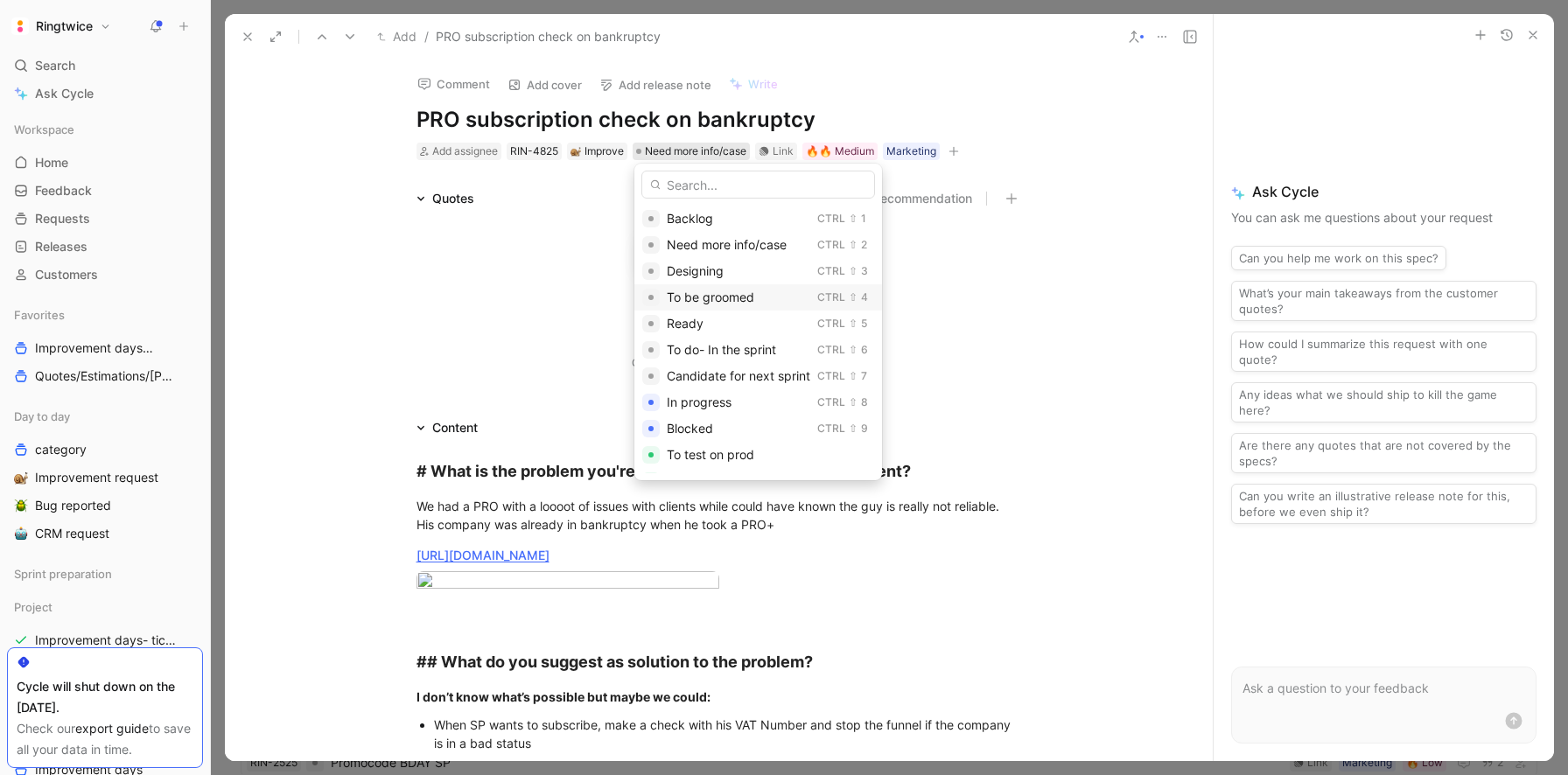
click at [698, 296] on span "To be groomed" at bounding box center [710, 297] width 88 height 15
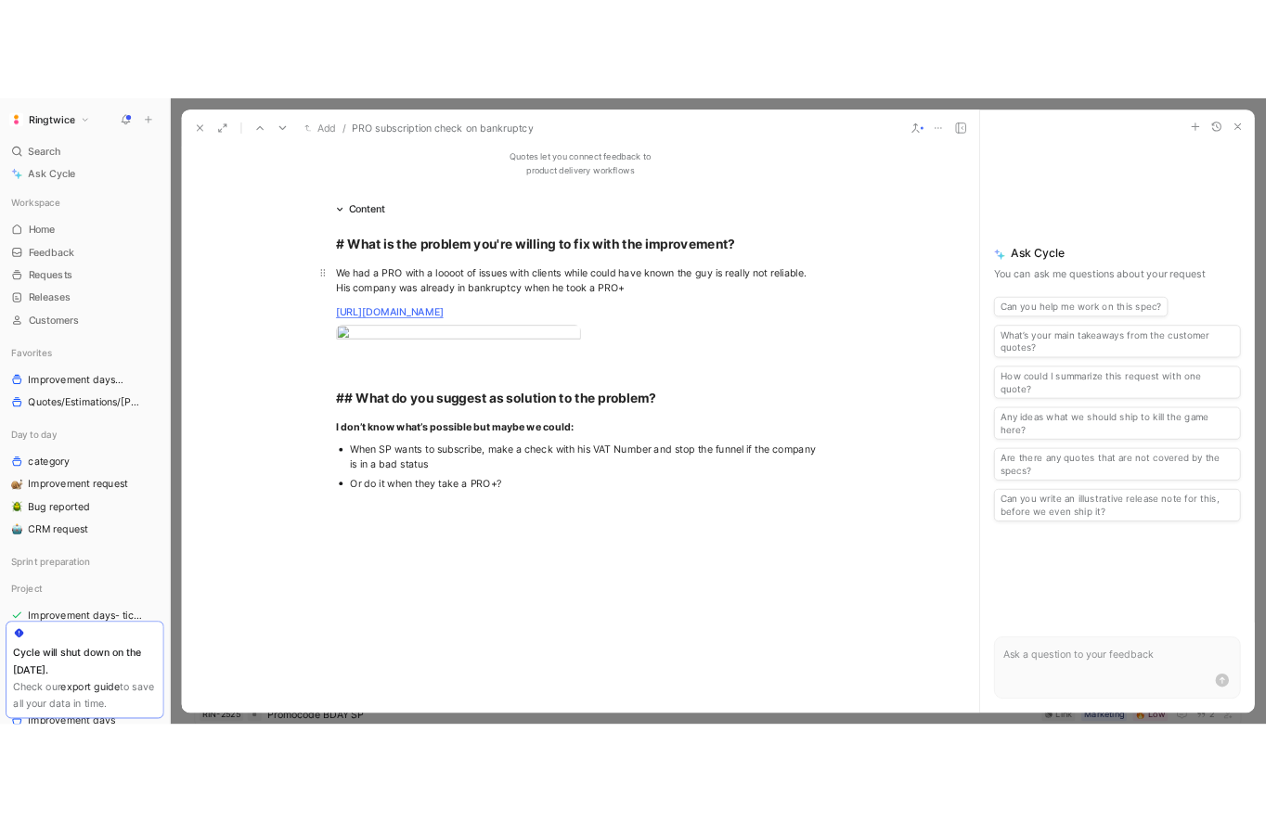
scroll to position [310, 0]
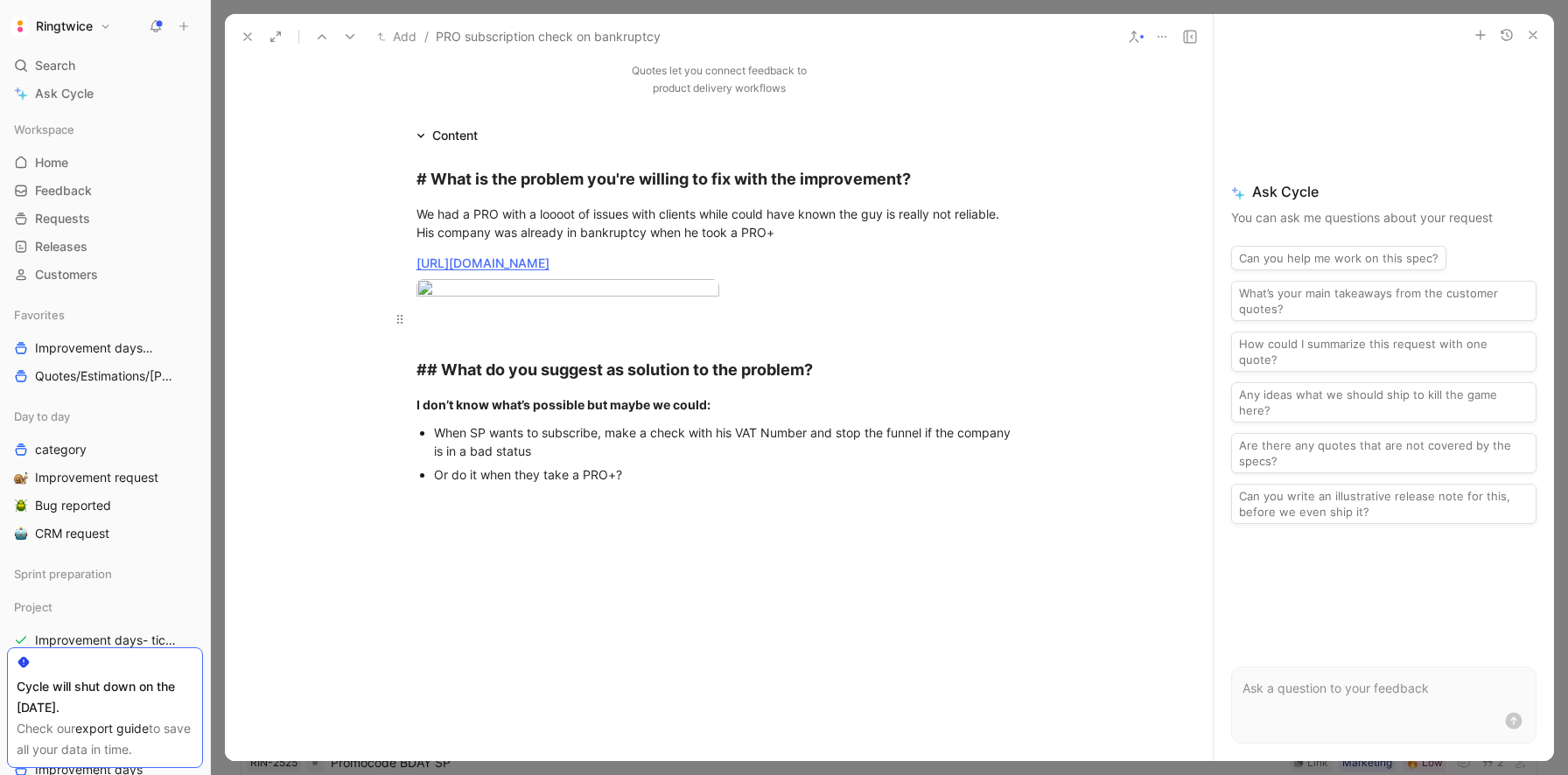
click at [663, 334] on p at bounding box center [718, 319] width 672 height 29
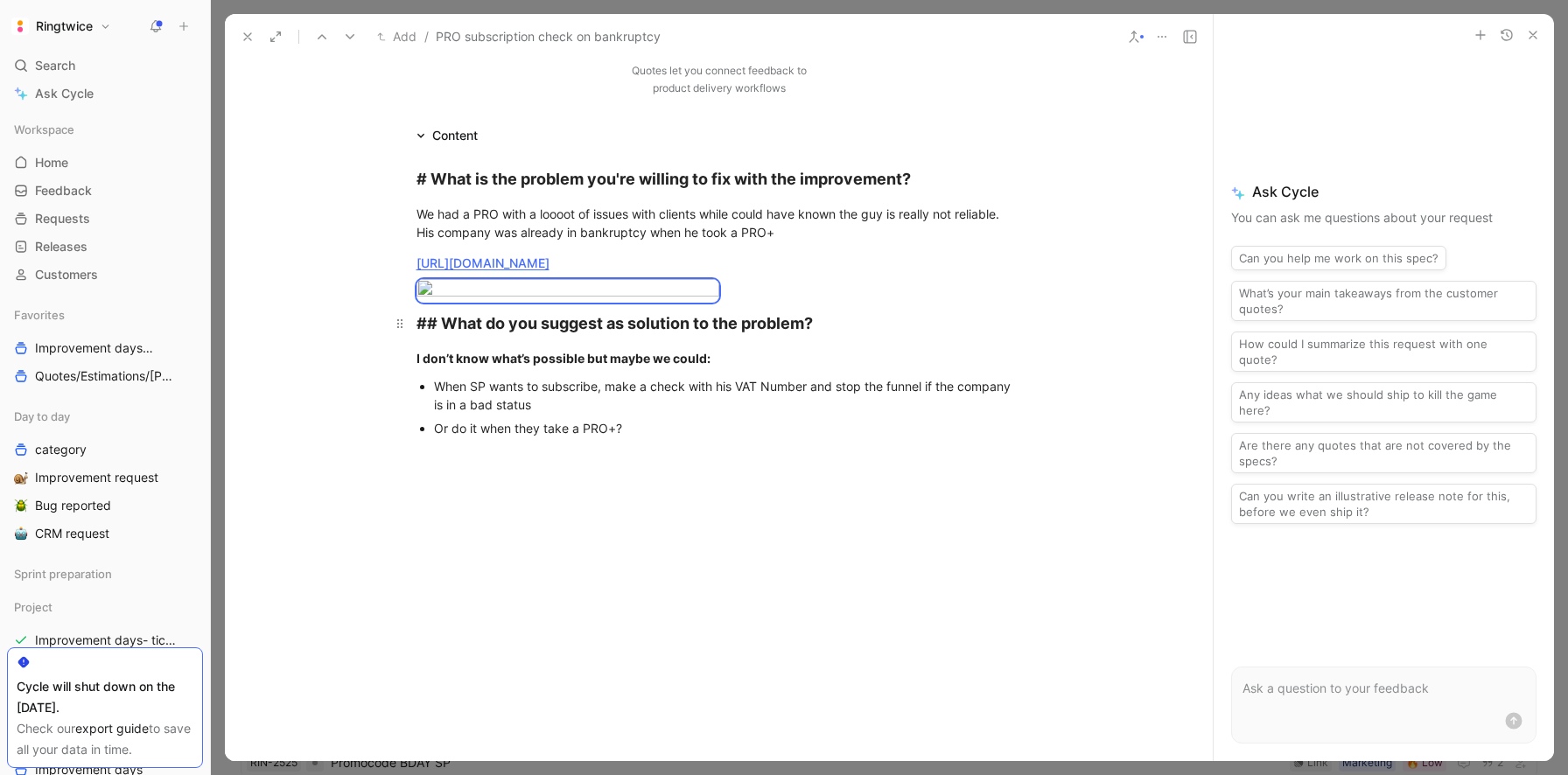
click at [833, 335] on div "## What do you suggest as solution to the problem?" at bounding box center [719, 322] width 605 height 24
click at [672, 437] on div "Or do it when they take a PRO+?" at bounding box center [728, 428] width 588 height 18
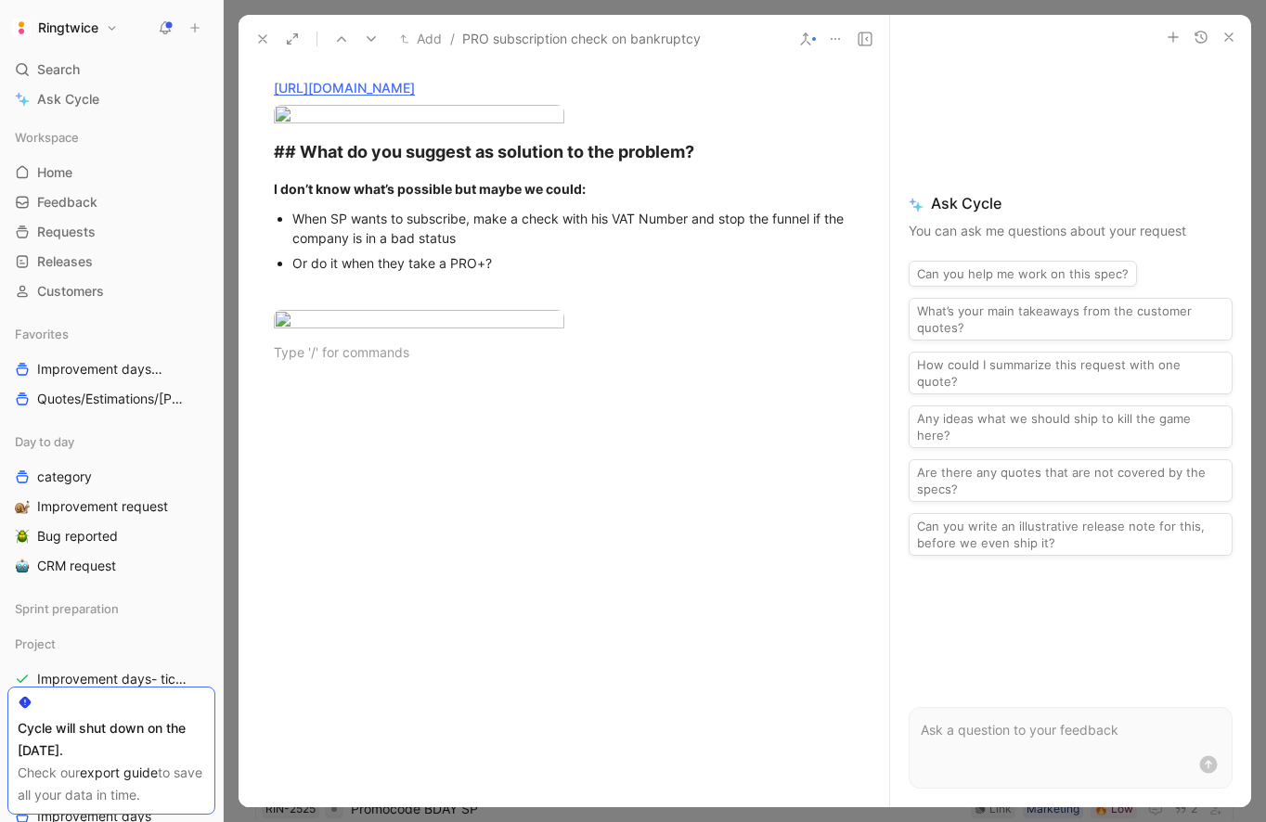
scroll to position [627, 0]
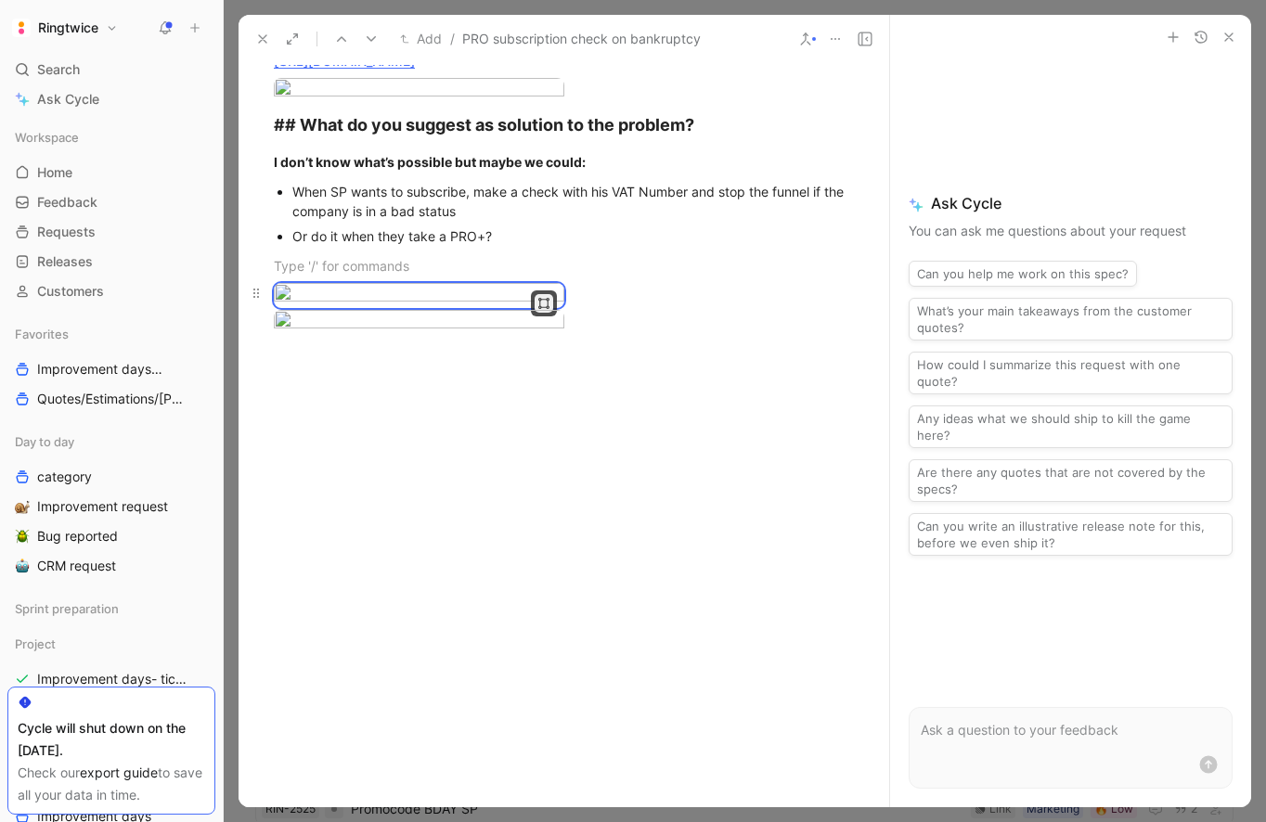
click at [549, 310] on button "button" at bounding box center [544, 303] width 19 height 19
click at [483, 337] on div "Large" at bounding box center [483, 337] width 122 height 22
click at [535, 340] on button "button" at bounding box center [544, 330] width 19 height 19
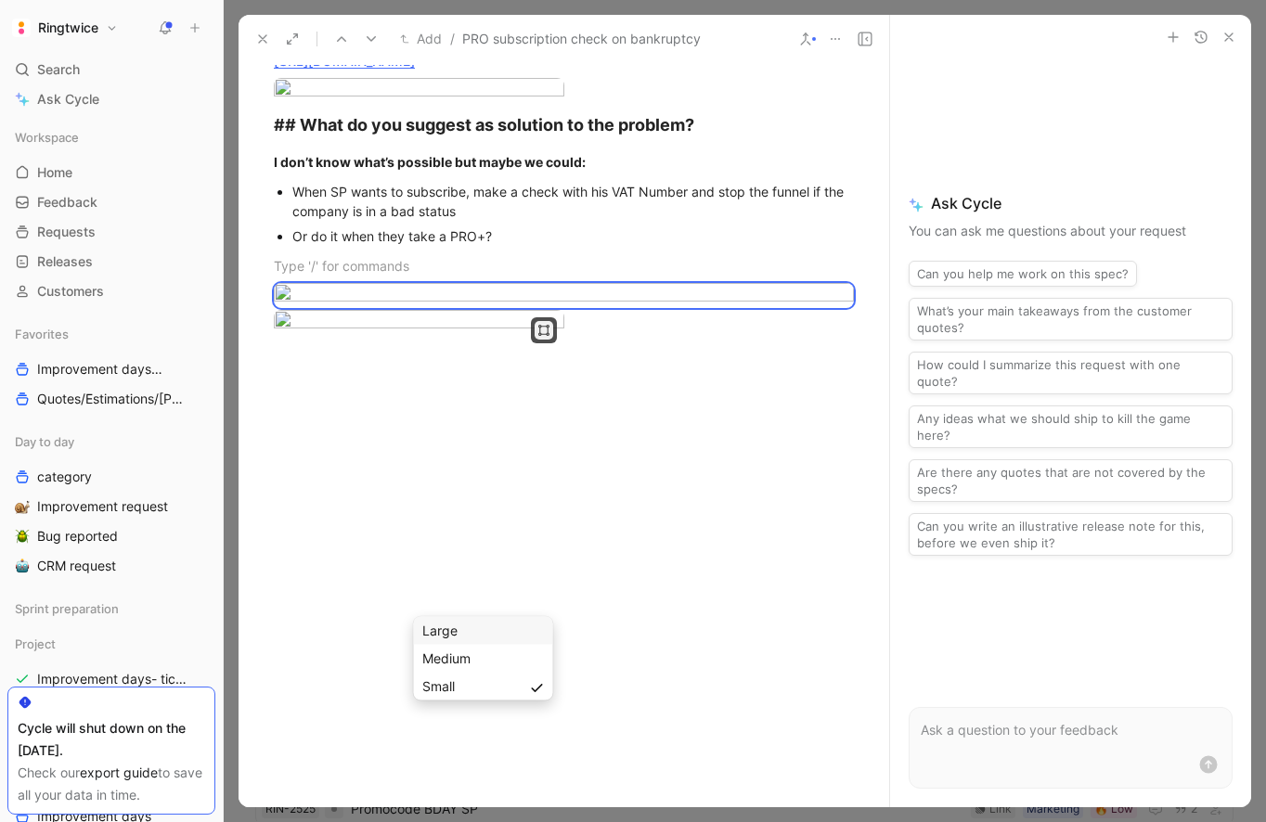
click at [498, 630] on div "Large" at bounding box center [483, 631] width 122 height 22
click at [869, 308] on div at bounding box center [563, 295] width 651 height 25
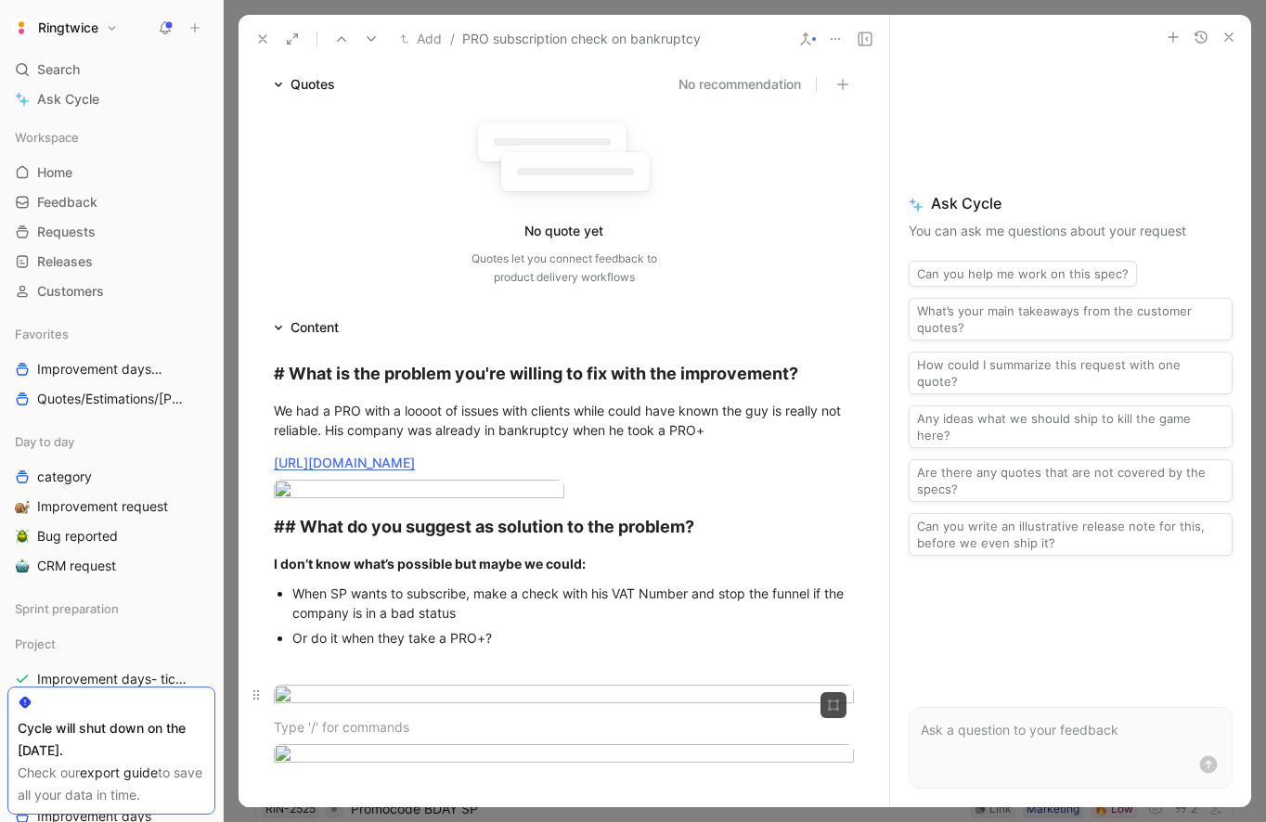
scroll to position [0, 0]
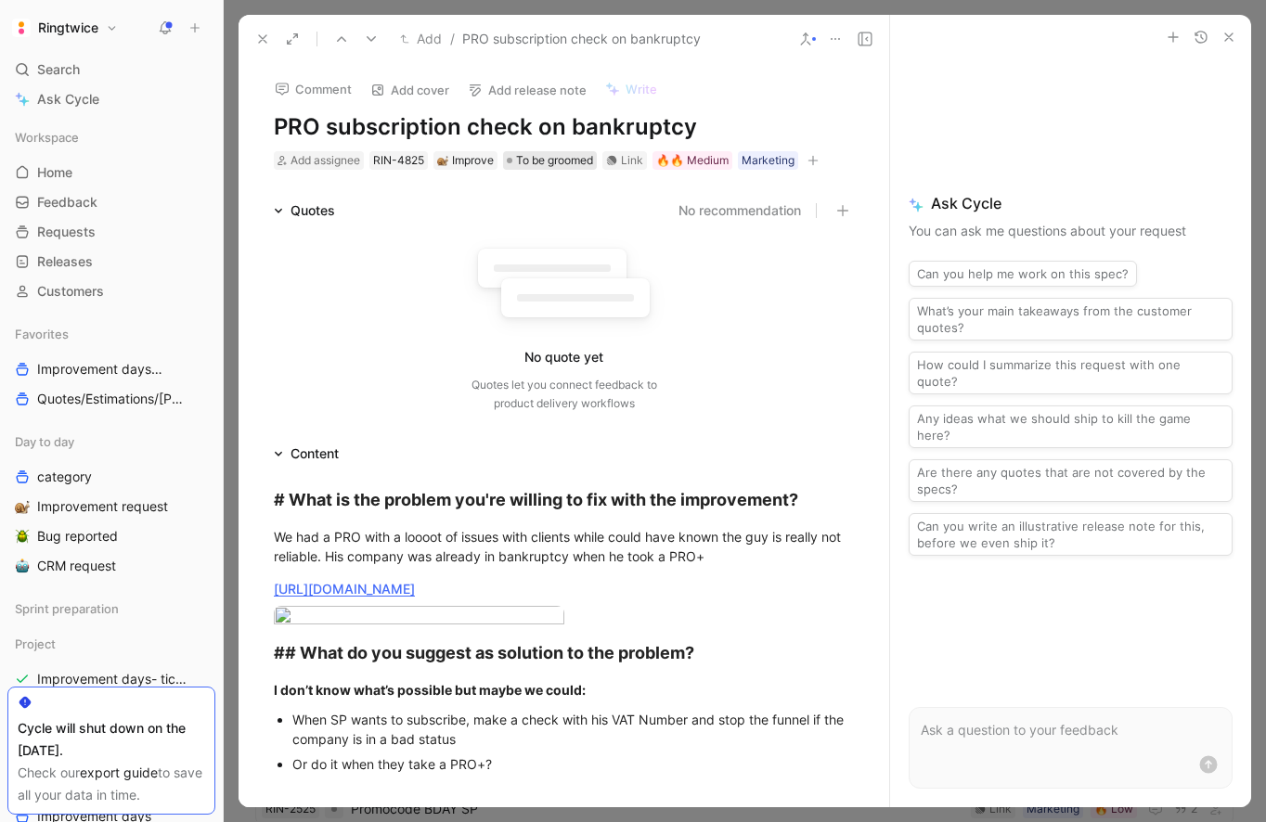
click at [571, 161] on span "To be groomed" at bounding box center [554, 160] width 77 height 19
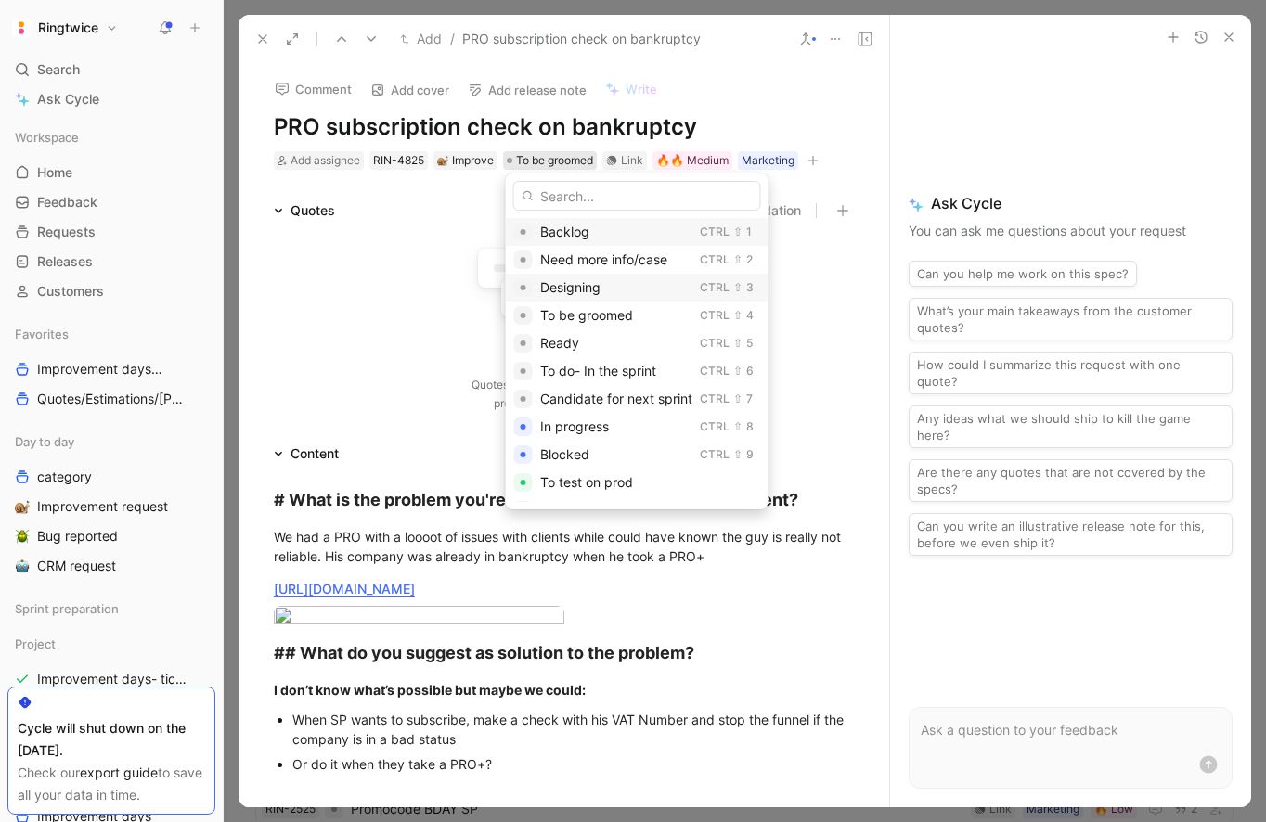
click at [596, 288] on span "Designing" at bounding box center [570, 287] width 60 height 16
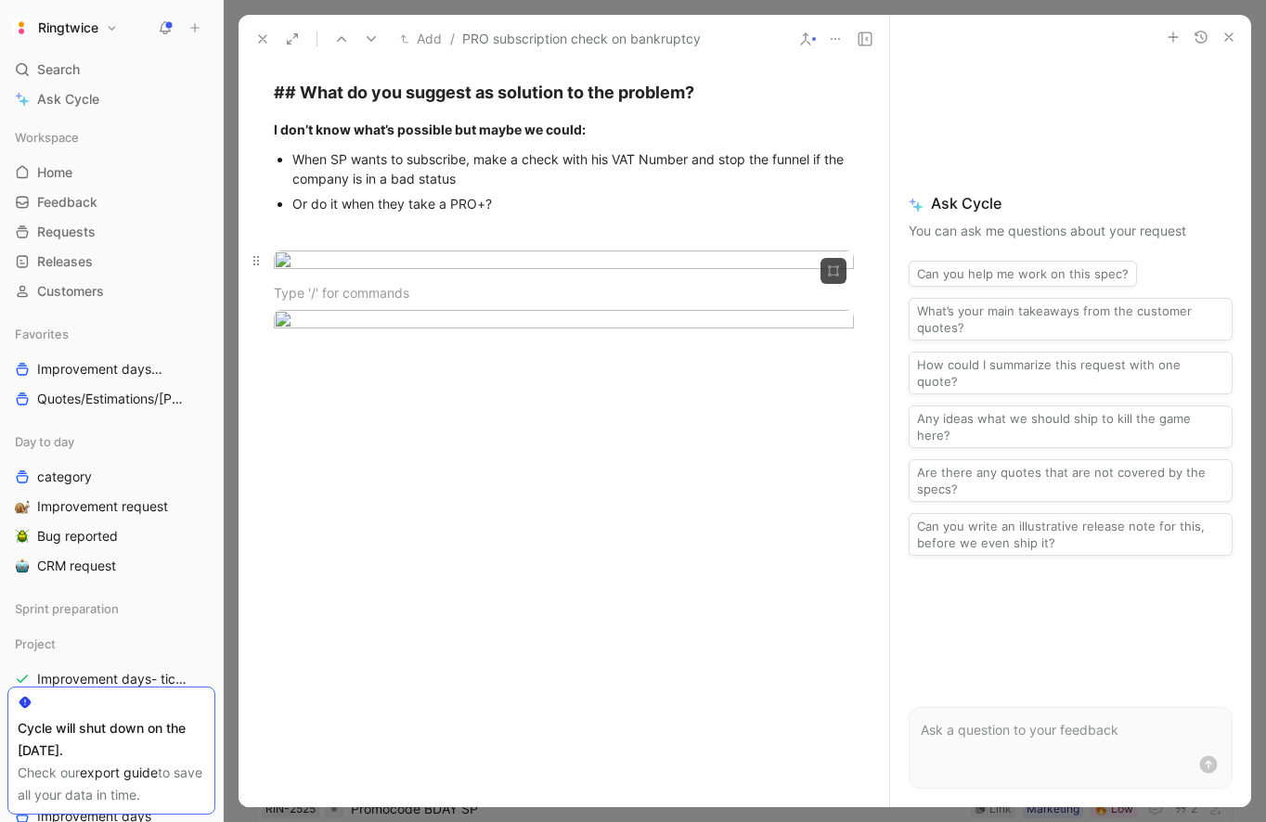
scroll to position [762, 0]
click at [518, 579] on body "Ringtwice Search ⌘ K Ask Cycle Workspace Home G then H Feedback G then F Reques…" at bounding box center [633, 411] width 1266 height 822
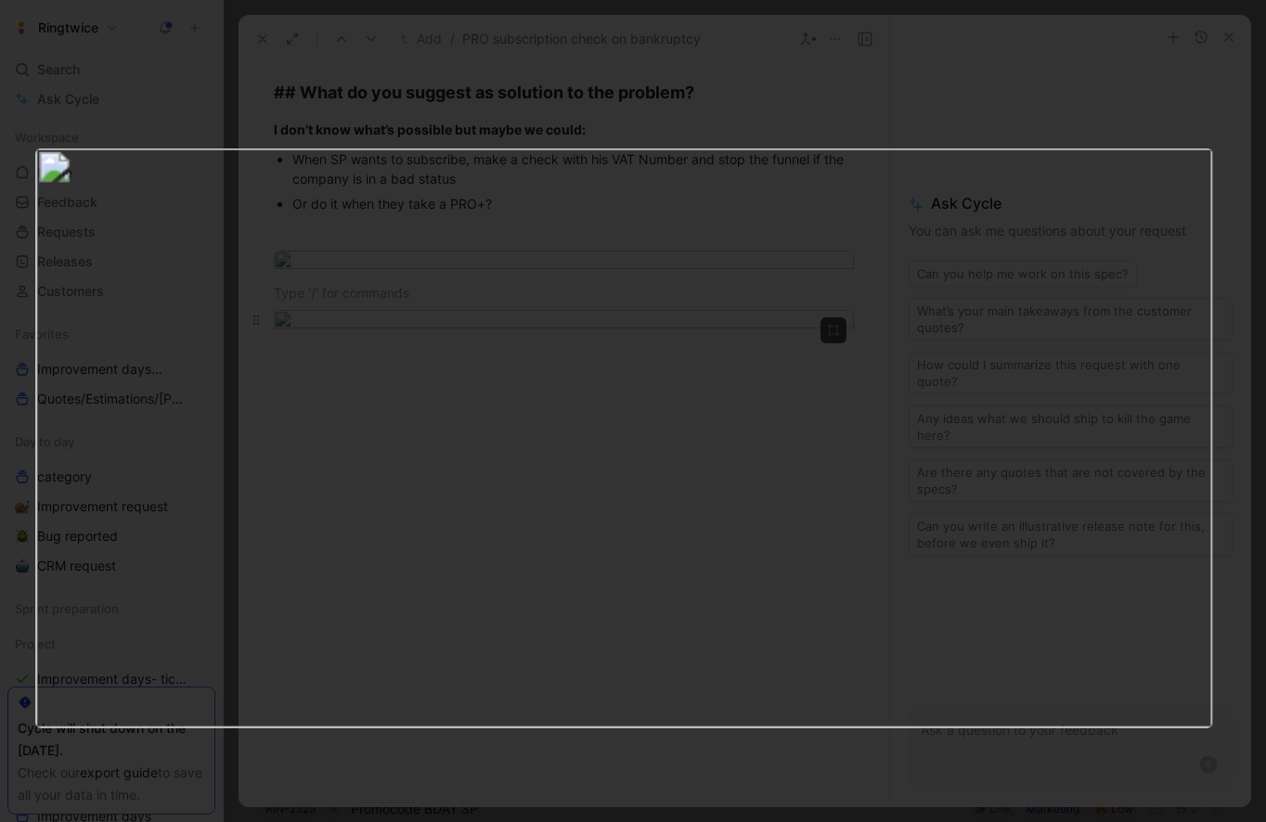
click at [518, 579] on img at bounding box center [623, 438] width 1177 height 580
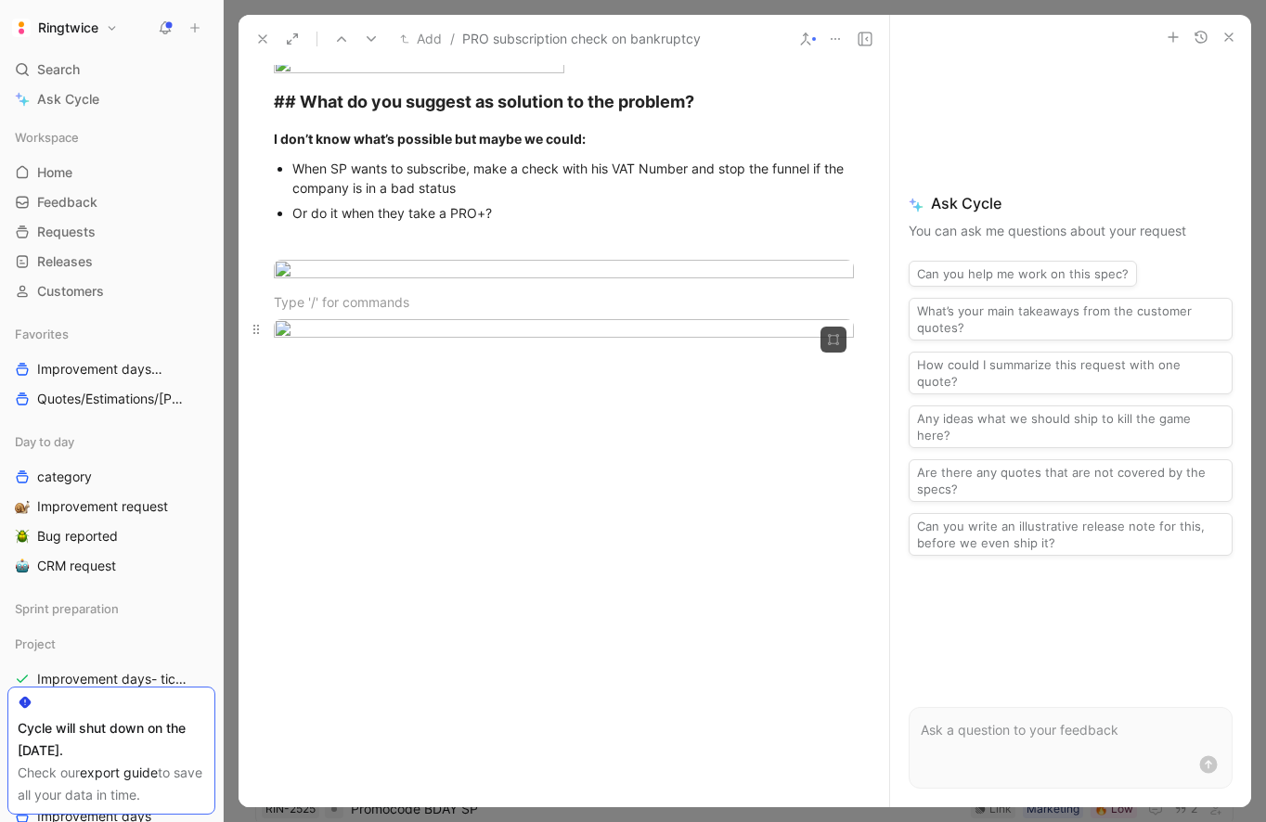
scroll to position [499, 0]
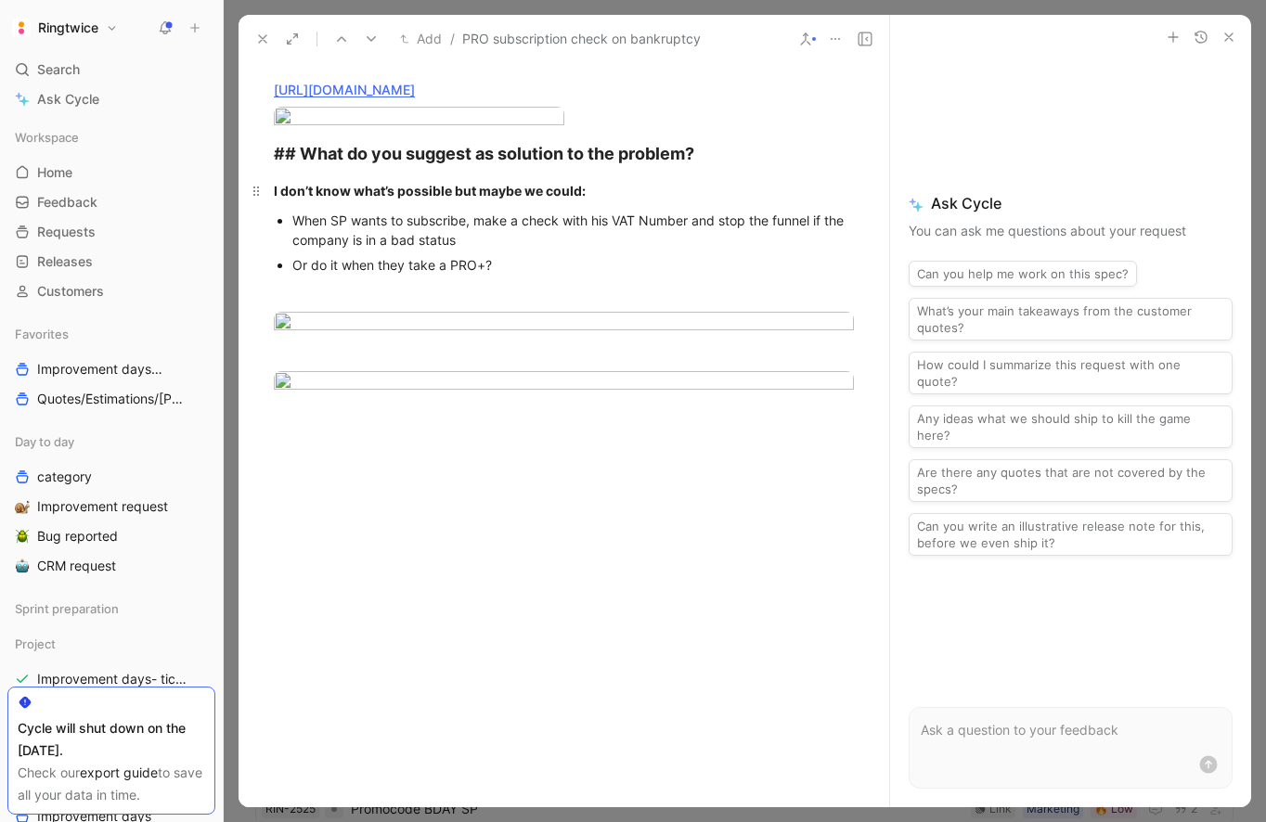
drag, startPoint x: 514, startPoint y: 367, endPoint x: 270, endPoint y: 296, distance: 254.3
click at [270, 296] on div "# What is the problem you're willing to fix with the improvement? We had a PRO …" at bounding box center [563, 205] width 651 height 478
click at [88, 24] on h1 "Ringtwice" at bounding box center [68, 27] width 60 height 17
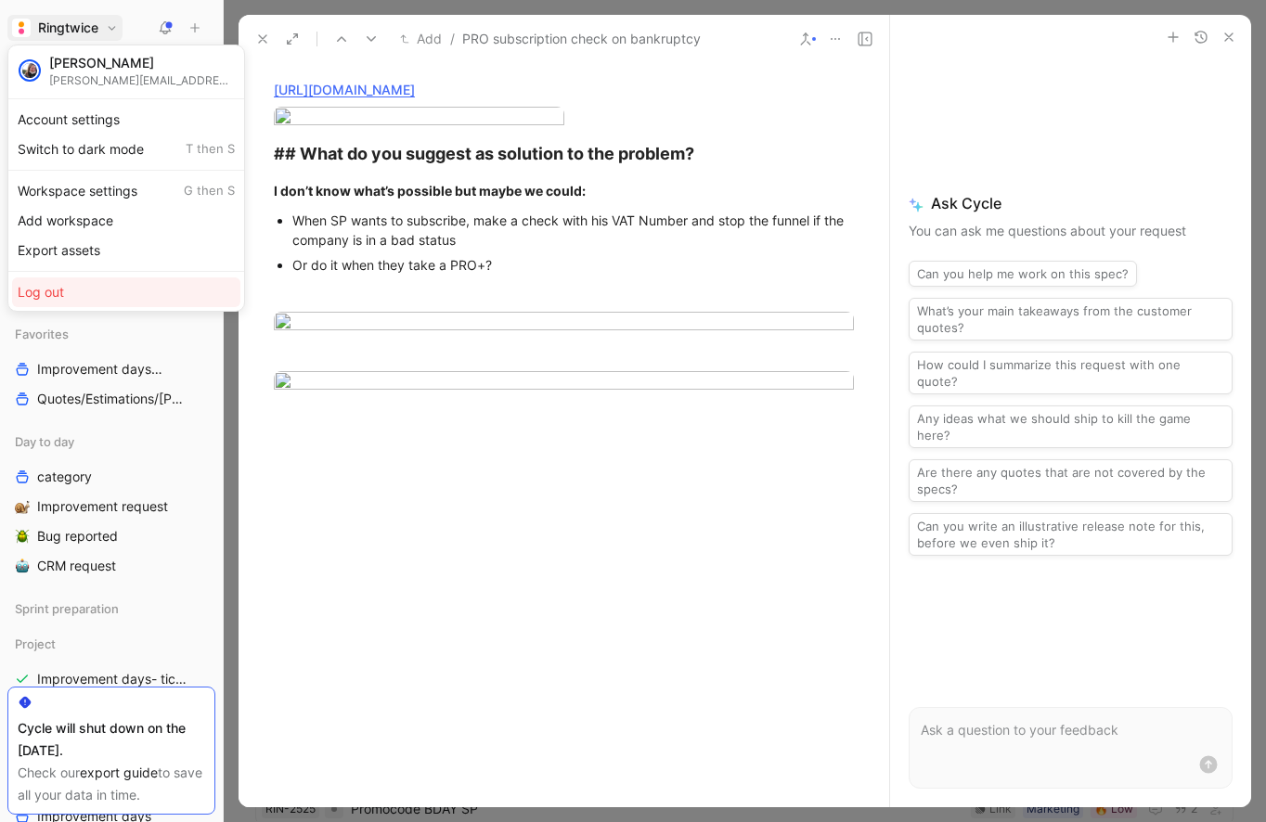
click at [102, 282] on div "Log out" at bounding box center [126, 292] width 228 height 30
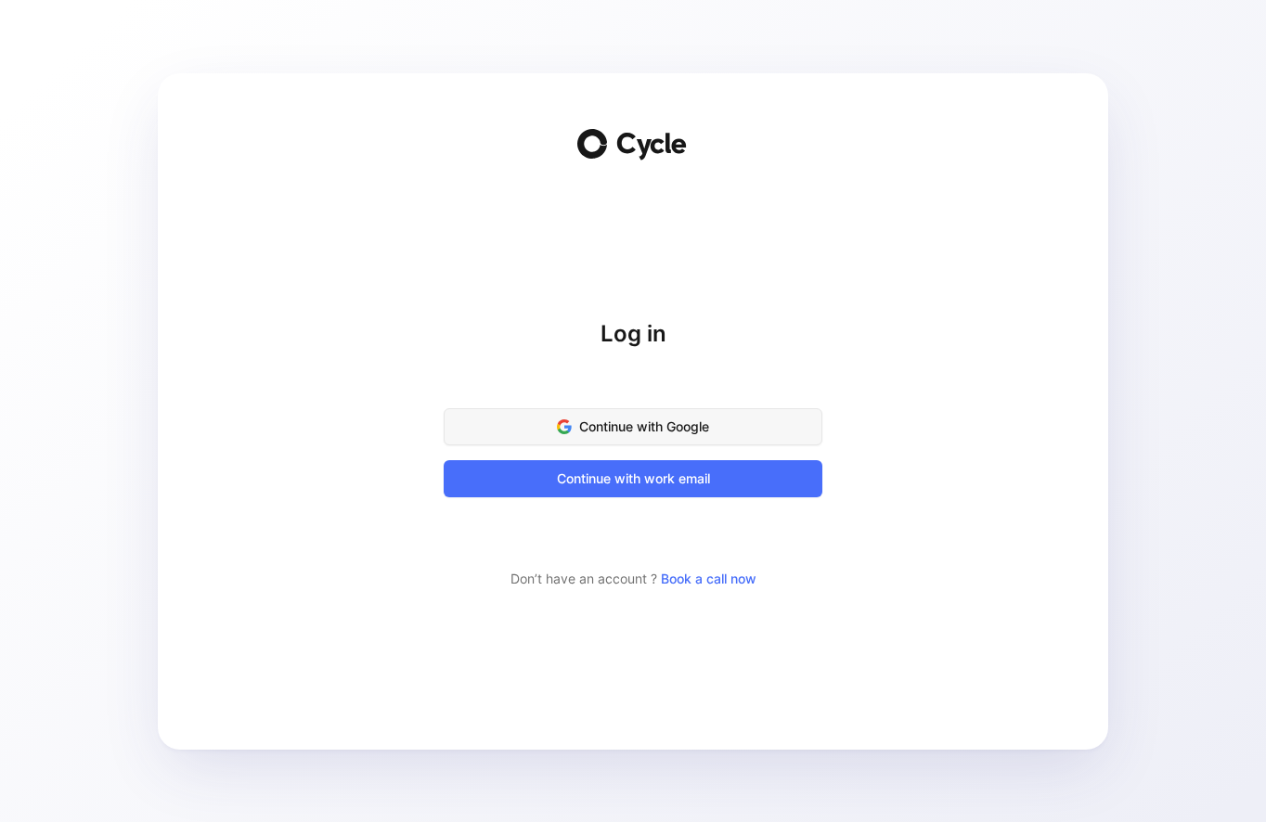
click at [660, 433] on span "Continue with Google" at bounding box center [633, 427] width 332 height 22
